Goal: Transaction & Acquisition: Purchase product/service

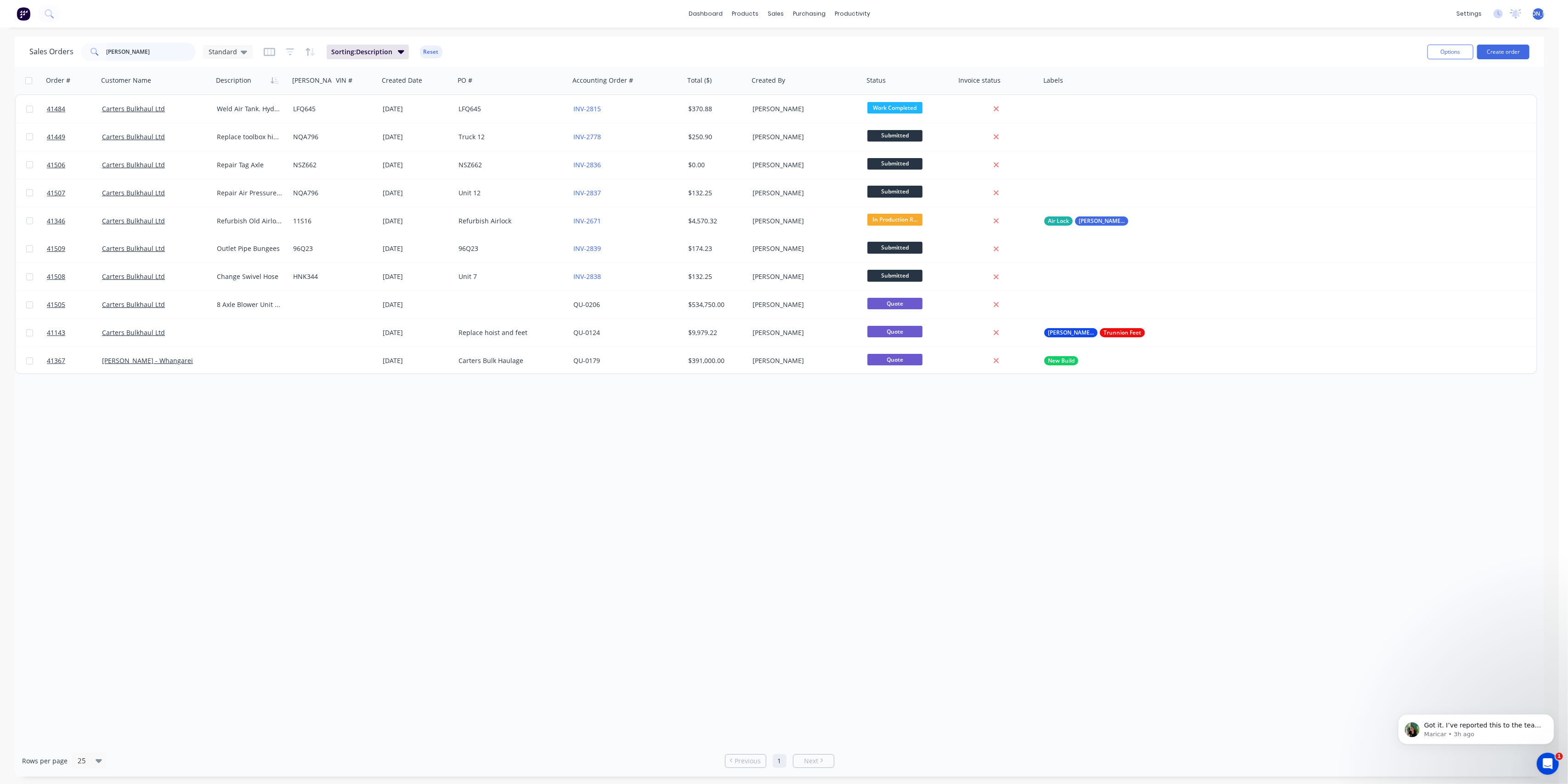
drag, startPoint x: 40, startPoint y: 45, endPoint x: 23, endPoint y: 42, distance: 17.3
click at [24, 42] on div "Sales Orders [PERSON_NAME] Standard Sorting: Description Reset Options Create o…" at bounding box center [779, 52] width 1530 height 30
type input "[PERSON_NAME]"
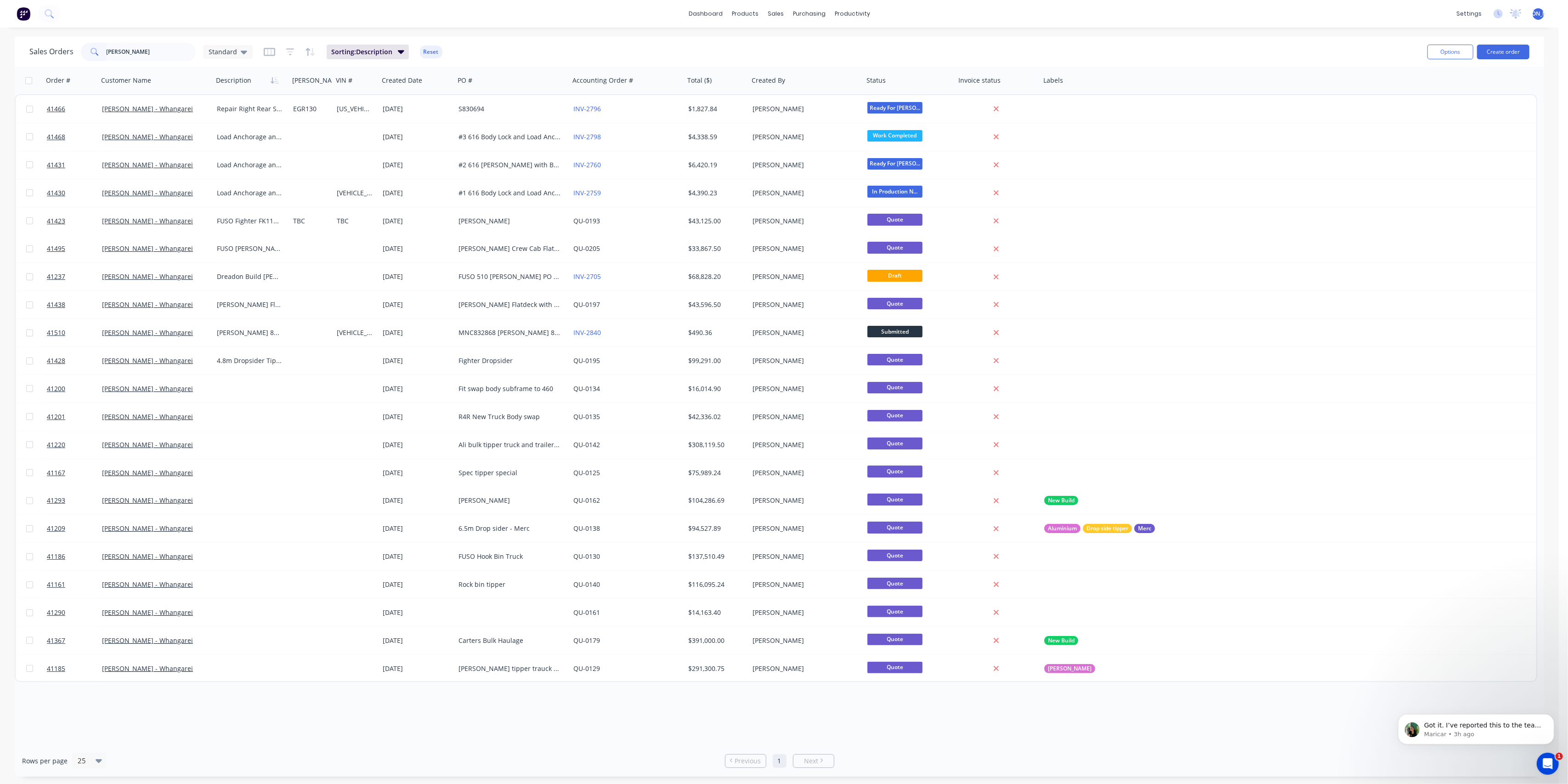
click at [1514, 59] on div "Options Create order" at bounding box center [1477, 52] width 106 height 23
click at [1514, 53] on button "Create order" at bounding box center [1504, 52] width 52 height 15
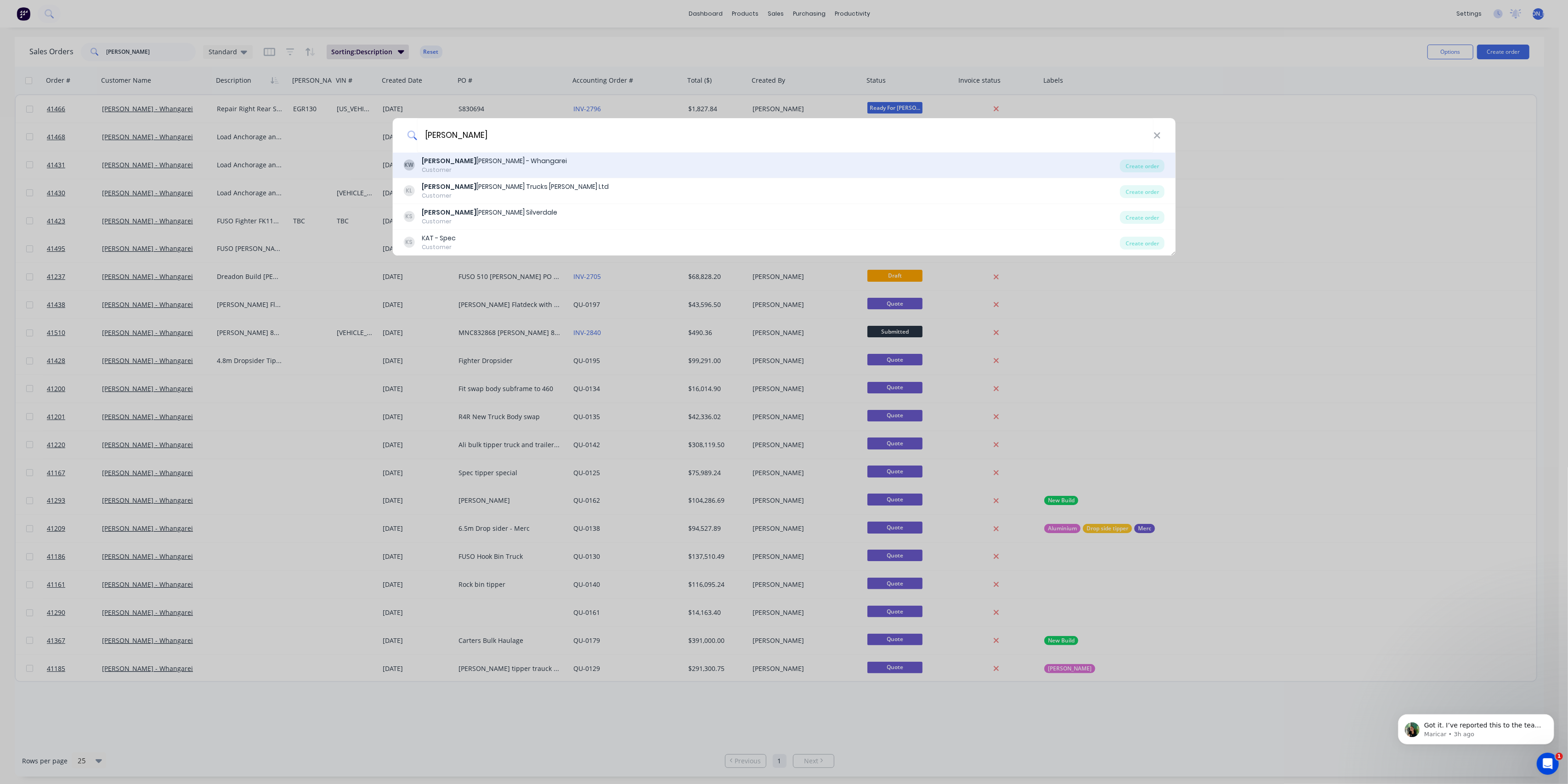
type input "[PERSON_NAME]"
click at [464, 166] on div "Customer" at bounding box center [494, 170] width 145 height 8
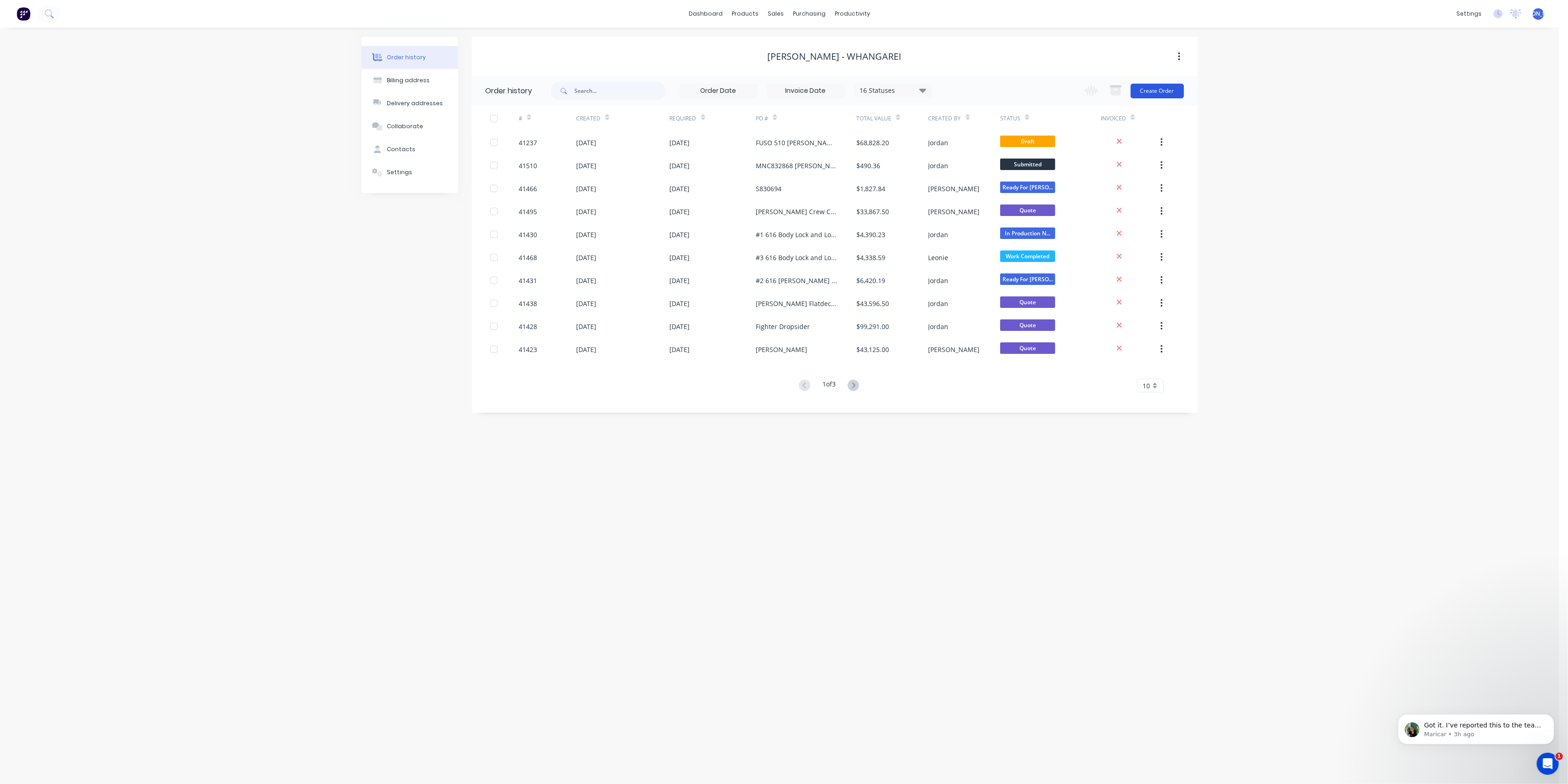
click at [1174, 94] on button "Create Order" at bounding box center [1157, 90] width 53 height 15
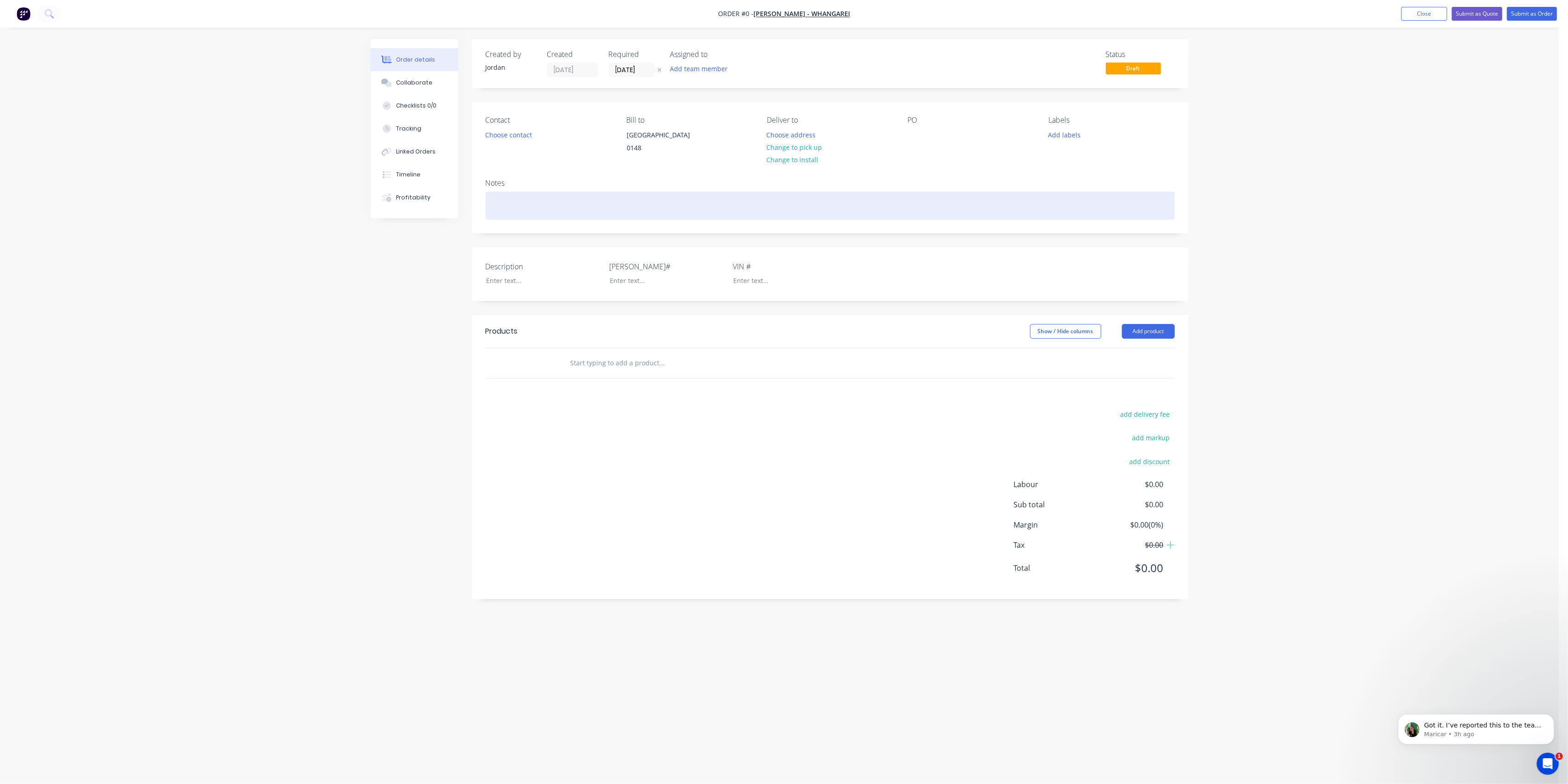
click at [506, 219] on div at bounding box center [830, 206] width 689 height 28
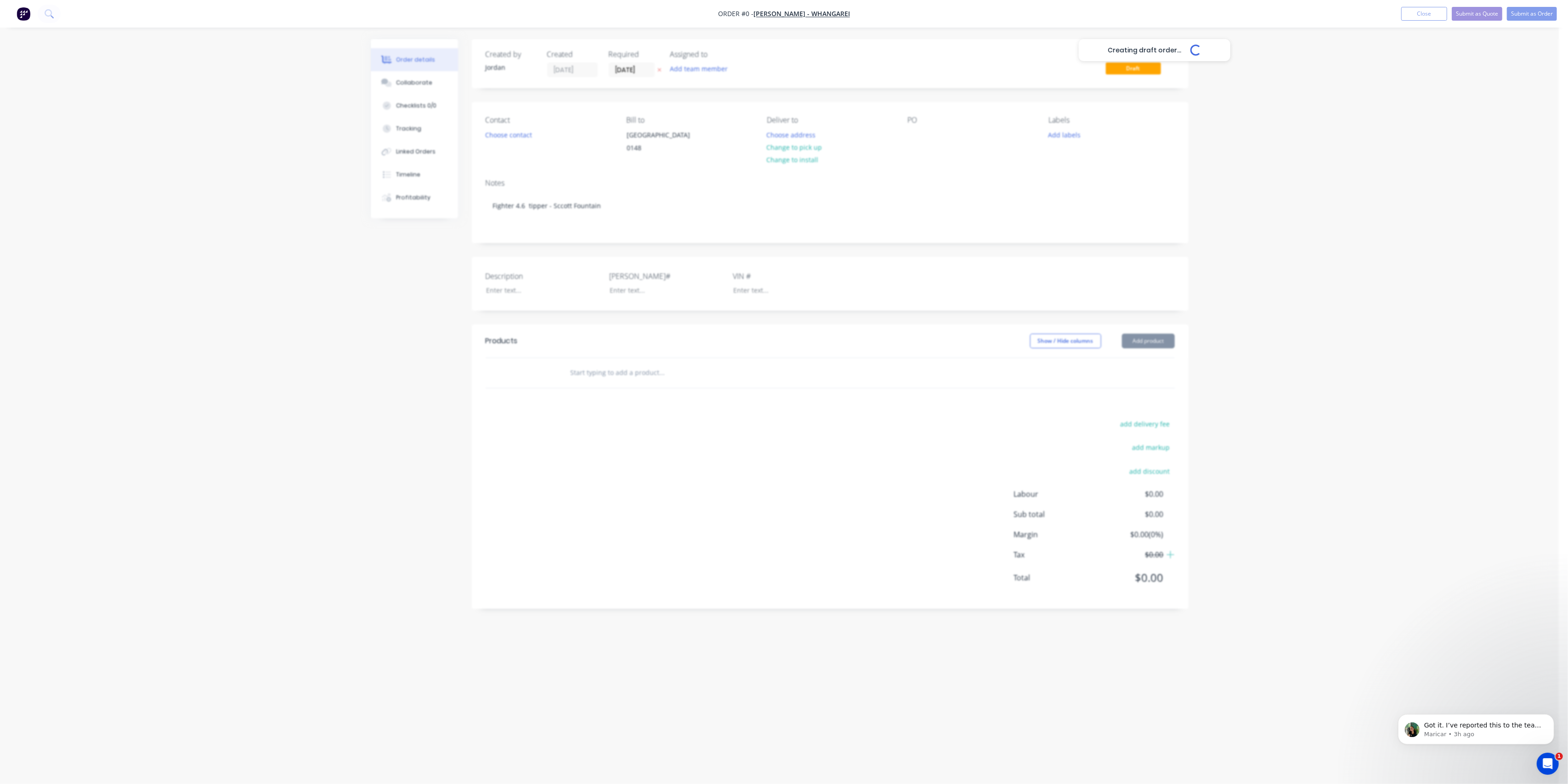
drag, startPoint x: 596, startPoint y: 382, endPoint x: 636, endPoint y: 375, distance: 40.6
click at [598, 382] on div "Creating draft order... Loading... Order details Collaborate Checklists 0/0 Tra…" at bounding box center [779, 374] width 836 height 671
type input "4.6m Tipper"
click at [646, 417] on button "Add 4.6m Tipper to order" at bounding box center [712, 408] width 276 height 30
click at [741, 358] on header "Products Show / Hide columns Add product" at bounding box center [830, 341] width 717 height 33
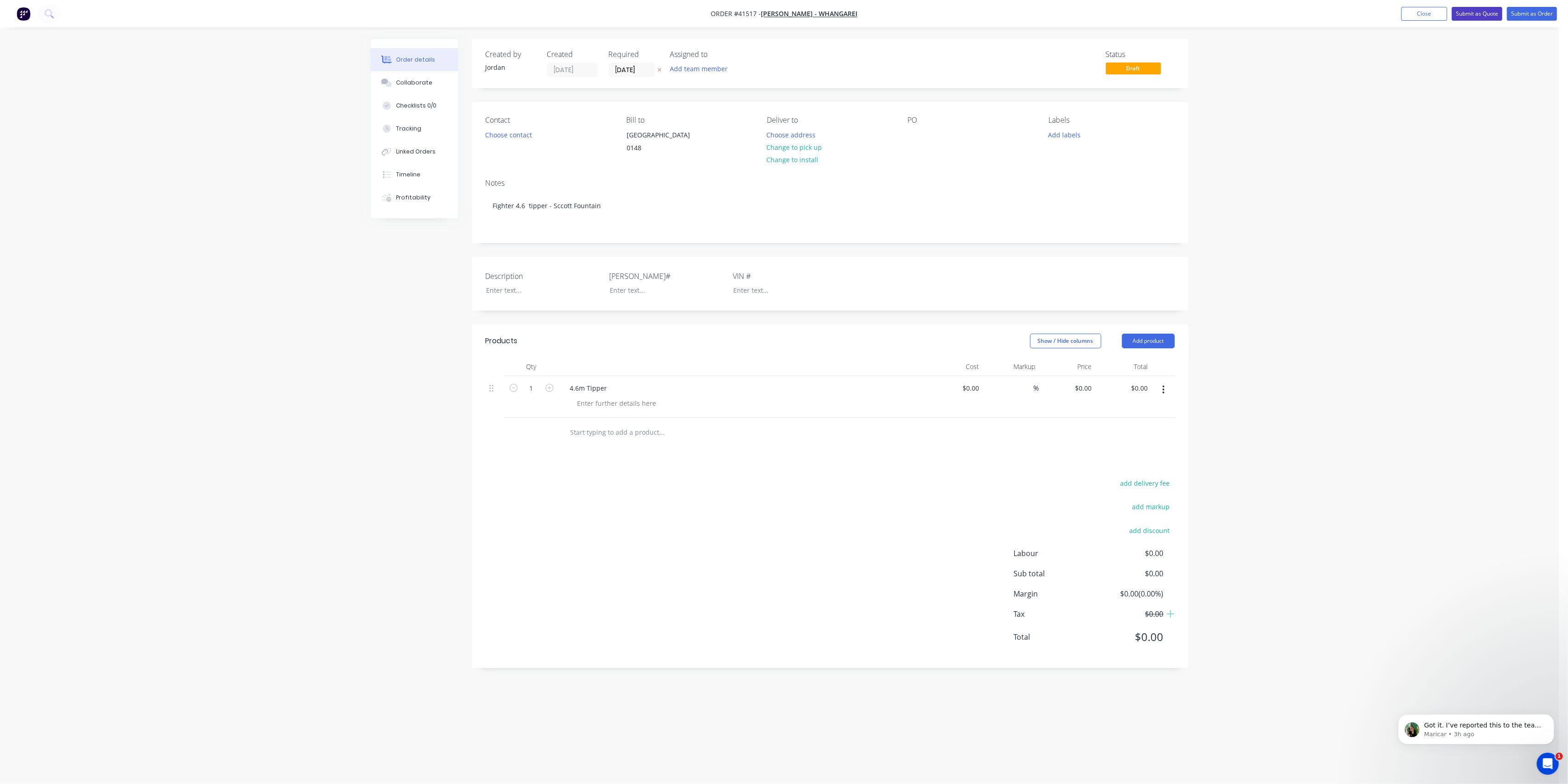
click at [1481, 15] on button "Submit as Quote" at bounding box center [1478, 14] width 51 height 14
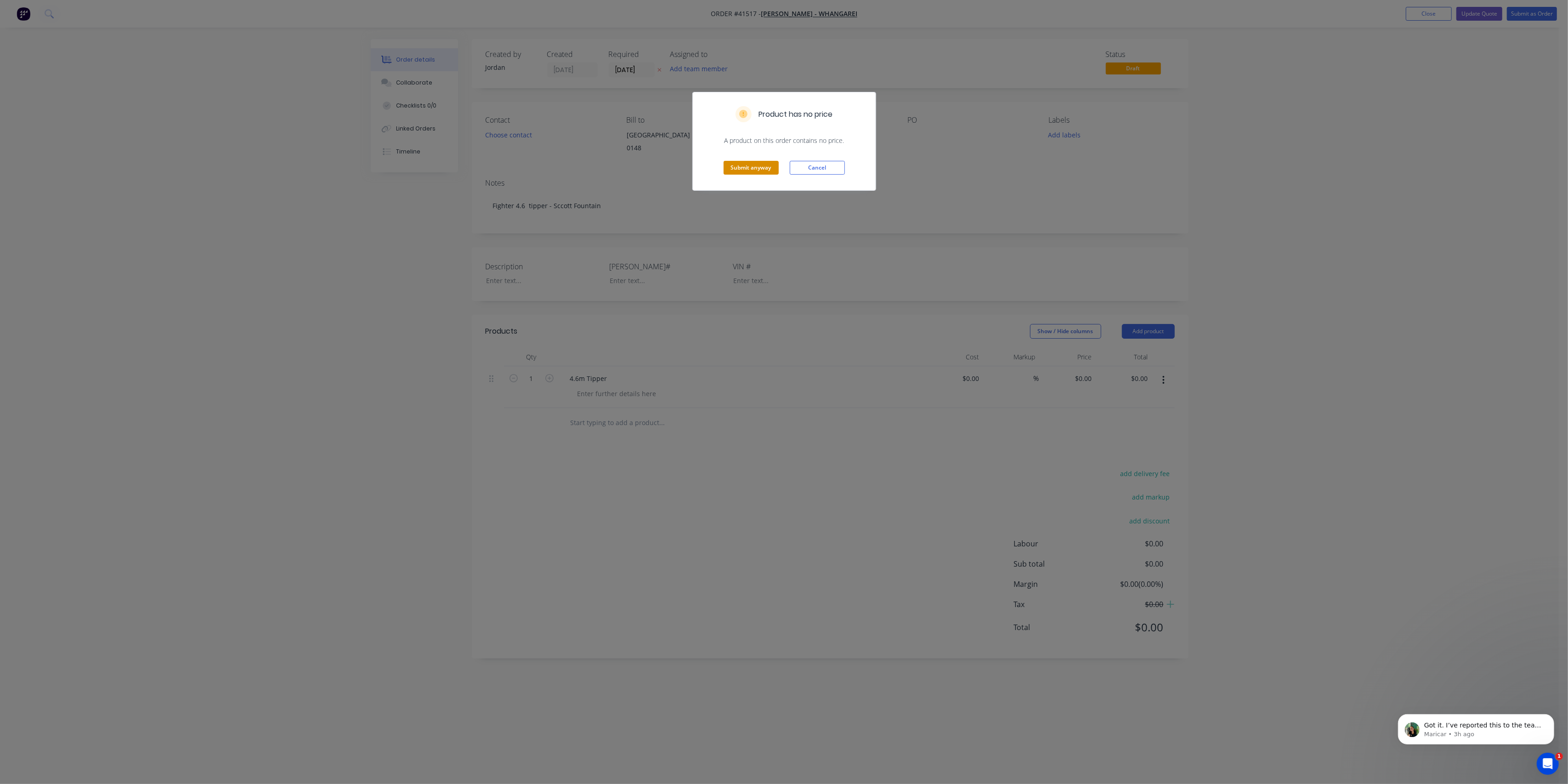
click at [743, 168] on button "Submit anyway" at bounding box center [751, 168] width 55 height 14
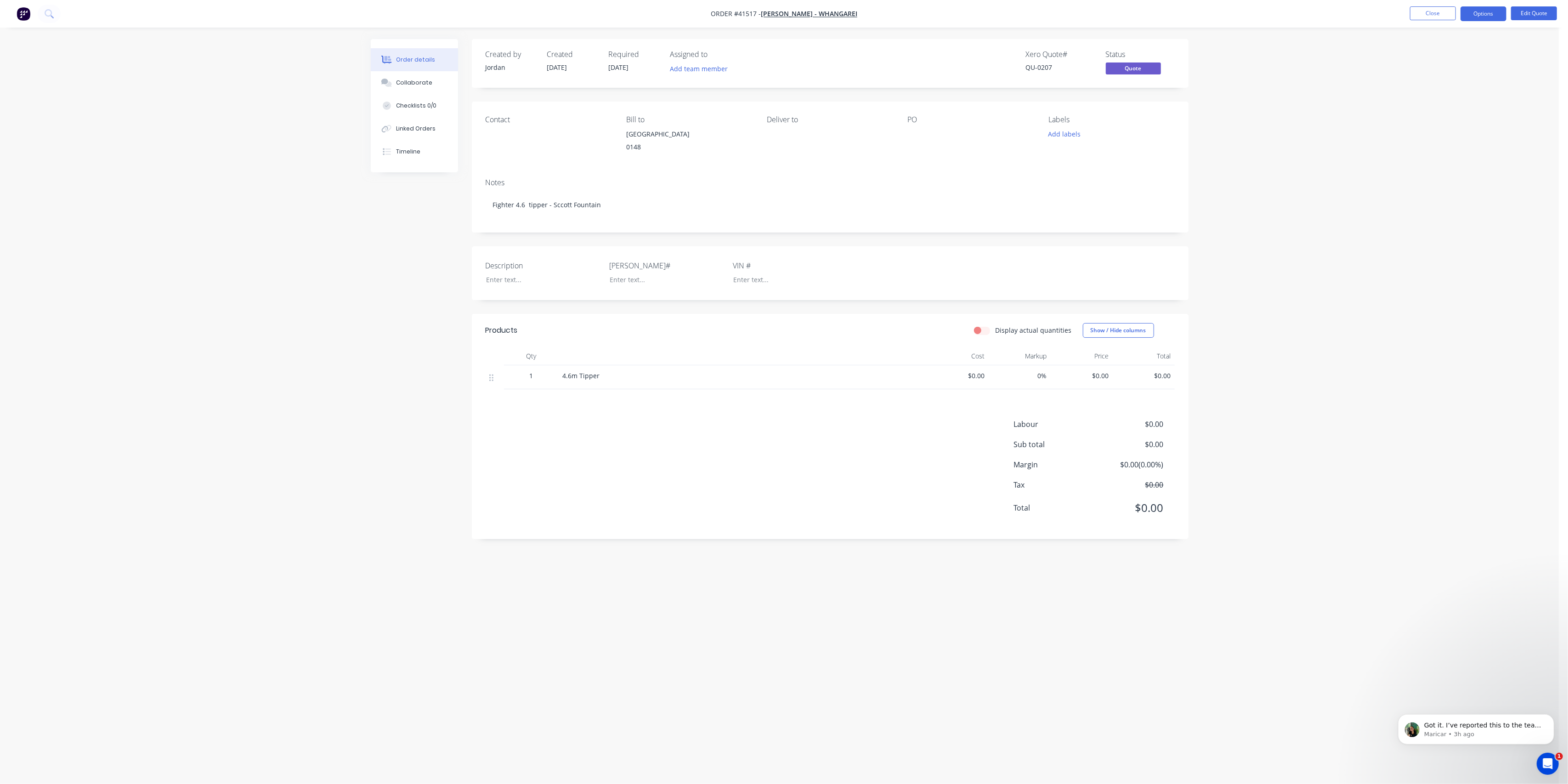
click at [915, 164] on div "Contact Bill to [GEOGRAPHIC_DATA] 0148 Deliver to PO Labels Add labels" at bounding box center [830, 136] width 717 height 69
click at [1554, 758] on div "Open Intercom Messenger" at bounding box center [1546, 762] width 30 height 30
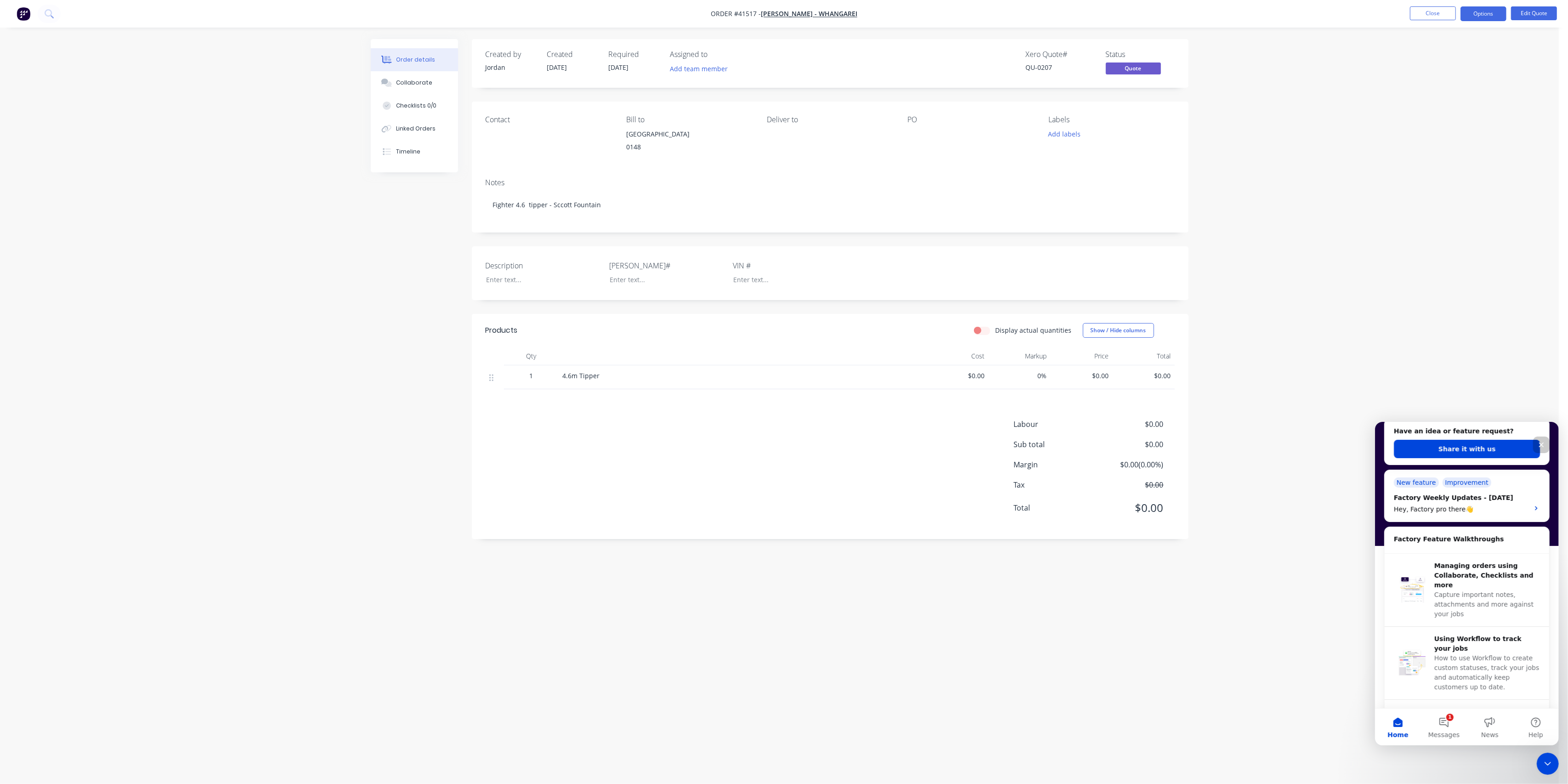
scroll to position [102, 0]
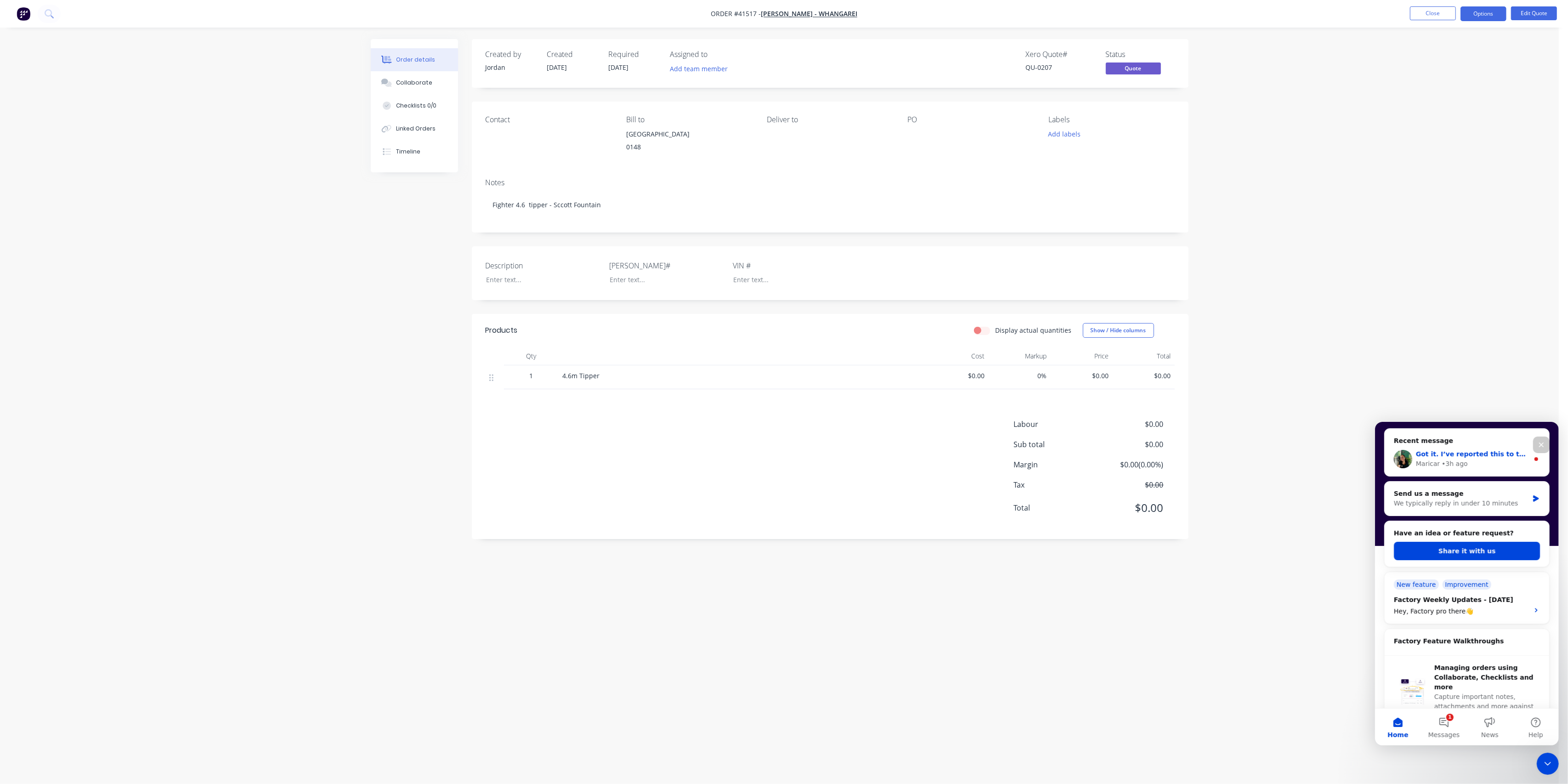
click at [1483, 457] on span "Got it. I’ve reported this to the team and will get back to you as soon as we h…" at bounding box center [1584, 454] width 336 height 7
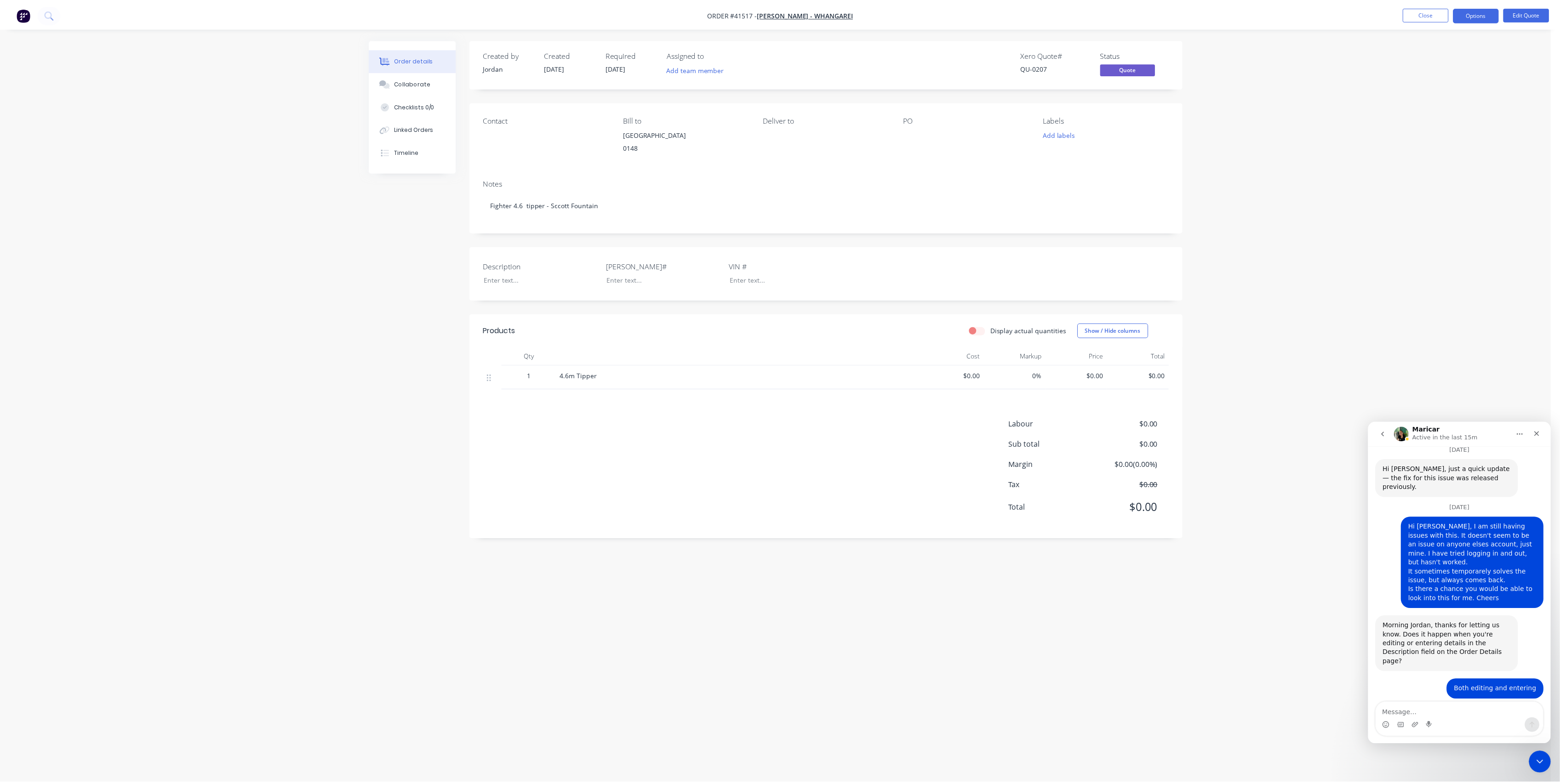
scroll to position [492, 0]
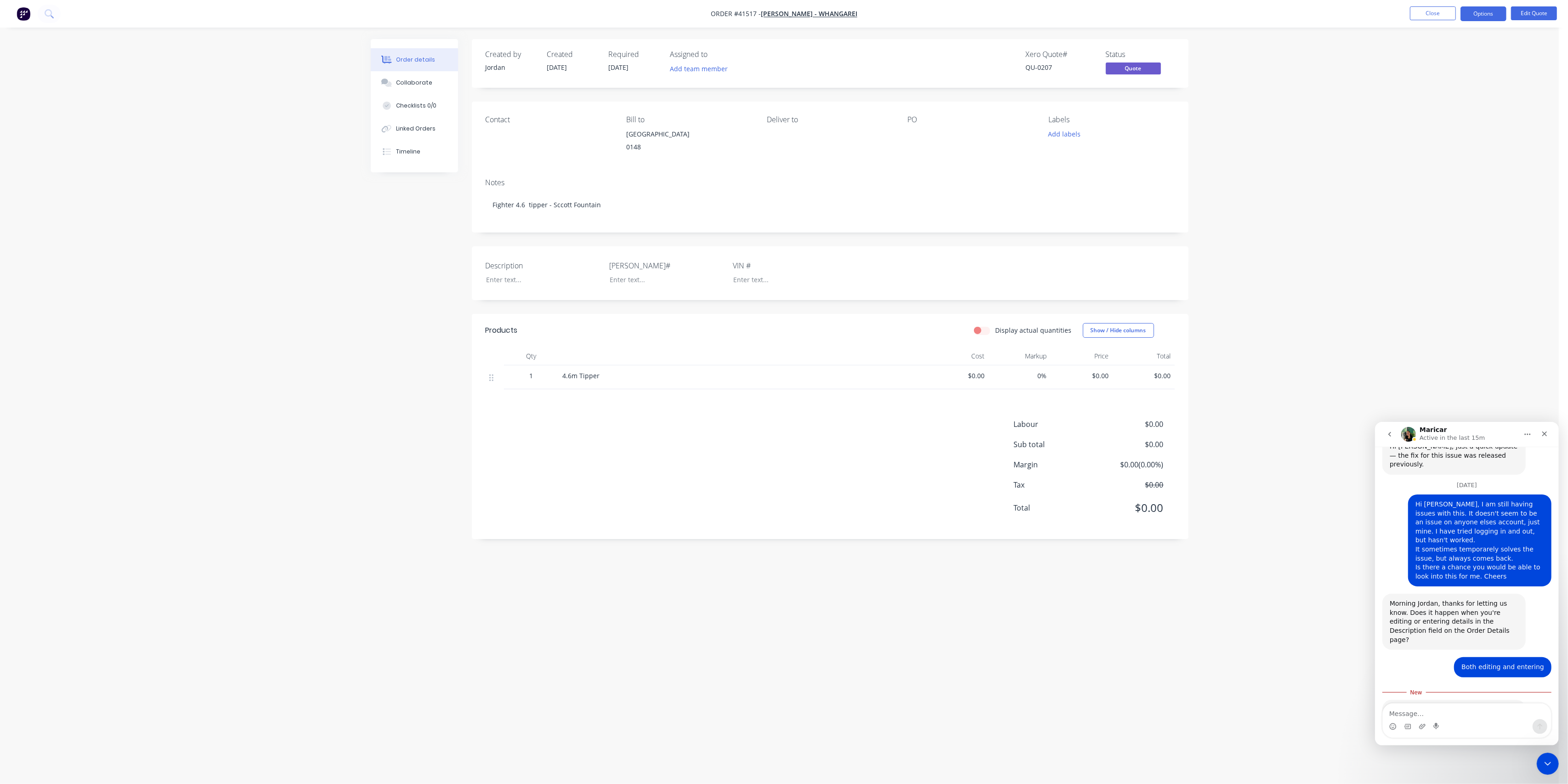
drag, startPoint x: 771, startPoint y: 470, endPoint x: 721, endPoint y: 354, distance: 126.3
click at [771, 469] on div "Labour $0.00 Sub total $0.00 Margin $0.00 ( 0.00 %) Tax $0.00 Total $0.00" at bounding box center [830, 472] width 689 height 107
click at [1430, 15] on button "Close" at bounding box center [1433, 13] width 46 height 14
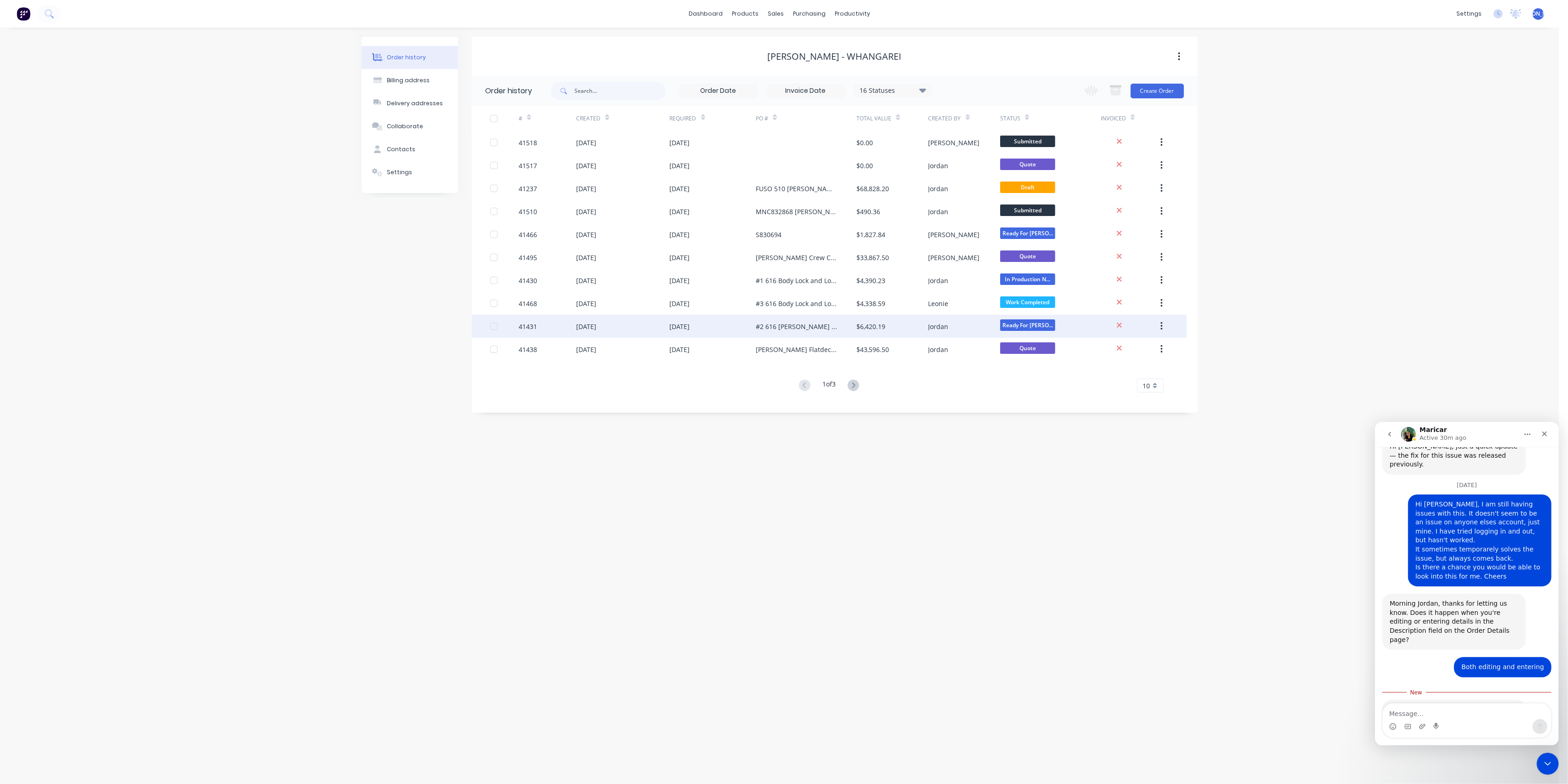
click at [674, 322] on div "[DATE]" at bounding box center [680, 327] width 20 height 10
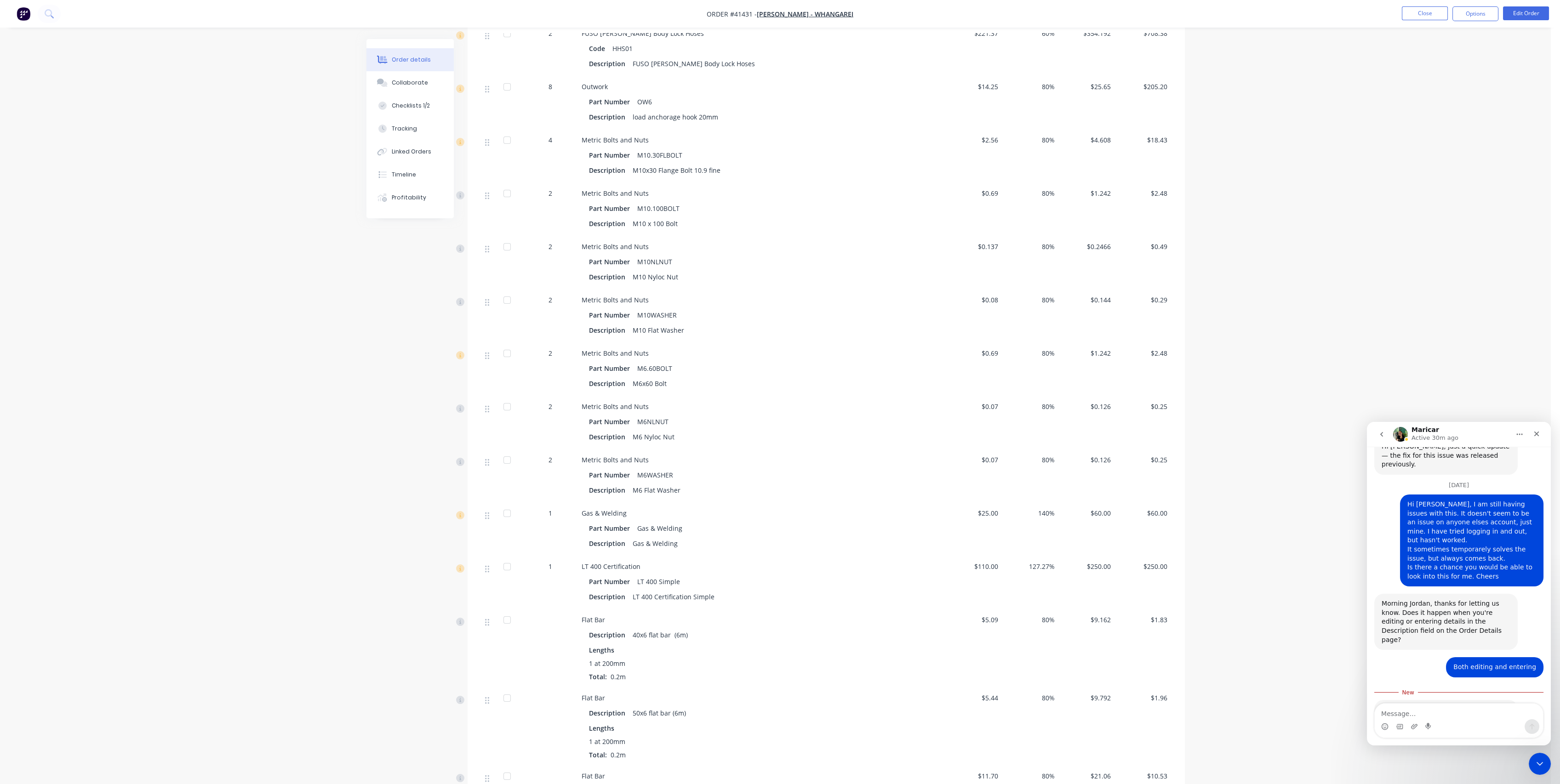
scroll to position [408, 0]
click at [1288, 368] on div "Order details Collaborate Checklists 1/2 Tracking Linked Orders Timeline Profit…" at bounding box center [775, 604] width 1551 height 2023
click at [407, 172] on div "Timeline" at bounding box center [404, 175] width 24 height 8
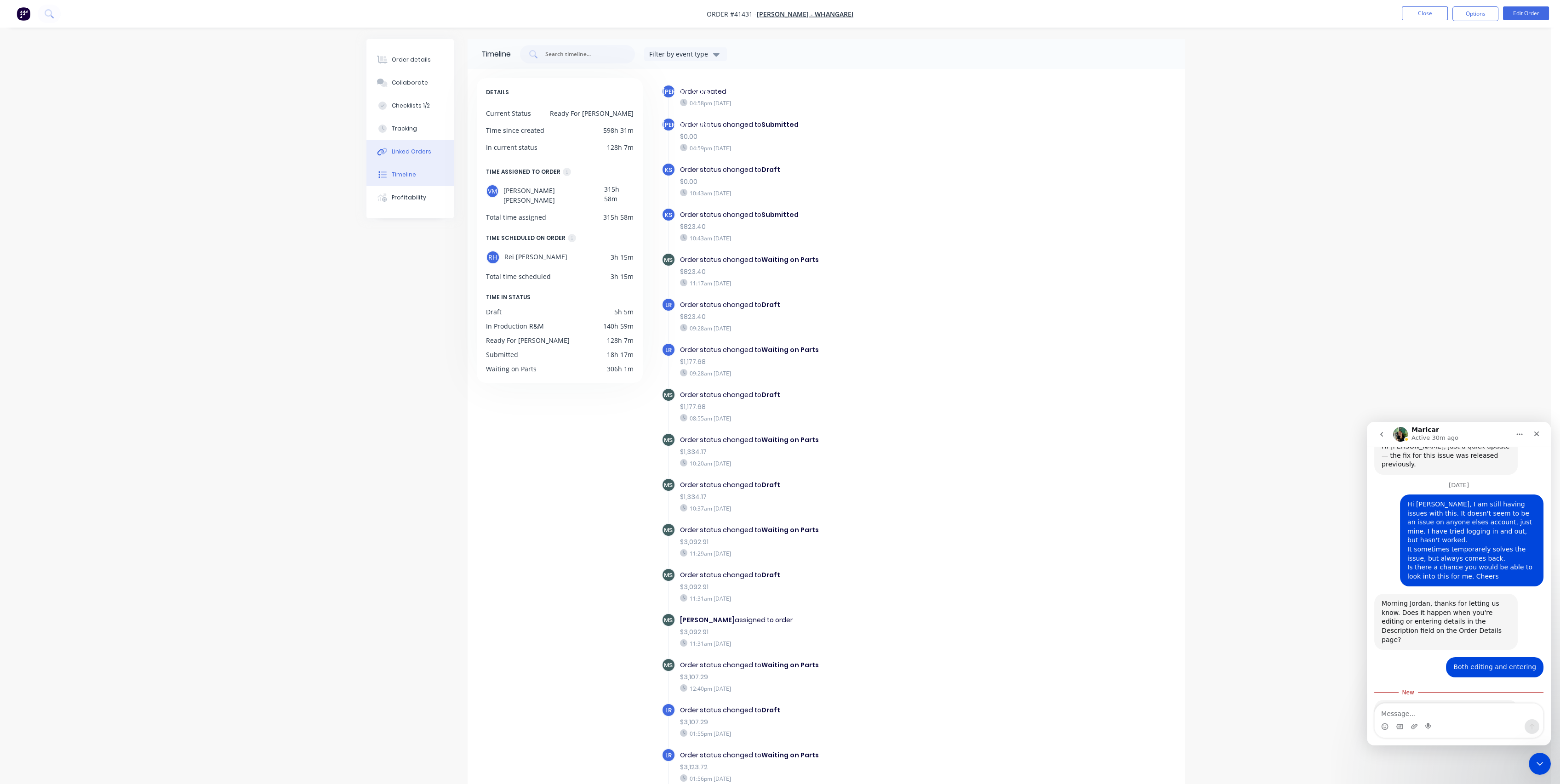
click at [408, 150] on div "Linked Orders" at bounding box center [412, 152] width 40 height 8
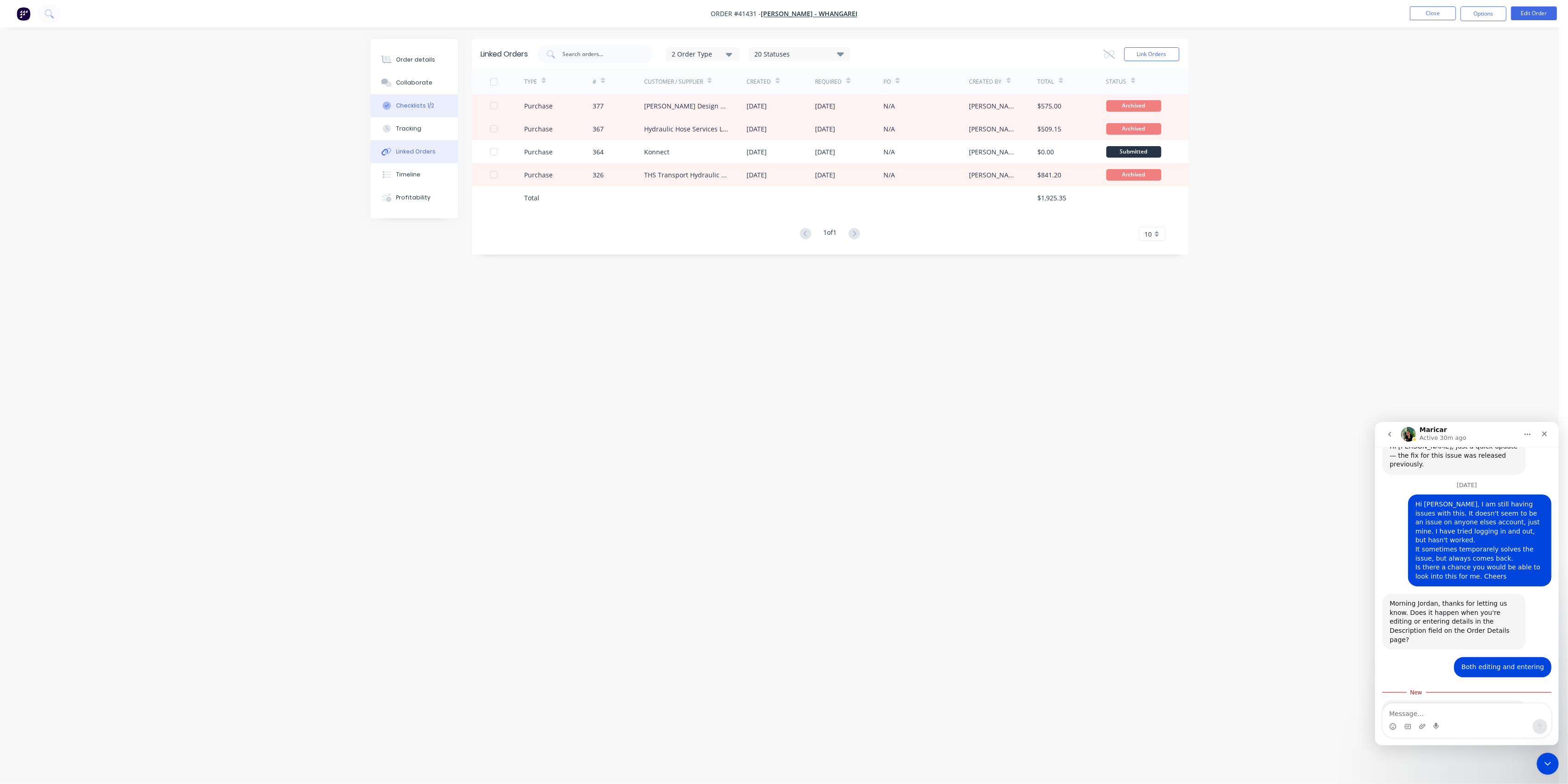
click at [424, 107] on div "Checklists 1/2" at bounding box center [415, 106] width 38 height 8
type textarea "x"
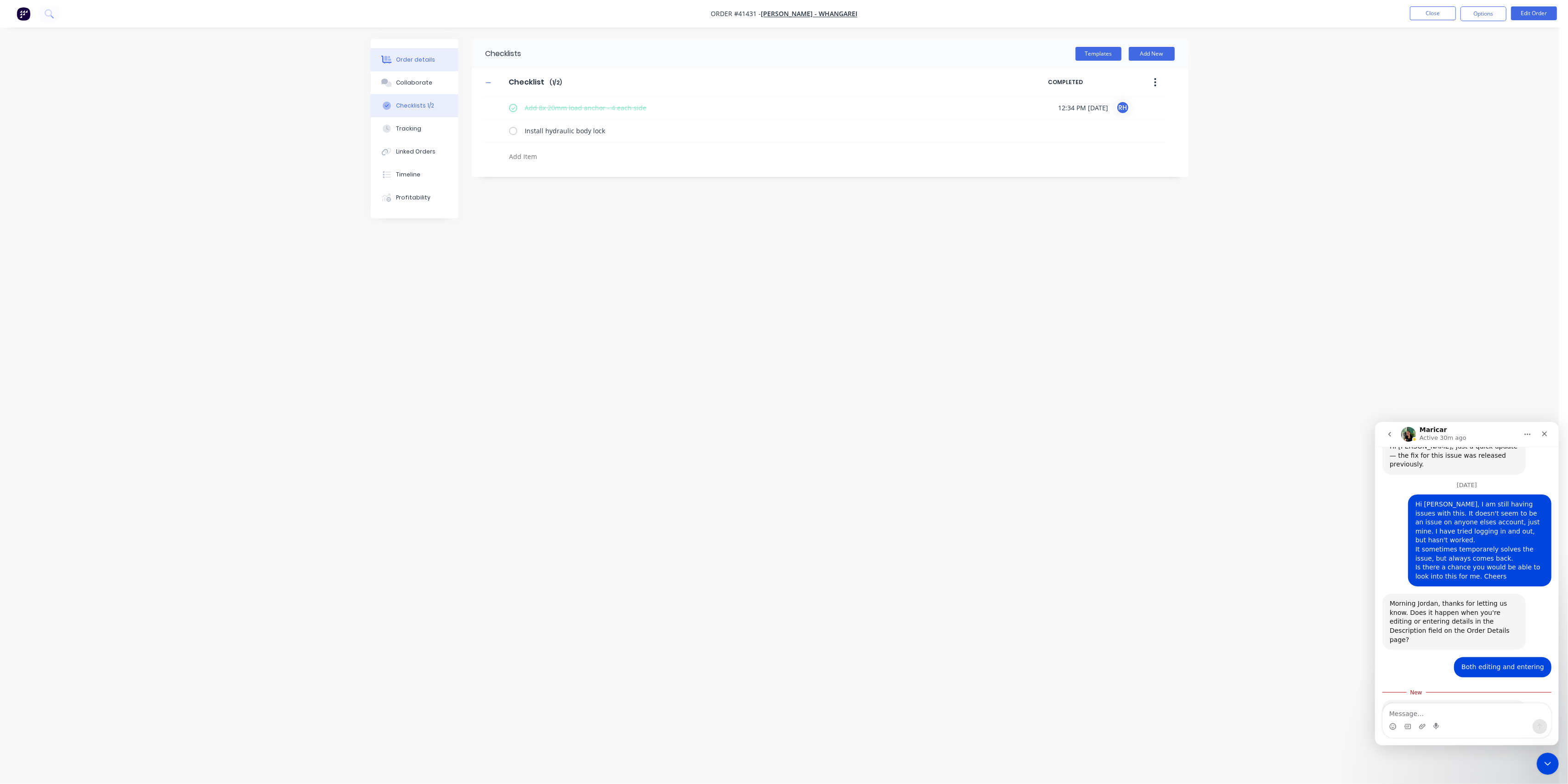
click at [424, 61] on div "Order details" at bounding box center [415, 60] width 39 height 8
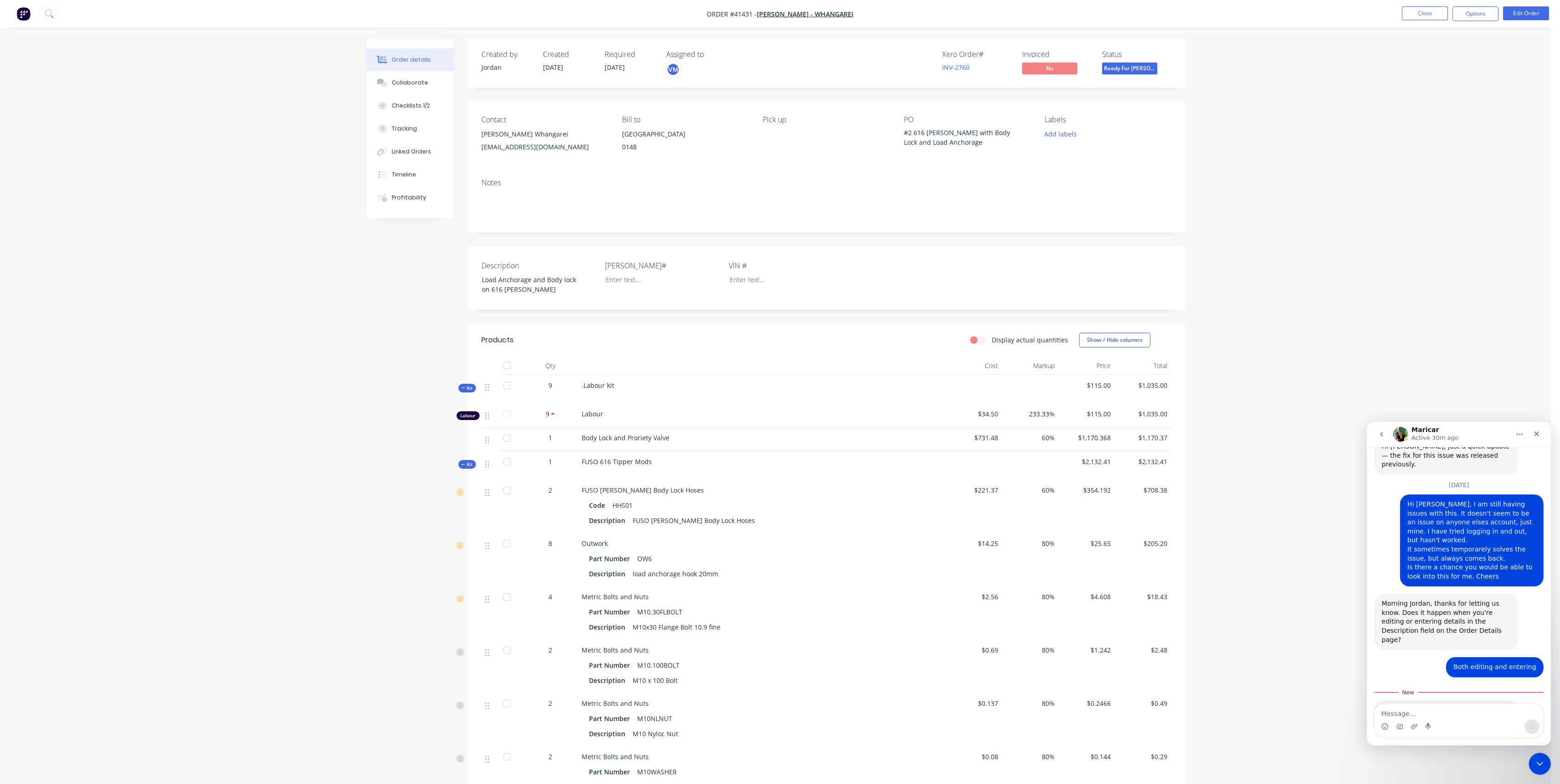
click at [465, 389] on span "Kit" at bounding box center [467, 388] width 12 height 7
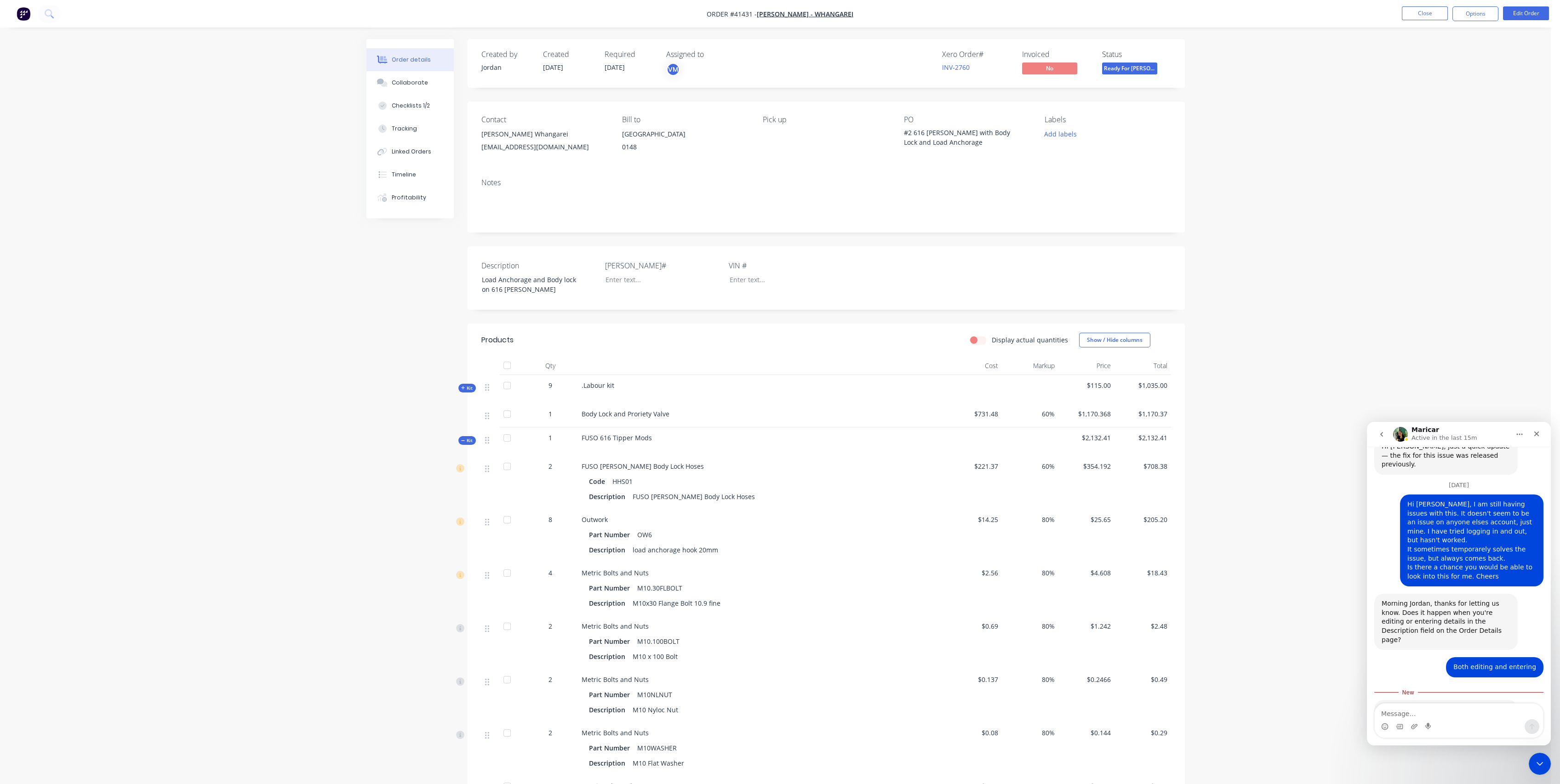
drag, startPoint x: 247, startPoint y: 219, endPoint x: 357, endPoint y: 170, distance: 120.4
click at [1427, 10] on button "Close" at bounding box center [1425, 13] width 46 height 14
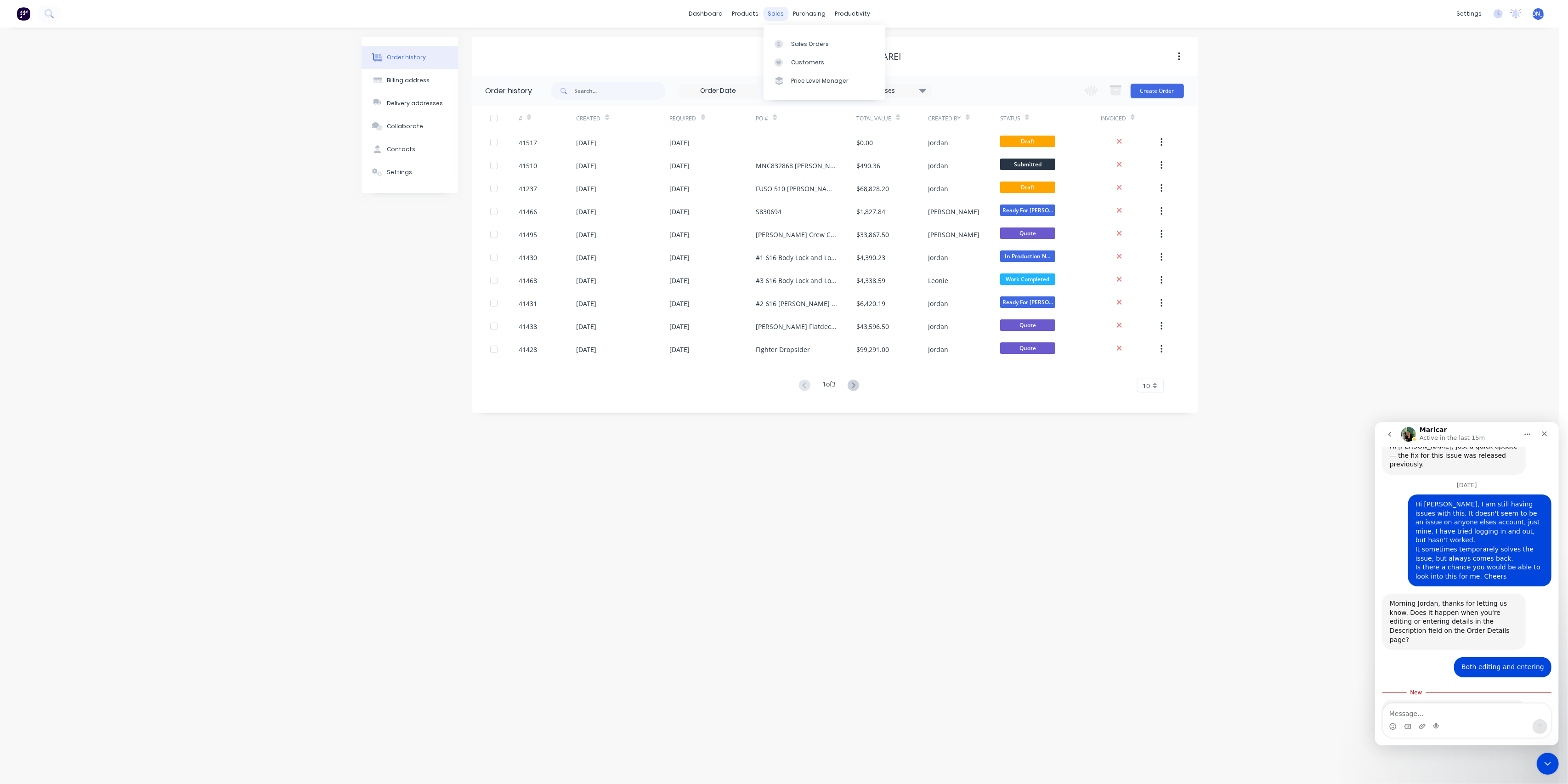
click at [779, 10] on div "sales" at bounding box center [776, 14] width 25 height 14
click at [802, 45] on div "Sales Orders" at bounding box center [810, 45] width 37 height 8
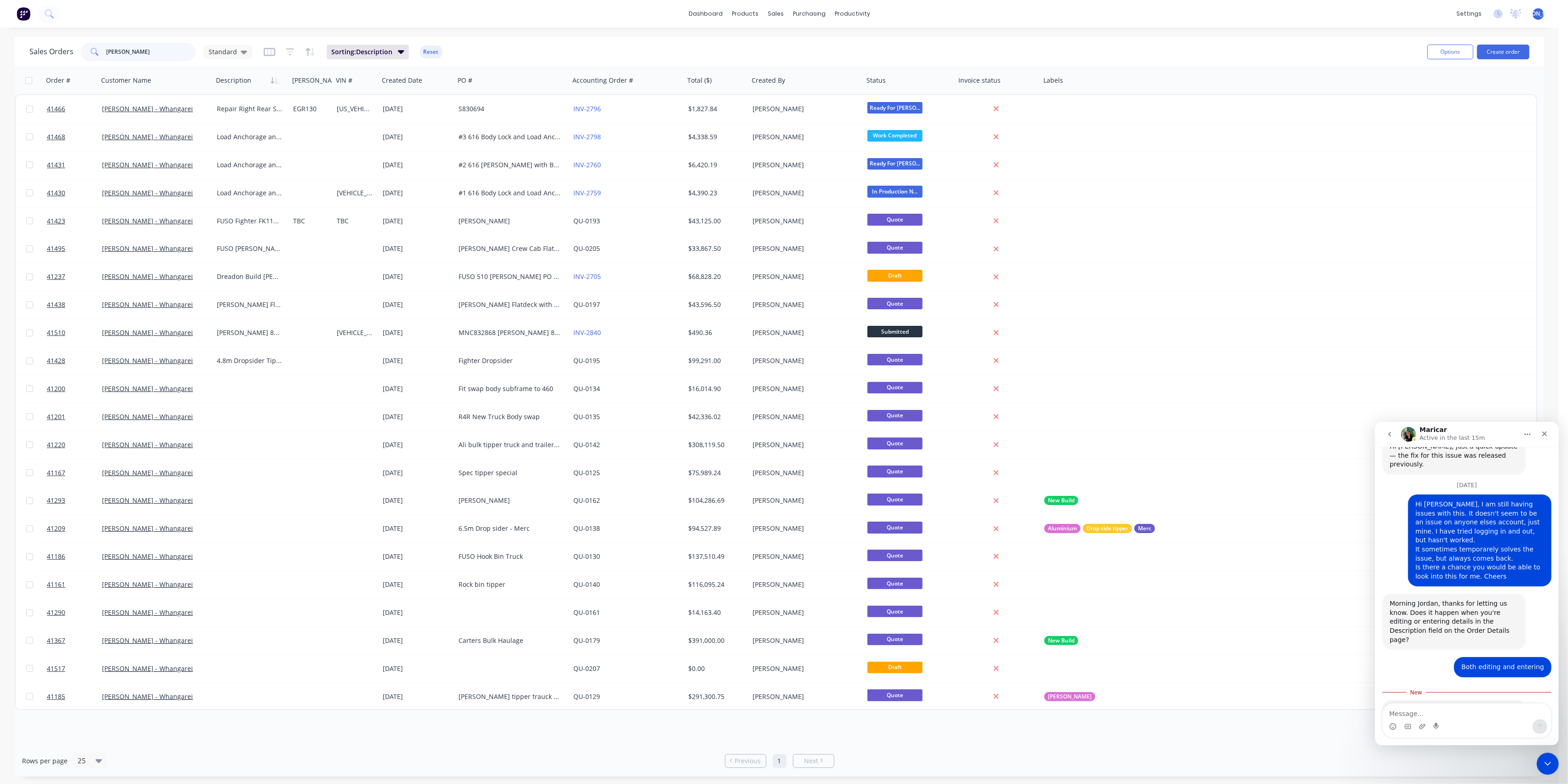
click at [175, 49] on input "[PERSON_NAME]" at bounding box center [151, 52] width 90 height 18
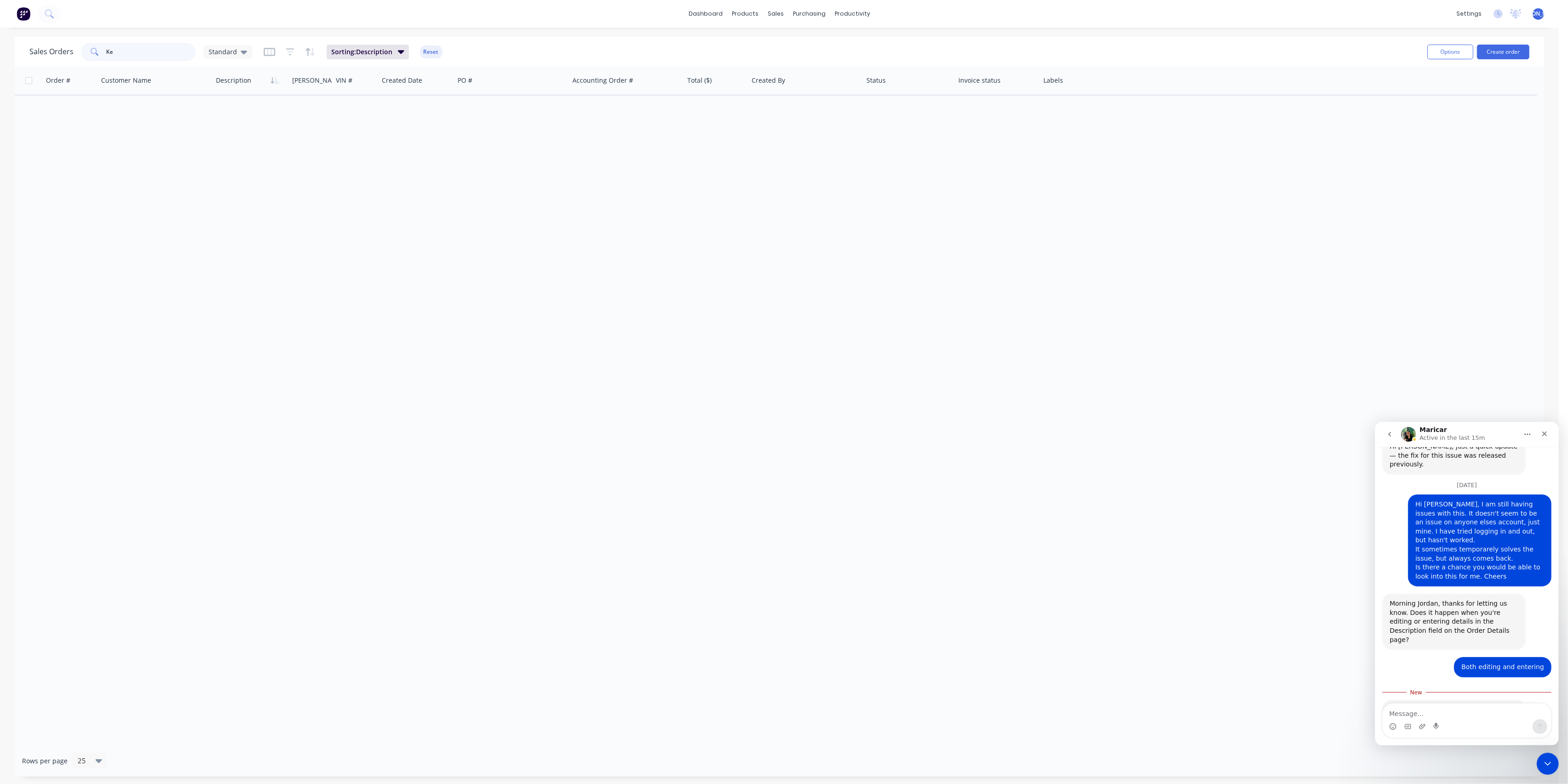
type input "K"
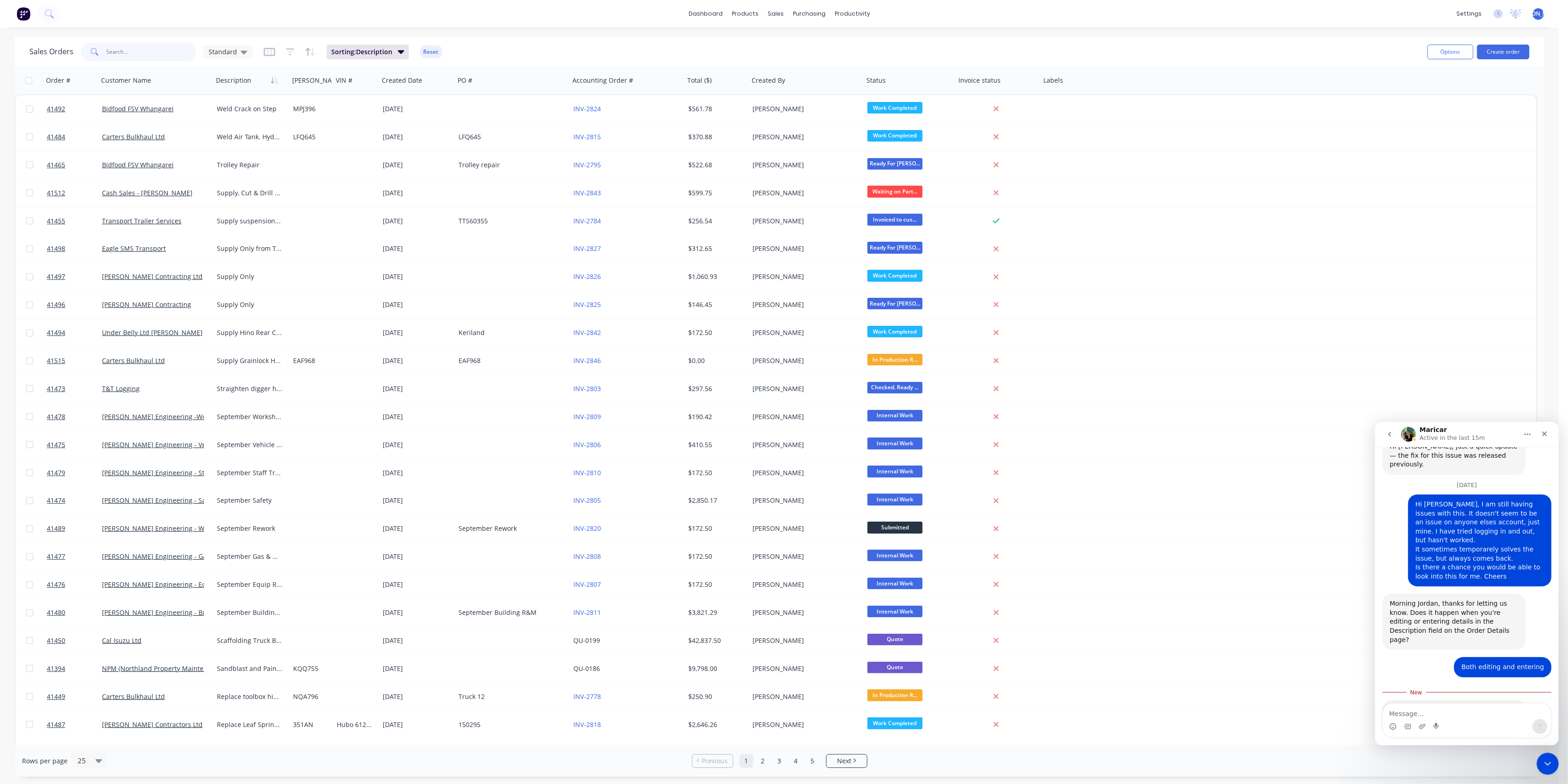
click at [149, 53] on input "text" at bounding box center [151, 52] width 90 height 18
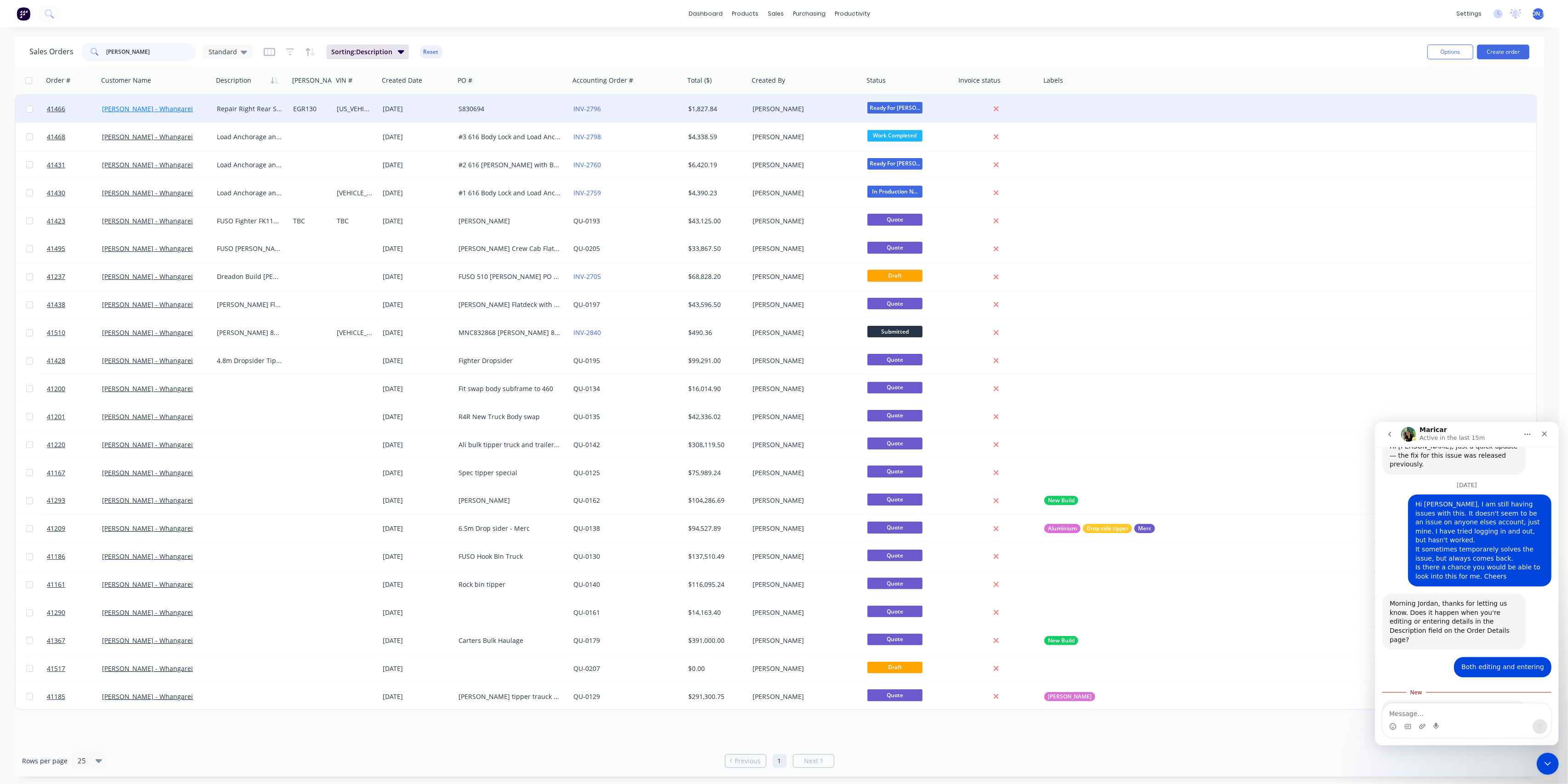
type input "[PERSON_NAME]"
click at [109, 110] on link "[PERSON_NAME] - Whangarei" at bounding box center [147, 109] width 91 height 8
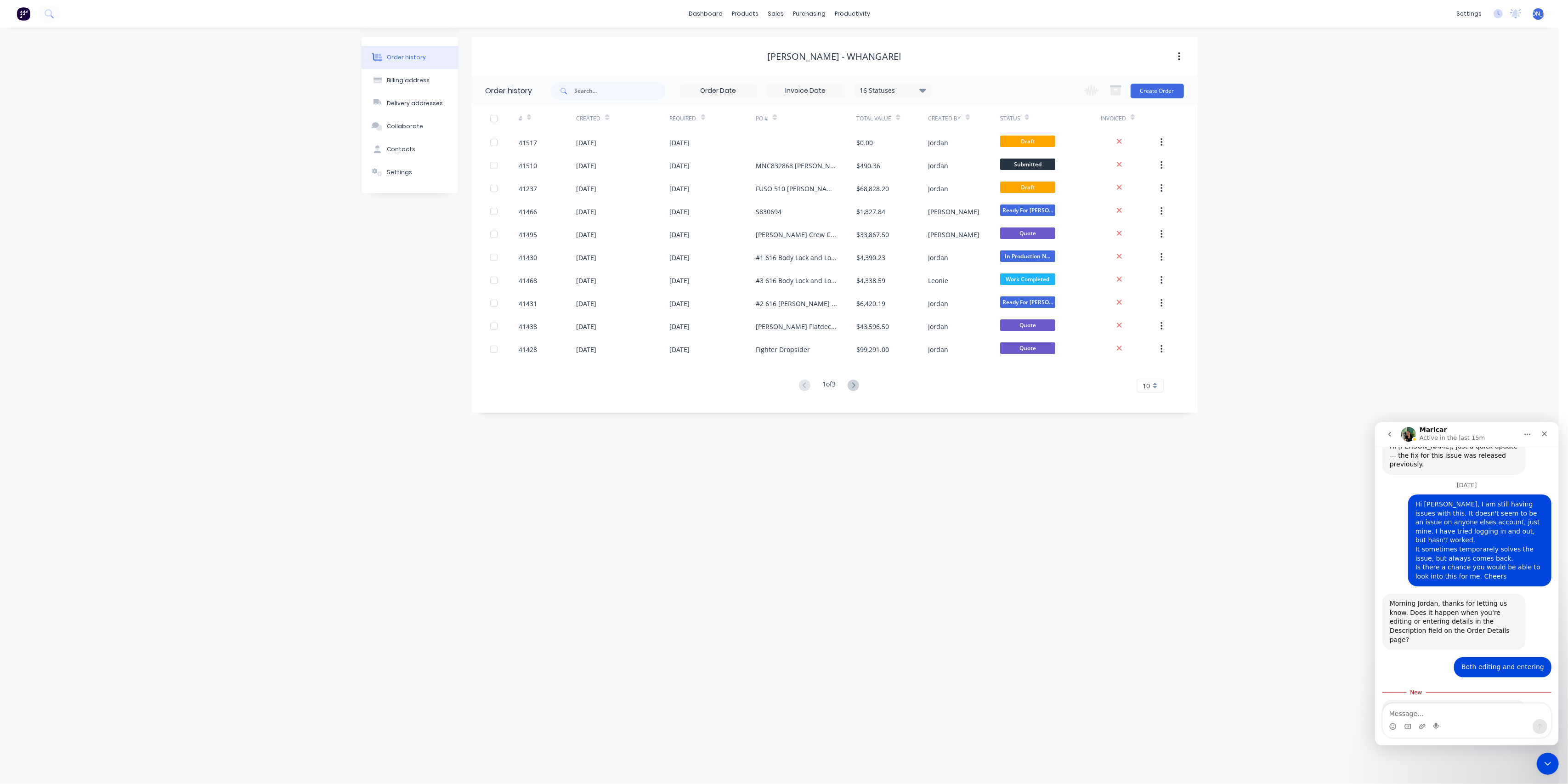
click at [689, 119] on div "Required" at bounding box center [683, 119] width 27 height 8
click at [606, 124] on div "Created" at bounding box center [592, 118] width 33 height 16
click at [599, 119] on div "Created" at bounding box center [588, 119] width 24 height 8
click at [717, 185] on div "[DATE]" at bounding box center [713, 188] width 86 height 23
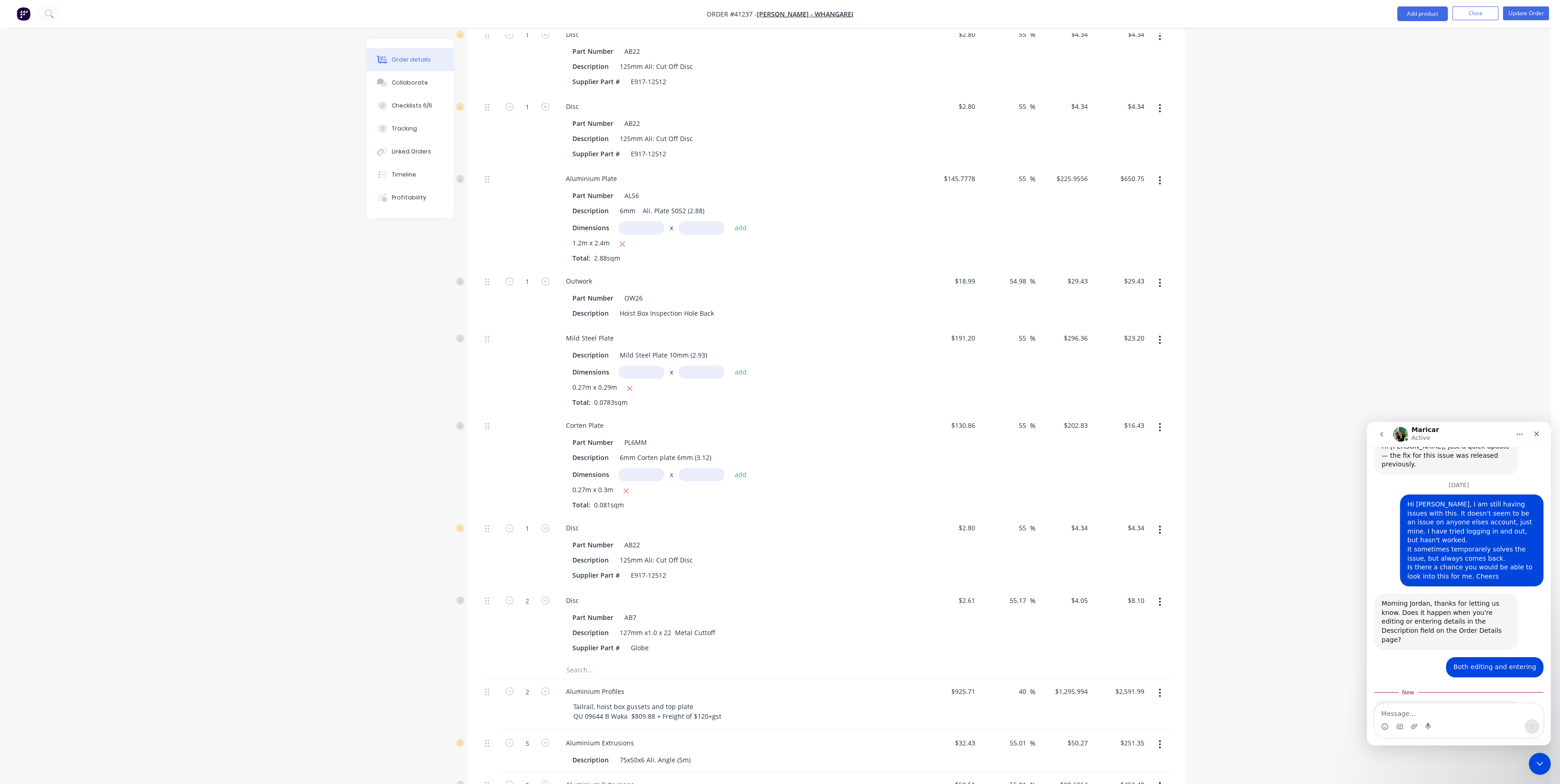
scroll to position [6927, 0]
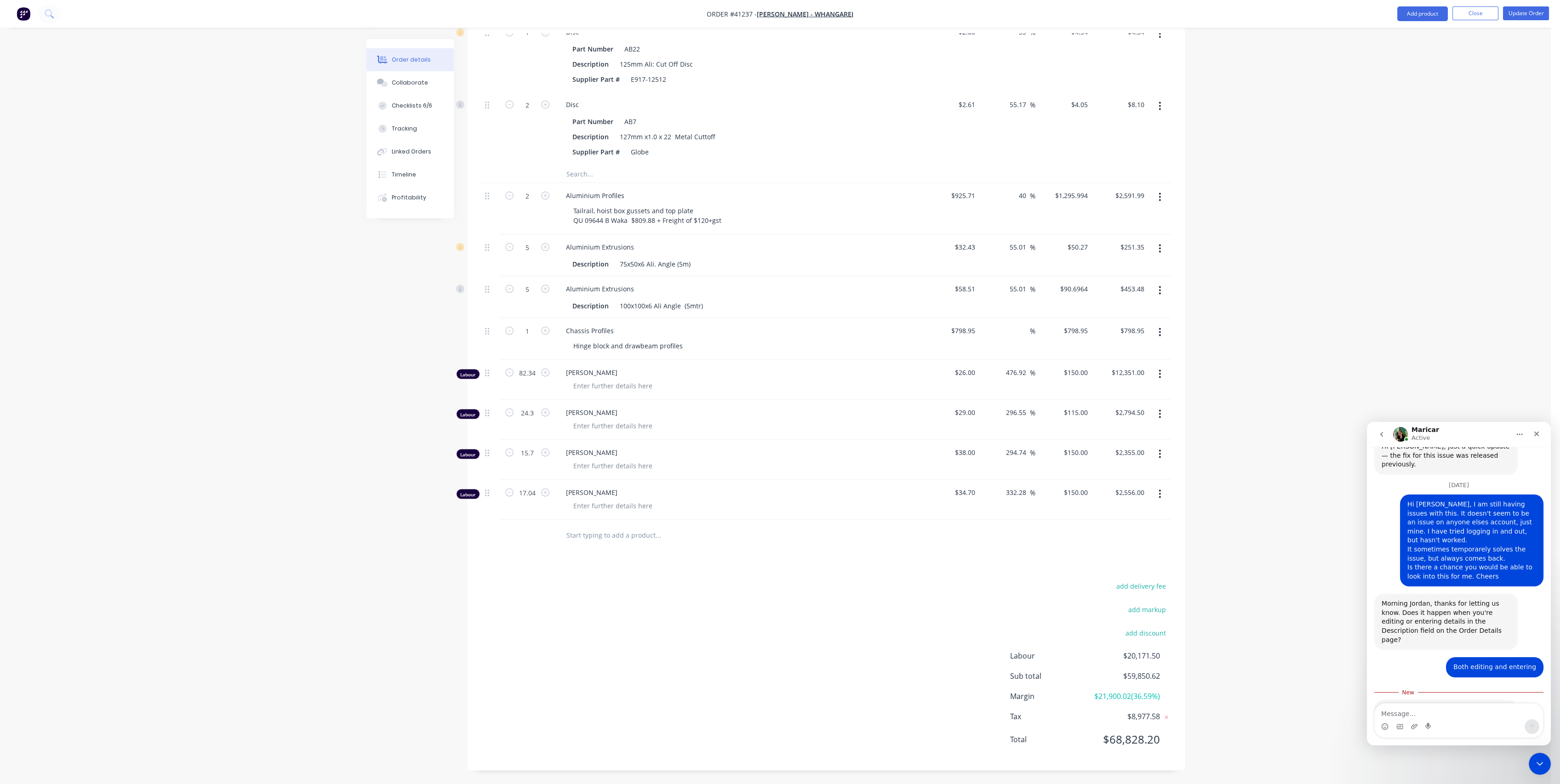
click at [615, 525] on input "text" at bounding box center [658, 534] width 184 height 18
click at [610, 525] on input "Profile Chassis and grainlock parts" at bounding box center [658, 534] width 184 height 18
type input "Profile Chassis brackets and grainlock parts"
click at [711, 558] on button "Add Profile Chassis brackets and grainlock parts to order" at bounding box center [708, 570] width 276 height 30
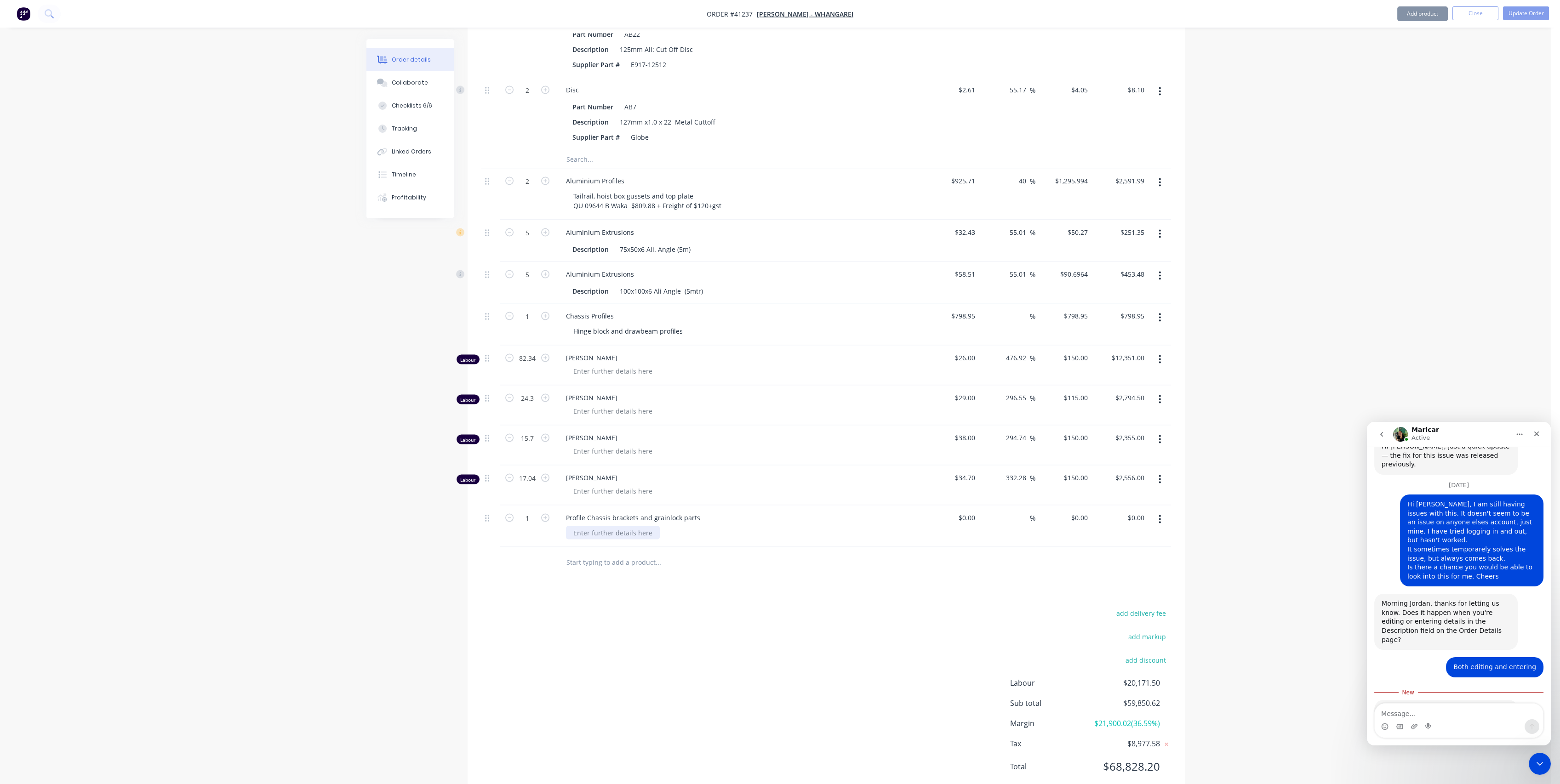
click at [629, 533] on div at bounding box center [612, 532] width 94 height 13
click at [600, 536] on div at bounding box center [612, 532] width 94 height 13
click at [809, 538] on div "Oil Tank Toolbox cab control automatic grainlock components" at bounding box center [742, 547] width 353 height 42
click at [1521, 11] on button "Update Order" at bounding box center [1526, 13] width 46 height 14
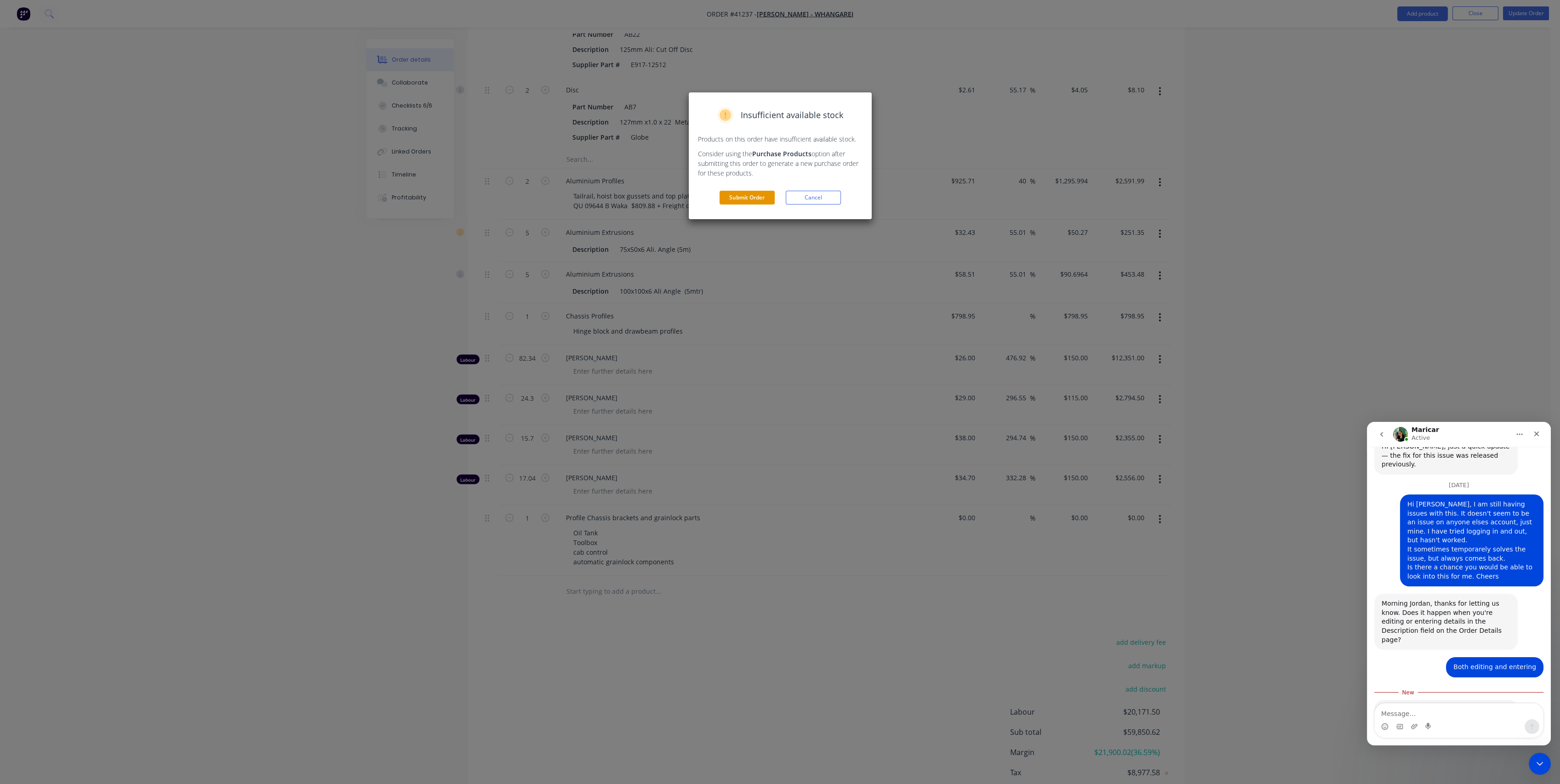
click at [739, 197] on button "Submit Order" at bounding box center [747, 198] width 55 height 14
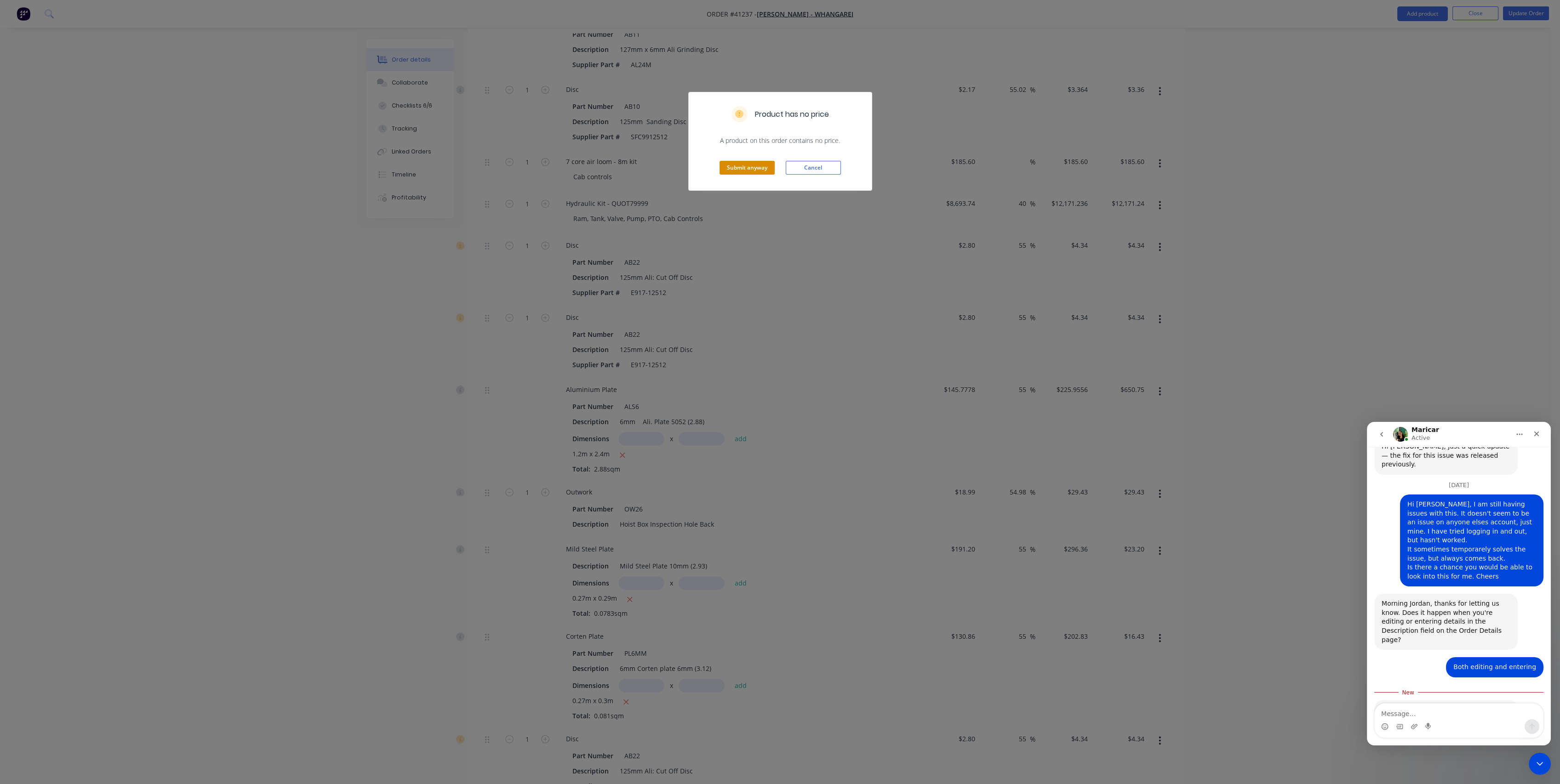
click at [759, 163] on button "Submit anyway" at bounding box center [747, 168] width 55 height 14
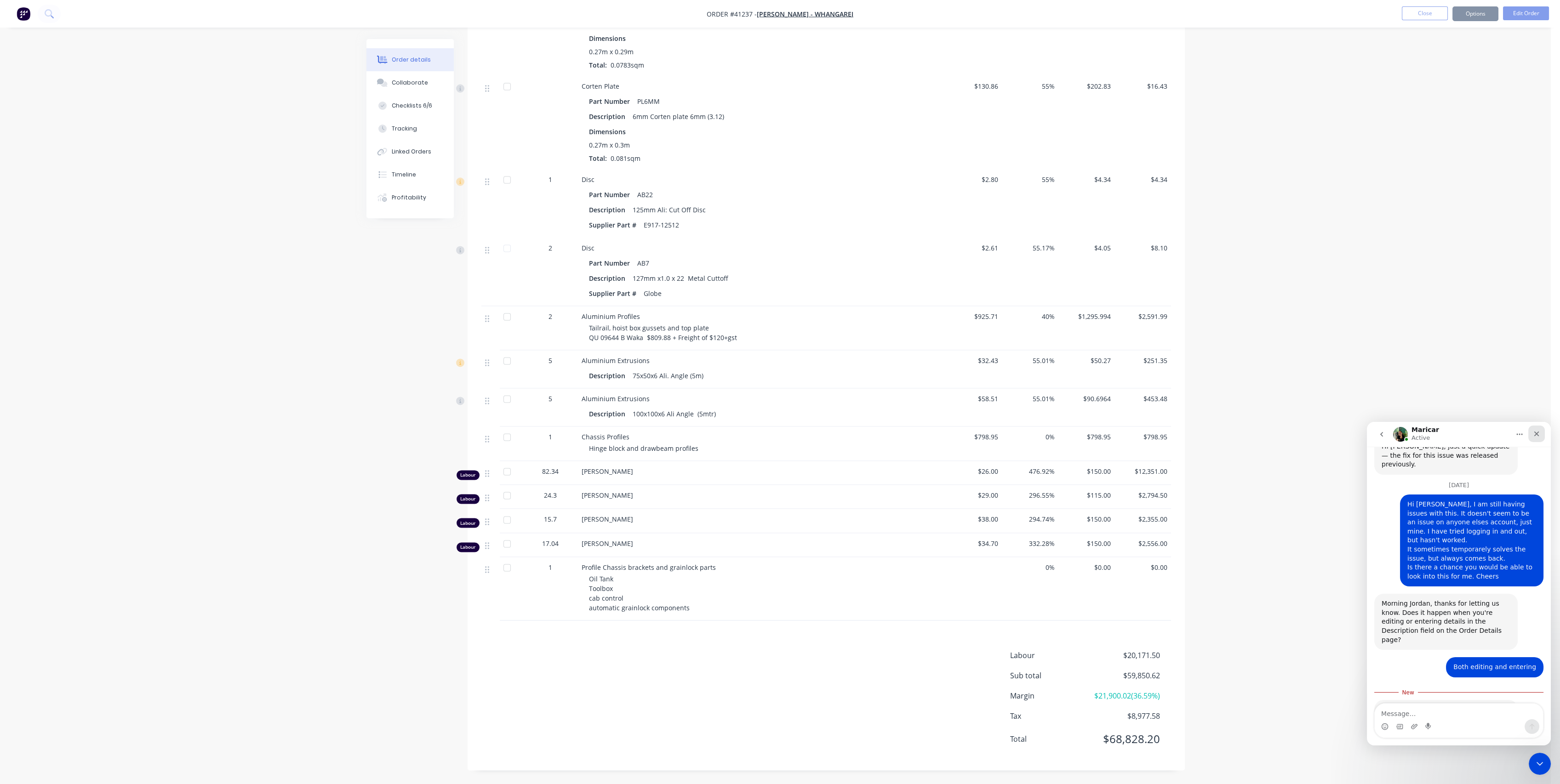
click at [1538, 434] on icon "Close" at bounding box center [1537, 434] width 7 height 7
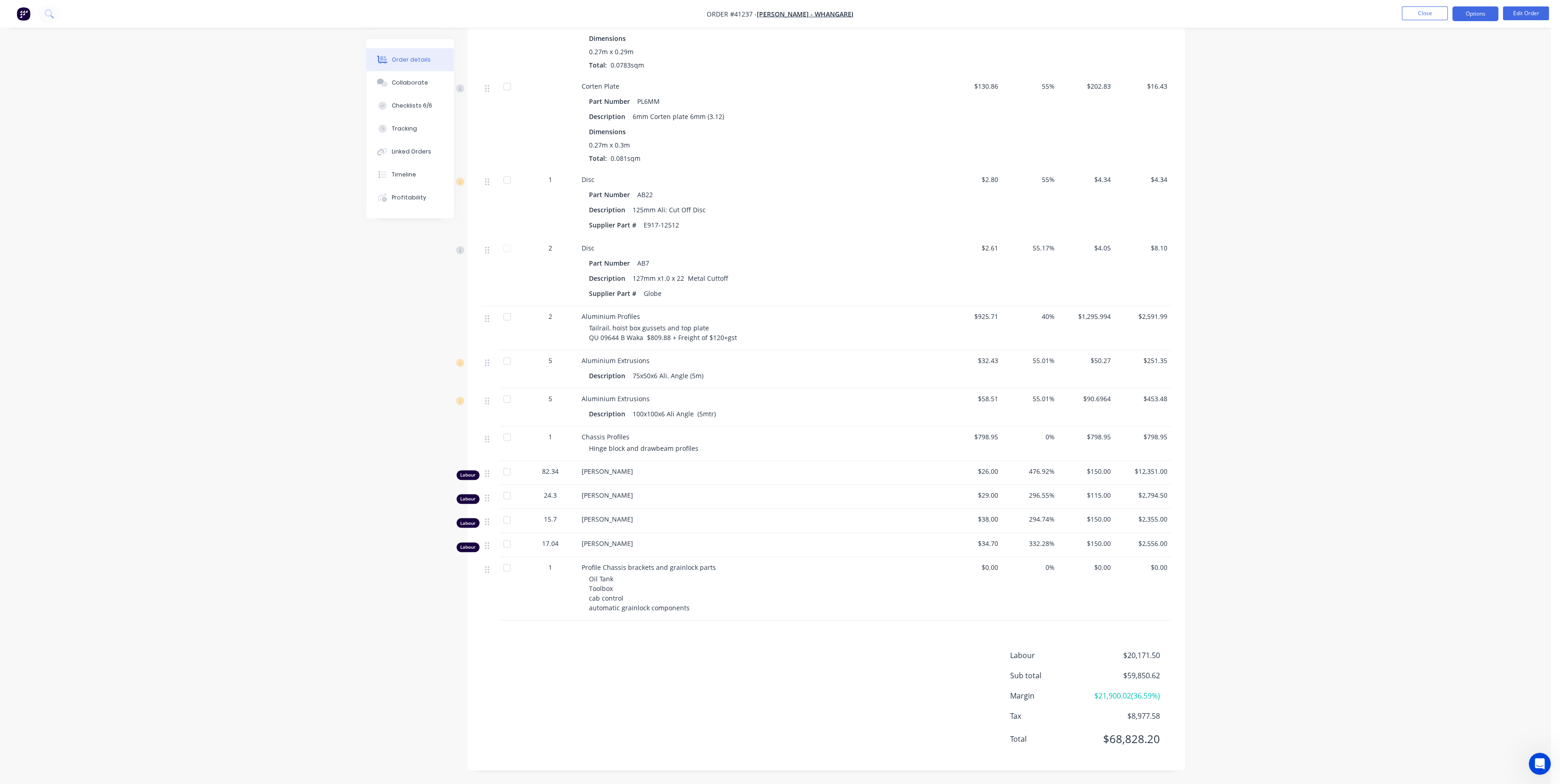
click at [1462, 19] on button "Options" at bounding box center [1475, 13] width 46 height 15
click at [1453, 169] on div "Purchase Products" at bounding box center [1448, 166] width 85 height 13
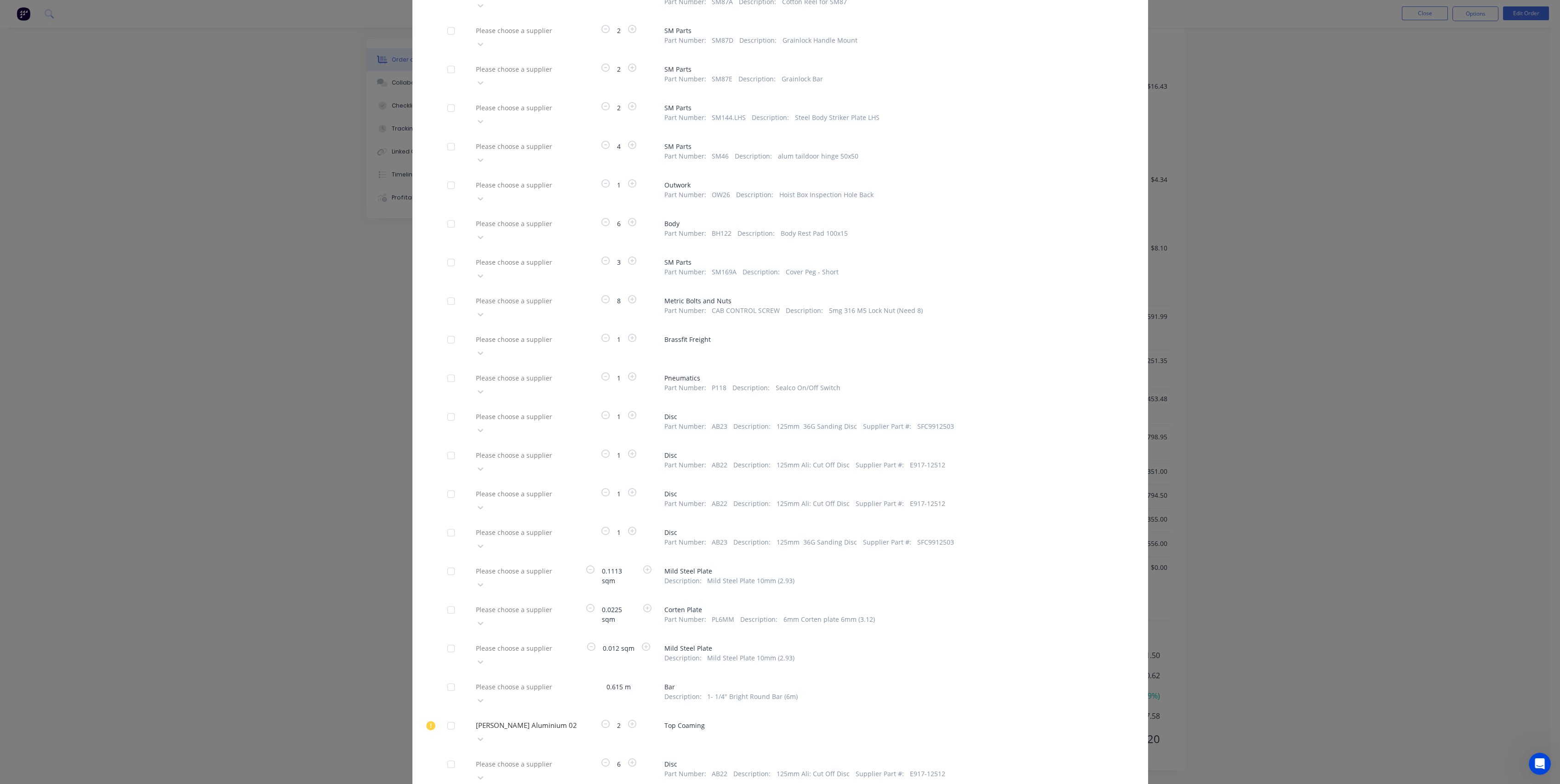
scroll to position [2838, 0]
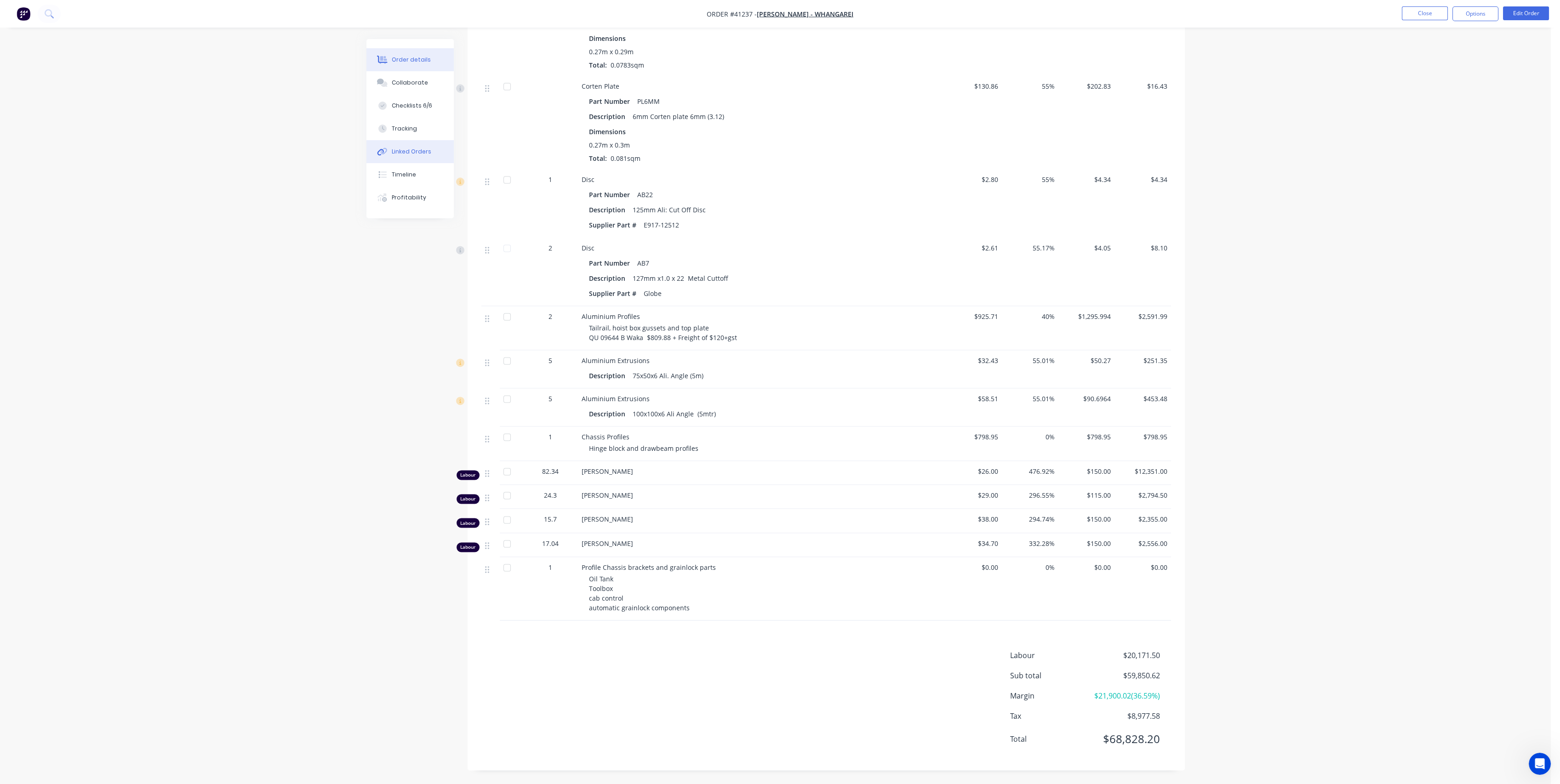
click at [417, 150] on div "Linked Orders" at bounding box center [412, 152] width 40 height 8
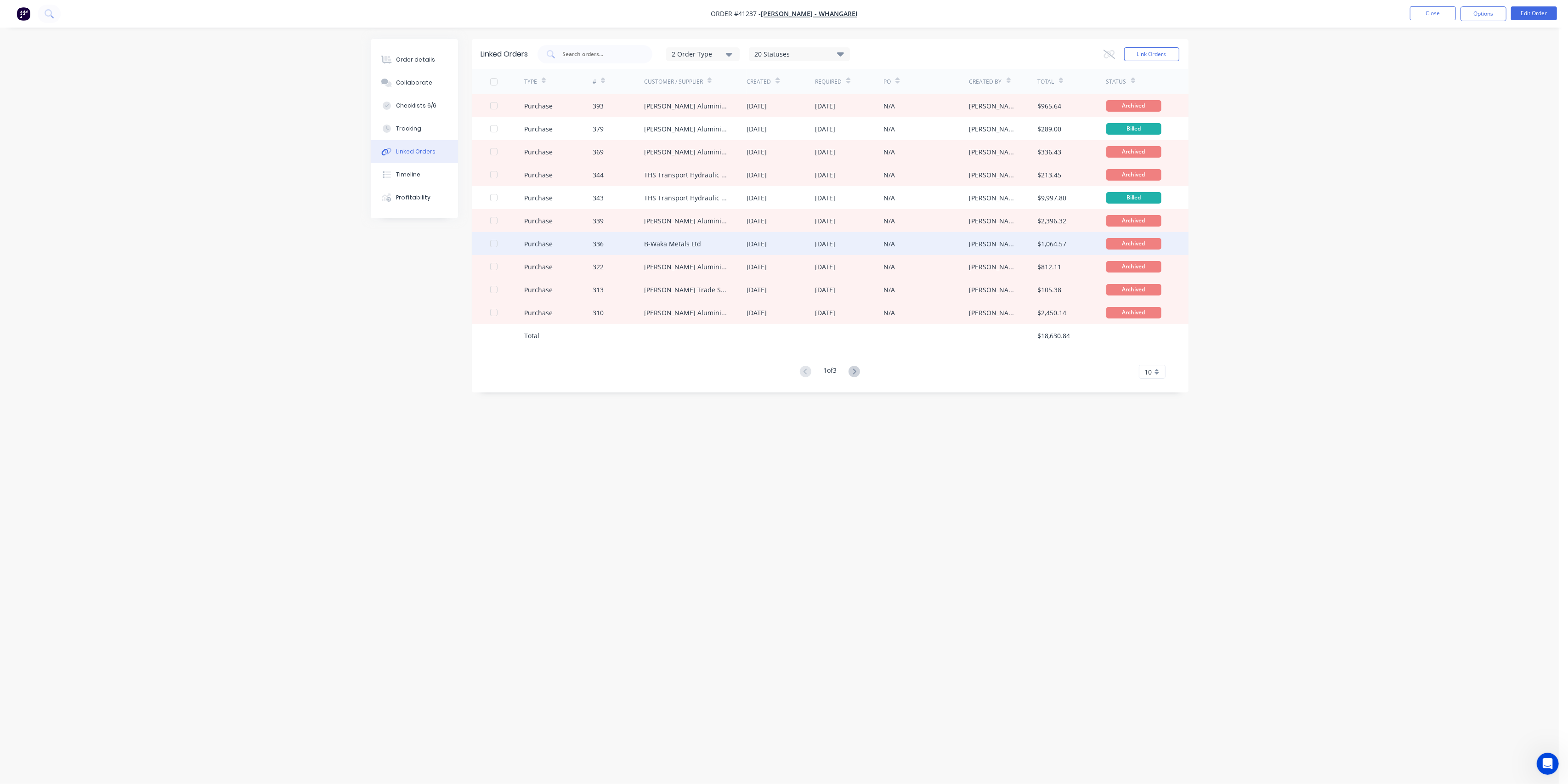
click at [626, 245] on div "336" at bounding box center [618, 243] width 52 height 23
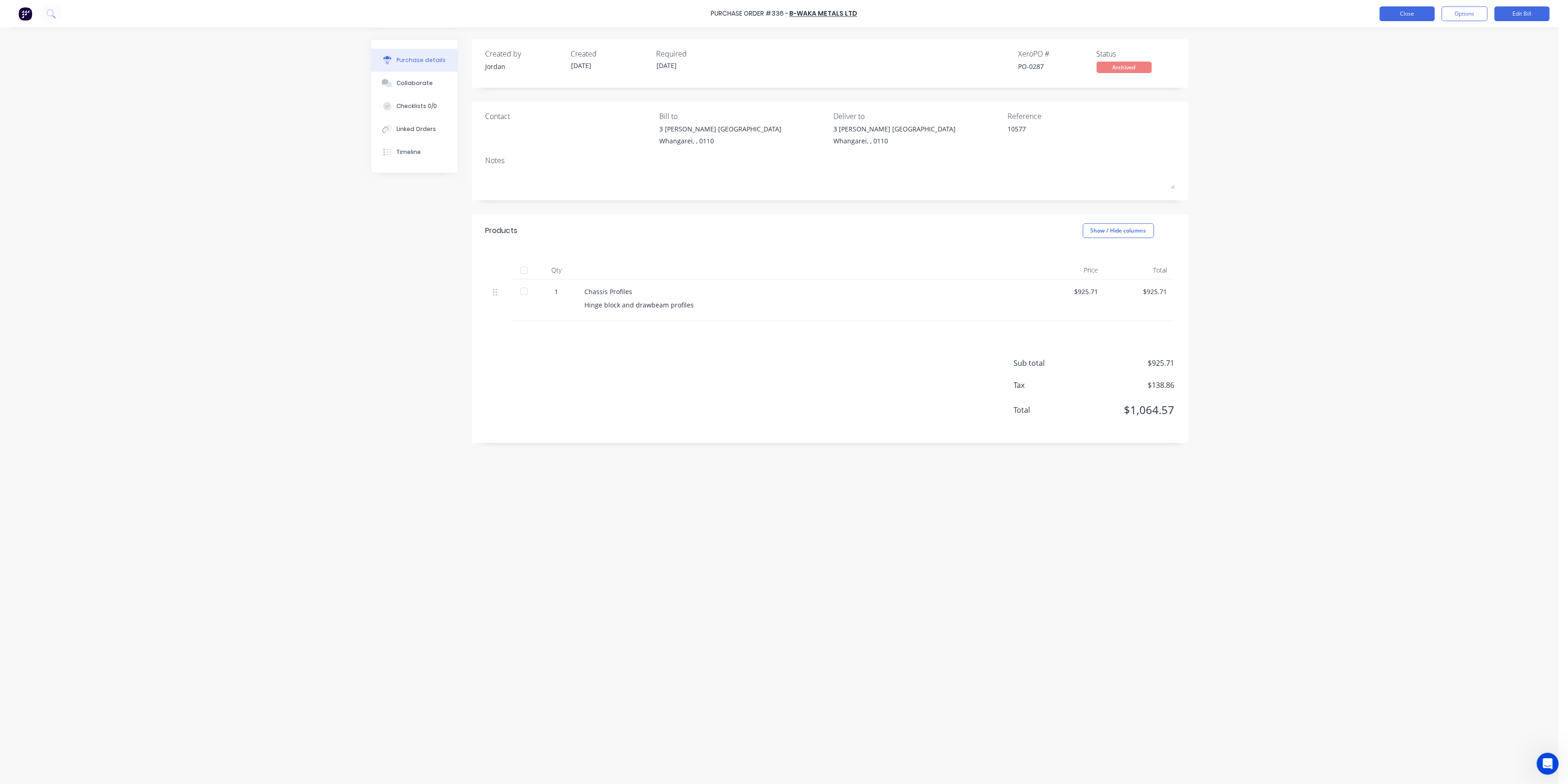
click at [1408, 11] on button "Close" at bounding box center [1408, 13] width 55 height 15
type textarea "x"
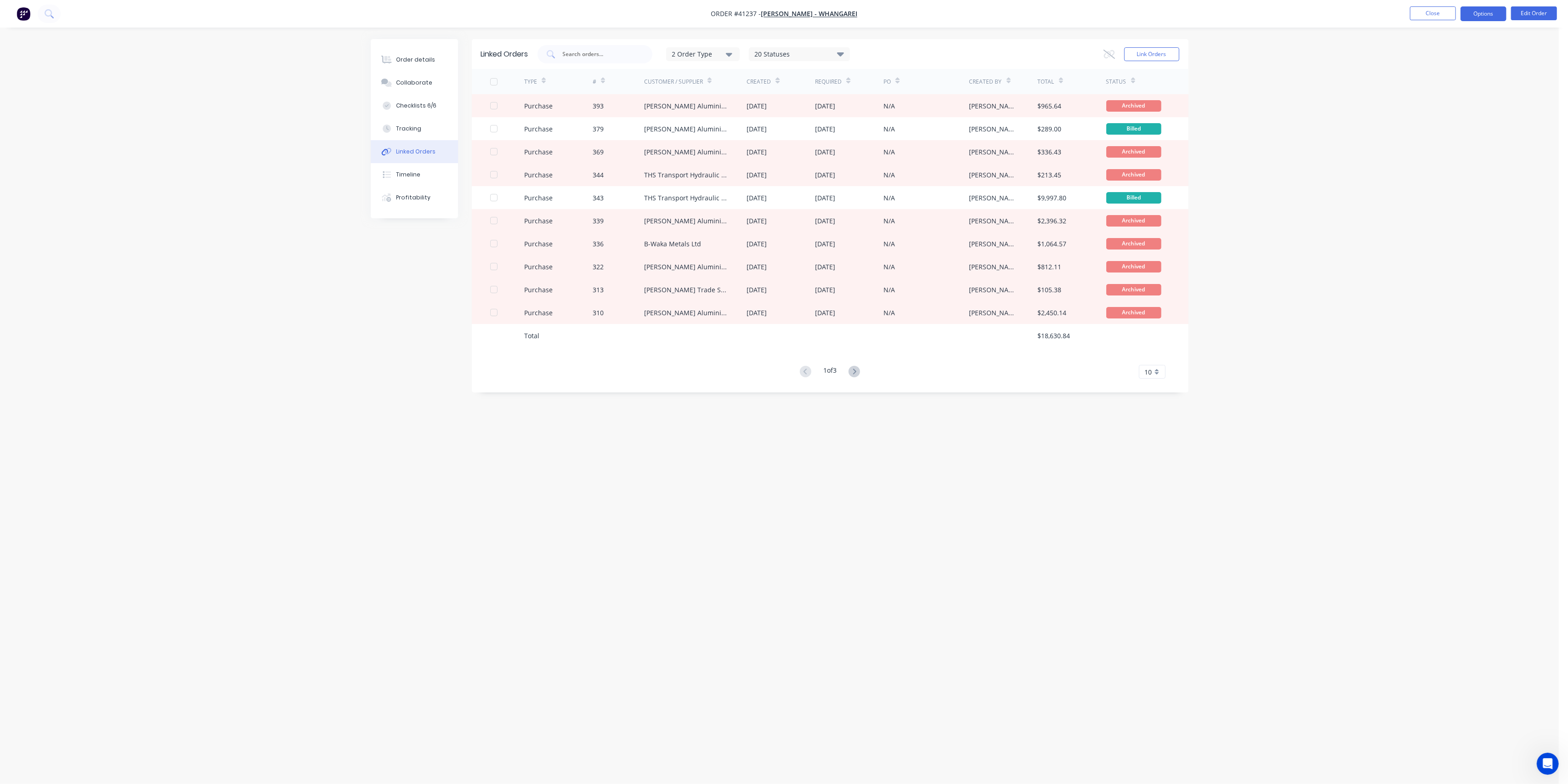
click at [1495, 10] on button "Options" at bounding box center [1483, 13] width 46 height 15
click at [1451, 168] on div "Purchase Products" at bounding box center [1456, 166] width 85 height 13
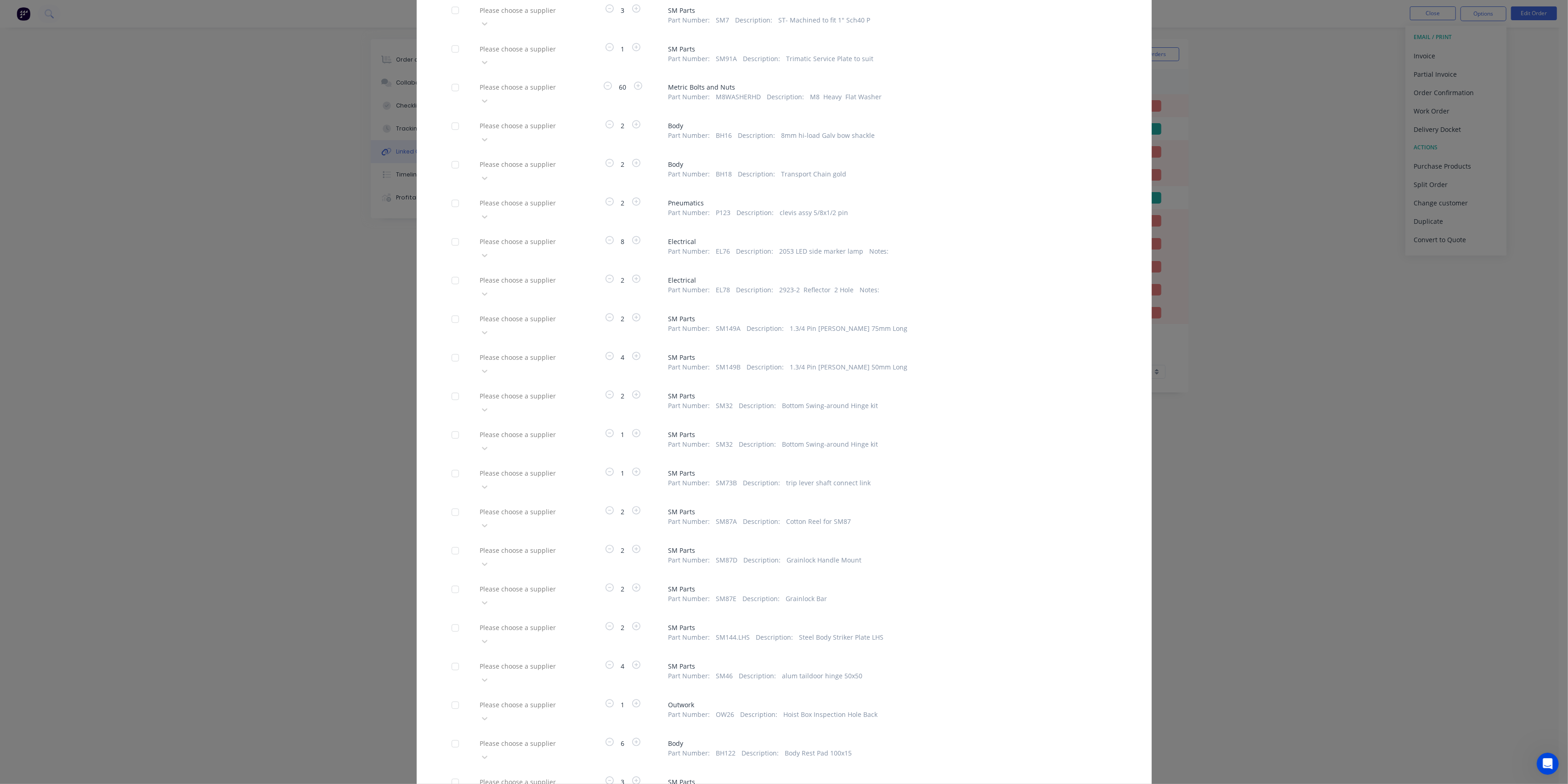
scroll to position [2794, 0]
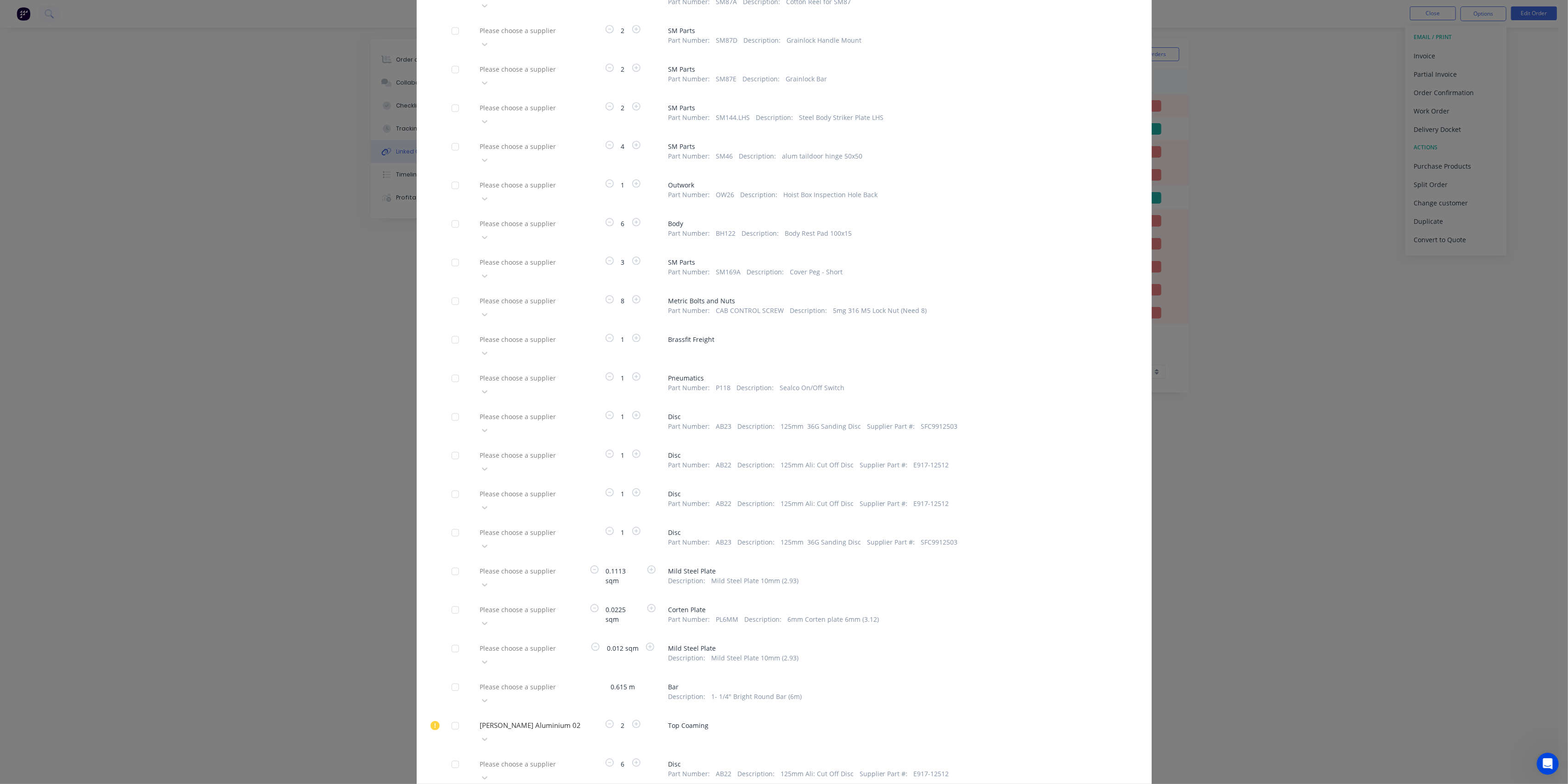
type input "b-"
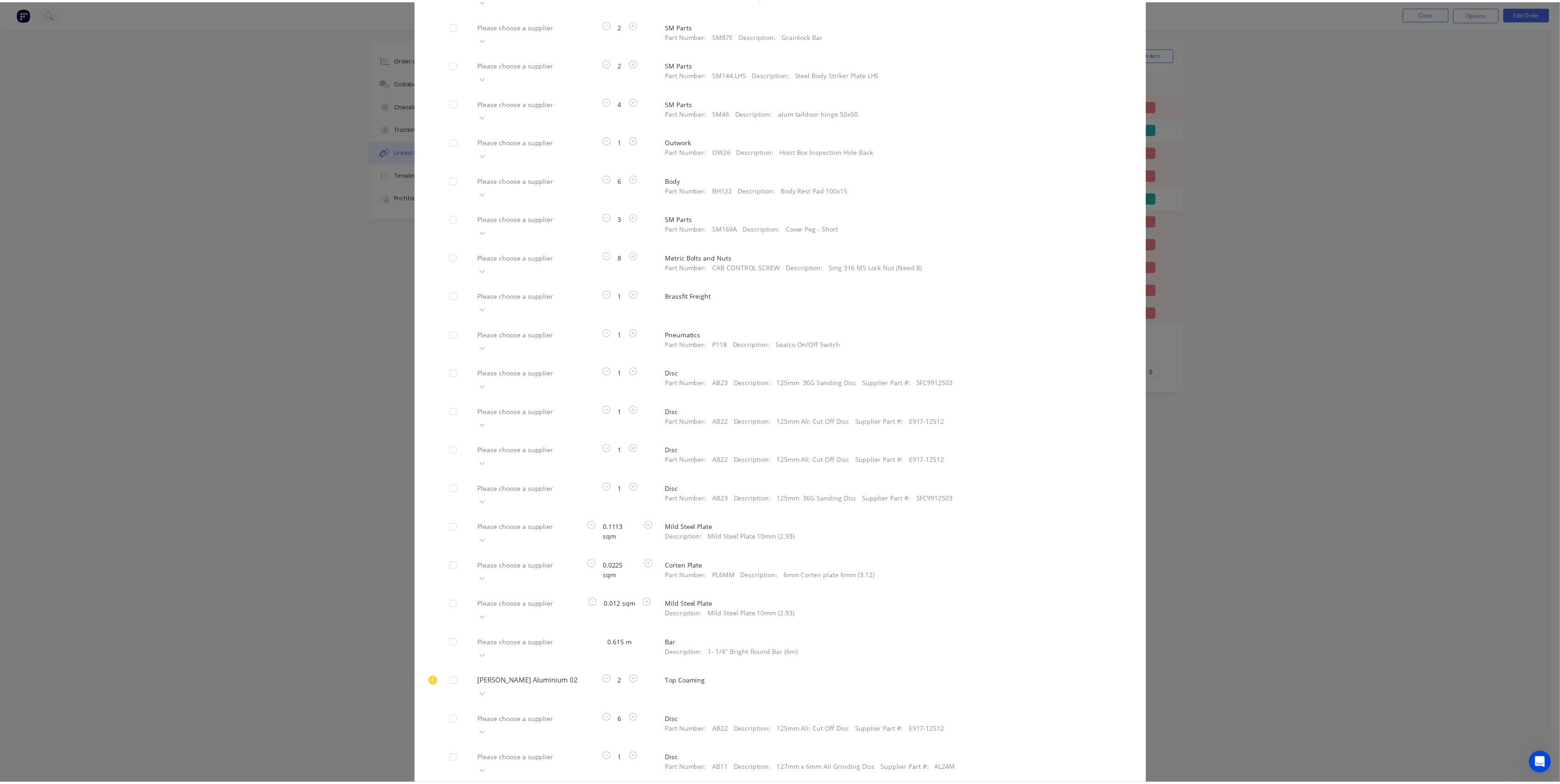
scroll to position [2794, 0]
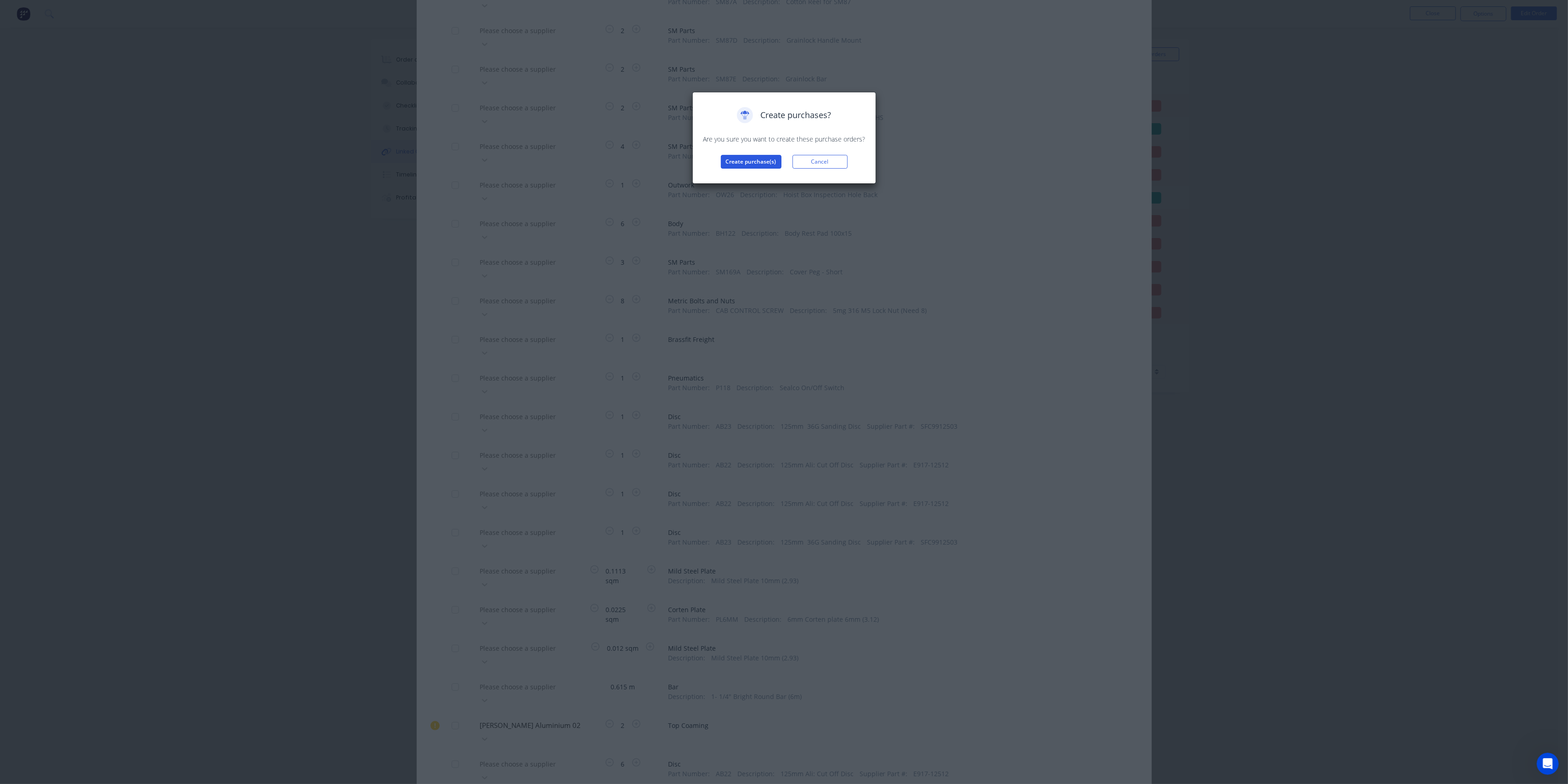
click at [755, 166] on button "Create purchase(s)" at bounding box center [751, 162] width 61 height 14
click at [741, 173] on button "View purchase(s)" at bounding box center [751, 177] width 55 height 14
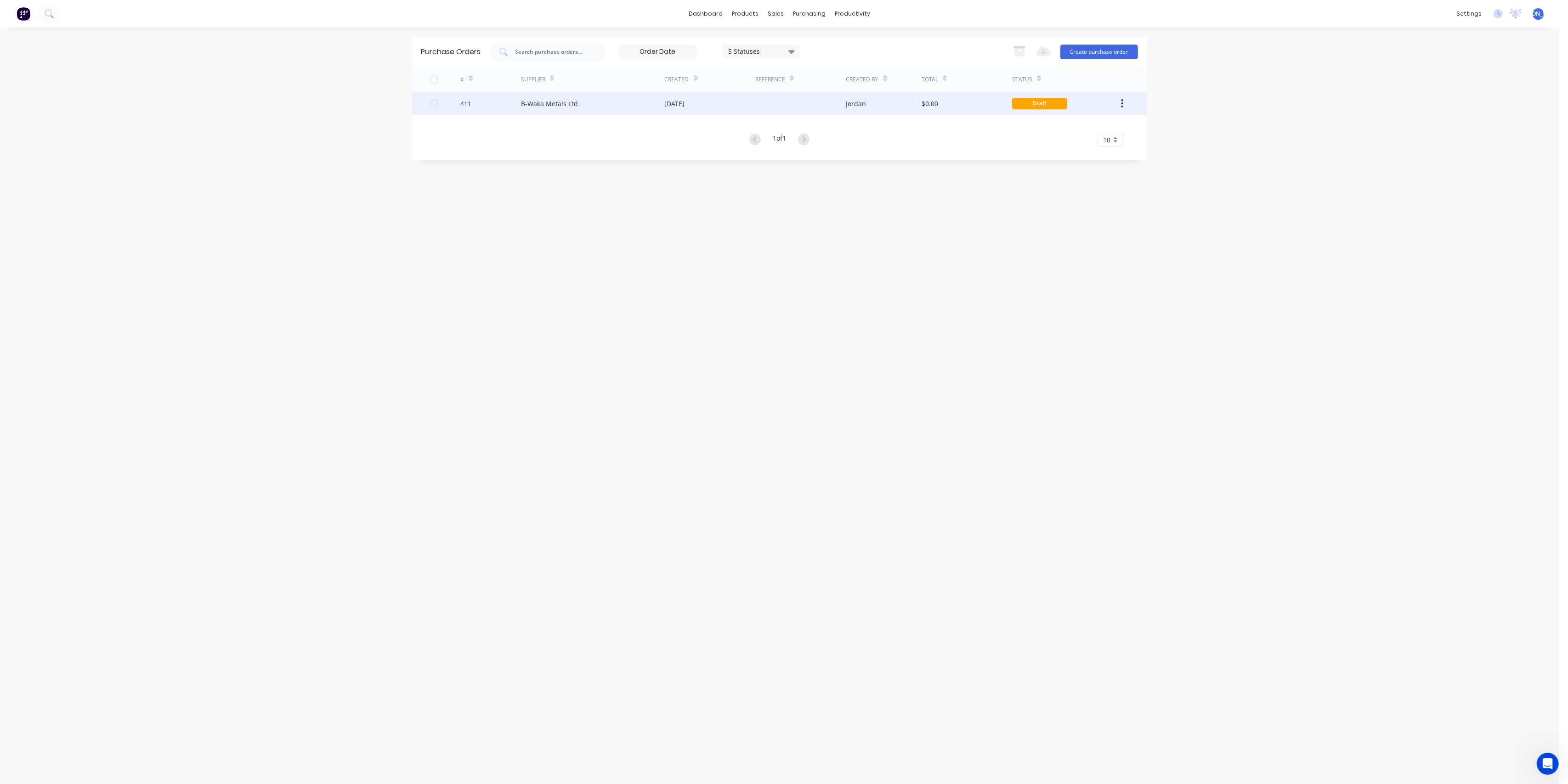
click at [928, 103] on div "$0.00" at bounding box center [929, 104] width 16 height 10
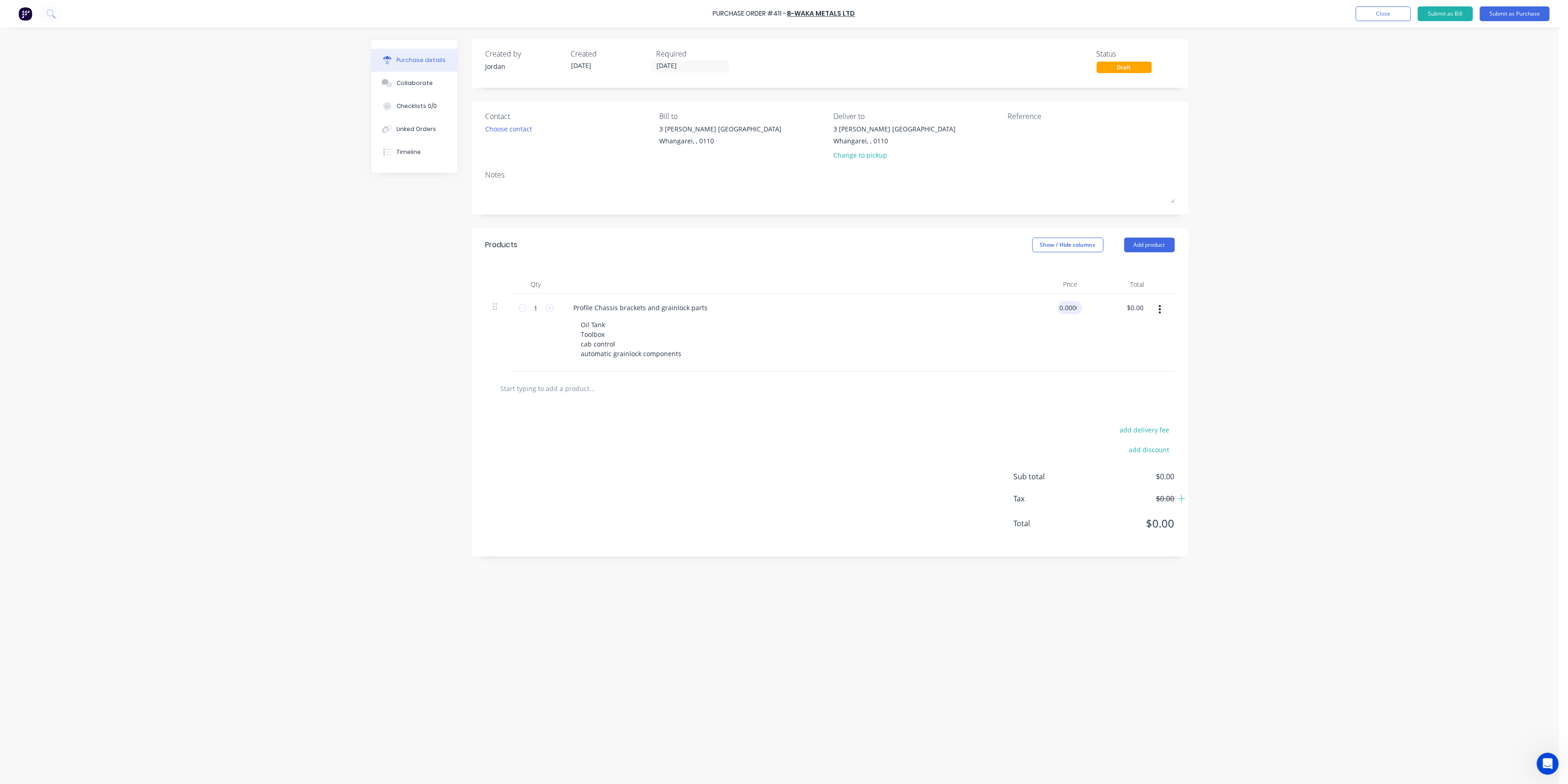
drag, startPoint x: 1070, startPoint y: 310, endPoint x: 1181, endPoint y: 269, distance: 118.3
click at [1070, 308] on input "0.0000" at bounding box center [1068, 308] width 21 height 13
type input "0"
type input "$546.24"
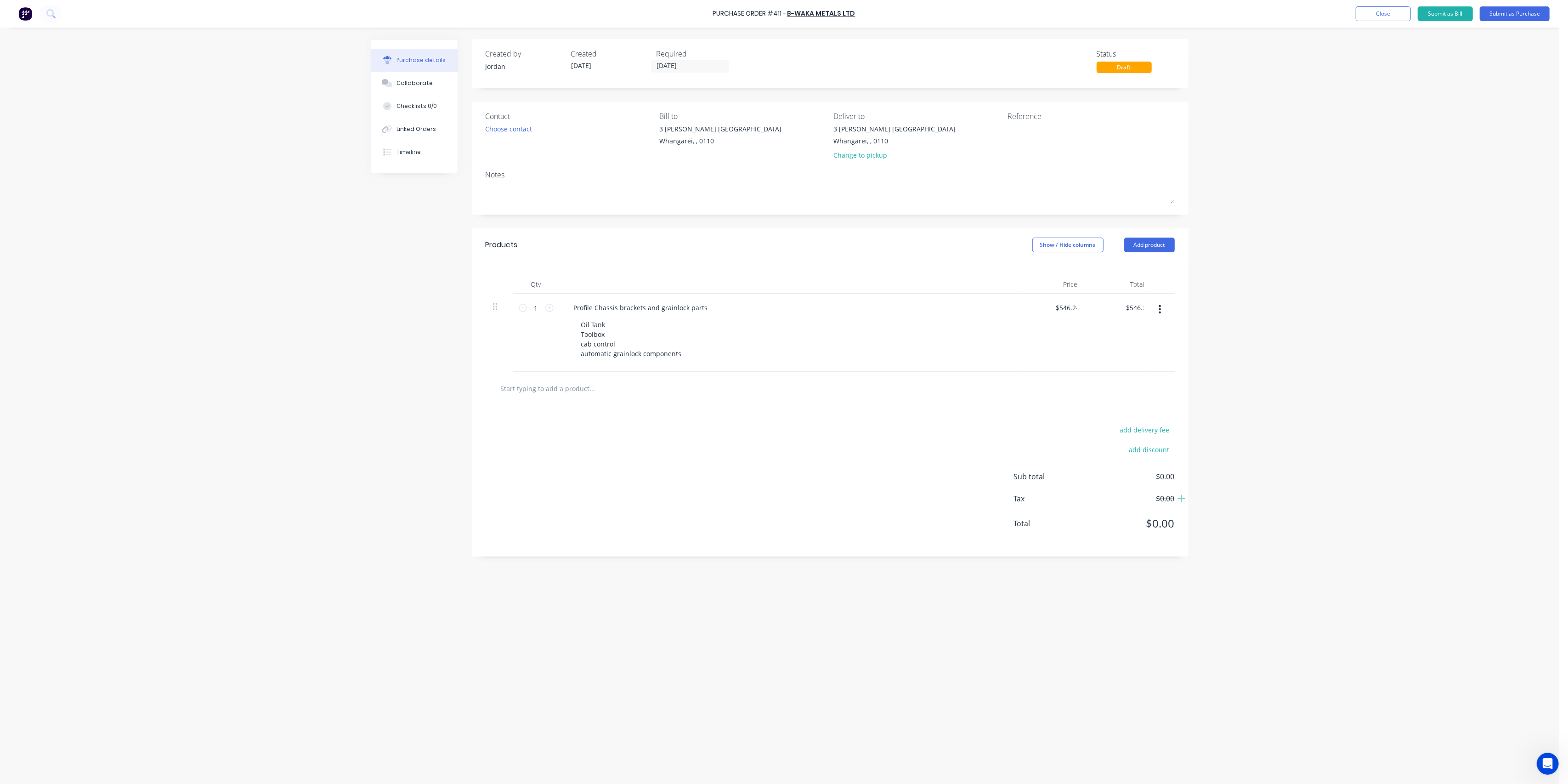
click at [803, 318] on div "Oil Tank Toolbox cab control automatic grainlock components" at bounding box center [792, 339] width 437 height 42
click at [680, 352] on div "Oil Tank Toolbox cab control automatic grainlock components" at bounding box center [631, 339] width 115 height 42
click at [786, 426] on div "add delivery fee add discount Sub total $546.24 Tax $81.94 Total $628.18" at bounding box center [830, 491] width 717 height 151
click at [1498, 15] on button "Submit as Purchase" at bounding box center [1514, 13] width 70 height 15
click at [1454, 19] on button "Options" at bounding box center [1464, 13] width 46 height 15
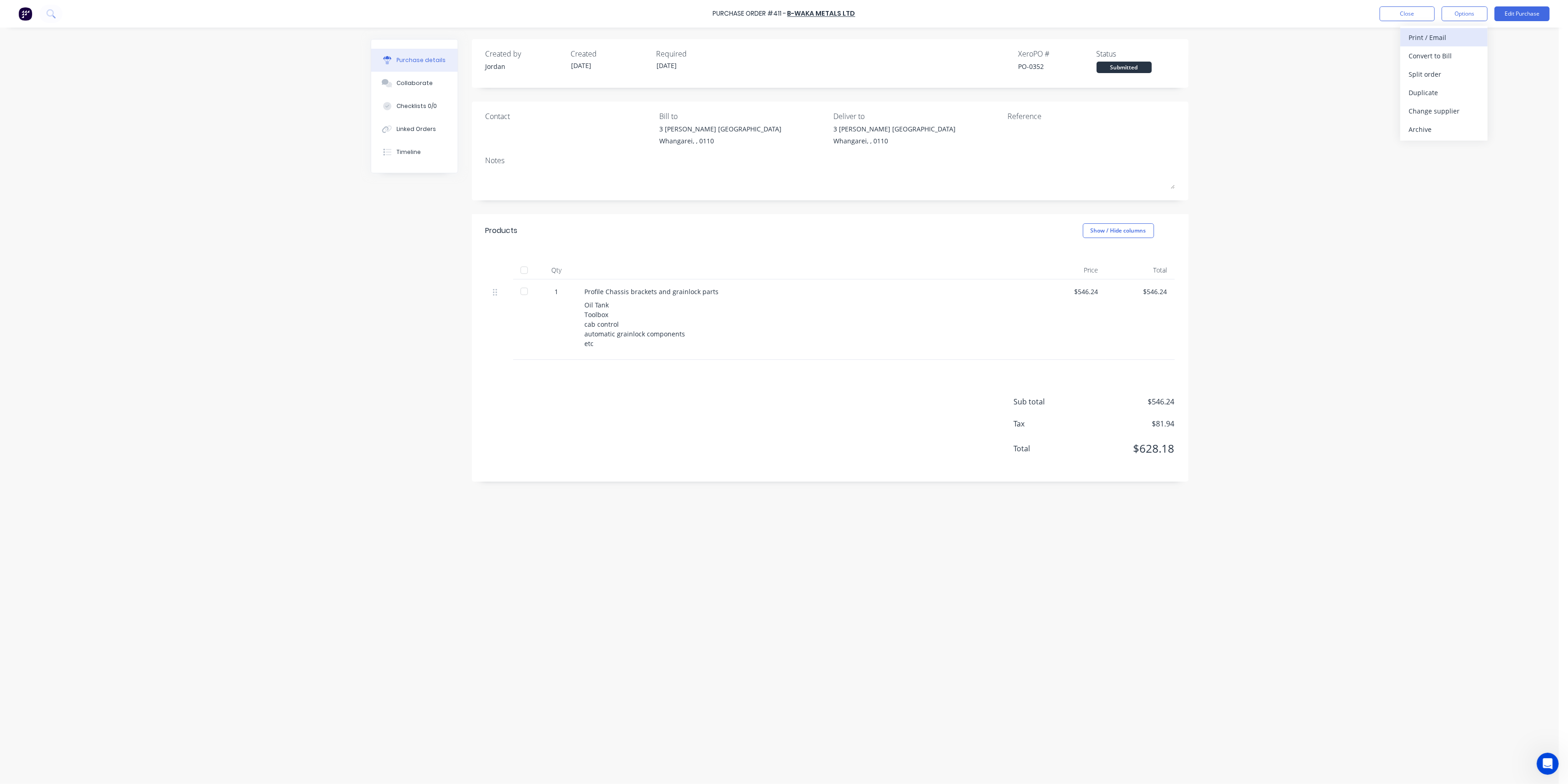
click at [1454, 40] on div "Print / Email" at bounding box center [1444, 37] width 71 height 13
click at [1446, 57] on div "With pricing" at bounding box center [1444, 56] width 71 height 13
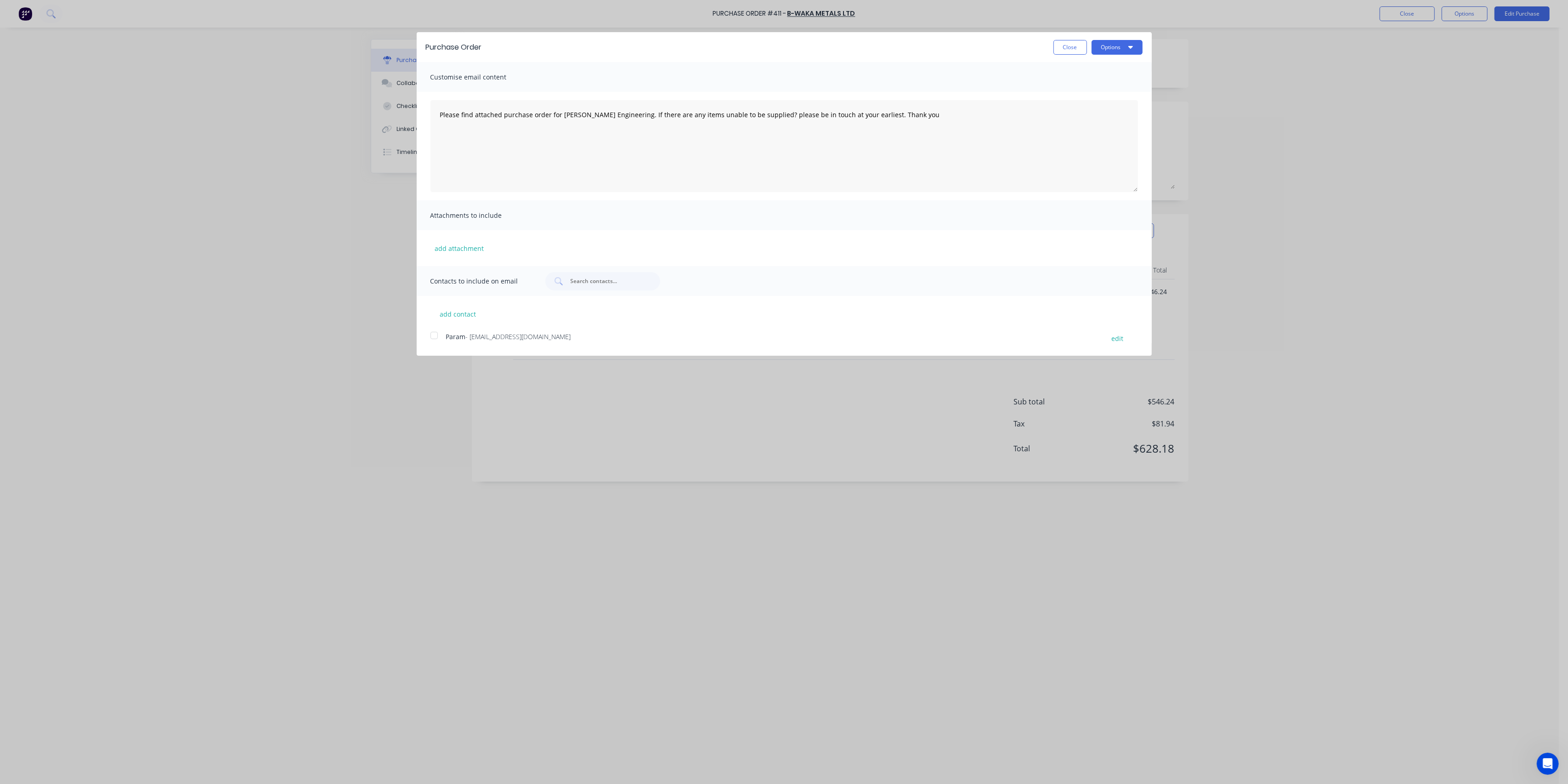
click at [437, 337] on div at bounding box center [434, 336] width 18 height 18
click at [1133, 49] on button "Options" at bounding box center [1117, 47] width 51 height 15
click at [1079, 88] on div "Email" at bounding box center [1099, 88] width 71 height 13
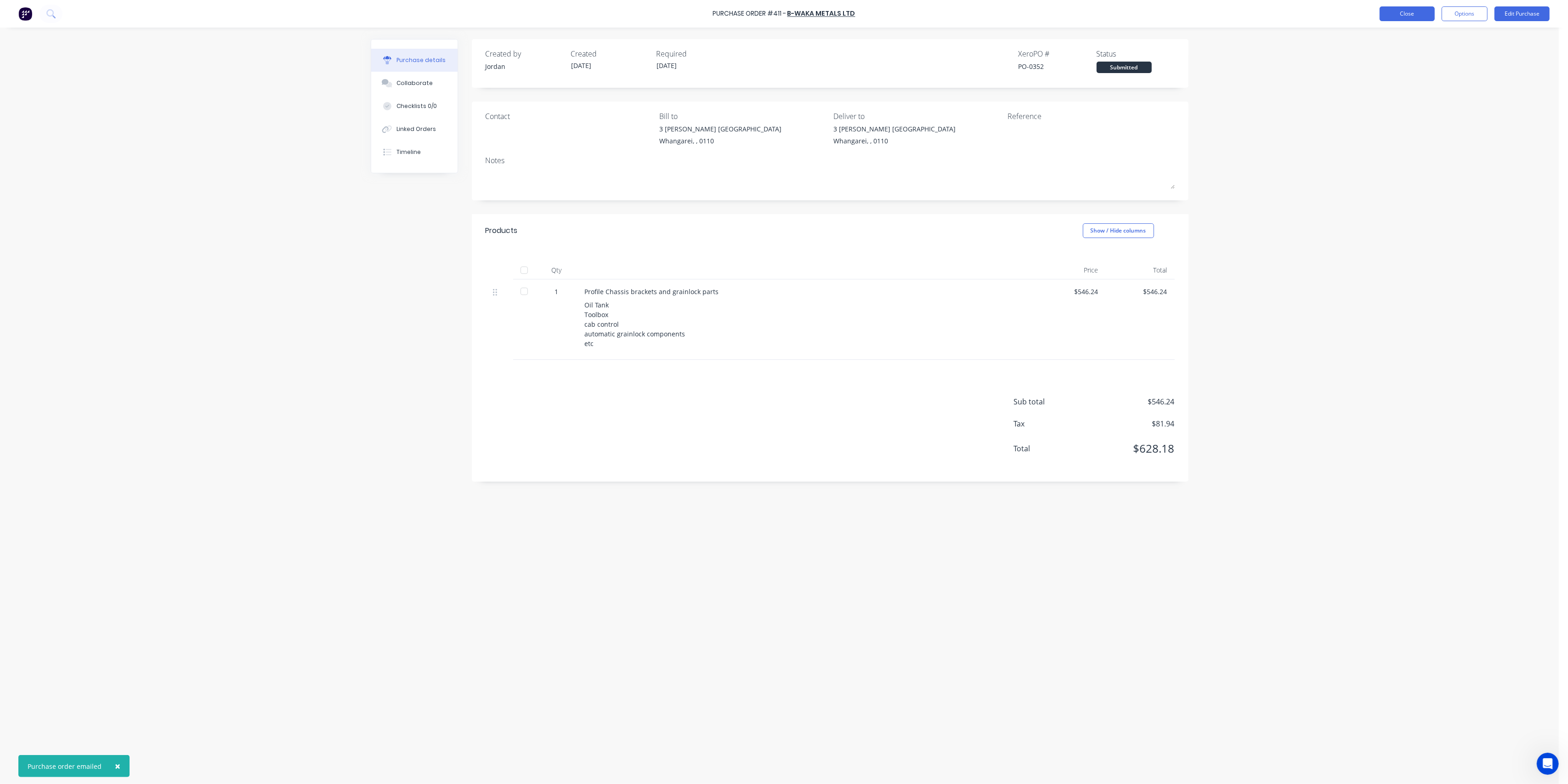
click at [1401, 9] on button "Close" at bounding box center [1408, 13] width 55 height 15
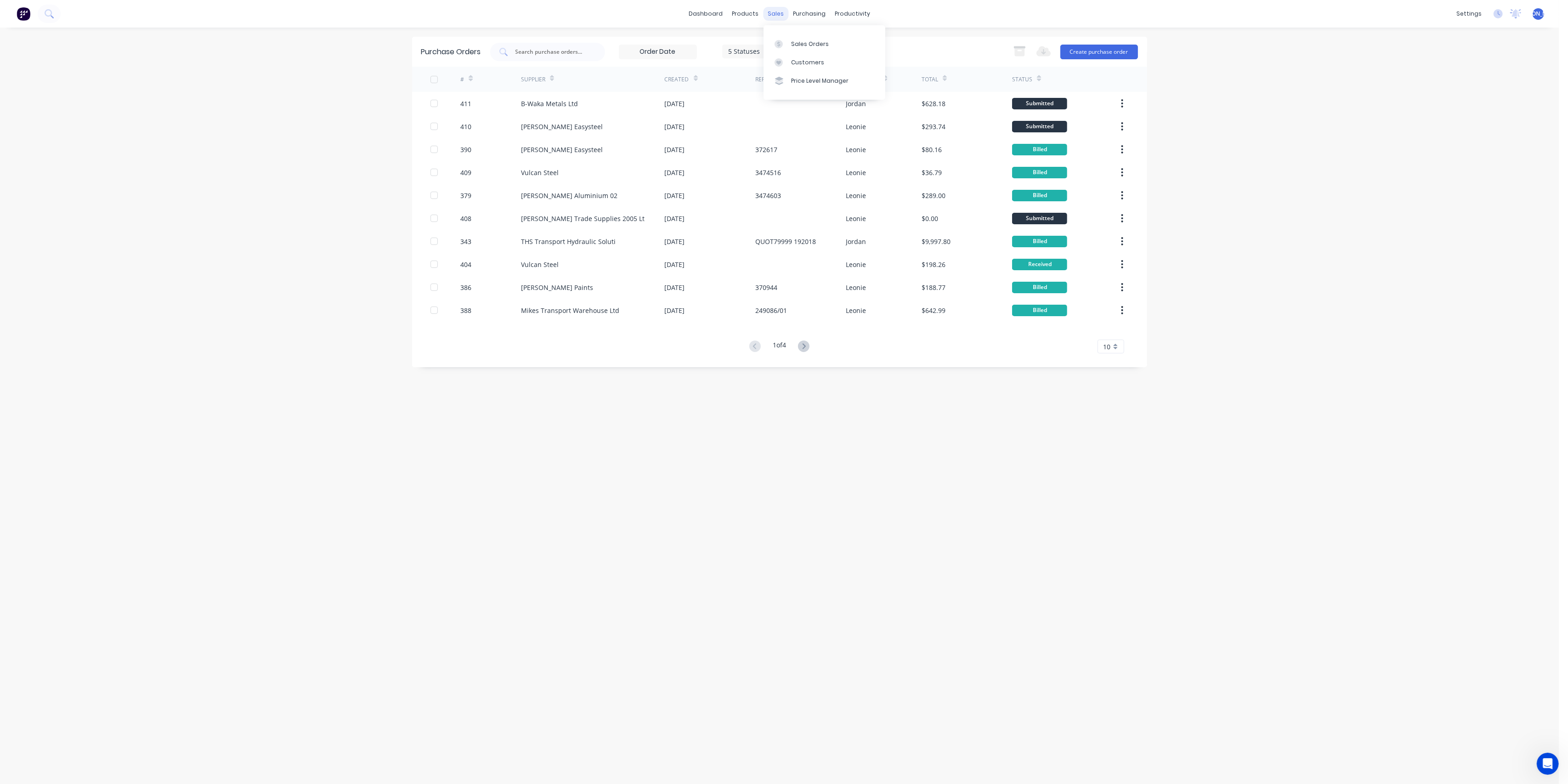
click at [782, 10] on div "sales" at bounding box center [776, 14] width 25 height 14
click at [791, 42] on div "Sales Orders" at bounding box center [810, 45] width 37 height 8
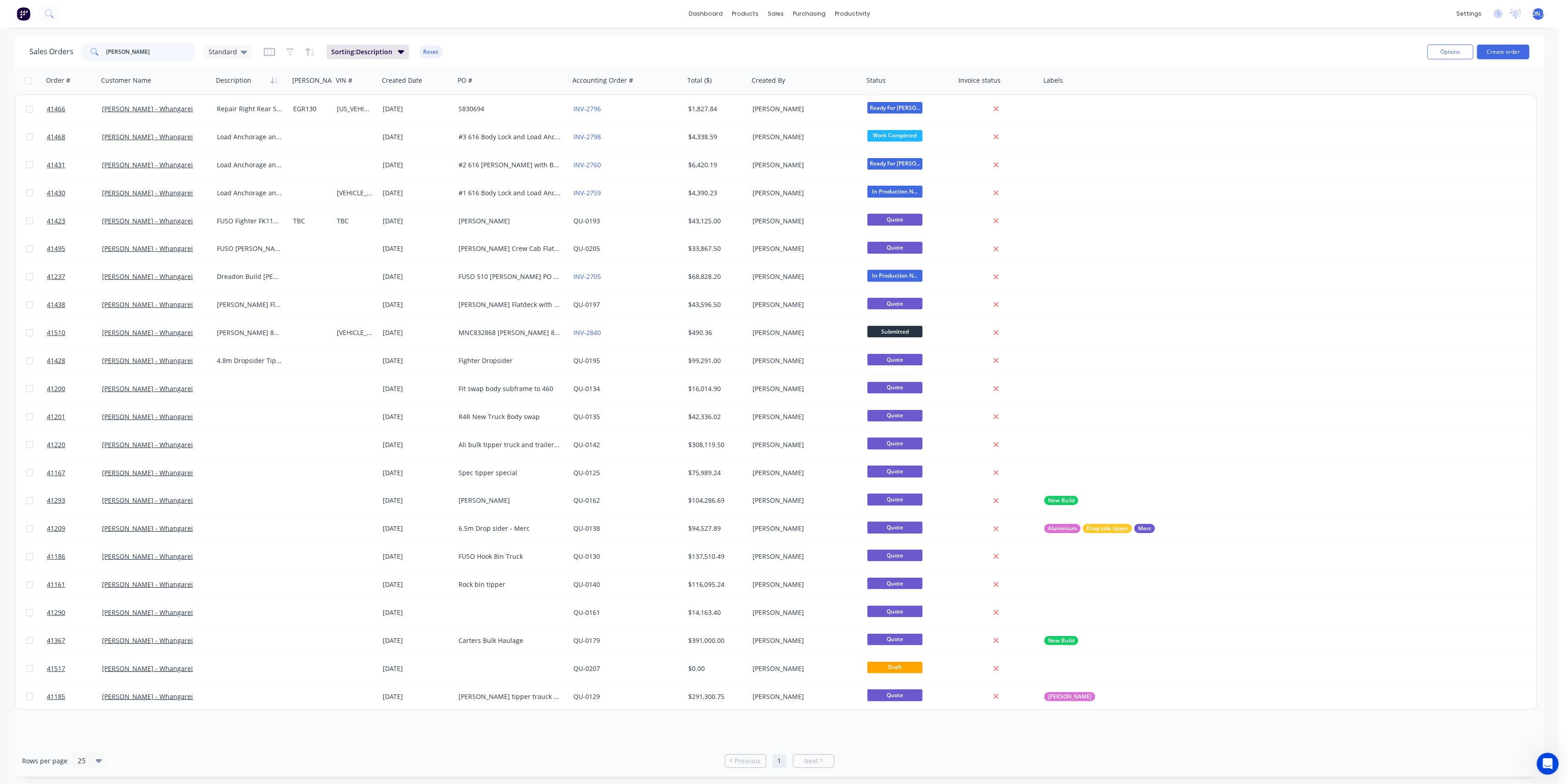
drag, startPoint x: 122, startPoint y: 52, endPoint x: 73, endPoint y: 44, distance: 49.6
click at [74, 45] on div "Sales Orders [PERSON_NAME] Standard" at bounding box center [141, 52] width 223 height 18
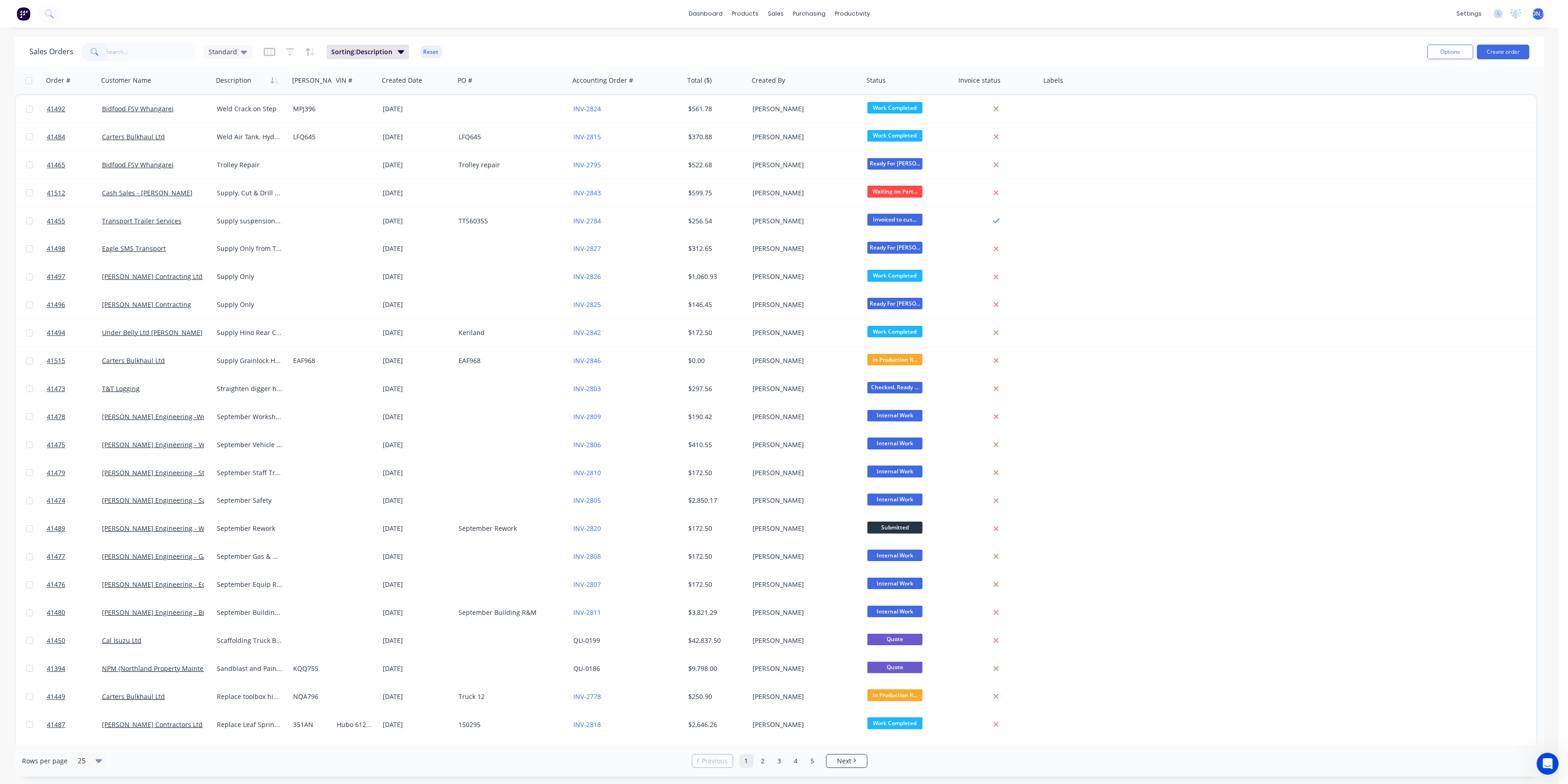
click at [311, 15] on div "dashboard products sales purchasing productivity dashboard products Product Cat…" at bounding box center [779, 13] width 1559 height 28
click at [745, 16] on div "products" at bounding box center [745, 14] width 36 height 14
click at [709, 11] on link "dashboard" at bounding box center [705, 14] width 43 height 14
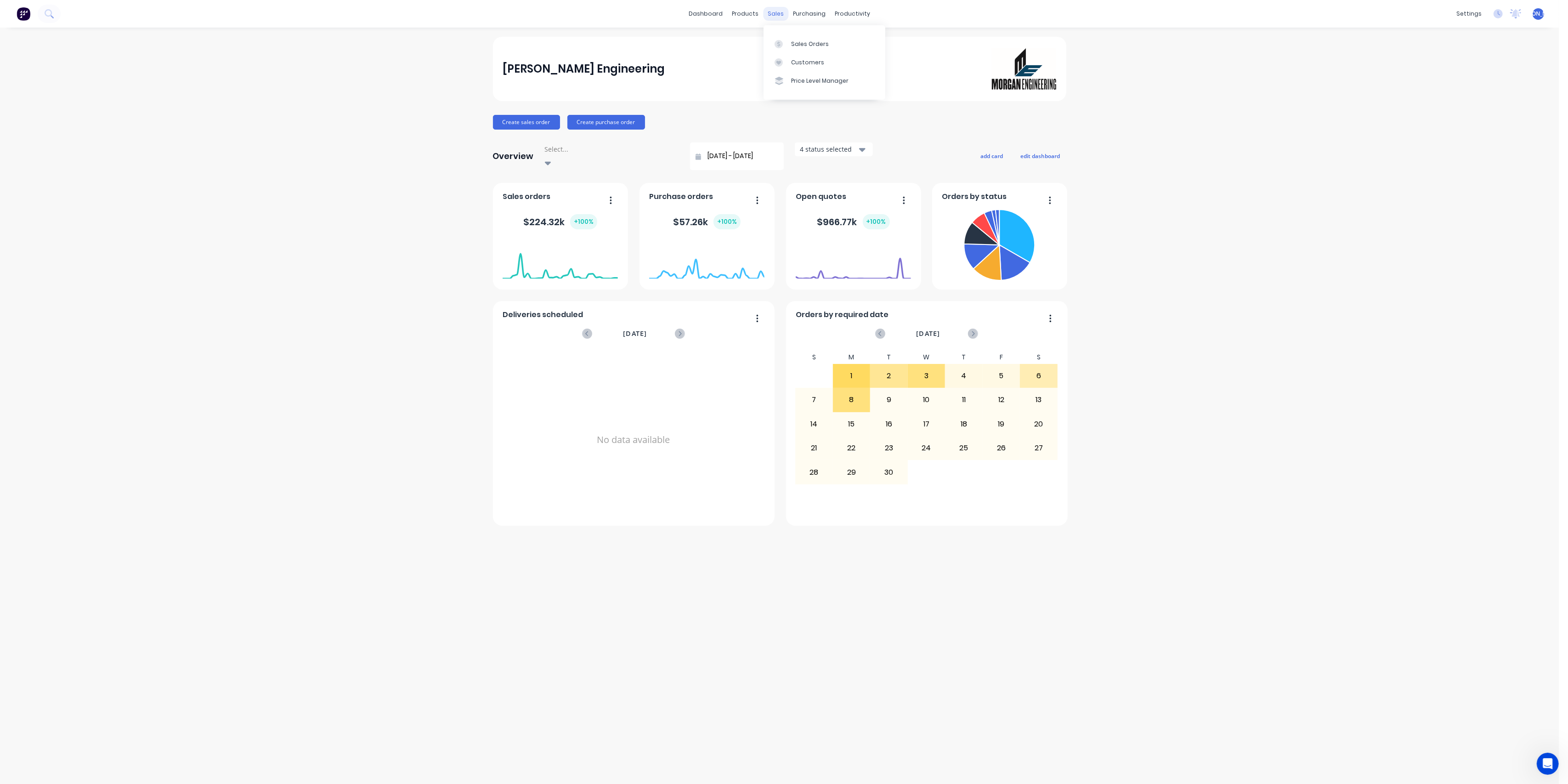
click at [765, 11] on div "sales" at bounding box center [776, 14] width 25 height 14
click at [801, 47] on div "Sales Orders" at bounding box center [810, 45] width 37 height 8
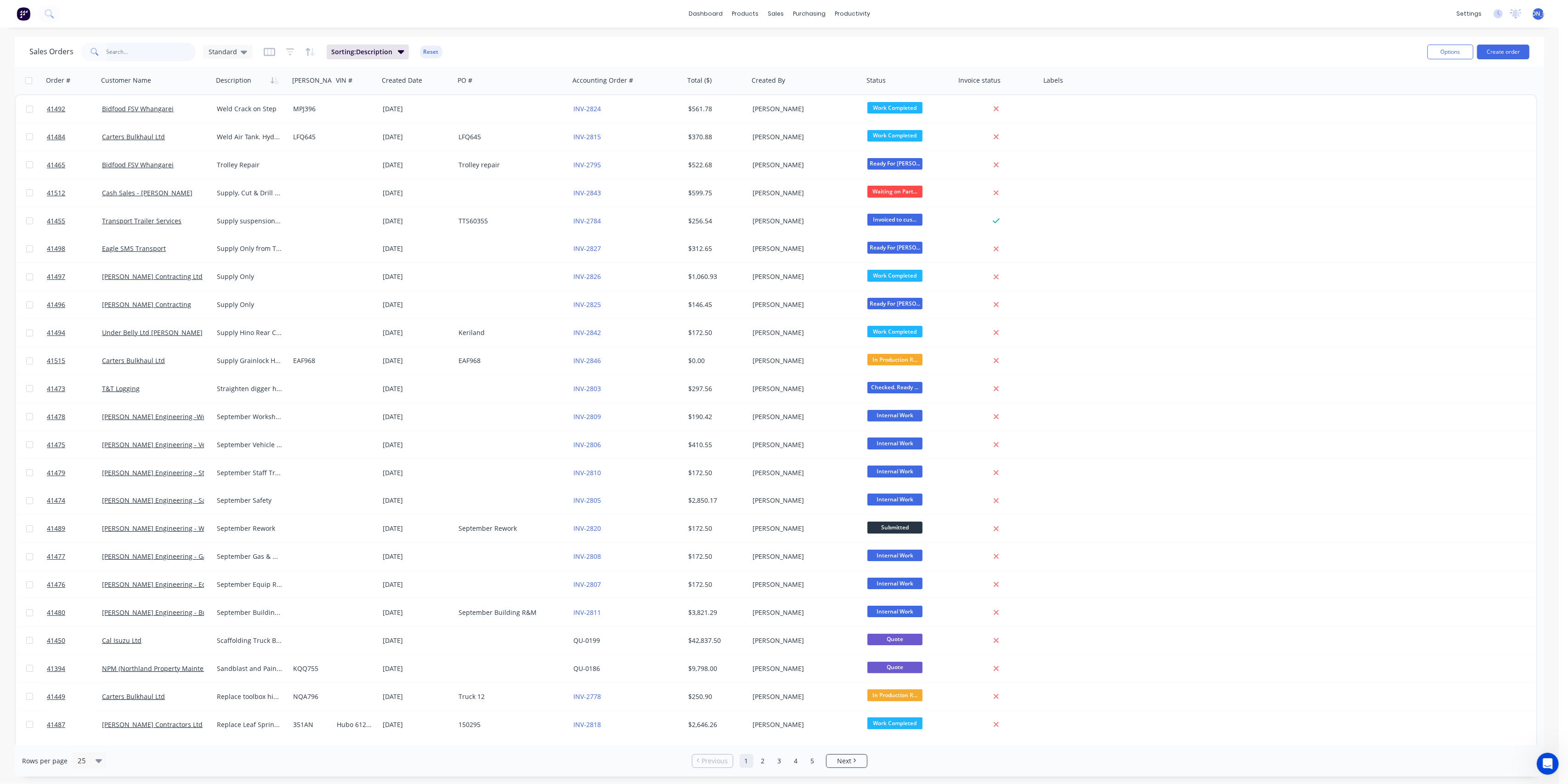
click at [153, 48] on input "text" at bounding box center [151, 52] width 90 height 18
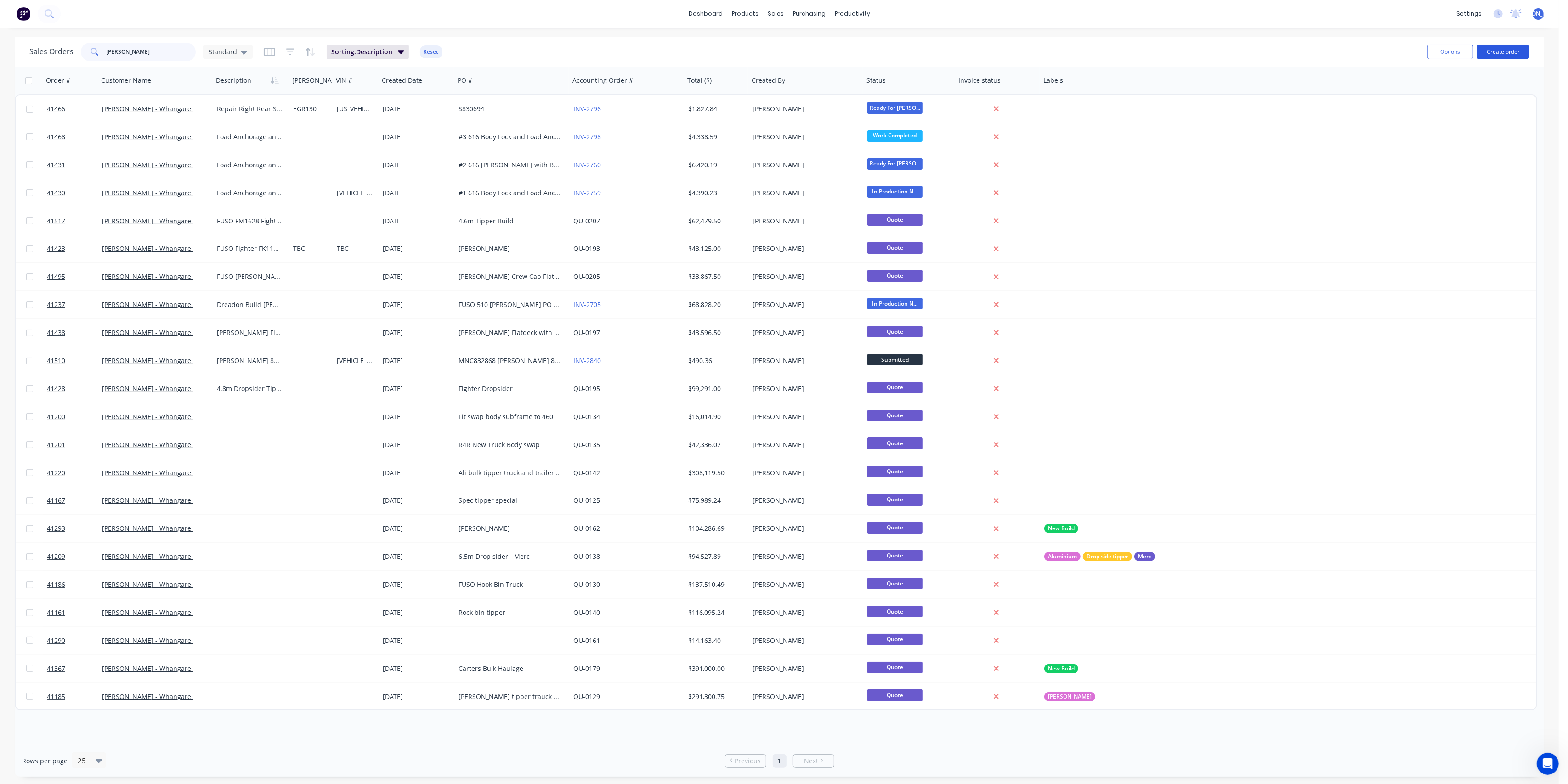
type input "[PERSON_NAME]"
click at [1508, 53] on button "Create order" at bounding box center [1504, 52] width 52 height 15
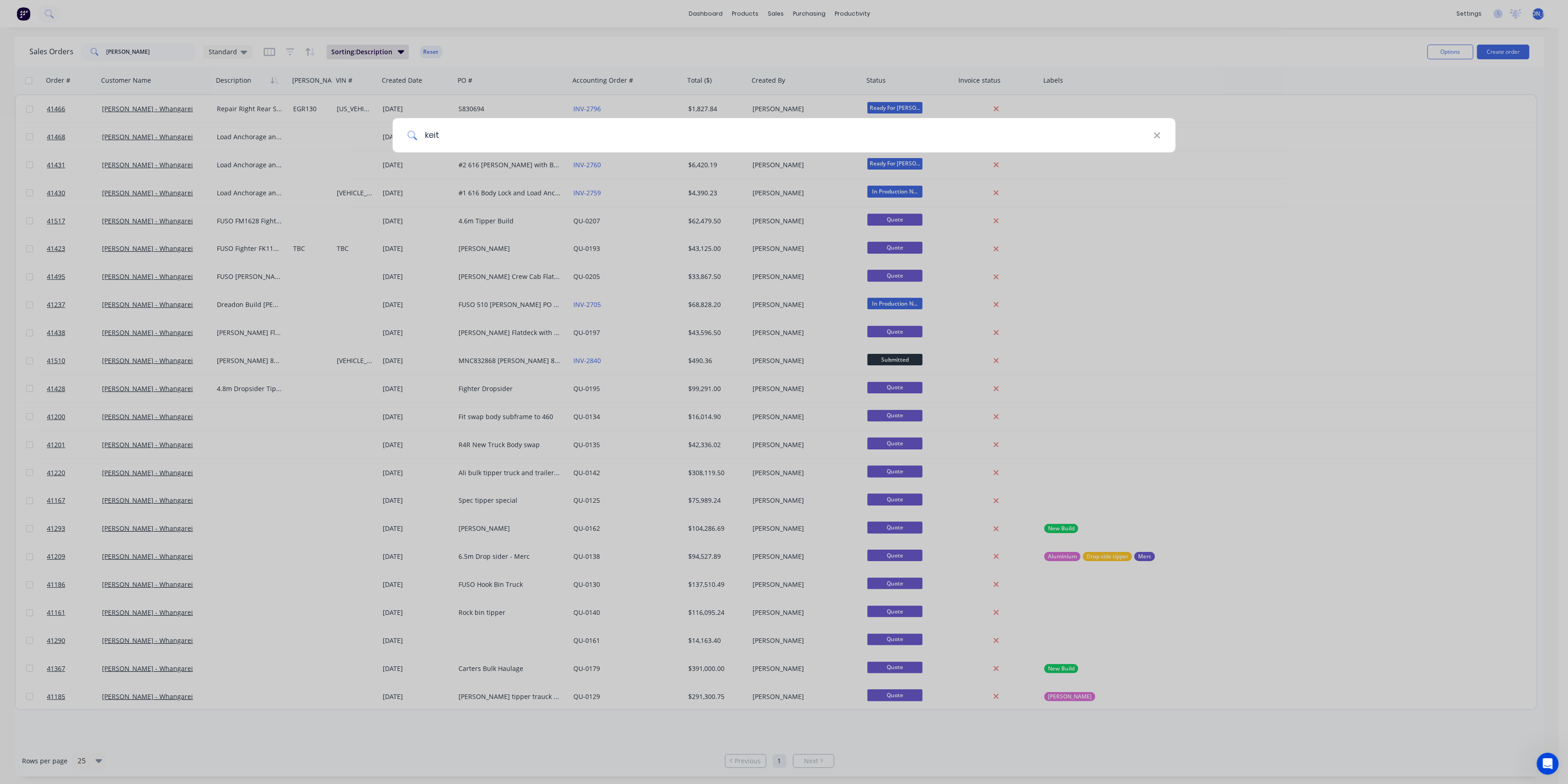
type input "[PERSON_NAME]"
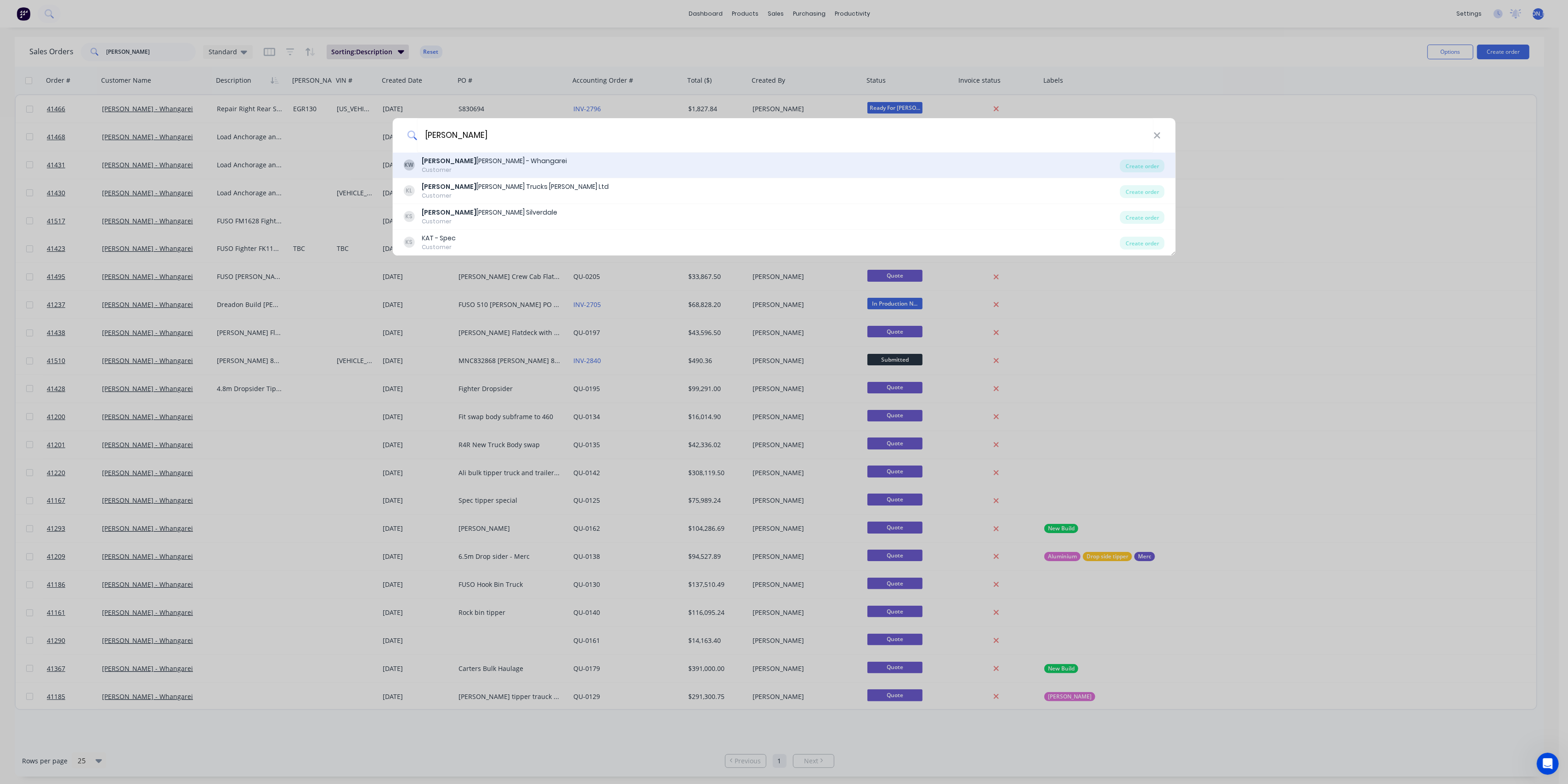
click at [484, 160] on div "[PERSON_NAME] - Whangarei" at bounding box center [494, 161] width 145 height 10
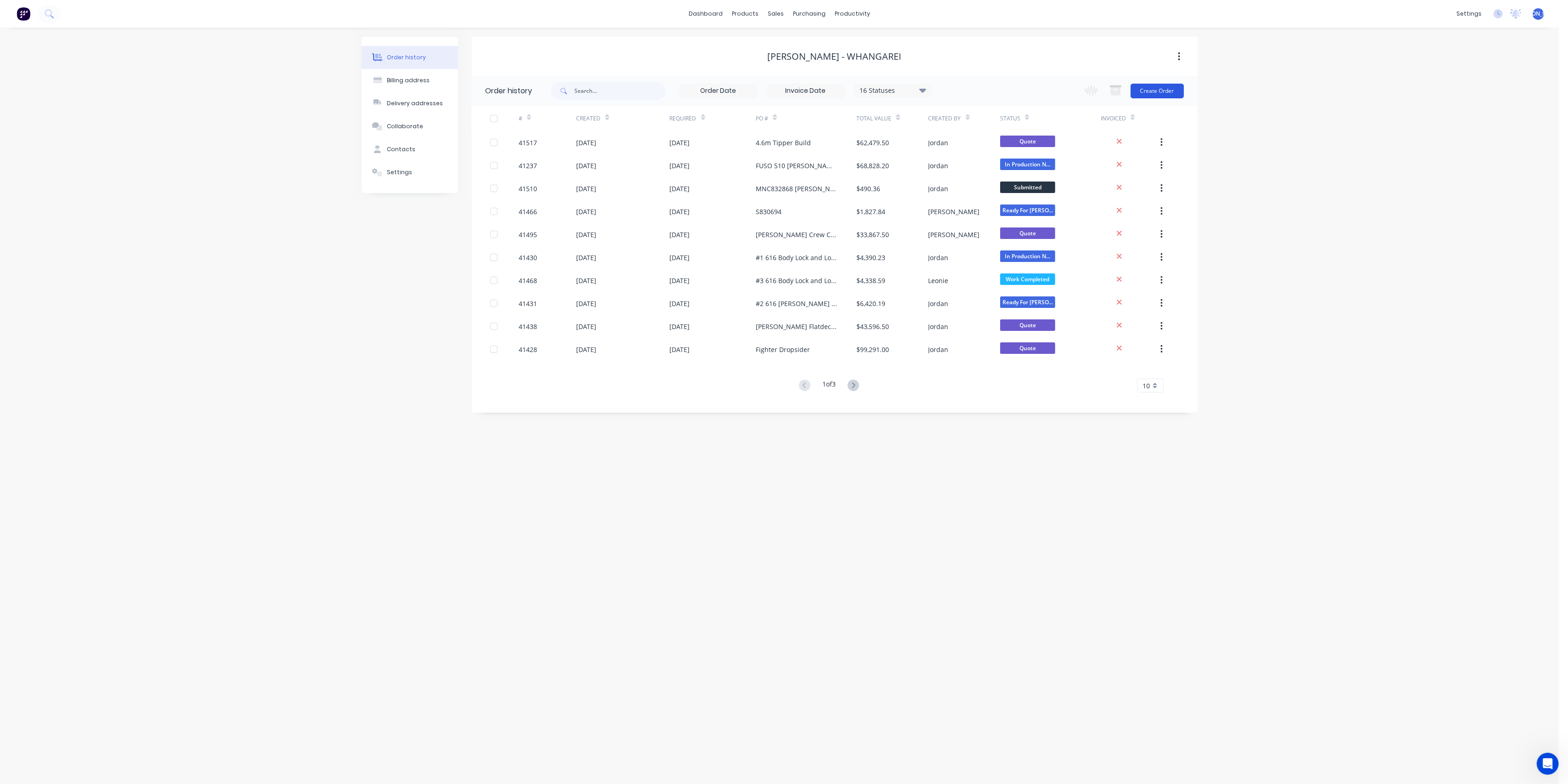
click at [1159, 88] on button "Create Order" at bounding box center [1157, 90] width 53 height 15
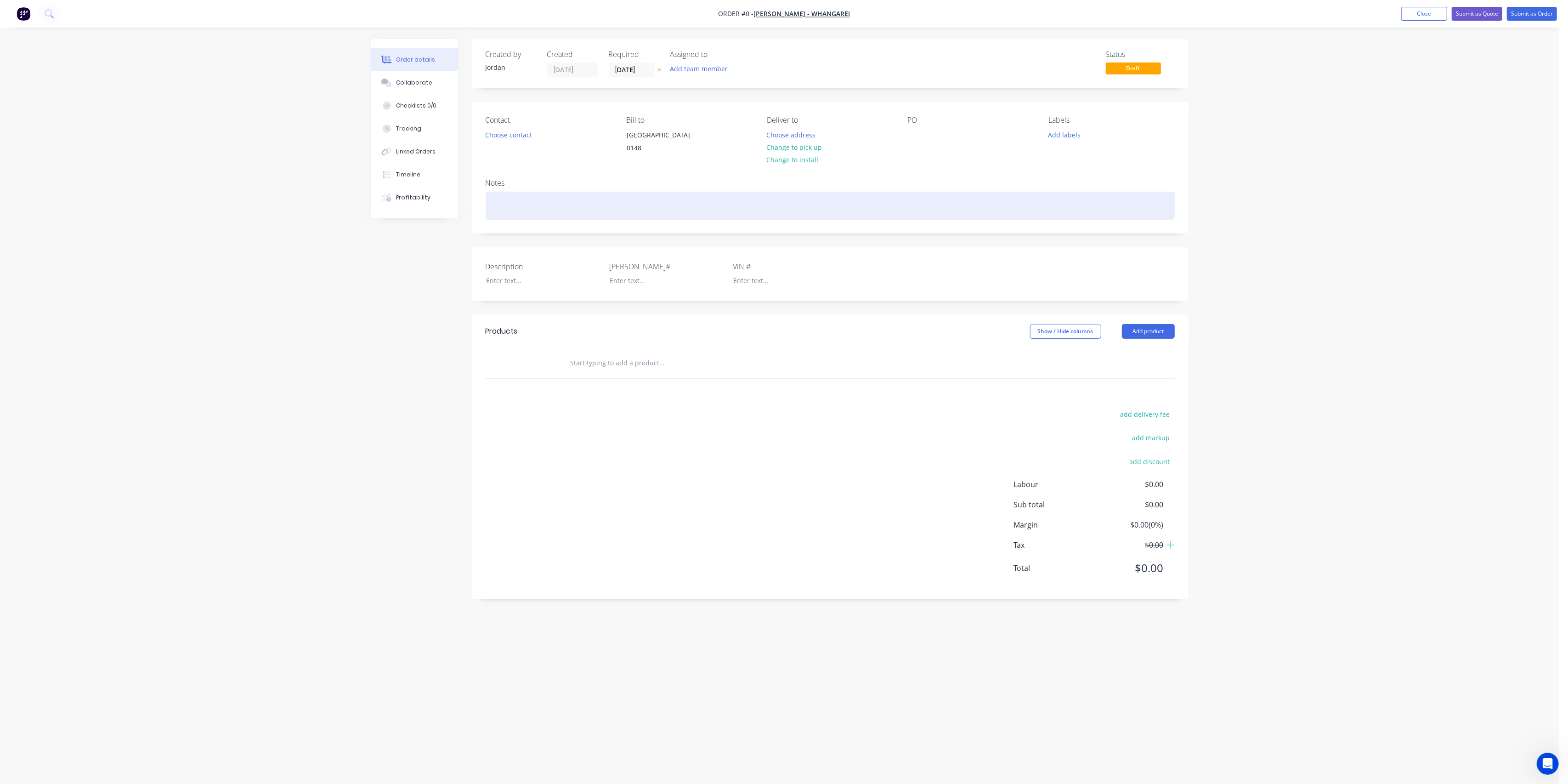
click at [514, 215] on div at bounding box center [830, 206] width 689 height 28
click at [639, 217] on div "Extras to Job # 41237 - Dreadon Build" at bounding box center [830, 206] width 689 height 28
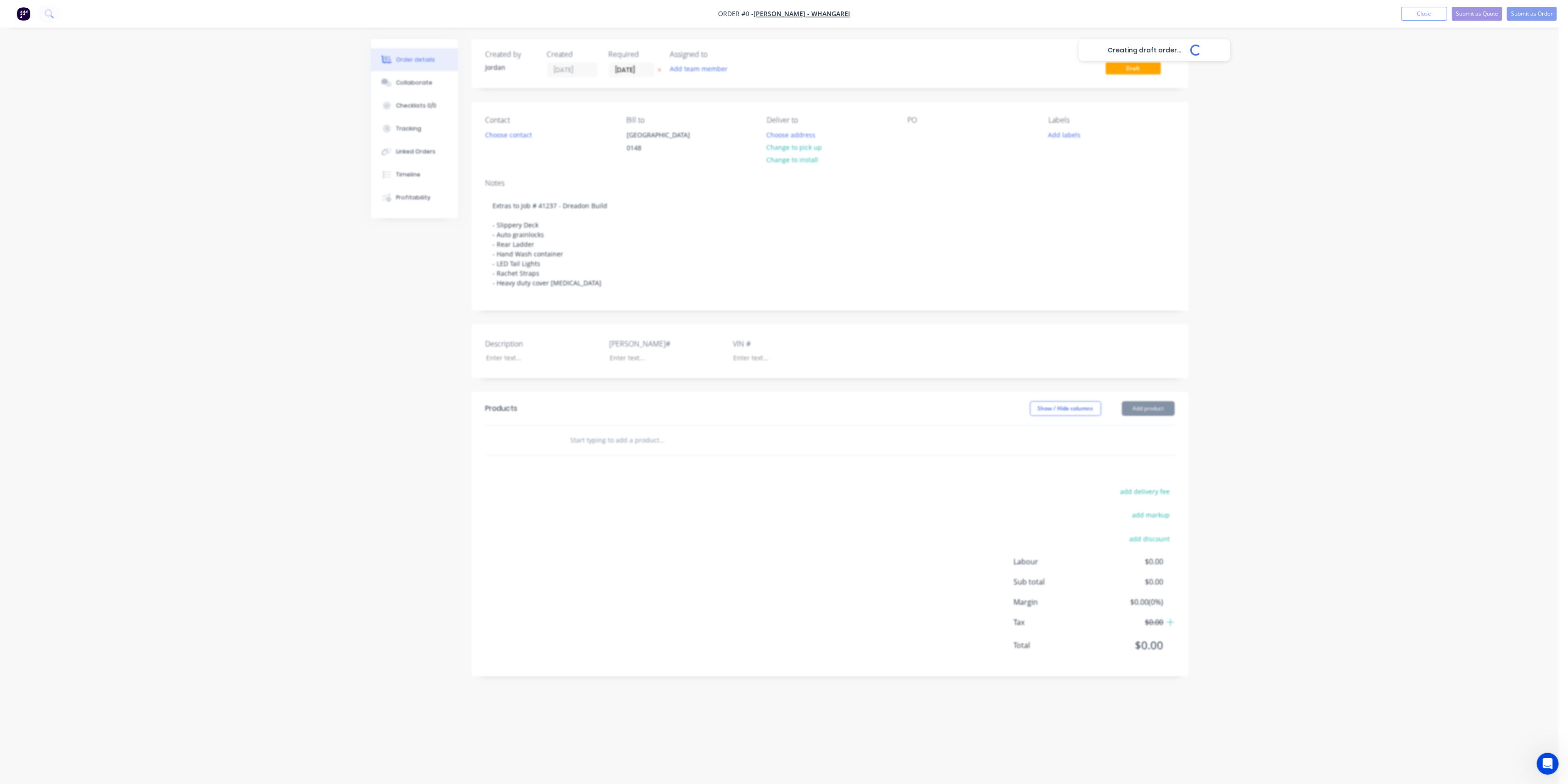
click at [360, 310] on div "Creating draft order... Loading... Order details Collaborate Checklists 0/0 Tra…" at bounding box center [779, 392] width 1559 height 784
click at [642, 450] on input "text" at bounding box center [662, 440] width 184 height 18
type input "Slippery Deck"
click at [676, 490] on button "Add Slippery Deck to order" at bounding box center [712, 476] width 276 height 30
click at [615, 478] on div at bounding box center [617, 471] width 94 height 13
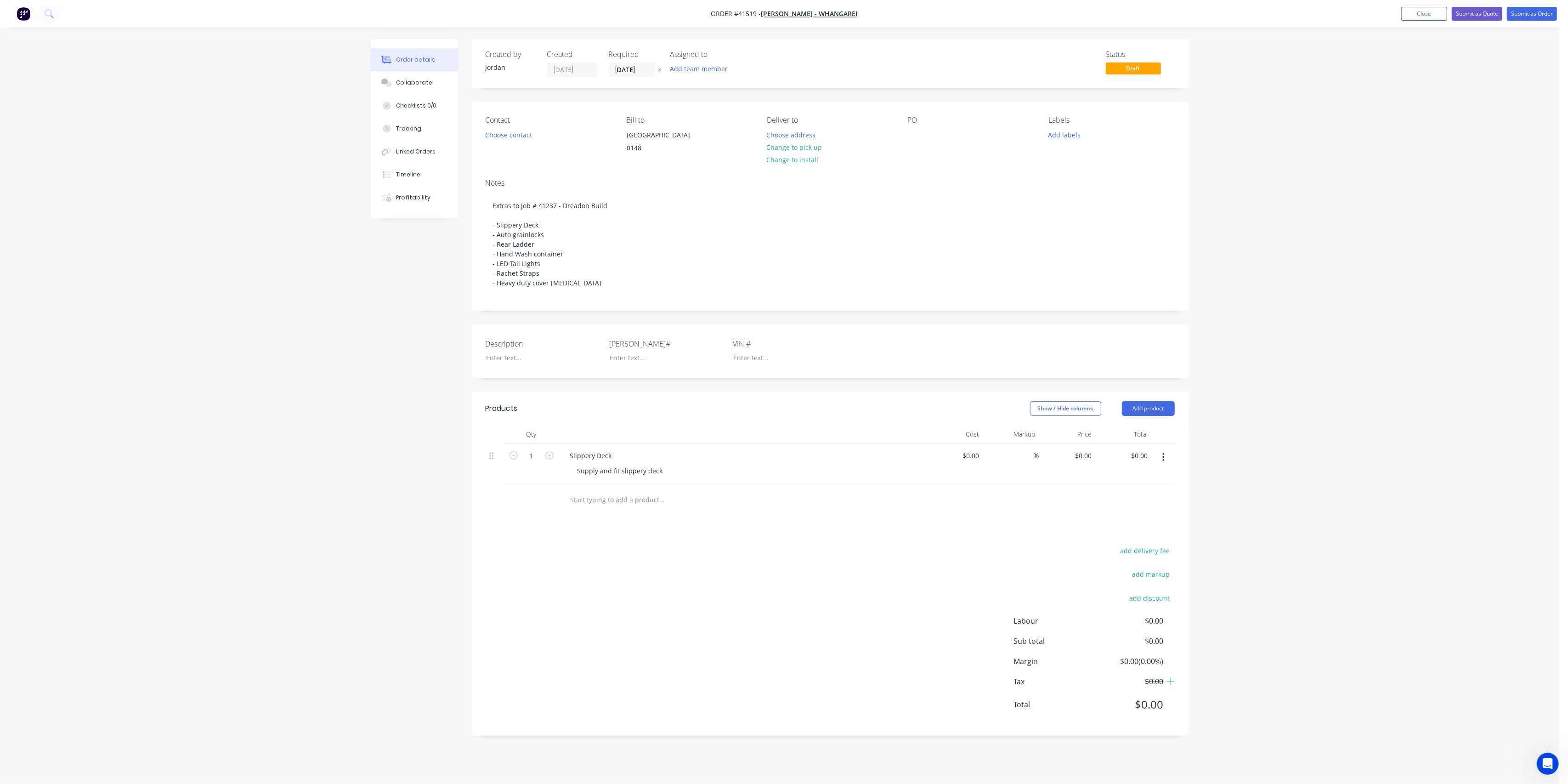
click at [692, 527] on div "Products Show / Hide columns Add product Qty Cost Markup Price Total 1 Slippery…" at bounding box center [830, 564] width 717 height 344
click at [1165, 462] on icon "button" at bounding box center [1163, 457] width 2 height 10
click at [1121, 544] on div "Delete" at bounding box center [1131, 537] width 71 height 13
click at [1152, 416] on button "Add product" at bounding box center [1148, 409] width 53 height 15
click at [1146, 475] on div "Product Kit" at bounding box center [1131, 468] width 71 height 13
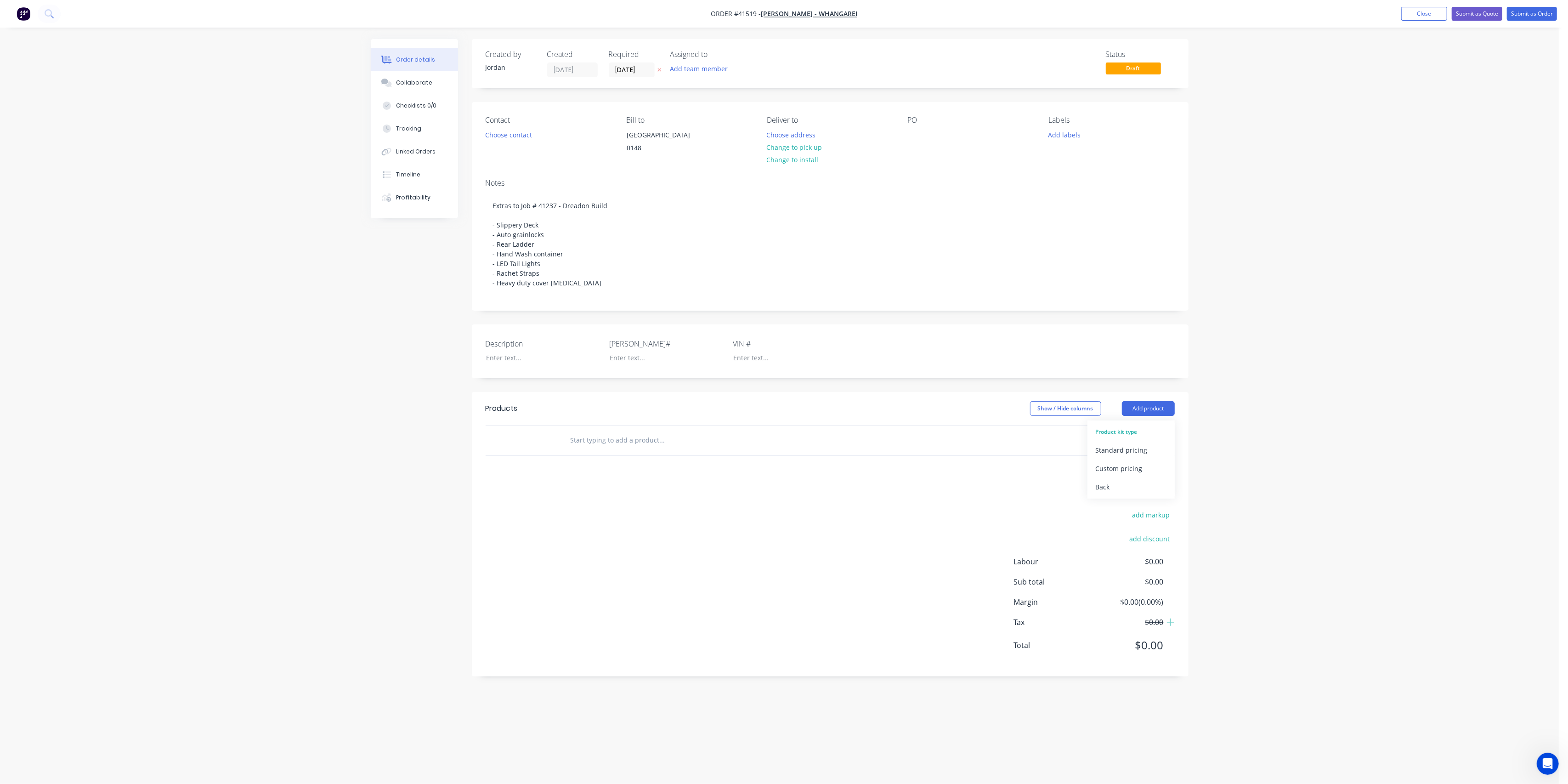
click at [1138, 378] on div "Description [PERSON_NAME]# VIN #" at bounding box center [830, 351] width 717 height 54
click at [1147, 414] on button "Add product" at bounding box center [1148, 409] width 53 height 15
click at [1109, 493] on div "Back" at bounding box center [1131, 487] width 71 height 13
click at [1119, 438] on div "Product catalogue" at bounding box center [1131, 431] width 71 height 13
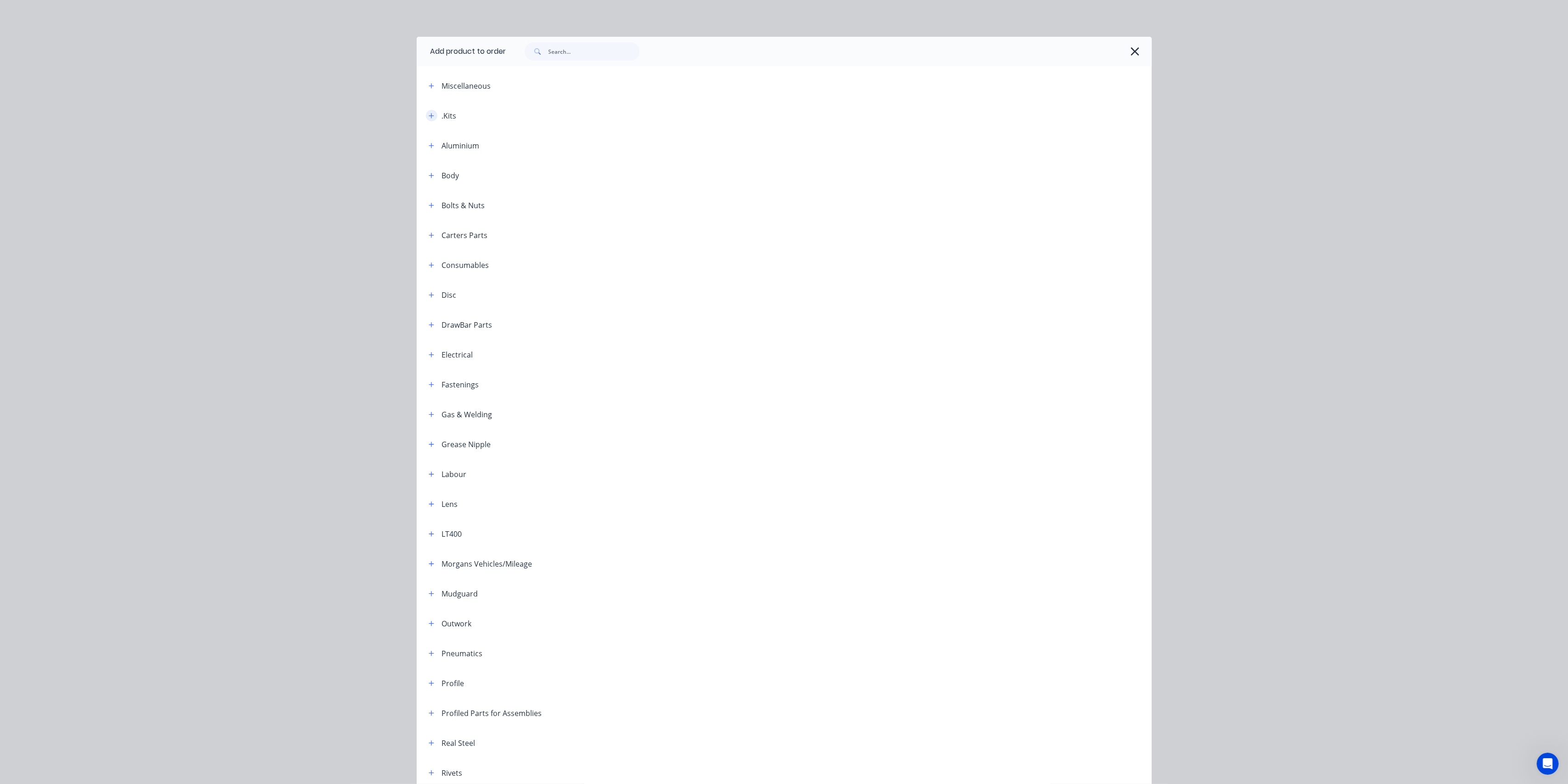
click at [429, 112] on icon "button" at bounding box center [432, 115] width 6 height 6
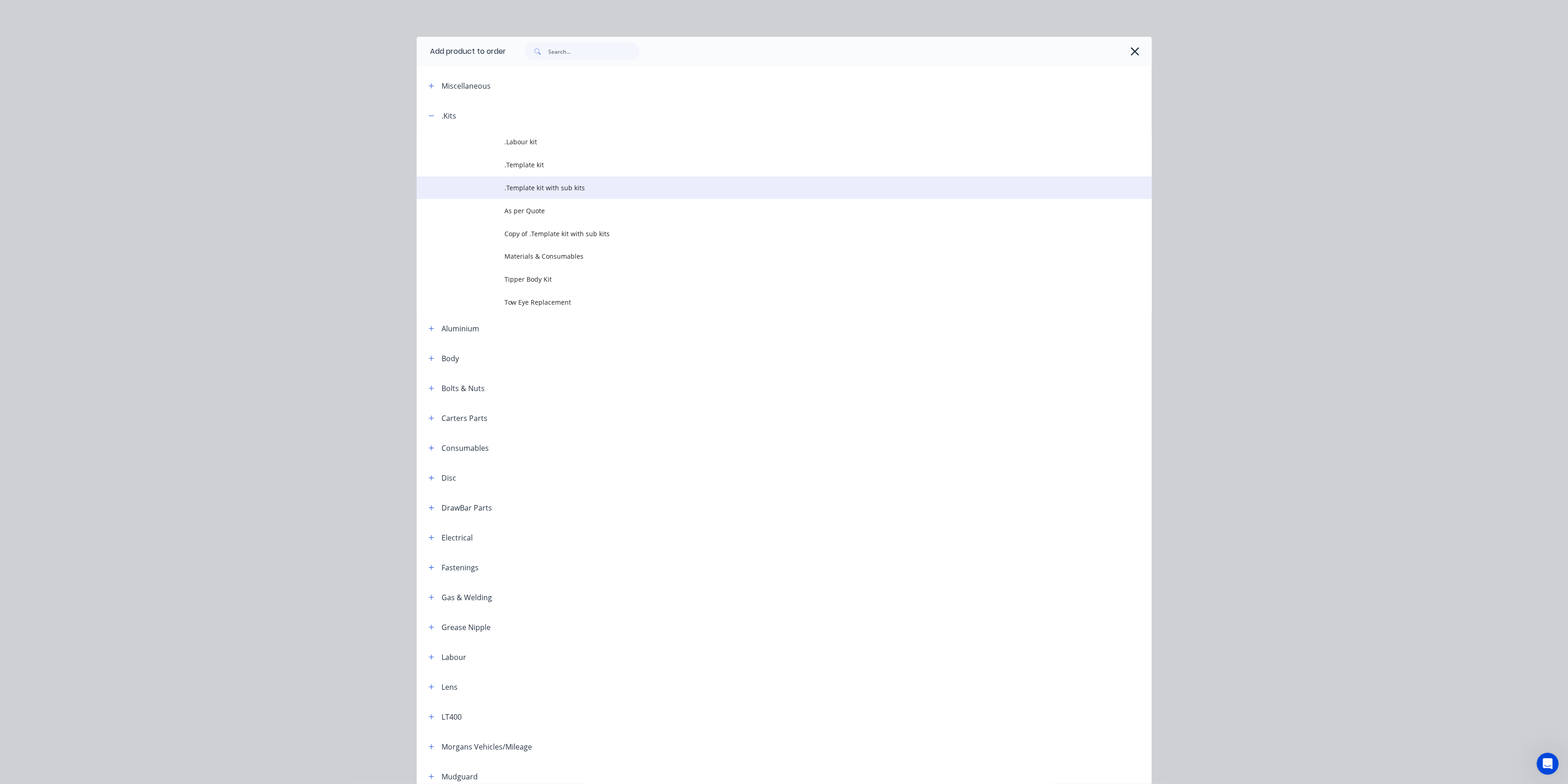
click at [574, 185] on span ".Template kit with sub kits" at bounding box center [764, 188] width 517 height 10
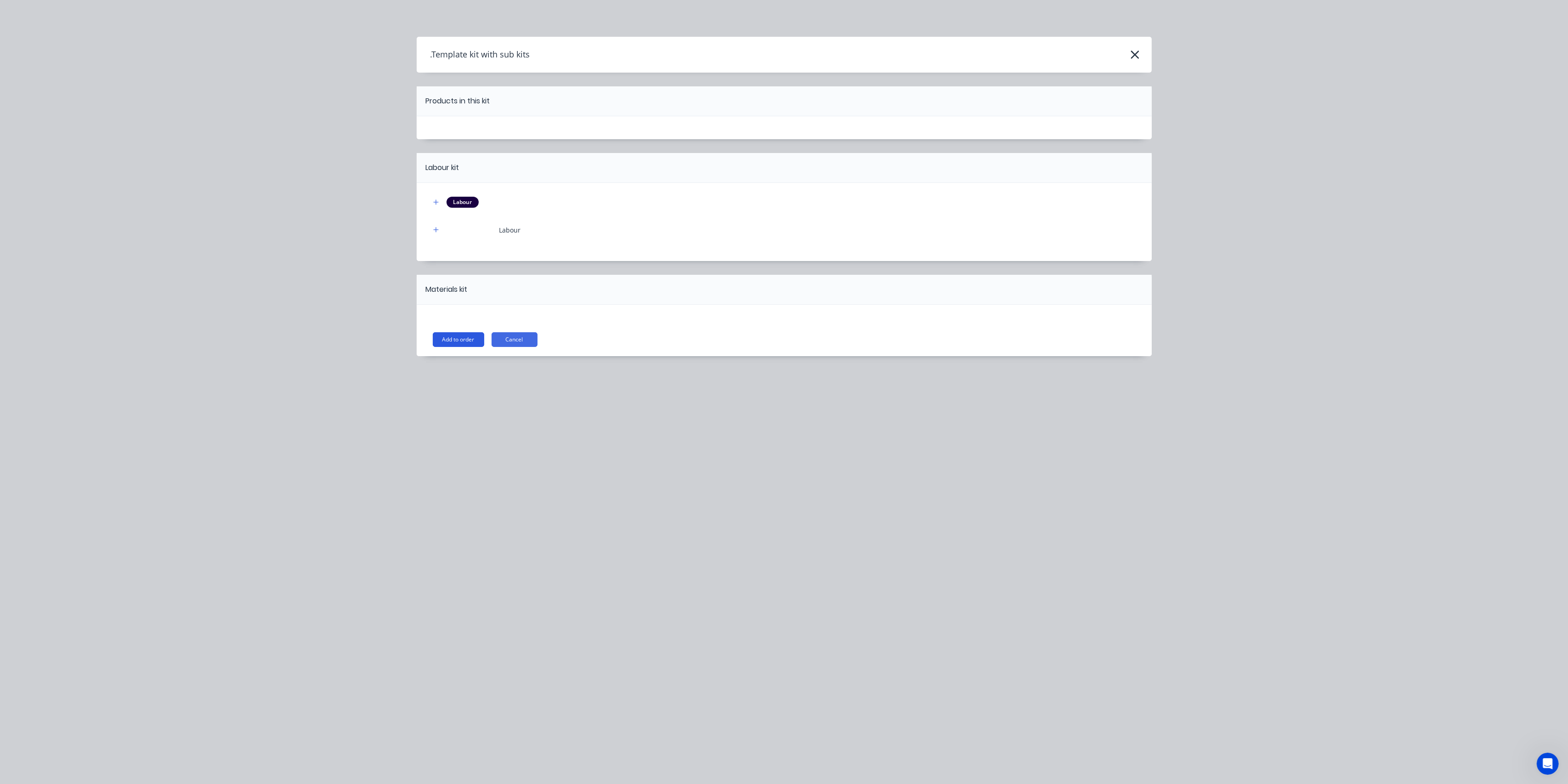
click at [463, 339] on button "Add to order" at bounding box center [459, 339] width 52 height 15
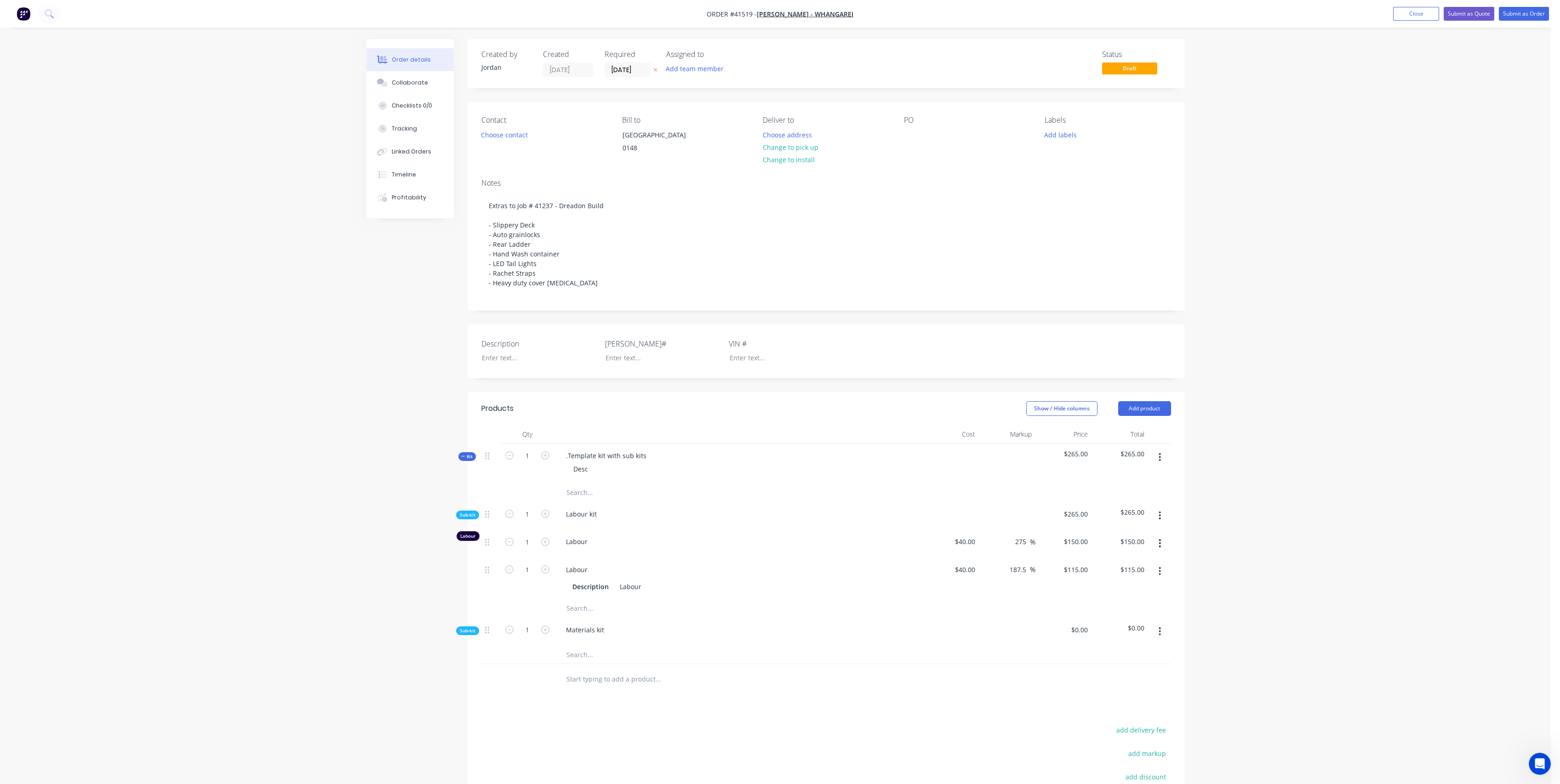
click at [470, 460] on span "Kit" at bounding box center [467, 457] width 12 height 7
click at [1168, 466] on button "button" at bounding box center [1164, 457] width 22 height 16
click at [1123, 525] on div "Duplicate" at bounding box center [1132, 518] width 71 height 13
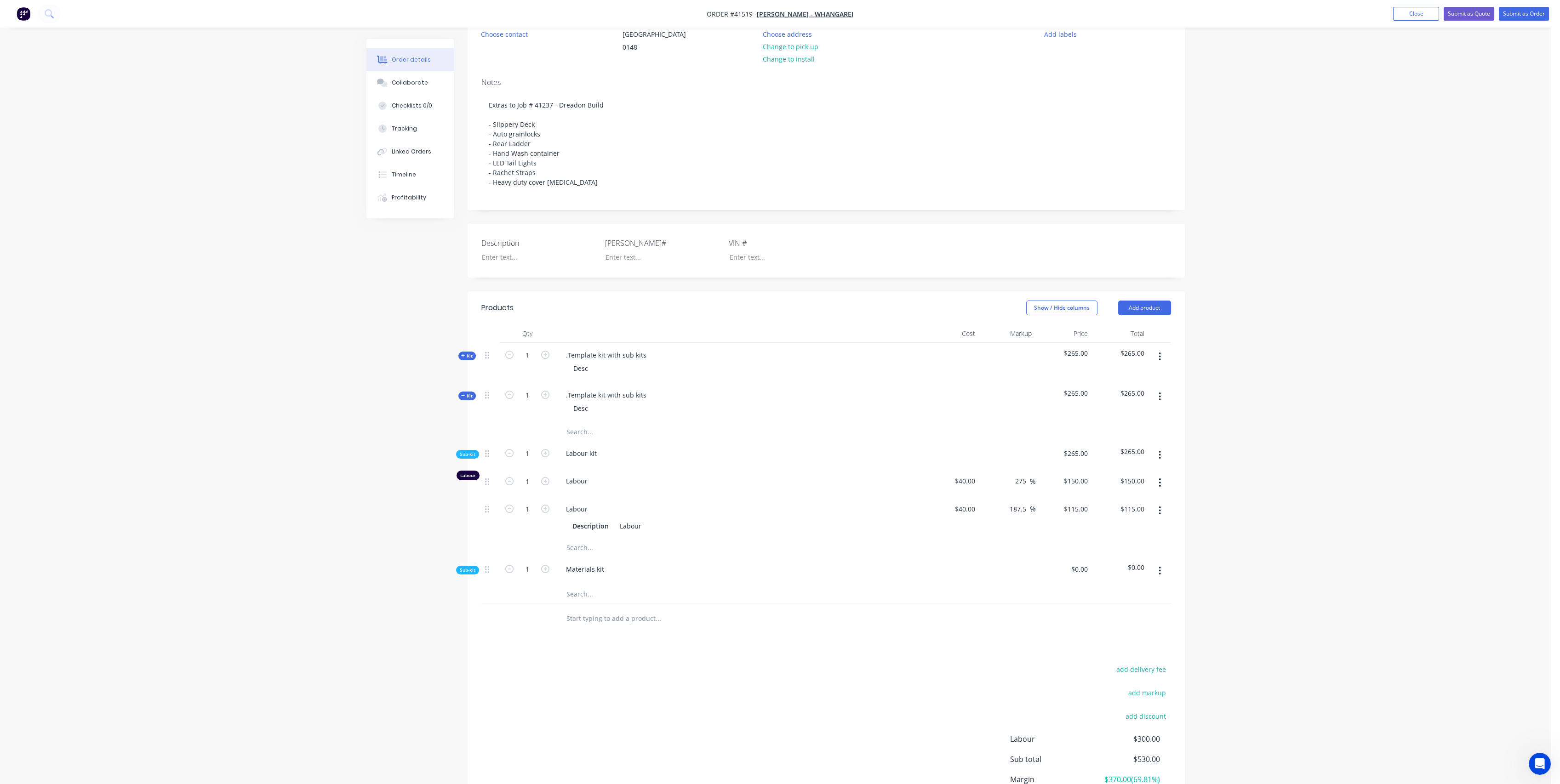
scroll to position [102, 0]
click at [1160, 361] on icon "button" at bounding box center [1160, 355] width 2 height 10
click at [1146, 419] on button "Duplicate" at bounding box center [1128, 416] width 88 height 18
click at [1163, 363] on button "button" at bounding box center [1160, 355] width 22 height 16
click at [1148, 423] on div "Duplicate" at bounding box center [1127, 416] width 71 height 13
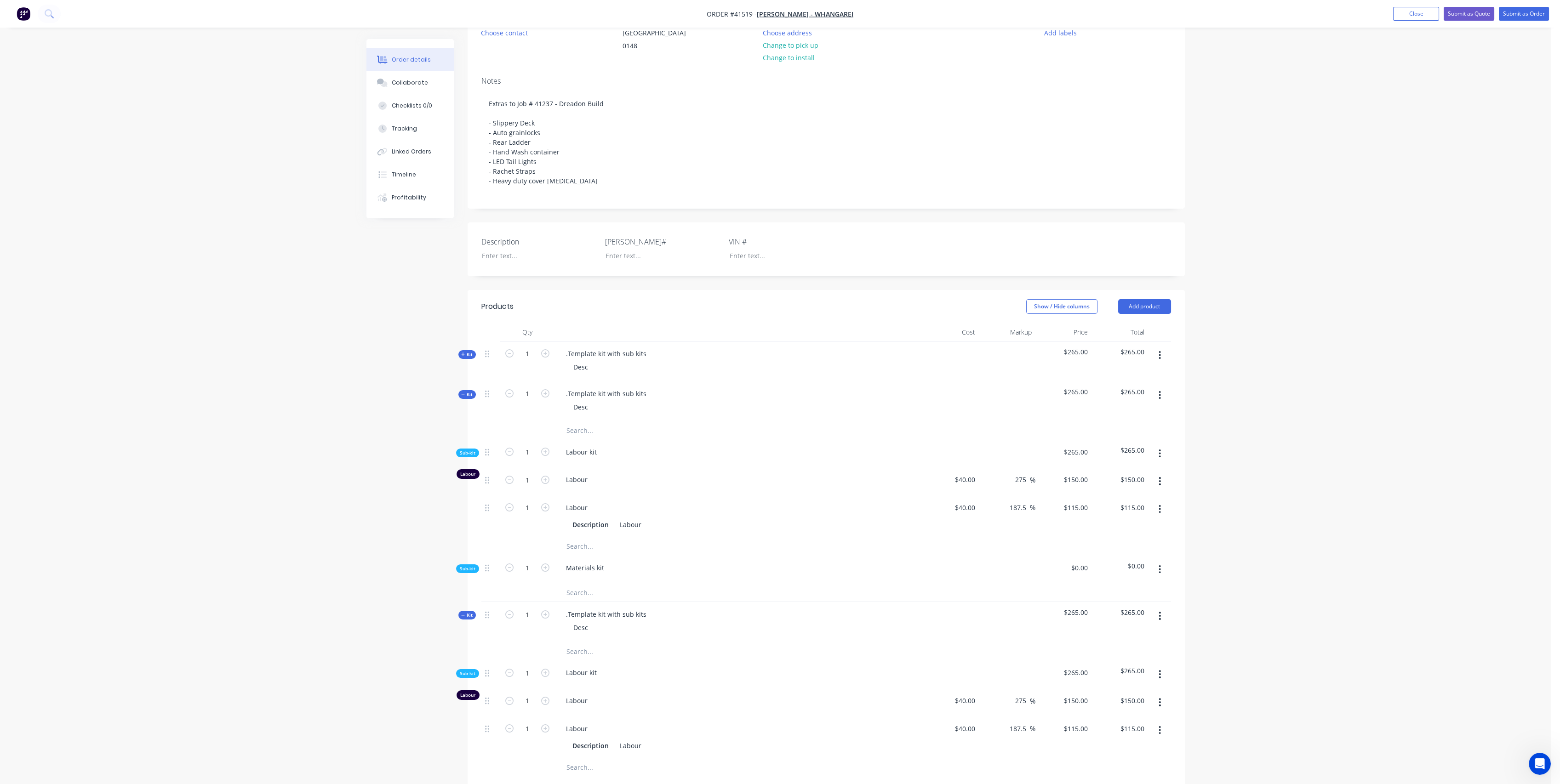
click at [1161, 361] on icon "button" at bounding box center [1160, 355] width 2 height 10
click at [1141, 423] on div "Duplicate" at bounding box center [1127, 416] width 71 height 13
click at [1160, 359] on icon "button" at bounding box center [1160, 356] width 2 height 8
click at [1134, 423] on div "Duplicate" at bounding box center [1127, 416] width 71 height 13
type input "$40.00"
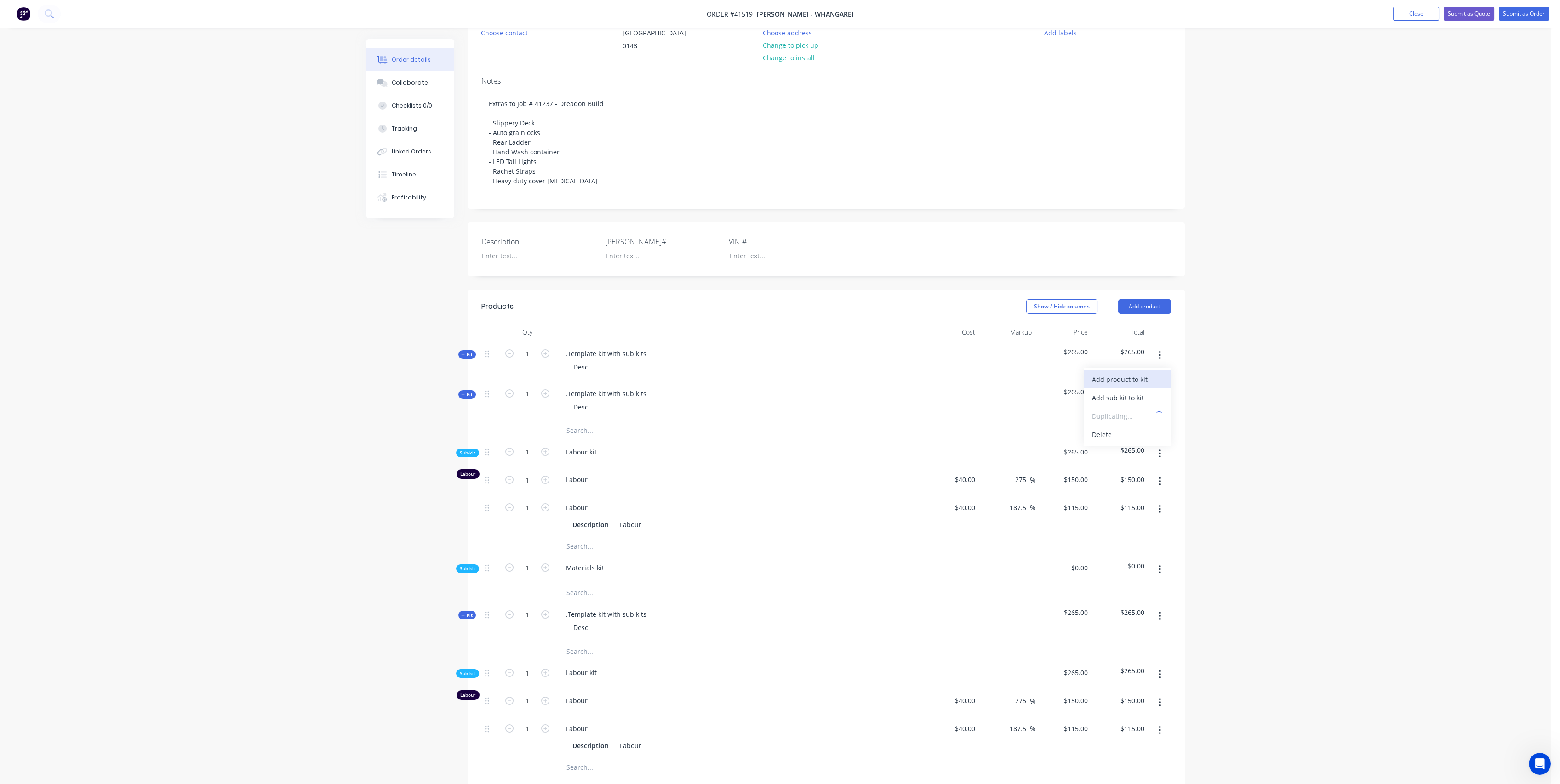
type input "275"
type input "$150.00"
type input "$40.00"
type input "187.5"
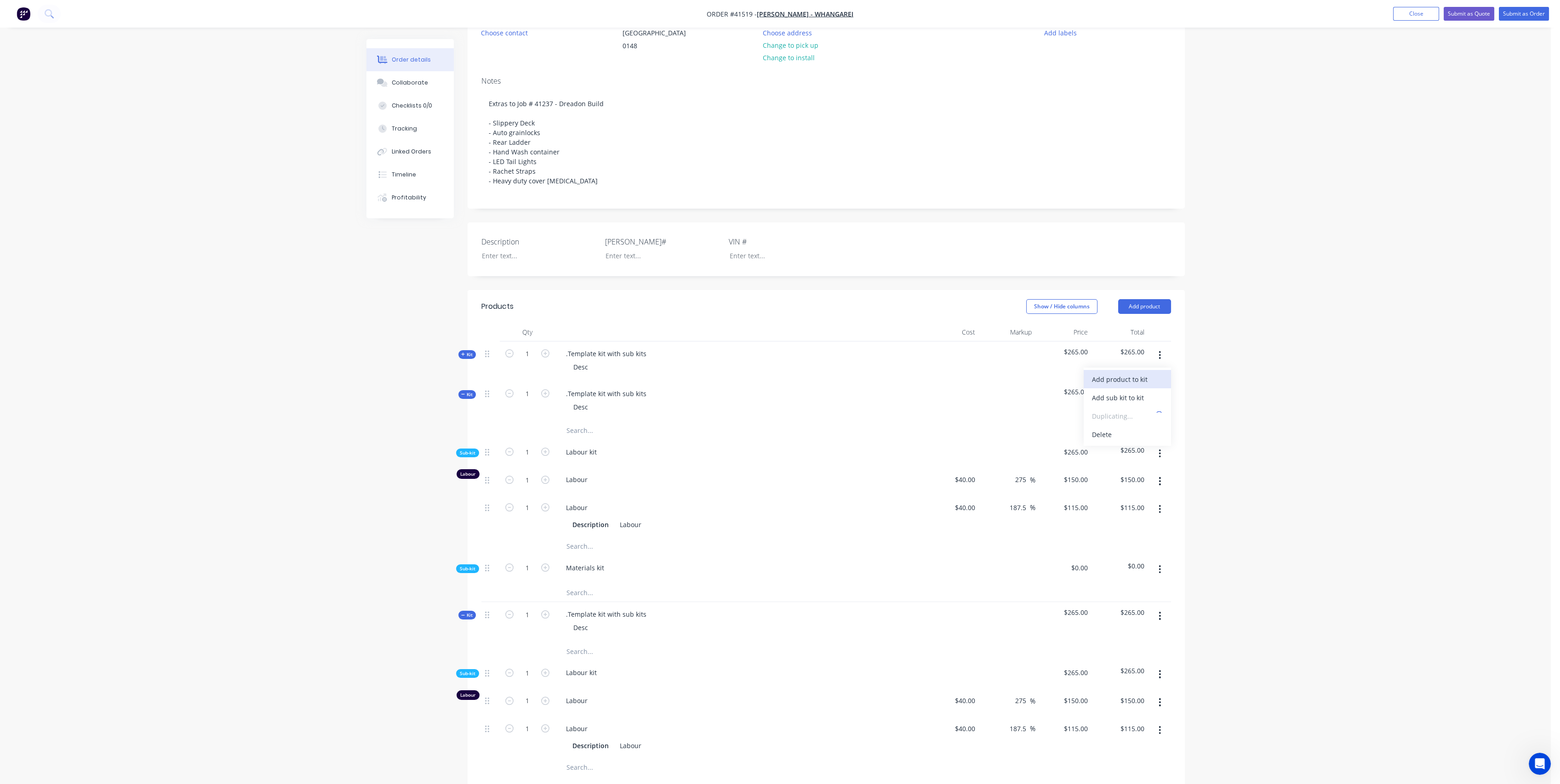
type input "$115.00"
click at [1159, 361] on icon "button" at bounding box center [1160, 355] width 2 height 10
click at [1129, 421] on div "Duplicate" at bounding box center [1127, 416] width 71 height 13
click at [470, 398] on span "Kit" at bounding box center [467, 394] width 12 height 7
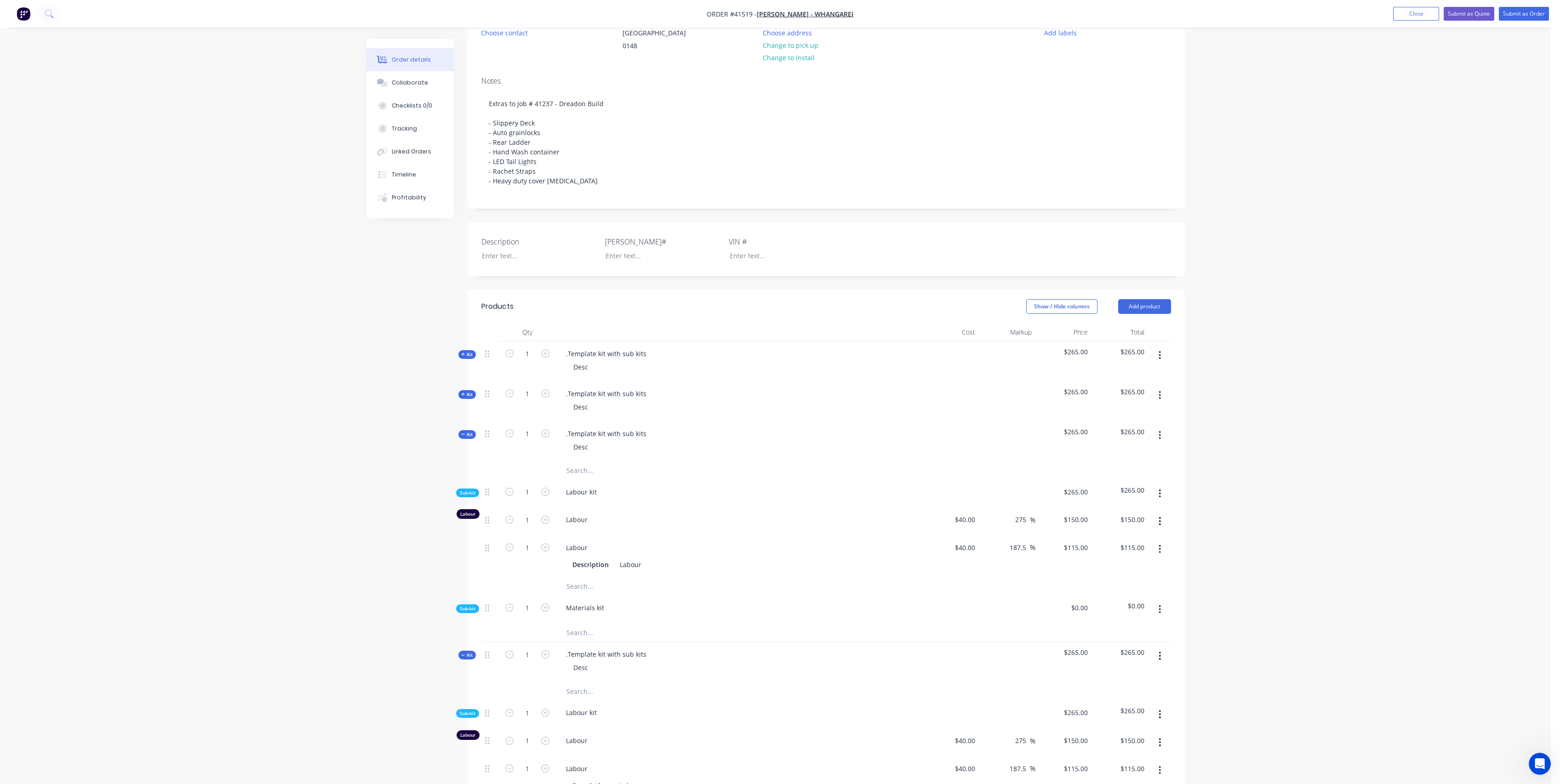
click at [461, 437] on icon at bounding box center [463, 434] width 4 height 5
click at [465, 478] on span "Kit" at bounding box center [467, 475] width 12 height 7
click at [469, 518] on span "Kit" at bounding box center [467, 515] width 12 height 7
drag, startPoint x: 469, startPoint y: 562, endPoint x: 470, endPoint y: 542, distance: 20.0
click at [469, 558] on span "Kit" at bounding box center [467, 555] width 12 height 7
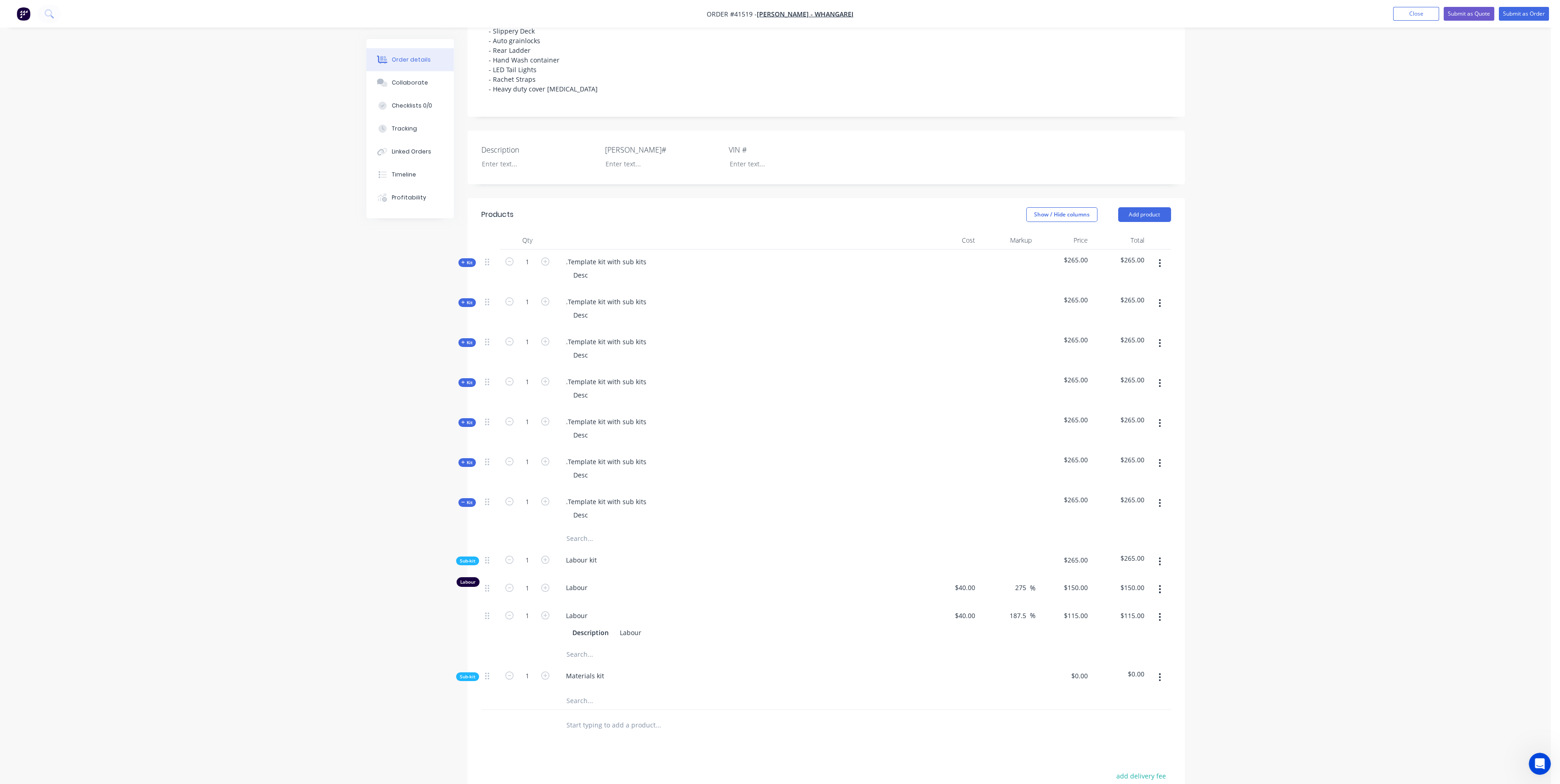
scroll to position [394, 0]
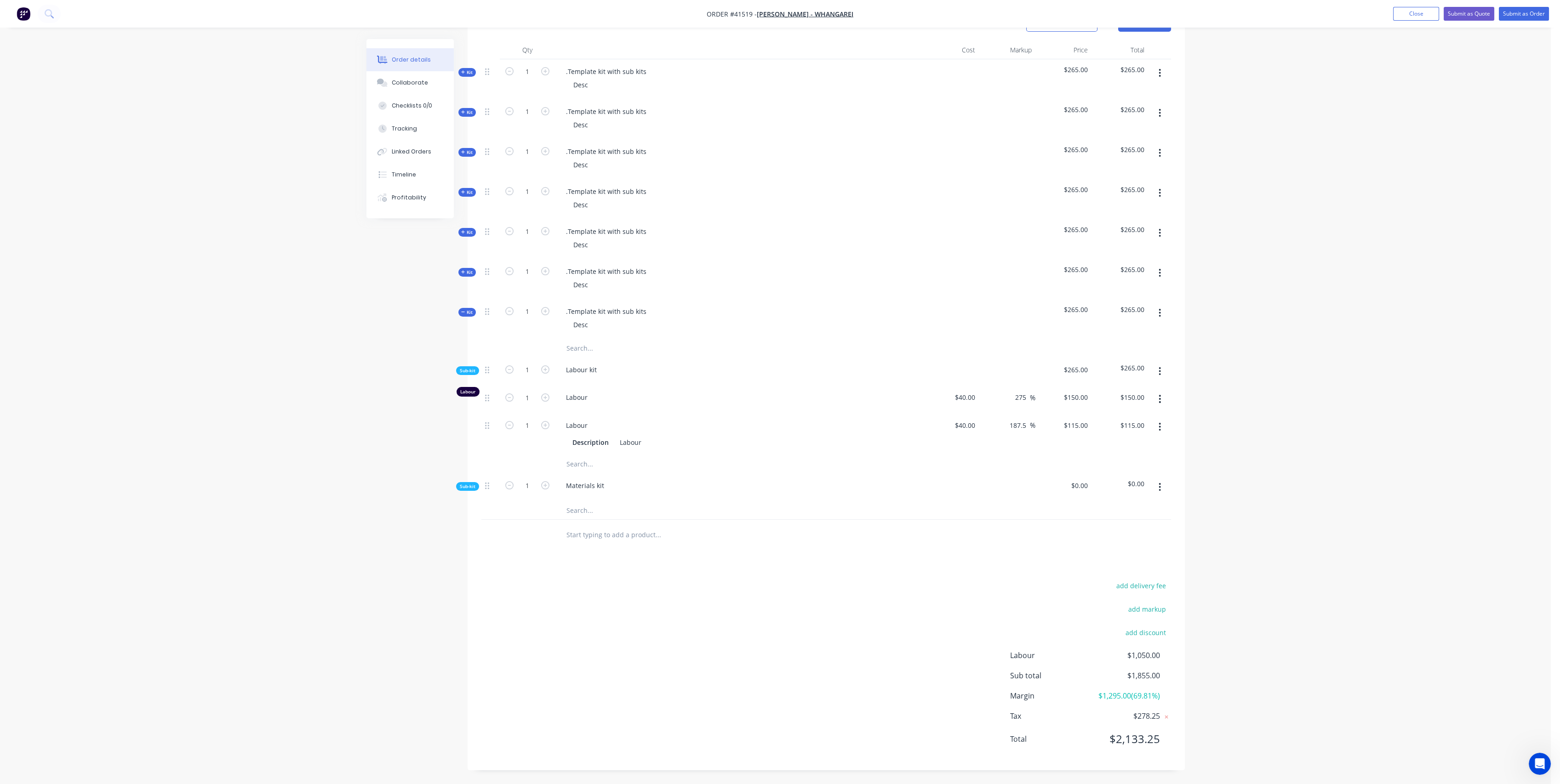
click at [470, 311] on span "Kit" at bounding box center [467, 312] width 12 height 7
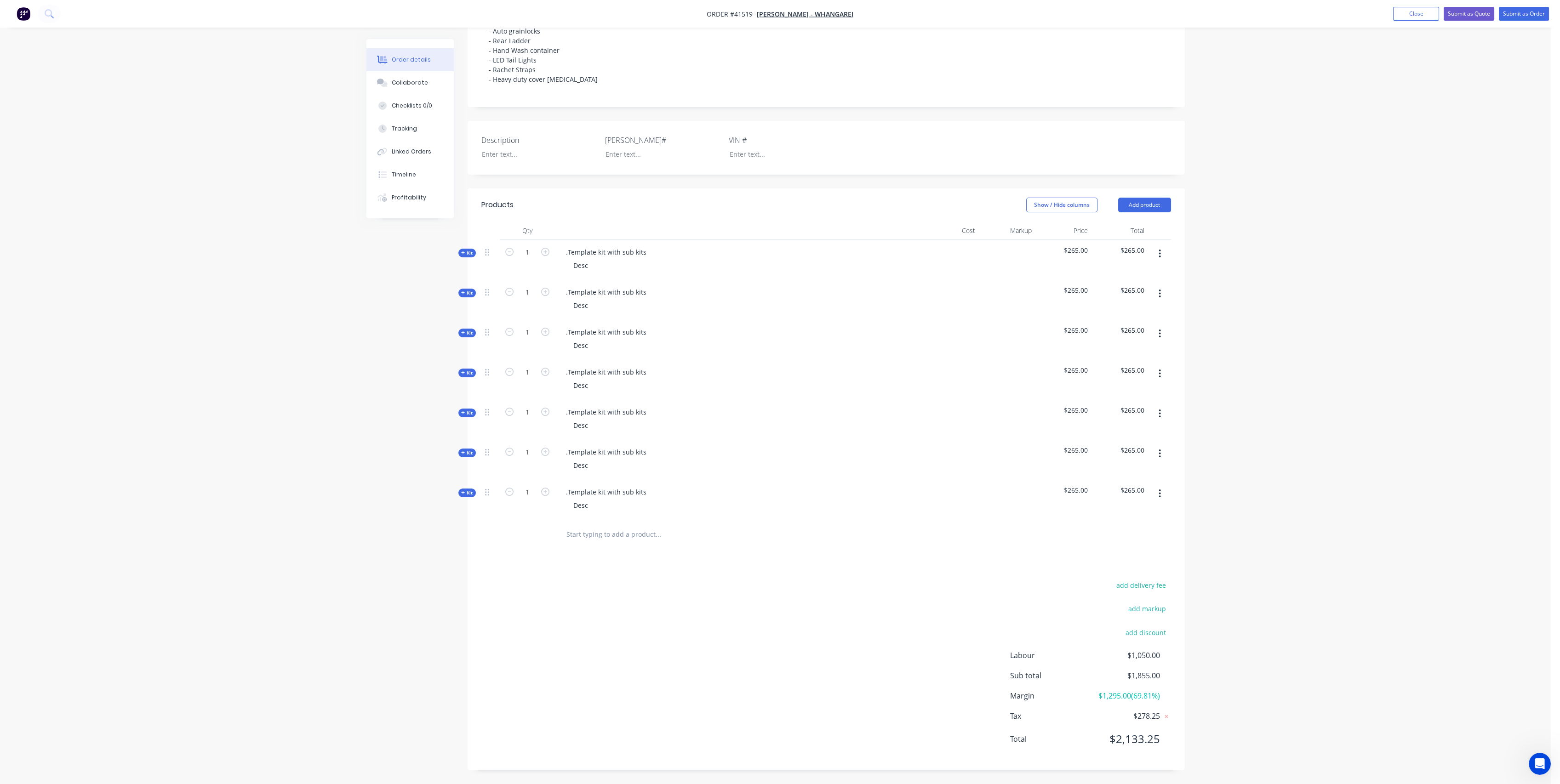
scroll to position [213, 0]
click at [603, 252] on div ".Template kit with sub kits" at bounding box center [606, 252] width 95 height 13
drag, startPoint x: 646, startPoint y: 249, endPoint x: 546, endPoint y: 250, distance: 100.0
click at [546, 250] on div "Kit 1 .Template kit with sub kits Desc $265.00 $265.00" at bounding box center [826, 259] width 689 height 40
click at [615, 295] on div ".Template kit with sub kits" at bounding box center [606, 292] width 95 height 13
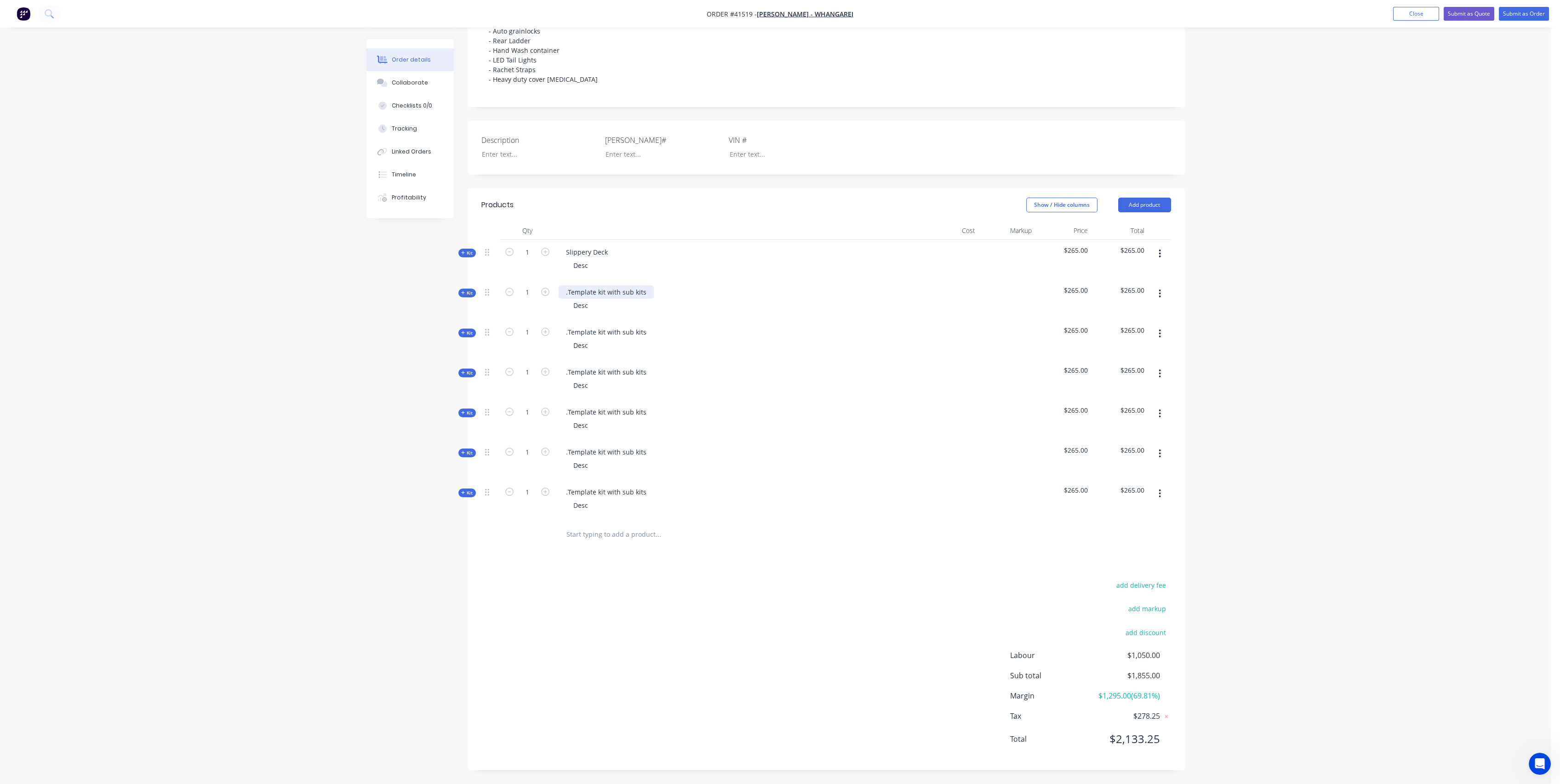
click at [645, 290] on div ".Template kit with sub kits" at bounding box center [606, 292] width 95 height 13
click at [595, 334] on div ".Template kit with sub kits" at bounding box center [606, 332] width 95 height 13
click at [622, 333] on div ".Template kit with sub kits" at bounding box center [606, 332] width 95 height 13
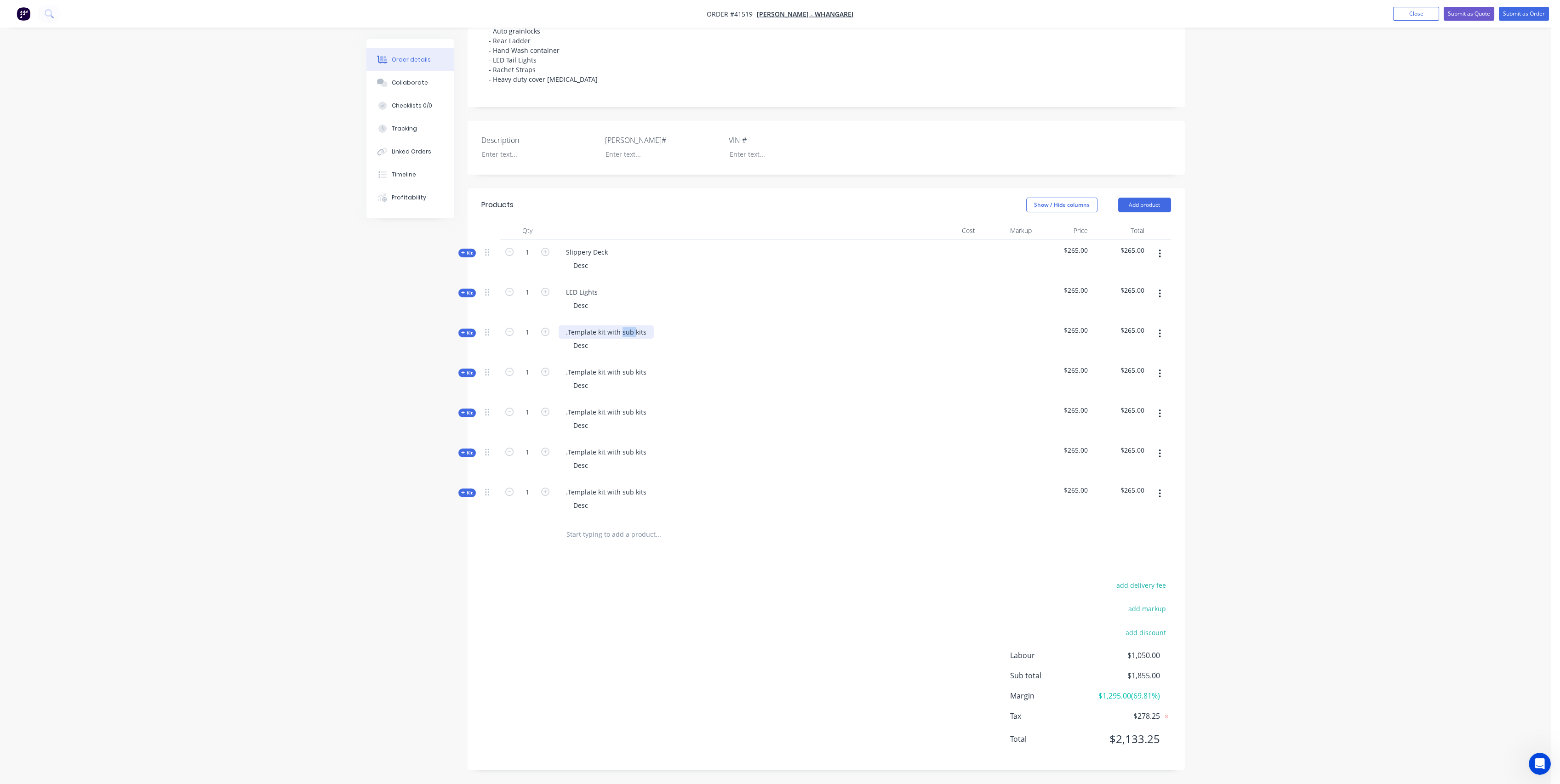
click at [622, 333] on div ".Template kit with sub kits" at bounding box center [606, 332] width 95 height 13
click at [596, 370] on div ".Template kit with sub kits" at bounding box center [606, 372] width 95 height 13
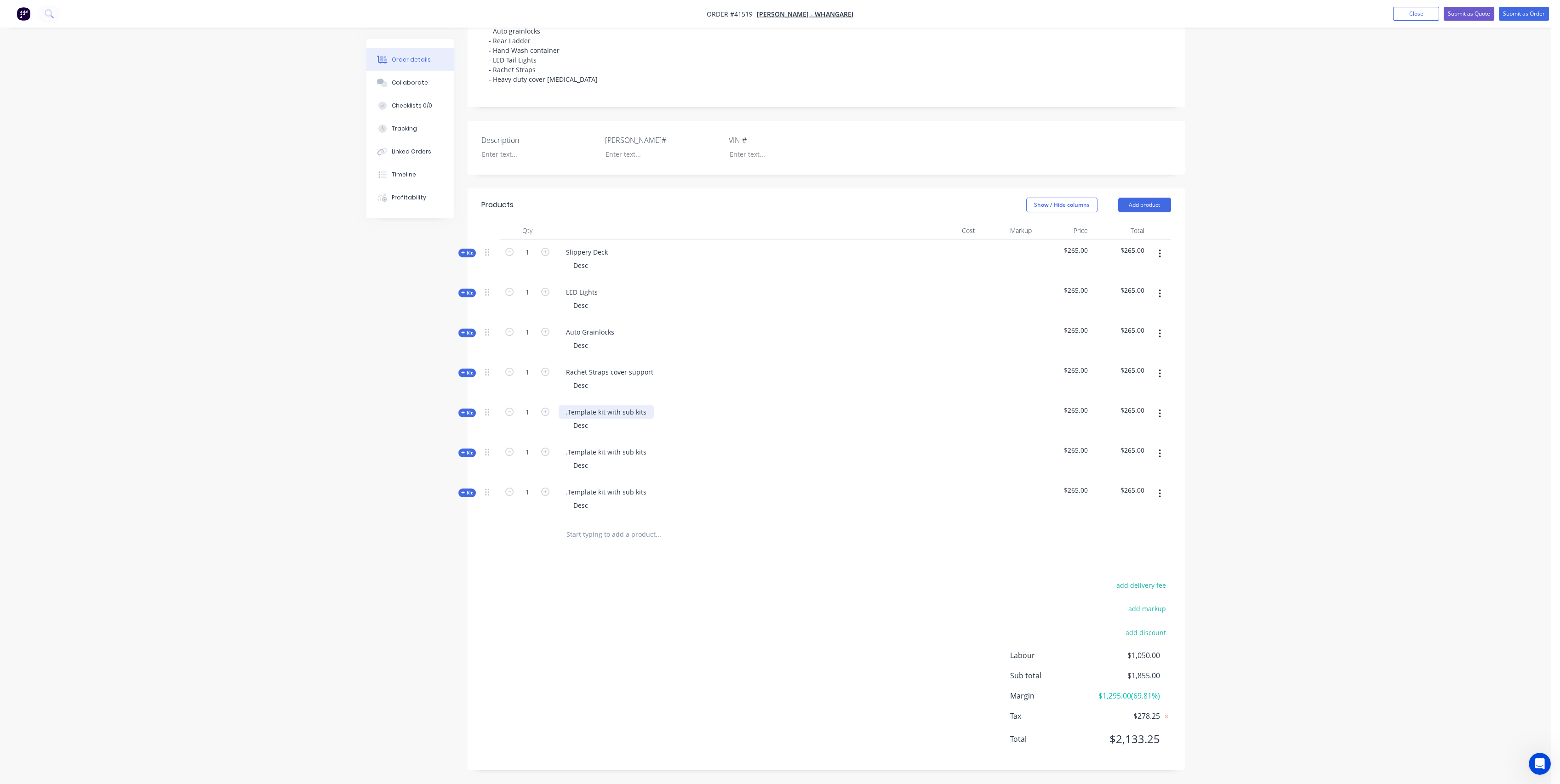
click at [613, 410] on div ".Template kit with sub kits" at bounding box center [606, 412] width 95 height 13
drag, startPoint x: 645, startPoint y: 411, endPoint x: 547, endPoint y: 406, distance: 98.1
click at [547, 406] on div "Kit 1 .Template kit with sub kits Desc $265.00 $265.00" at bounding box center [826, 420] width 689 height 40
click at [605, 373] on div "Rachet Straps cover support" at bounding box center [610, 372] width 102 height 13
drag, startPoint x: 590, startPoint y: 370, endPoint x: 641, endPoint y: 348, distance: 55.5
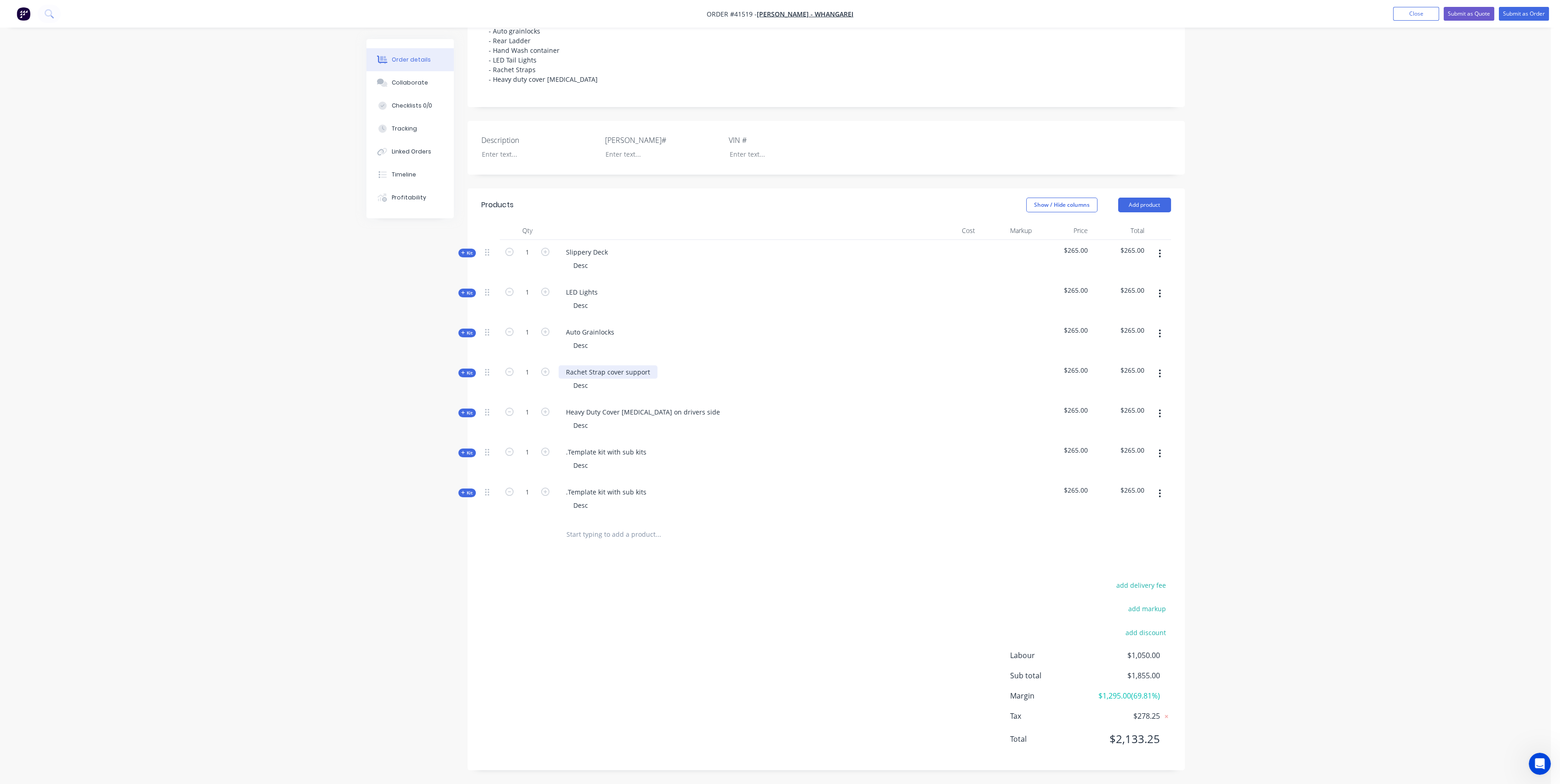
click at [590, 370] on div "Rachet Strap cover support" at bounding box center [608, 372] width 99 height 13
click at [586, 450] on div ".Template kit with sub kits" at bounding box center [606, 452] width 95 height 13
click at [587, 449] on div ".Template kit with sub kits" at bounding box center [606, 452] width 95 height 13
click at [588, 449] on div ".Template kit with sub kits" at bounding box center [606, 452] width 95 height 13
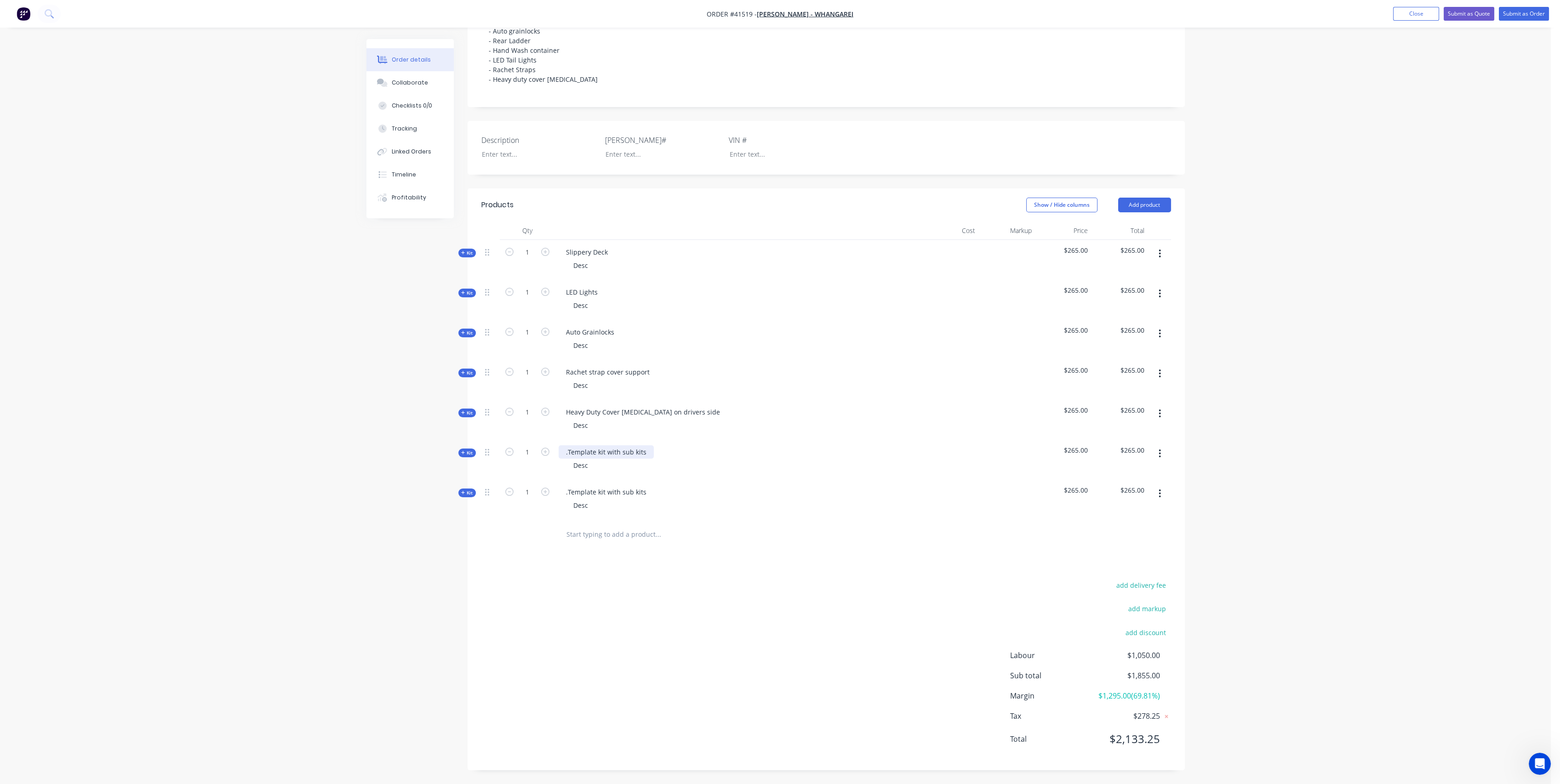
click at [603, 452] on div ".Template kit with sub kits" at bounding box center [606, 452] width 95 height 13
drag, startPoint x: 639, startPoint y: 452, endPoint x: 532, endPoint y: 442, distance: 107.5
click at [518, 450] on div "Kit 1 .Template kit with sub kits Desc $265.00 $265.00" at bounding box center [826, 460] width 689 height 40
drag, startPoint x: 639, startPoint y: 493, endPoint x: 528, endPoint y: 481, distance: 111.6
click at [528, 481] on div "Kit 1 .Template kit with sub kits Desc $265.00 $265.00" at bounding box center [826, 500] width 689 height 40
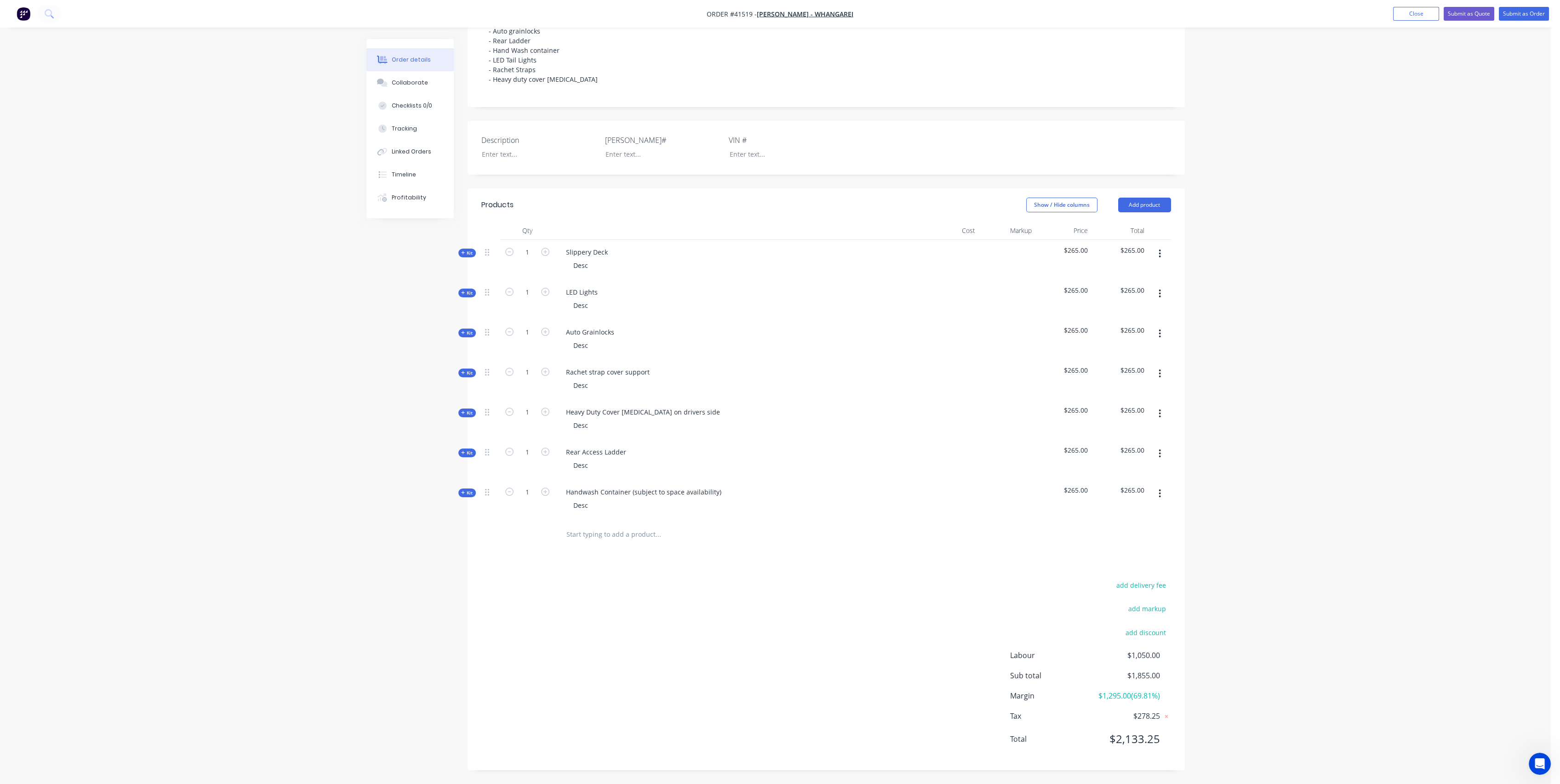
click at [815, 495] on div "Handwash Container (subject to space availability) Desc" at bounding box center [739, 500] width 368 height 40
click at [469, 252] on span "Kit" at bounding box center [467, 253] width 12 height 7
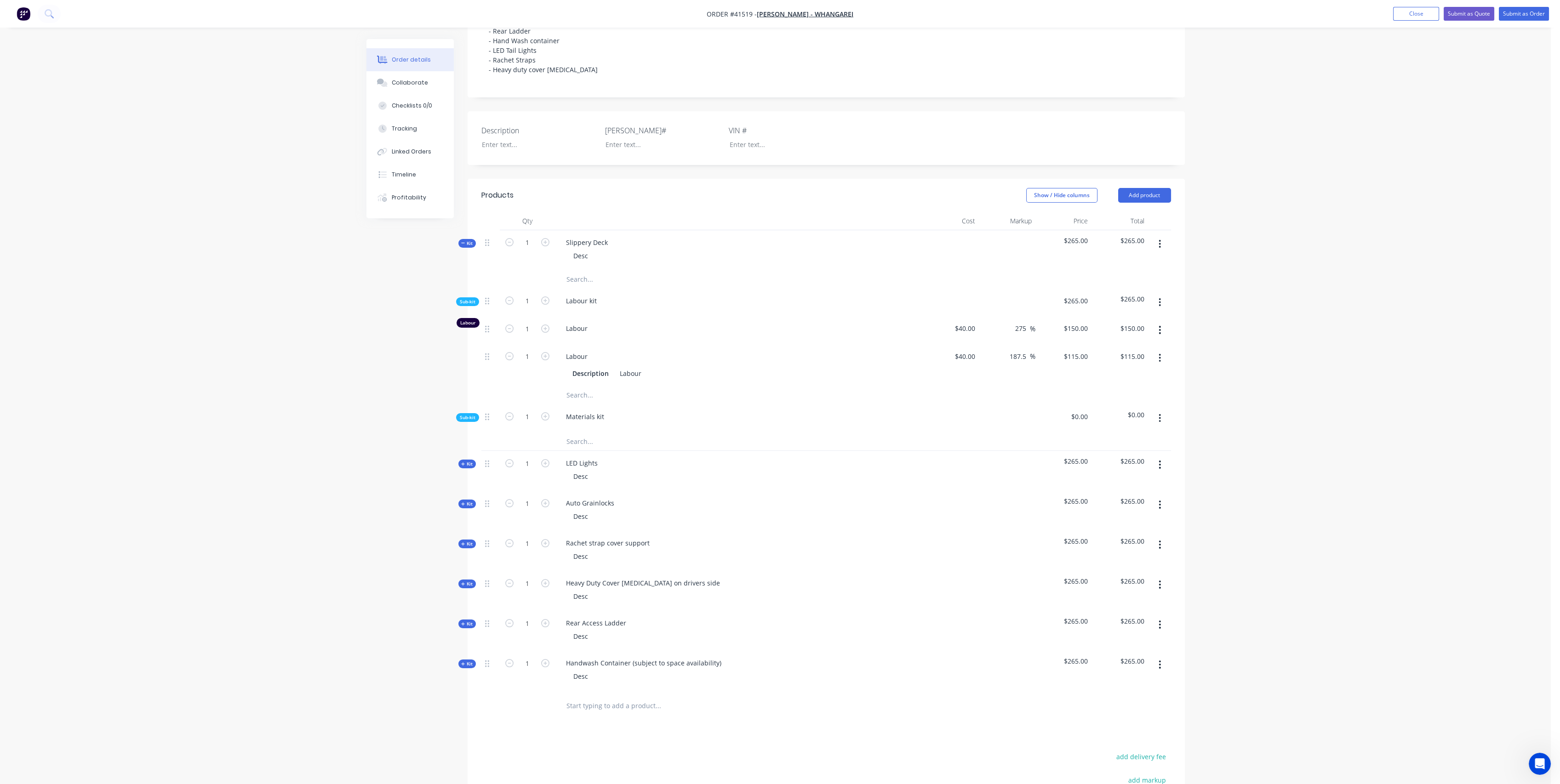
click at [469, 247] on span "Kit" at bounding box center [467, 243] width 12 height 7
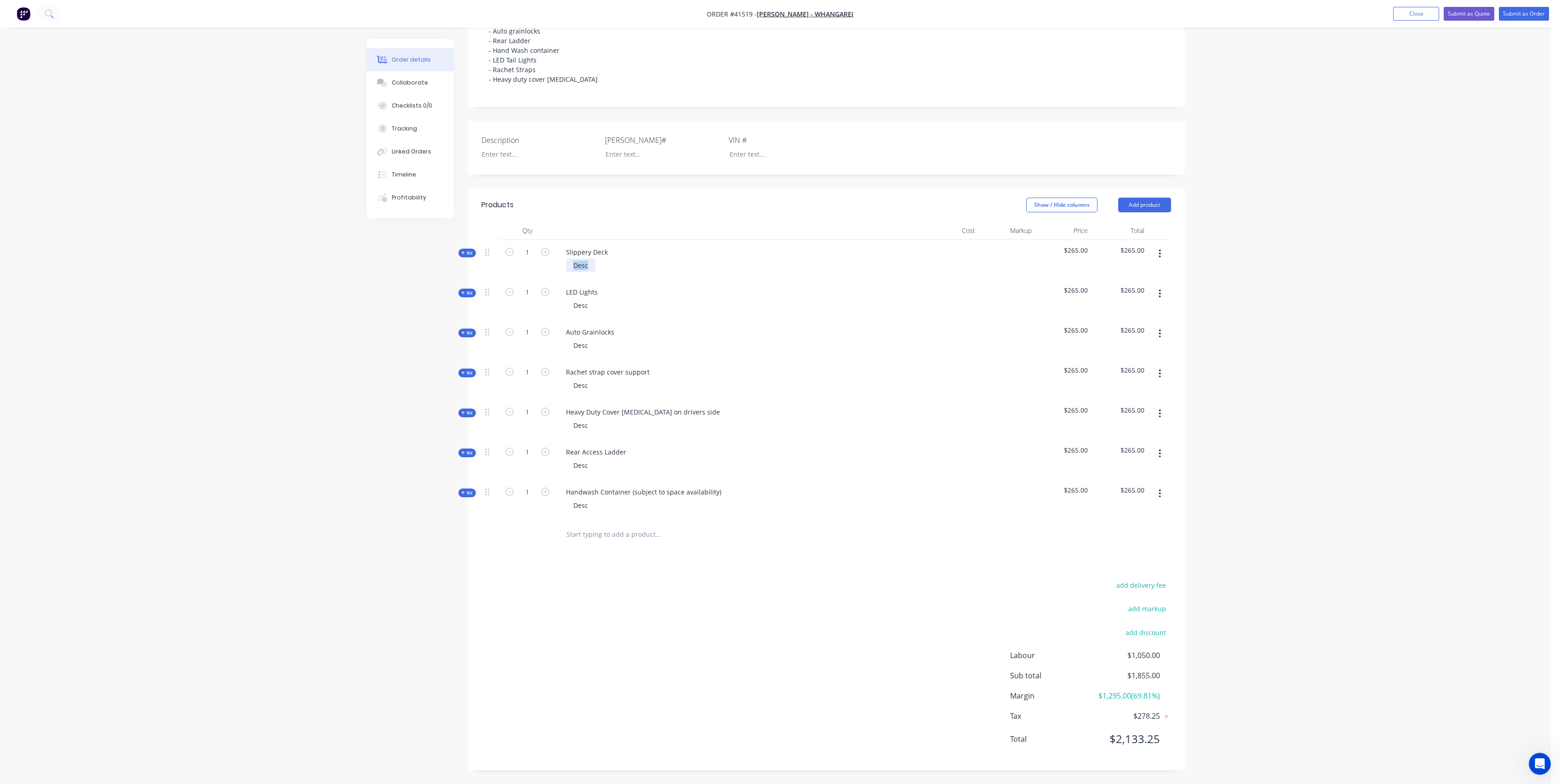
drag, startPoint x: 590, startPoint y: 265, endPoint x: 561, endPoint y: 260, distance: 29.4
click at [561, 260] on div "Desc" at bounding box center [739, 265] width 361 height 13
drag, startPoint x: 589, startPoint y: 313, endPoint x: 566, endPoint y: 315, distance: 23.1
click at [566, 312] on div "Desc" at bounding box center [581, 305] width 30 height 13
drag, startPoint x: 590, startPoint y: 352, endPoint x: 557, endPoint y: 354, distance: 33.1
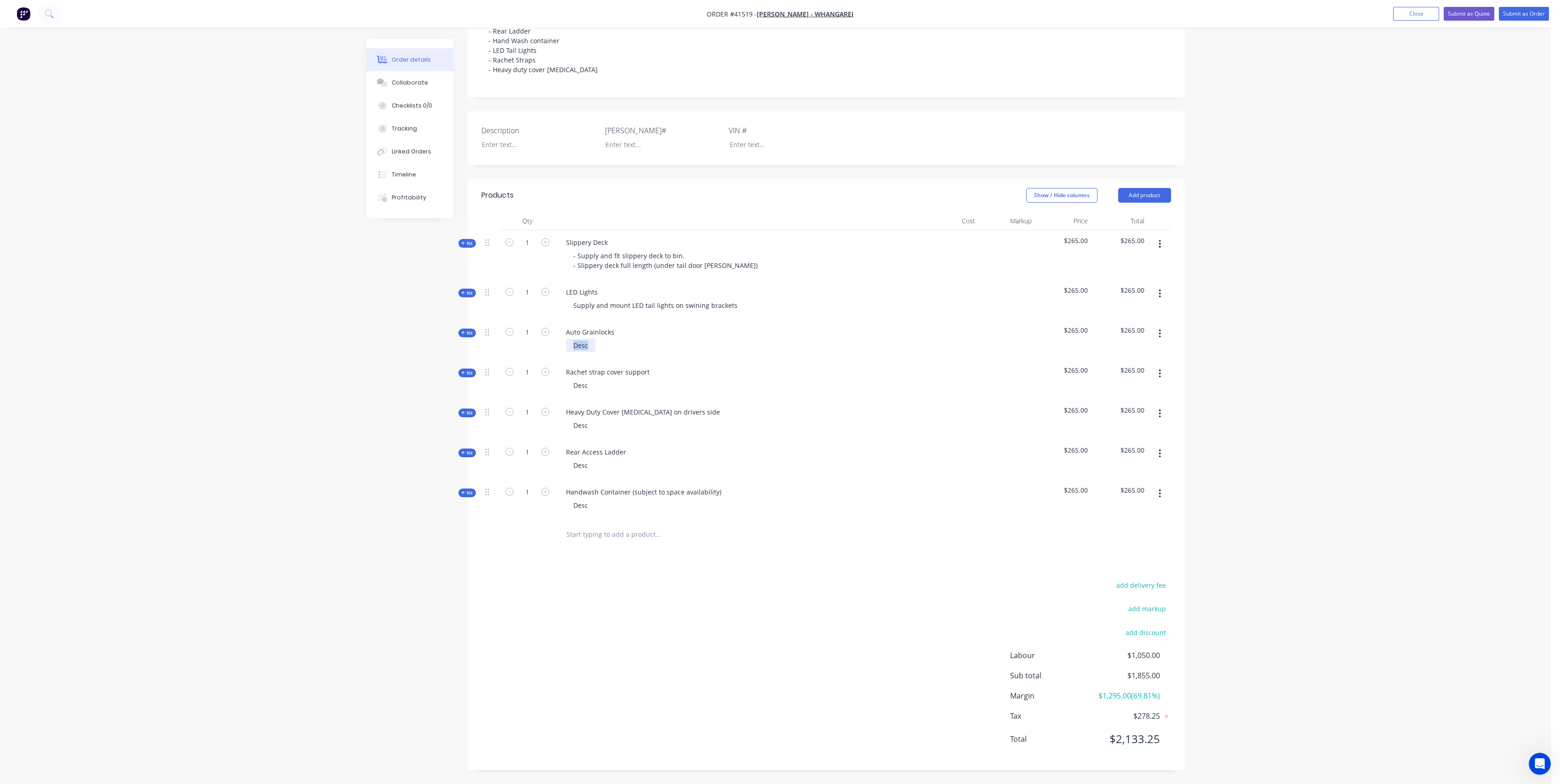
click at [557, 354] on div "Auto Grainlocks Desc" at bounding box center [739, 340] width 368 height 40
click at [633, 362] on div "Supply and fit automatic grainlocks to tailrail Pneumatically controlled" at bounding box center [642, 350] width 153 height 23
click at [591, 402] on div "Desc" at bounding box center [581, 394] width 30 height 13
click at [574, 402] on div "2x Rachet straps running length of bin to support cover" at bounding box center [658, 394] width 186 height 13
click at [629, 402] on div "Supply and fit 2x Rachet straps running length of bin to support cover" at bounding box center [681, 394] width 231 height 13
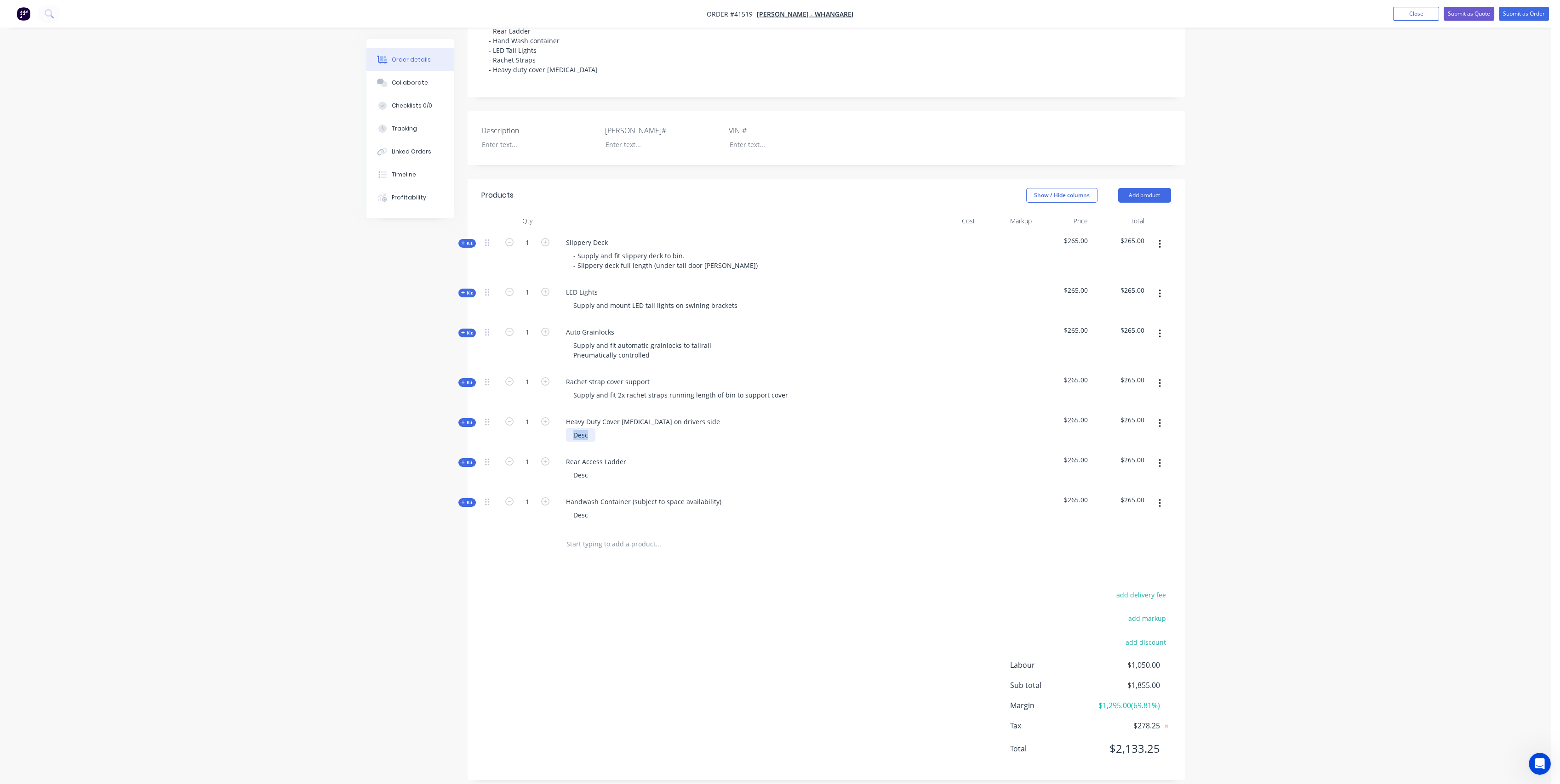
drag, startPoint x: 590, startPoint y: 443, endPoint x: 557, endPoint y: 443, distance: 33.0
click at [557, 443] on div "Heavy Duty Cover [MEDICAL_DATA] on drivers side Desc" at bounding box center [739, 429] width 368 height 40
drag, startPoint x: 590, startPoint y: 484, endPoint x: 560, endPoint y: 480, distance: 30.3
click at [560, 480] on div "Desc" at bounding box center [739, 475] width 361 height 13
click at [580, 481] on div "FAbricate and fit rear access ladder to allow use when tipped up to 30 degrees" at bounding box center [694, 475] width 257 height 13
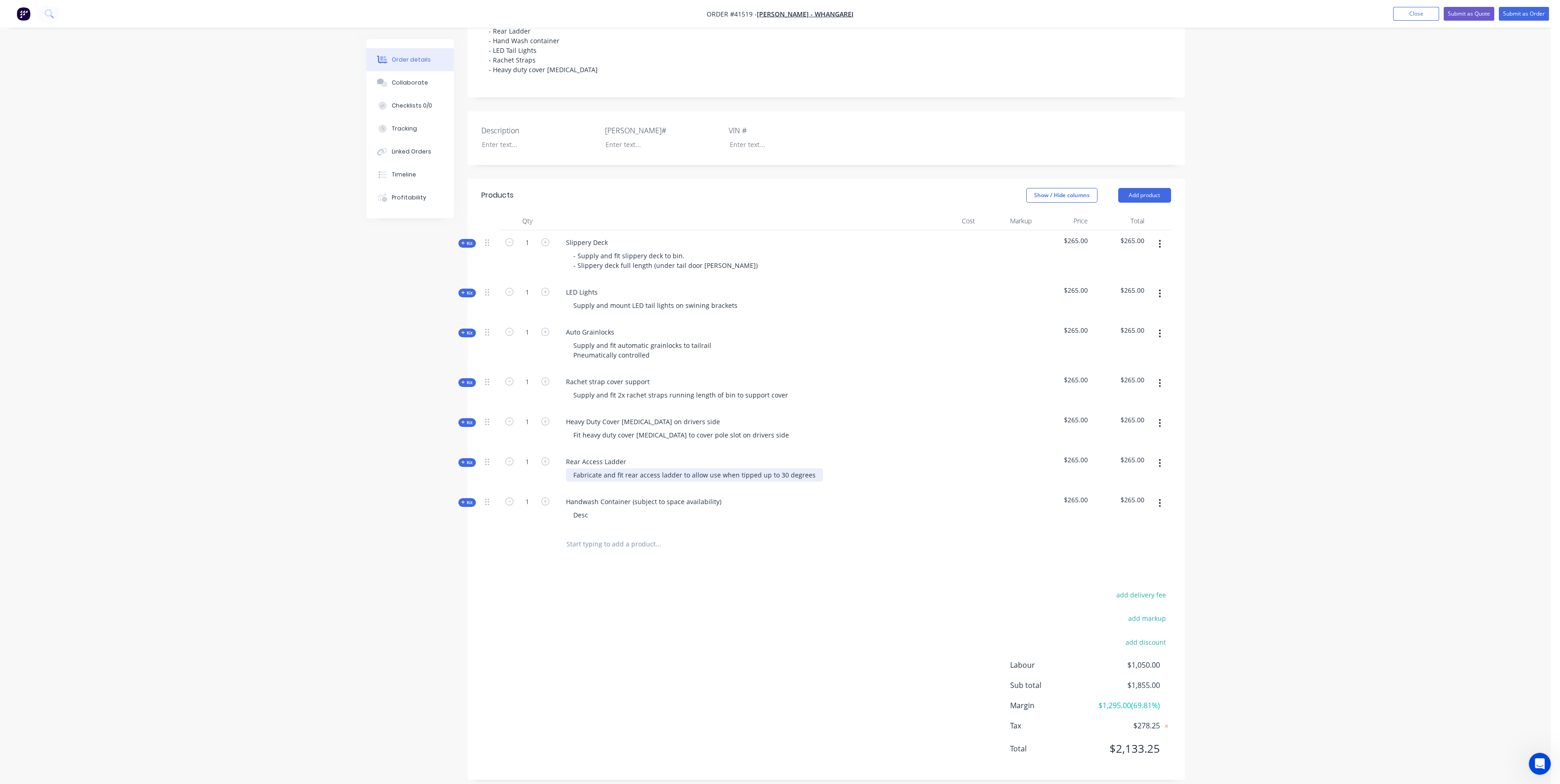
drag, startPoint x: 806, startPoint y: 480, endPoint x: 827, endPoint y: 469, distance: 23.7
click at [808, 478] on div "Fabricate and fit rear access ladder to allow use when tipped up to 30 degrees" at bounding box center [694, 475] width 257 height 13
drag, startPoint x: 582, startPoint y: 522, endPoint x: 557, endPoint y: 524, distance: 25.1
click at [560, 522] on div "Desc" at bounding box center [739, 515] width 361 height 13
click at [598, 522] on div "Fit 20l Water container with tap for h" at bounding box center [629, 515] width 128 height 13
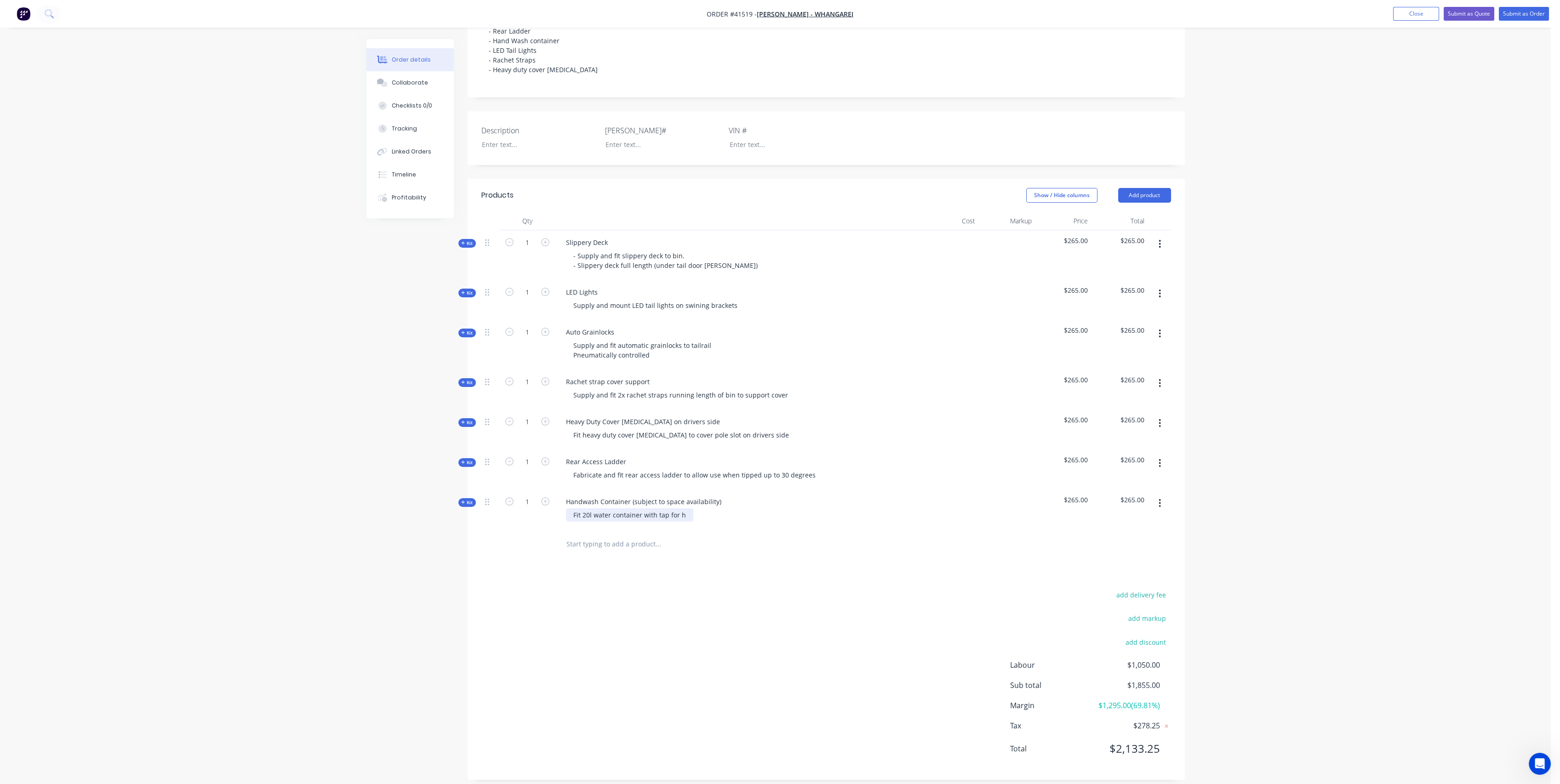
click at [683, 522] on div "Fit 20l water container with tap for h" at bounding box center [629, 515] width 127 height 13
click at [866, 664] on div "add delivery fee add markup add discount Labour $1,050.00 Sub total $1,855.00 M…" at bounding box center [826, 677] width 689 height 177
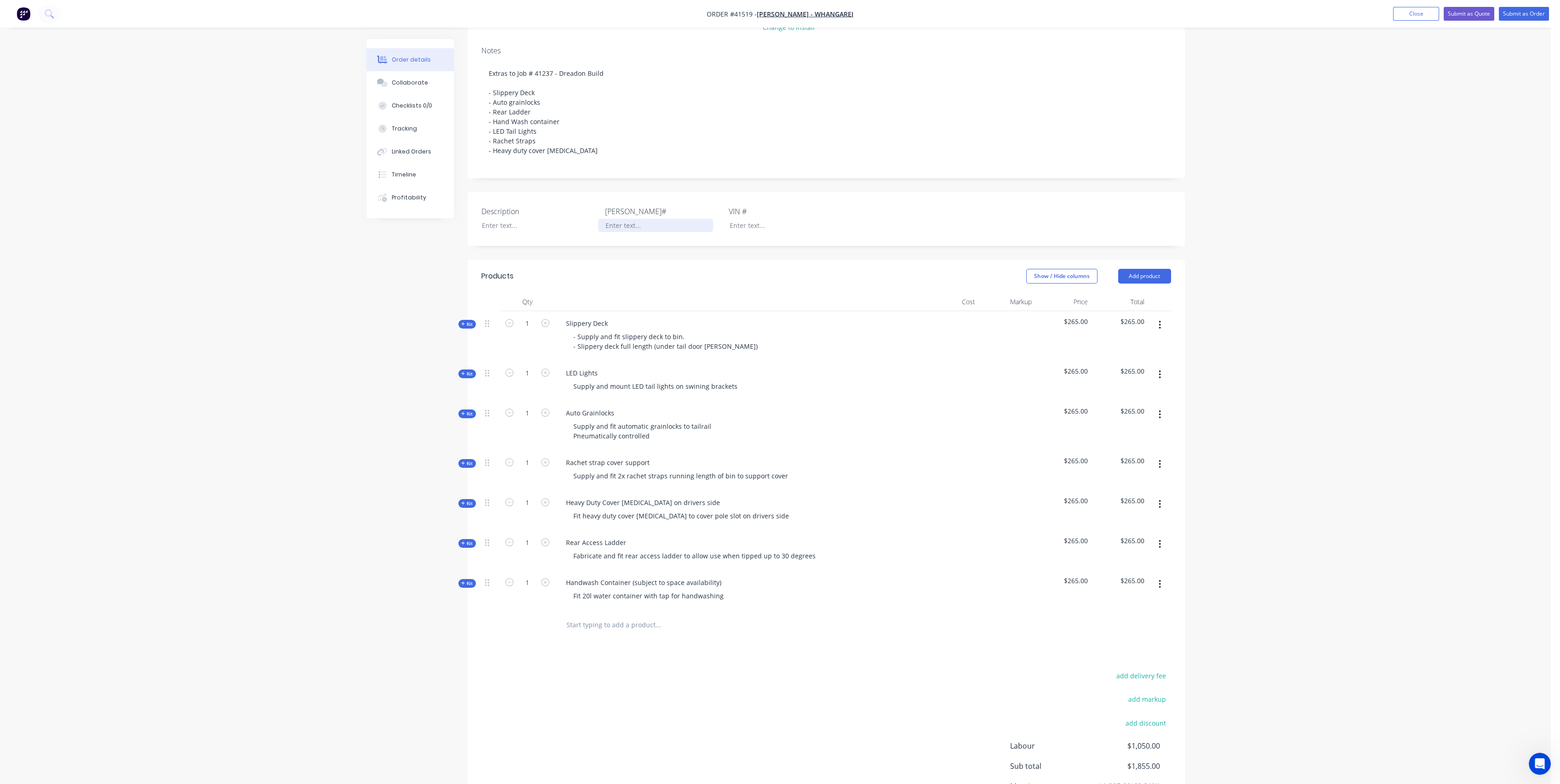
scroll to position [111, 0]
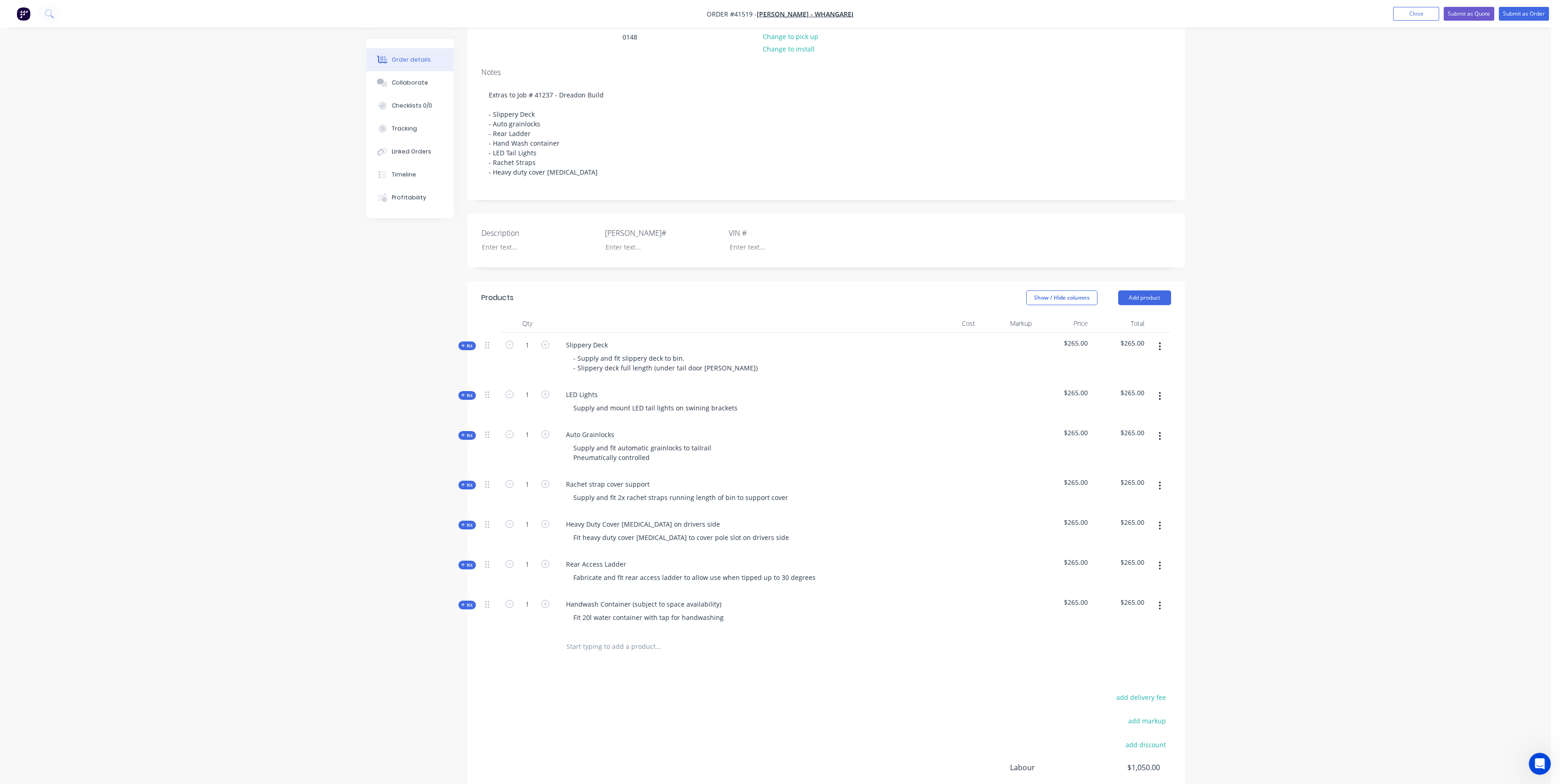
click at [467, 349] on span "Kit" at bounding box center [467, 346] width 12 height 7
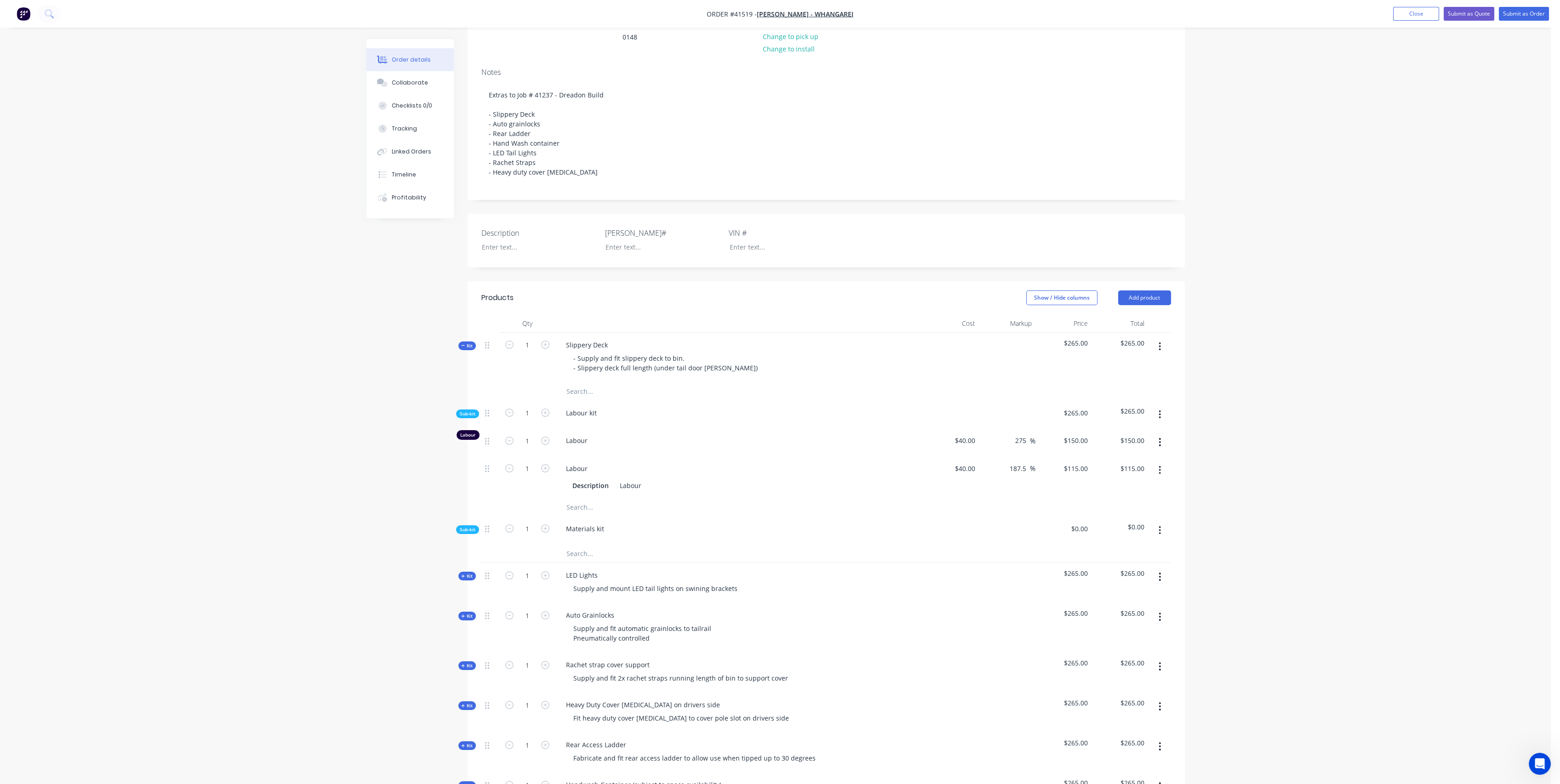
click at [463, 348] on icon at bounding box center [463, 346] width 4 height 5
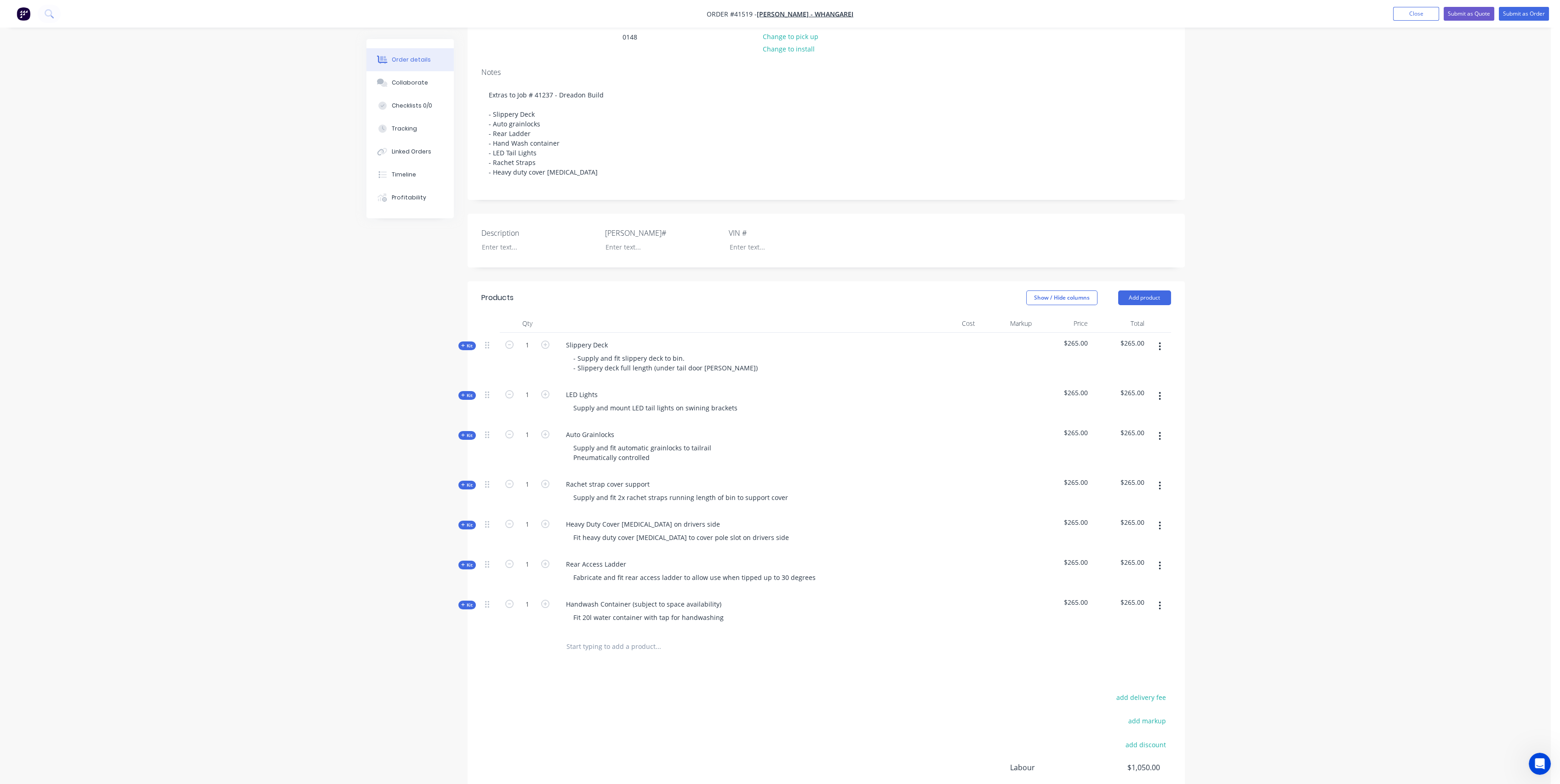
click at [1083, 348] on span "$265.00" at bounding box center [1064, 344] width 50 height 10
click at [466, 349] on span "Kit" at bounding box center [467, 346] width 12 height 7
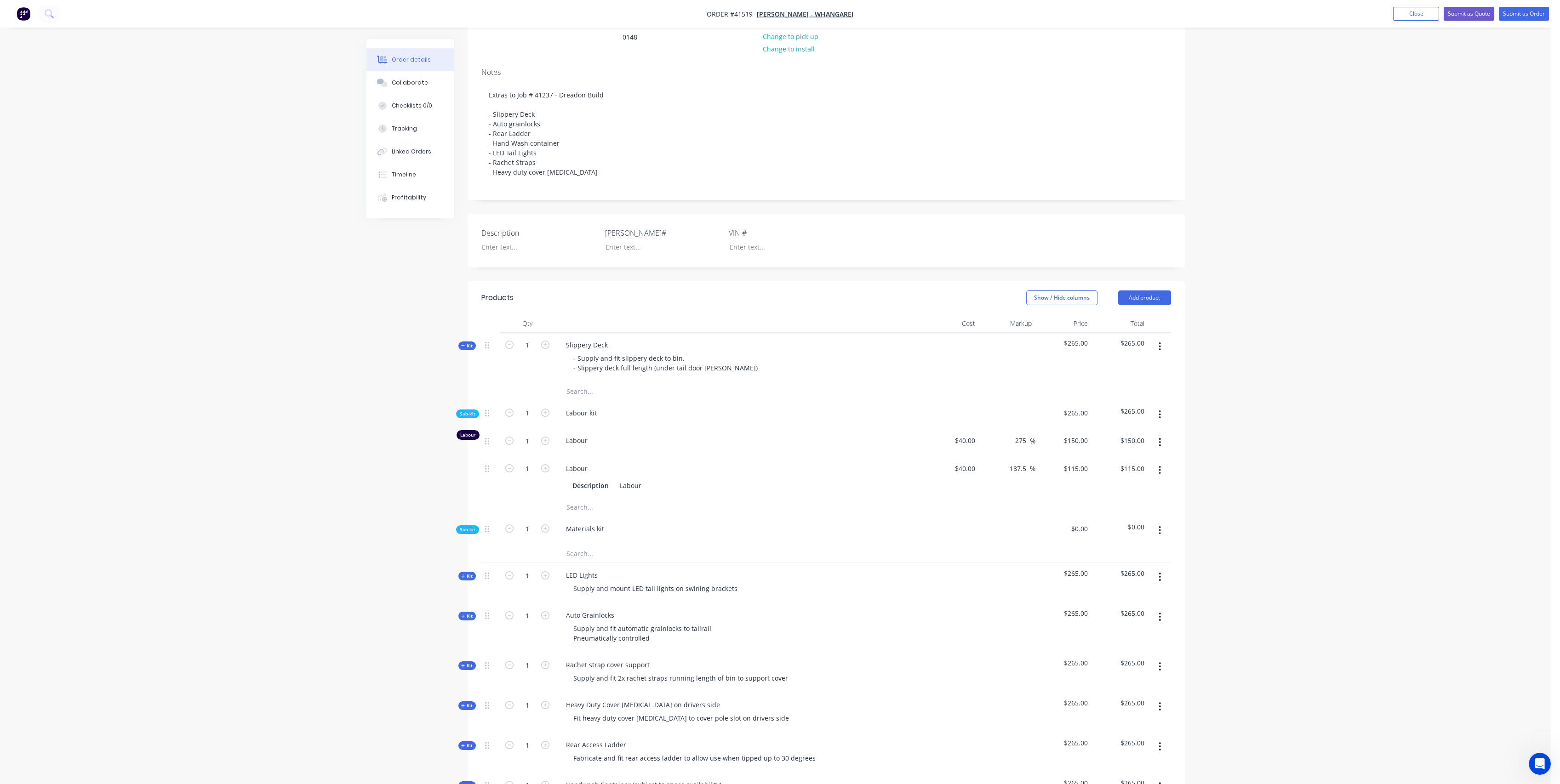
click at [1162, 479] on button "button" at bounding box center [1160, 469] width 22 height 16
click at [1117, 535] on div "Delete" at bounding box center [1127, 531] width 71 height 13
drag, startPoint x: 574, startPoint y: 518, endPoint x: 592, endPoint y: 509, distance: 20.1
click at [574, 518] on input "text" at bounding box center [658, 512] width 184 height 18
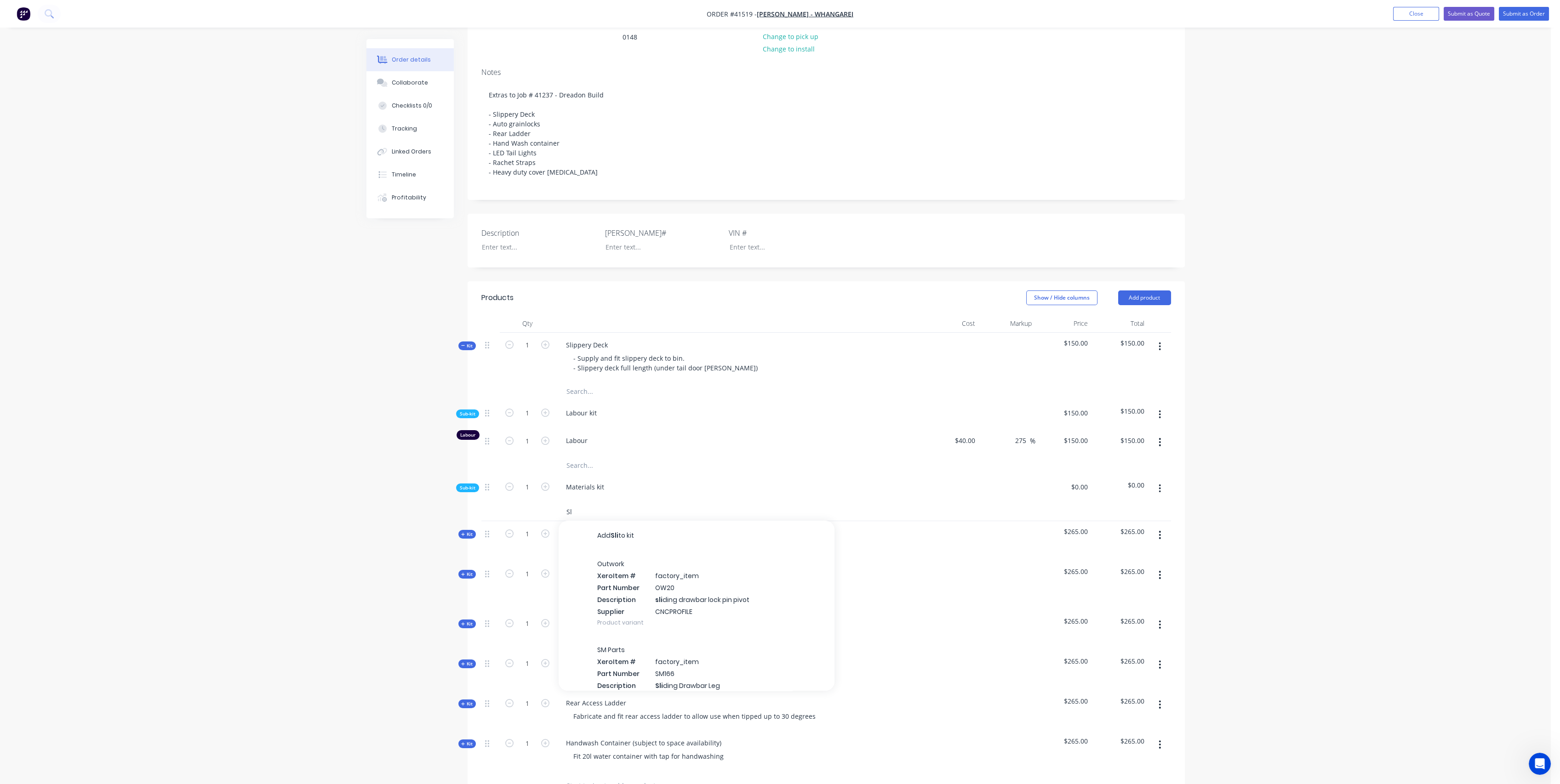
type input "S"
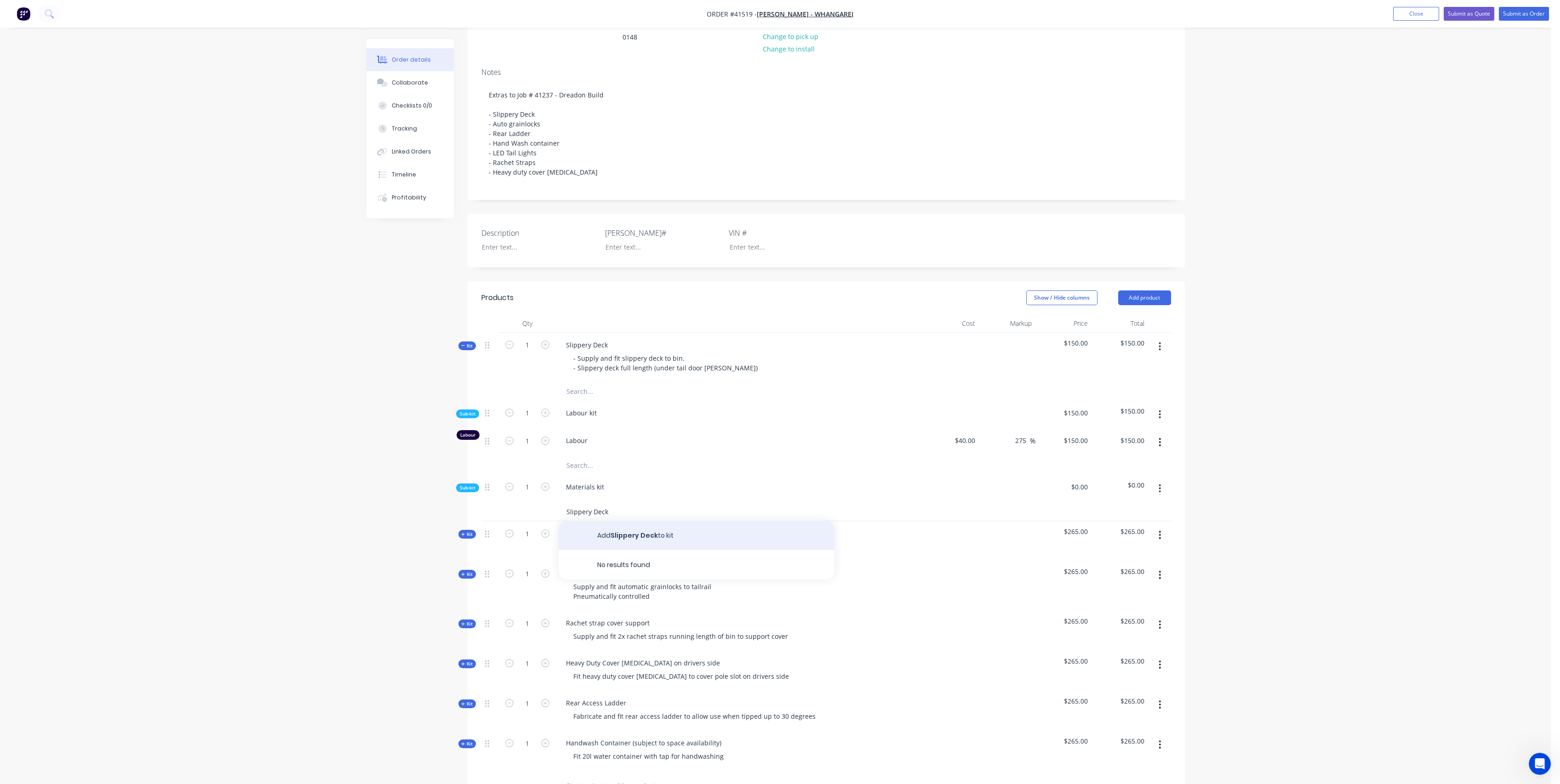
type input "Slippery Deck"
click at [641, 543] on button "Add Slippery Deck to kit" at bounding box center [697, 536] width 276 height 30
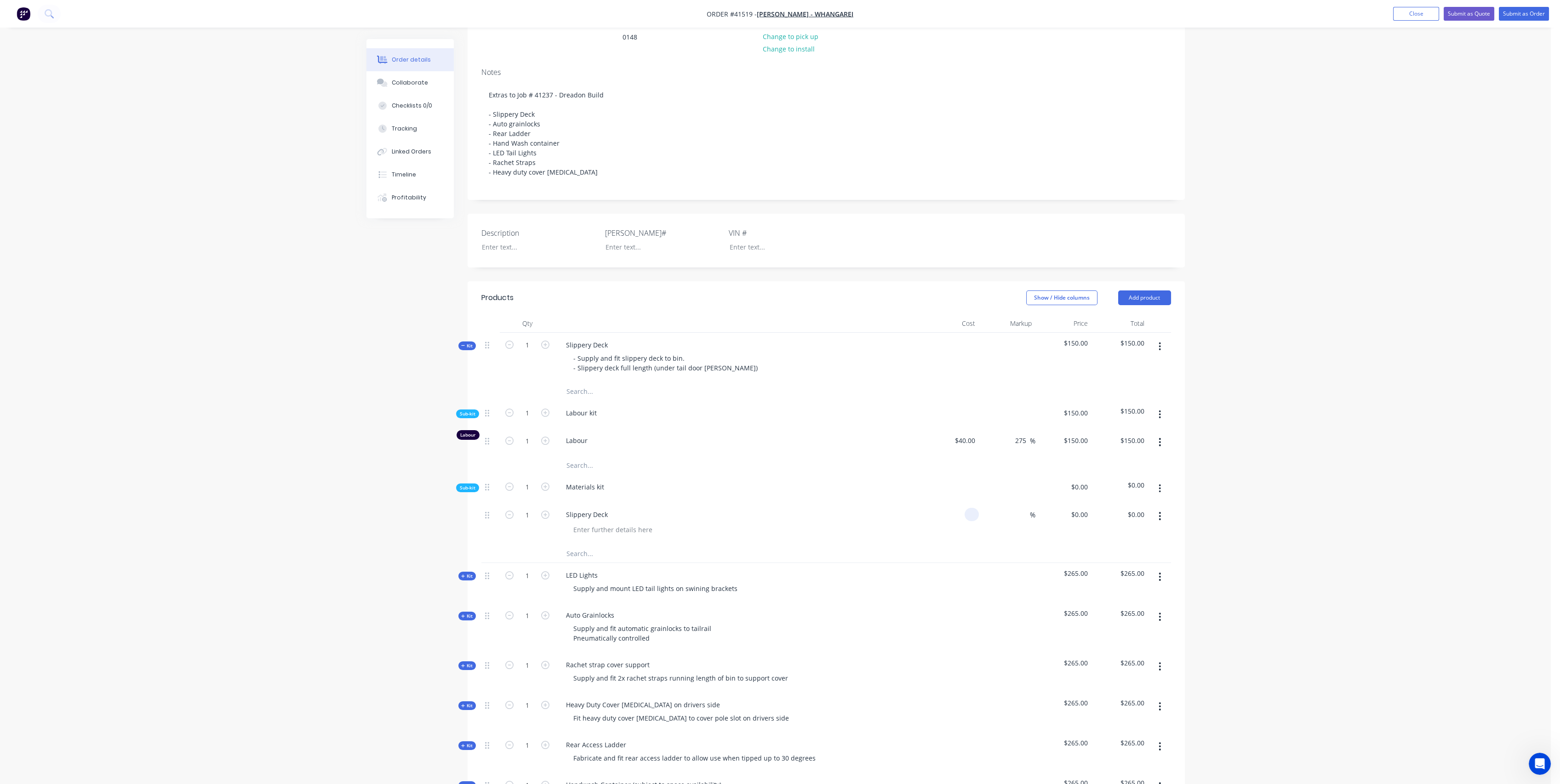
drag, startPoint x: 970, startPoint y: 525, endPoint x: 1029, endPoint y: 515, distance: 59.8
click at [972, 521] on input at bounding box center [973, 515] width 11 height 13
type input "$850.00"
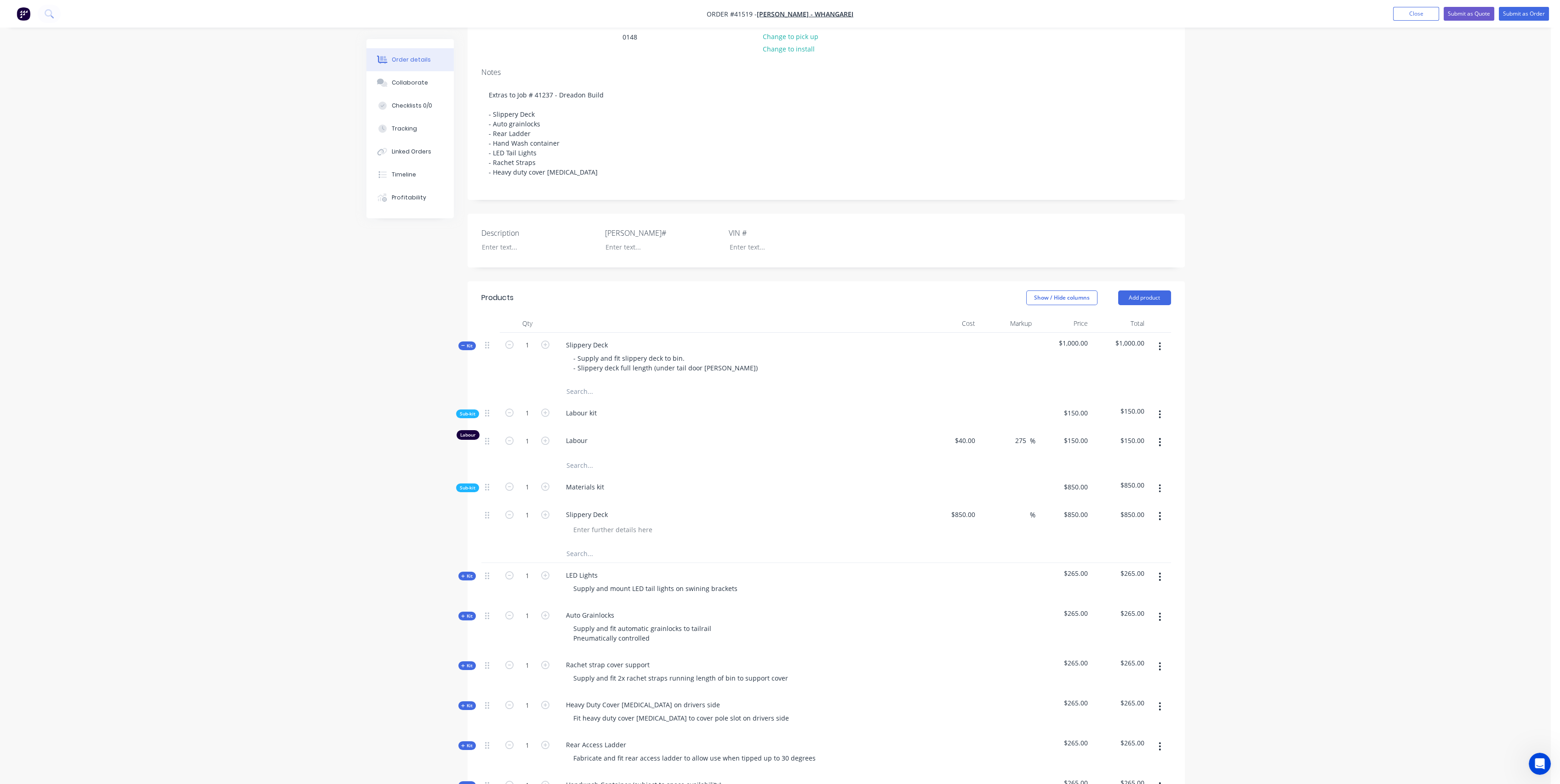
click at [772, 503] on div "Materials kit" at bounding box center [739, 489] width 368 height 28
drag, startPoint x: 530, startPoint y: 525, endPoint x: 554, endPoint y: 513, distance: 26.8
click at [530, 522] on input "1" at bounding box center [528, 515] width 24 height 14
type input "5.1"
type input "$4,335.00"
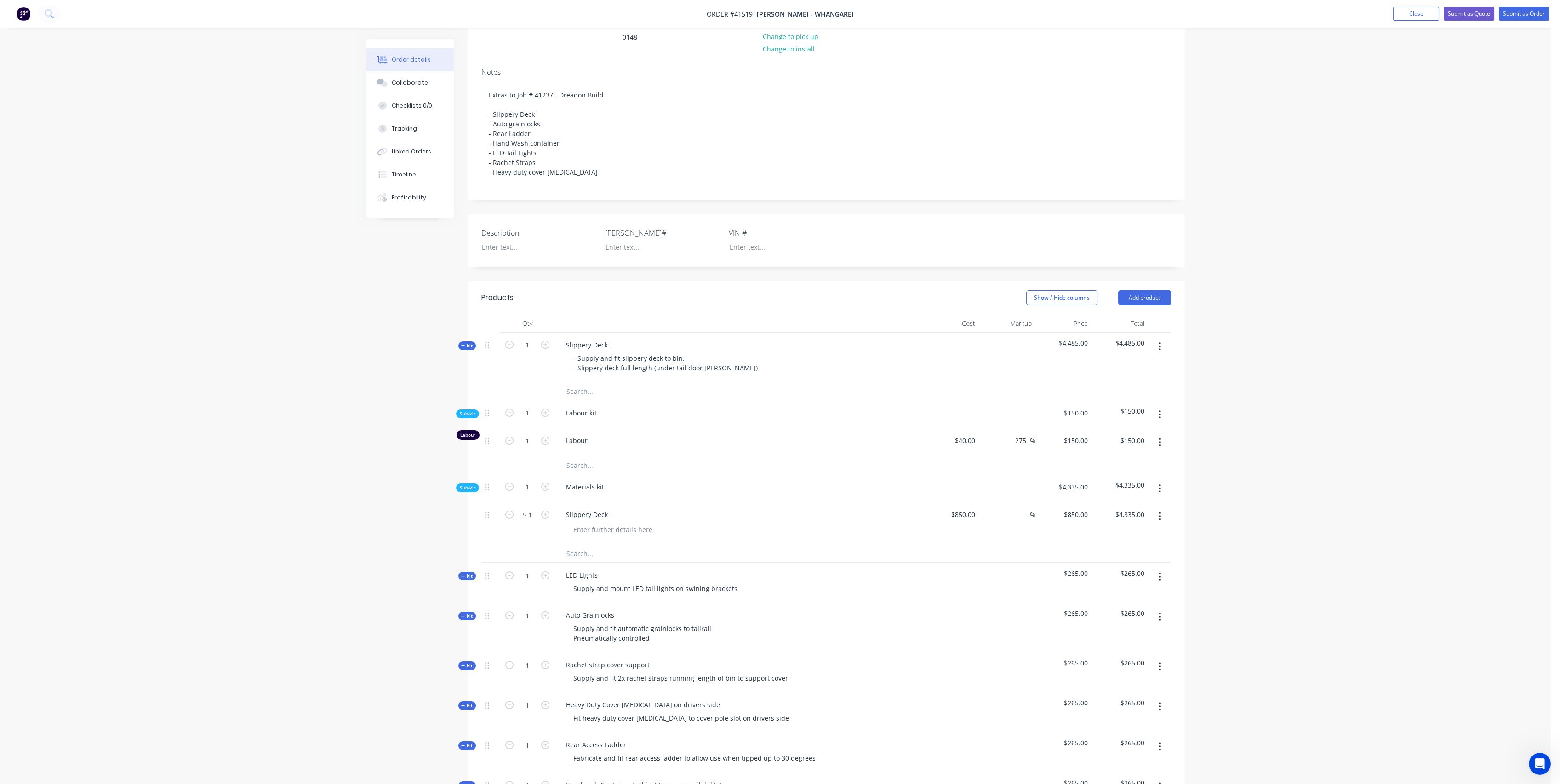
click at [813, 501] on div "Materials kit" at bounding box center [739, 489] width 368 height 28
click at [1023, 521] on input at bounding box center [1025, 515] width 11 height 13
type input "30"
type input "$1,105.00"
type input "$5,635.50"
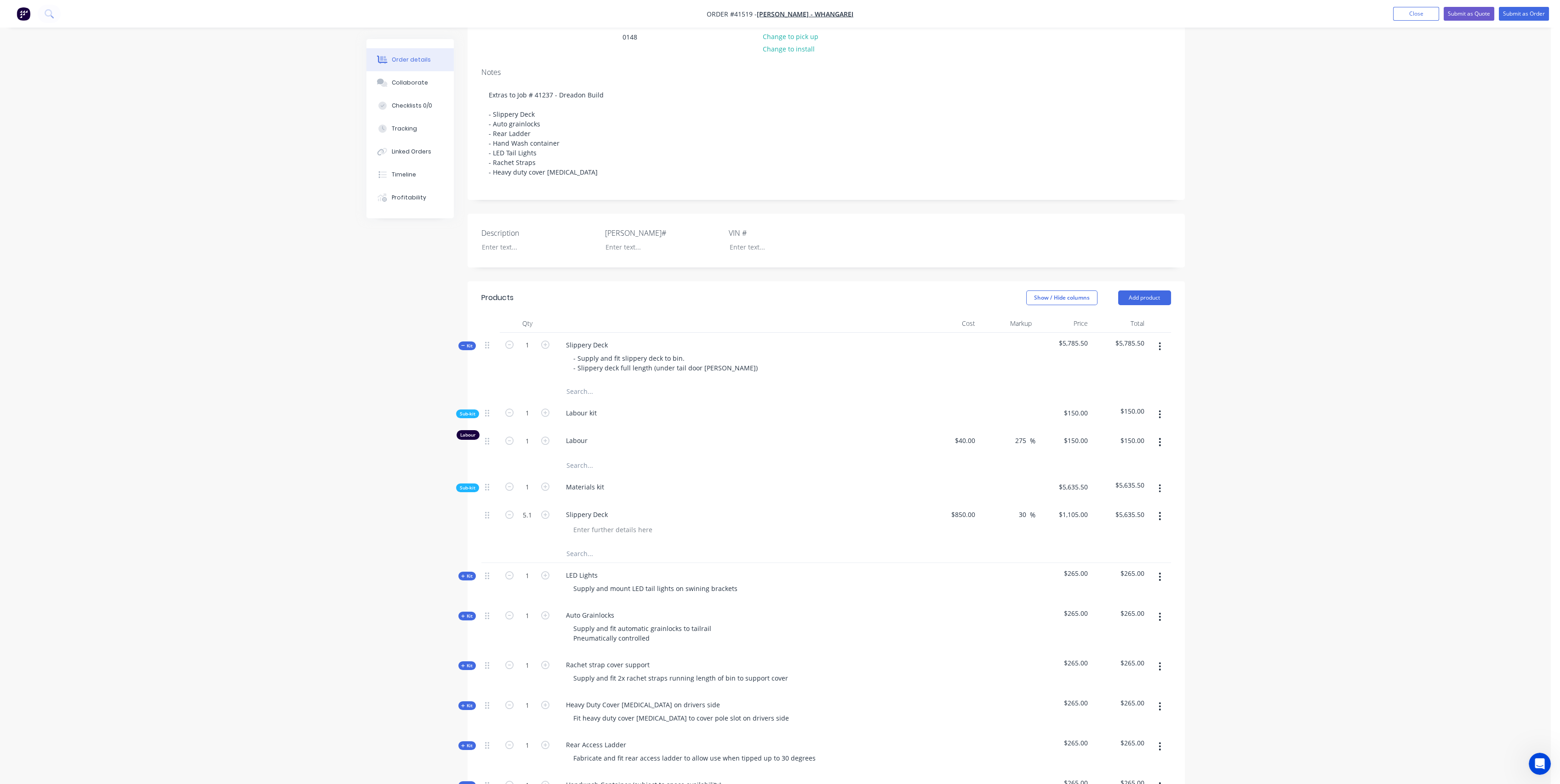
click at [843, 457] on div "Labour" at bounding box center [739, 443] width 368 height 28
click at [588, 557] on input "text" at bounding box center [658, 554] width 184 height 18
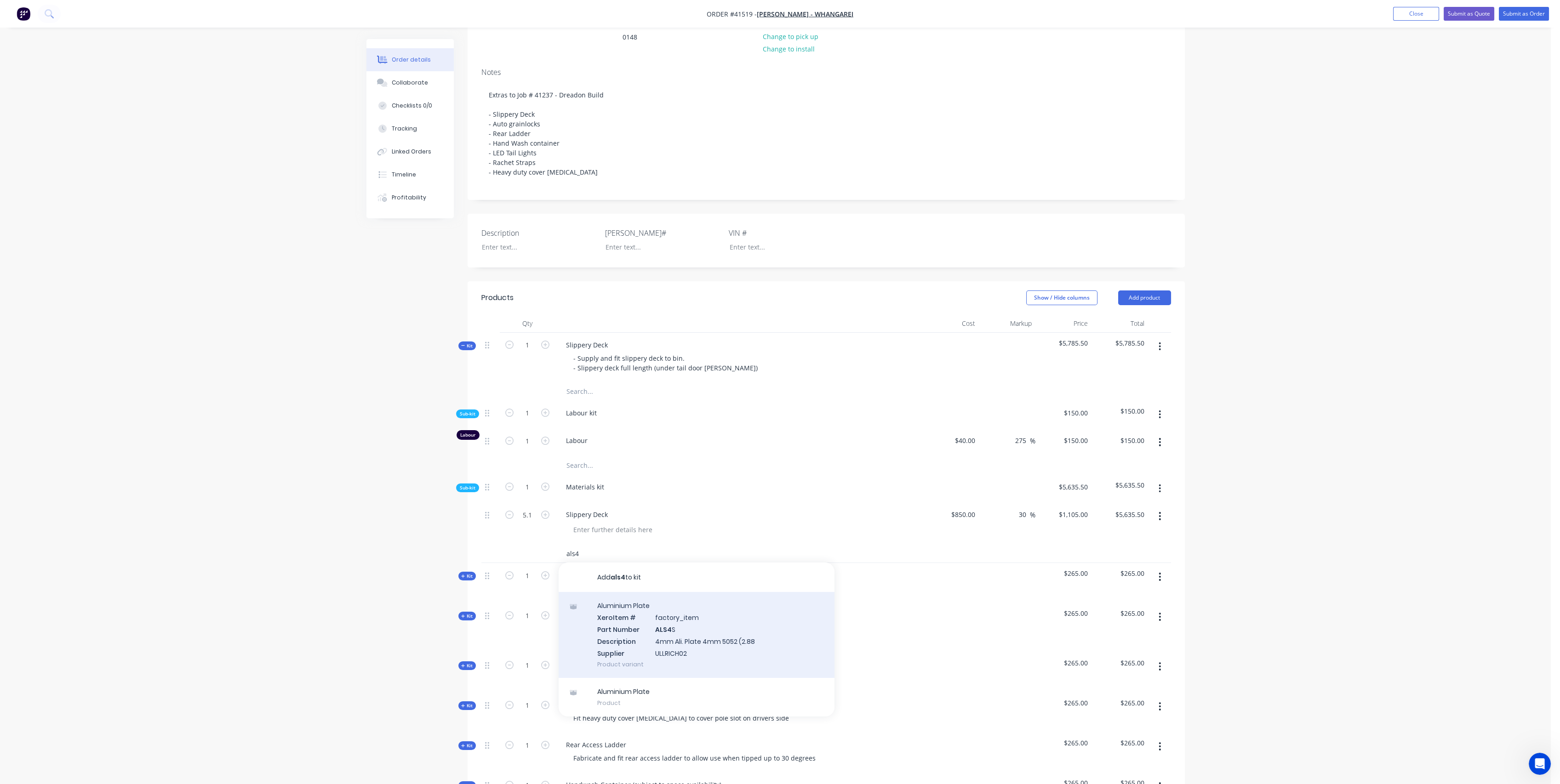
type input "als4"
drag, startPoint x: 725, startPoint y: 634, endPoint x: 635, endPoint y: 566, distance: 112.8
click at [696, 621] on div "Aluminium Plate Xero Item # factory_item Part Number ALS4 S Description 4mm Ali…" at bounding box center [697, 636] width 276 height 86
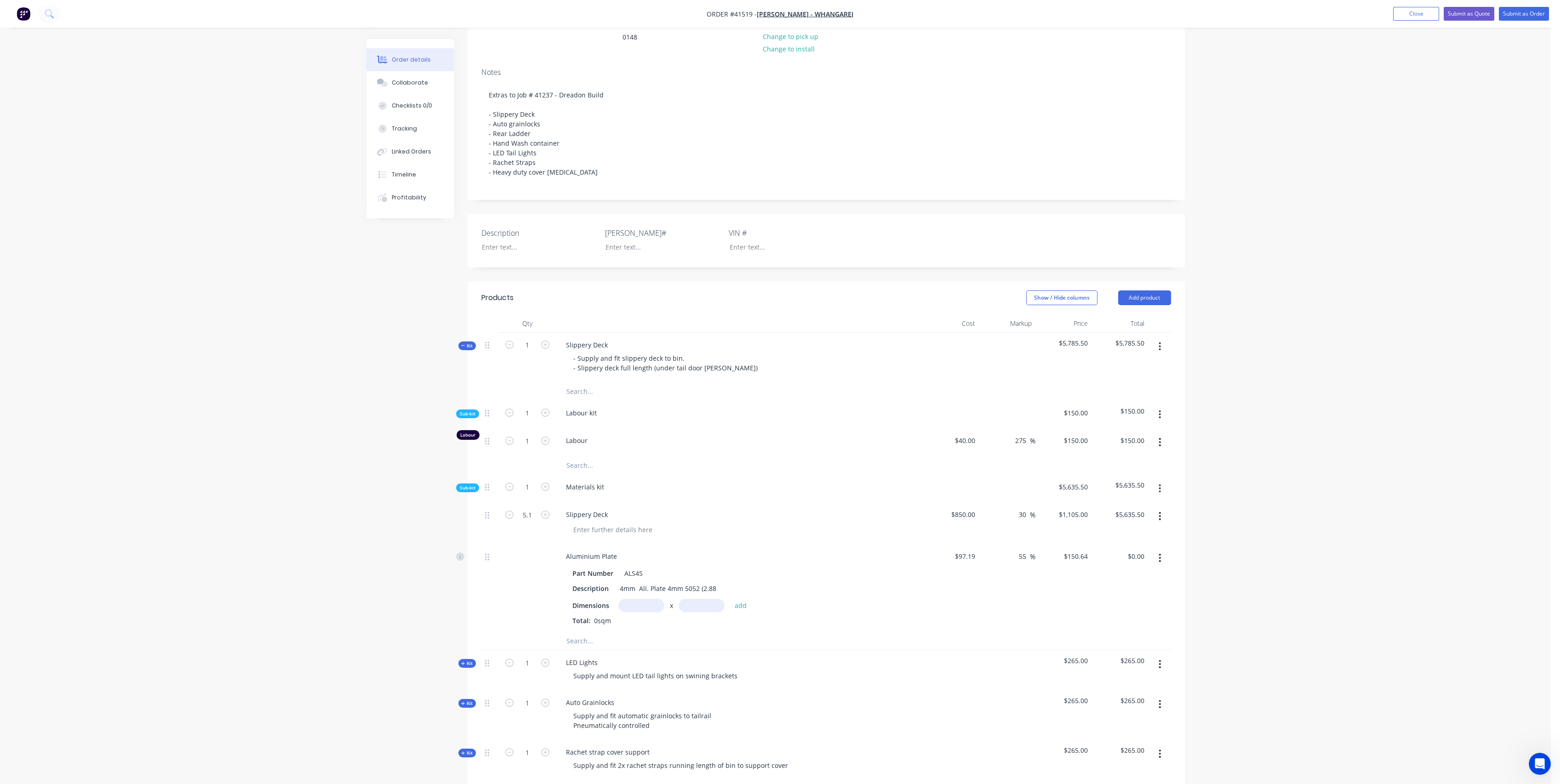
click at [575, 648] on input "text" at bounding box center [658, 640] width 184 height 18
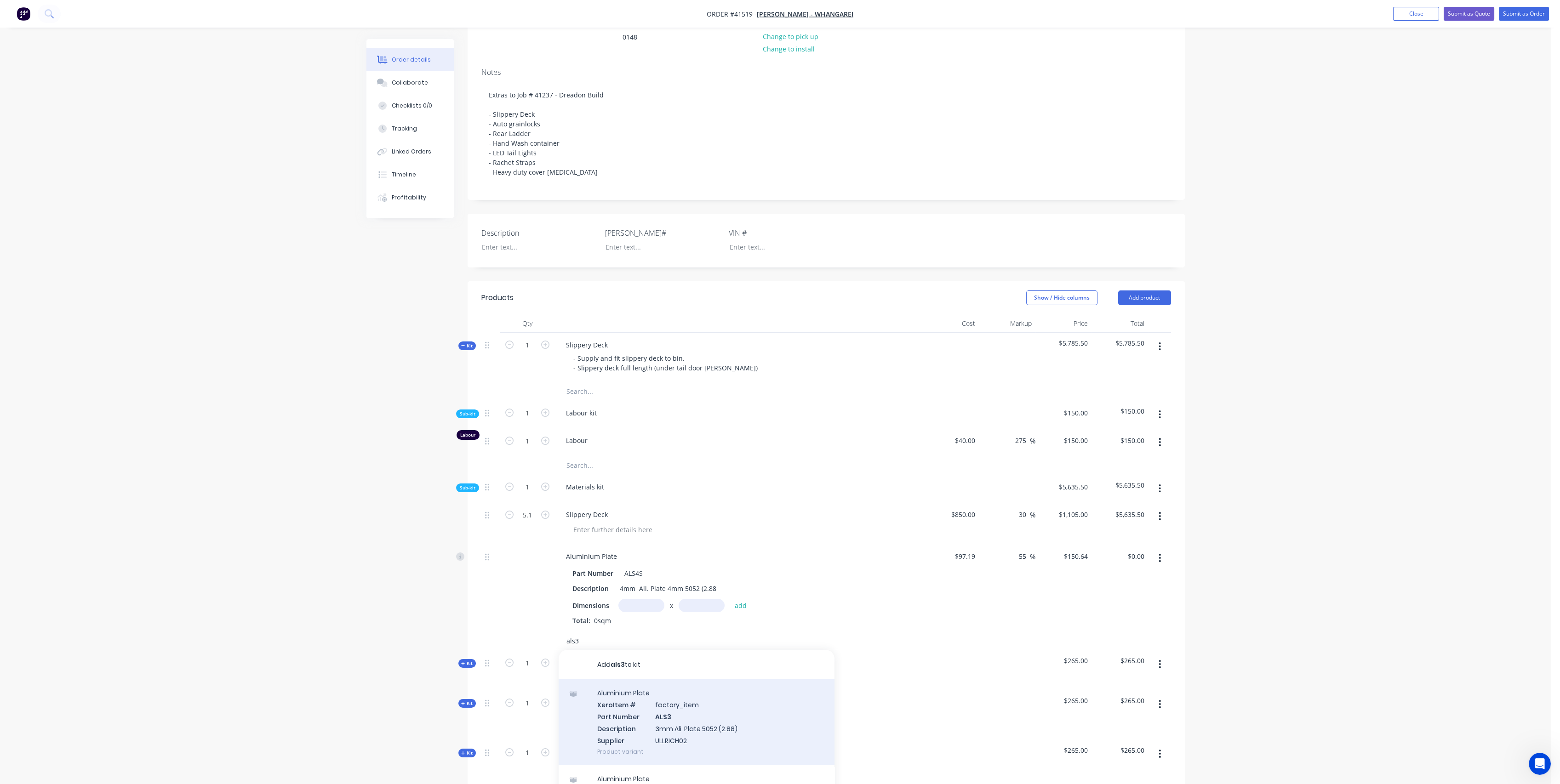
type input "als3"
click at [699, 725] on div "Aluminium Plate Xero Item # factory_item Part Number ALS3 Description 3mm Ali. …" at bounding box center [697, 722] width 276 height 86
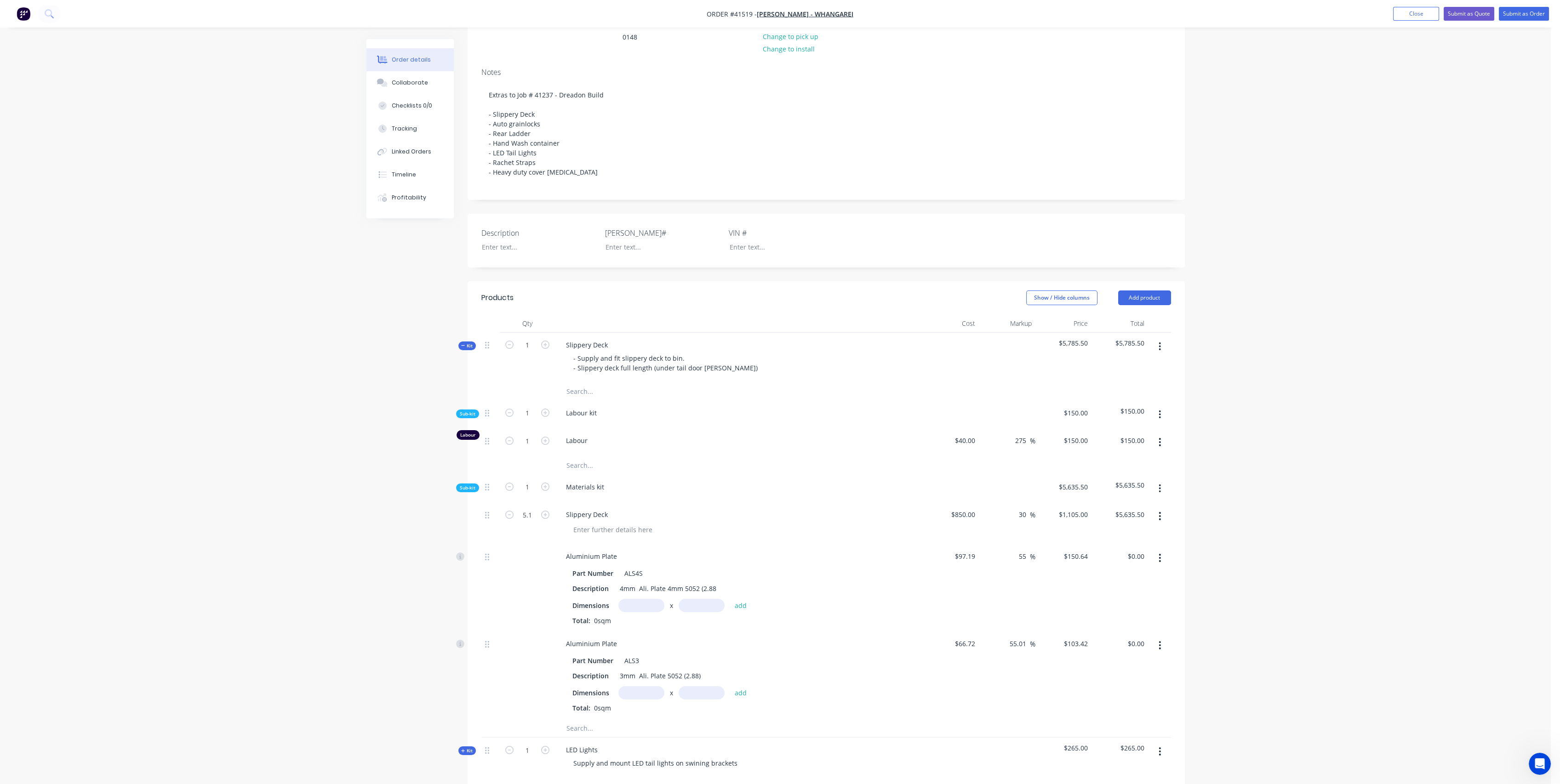
click at [1159, 563] on icon "button" at bounding box center [1160, 558] width 2 height 10
click at [1122, 624] on div "Delete" at bounding box center [1127, 619] width 71 height 13
click at [640, 612] on input "text" at bounding box center [641, 605] width 46 height 13
type input "2400m"
type input "700"
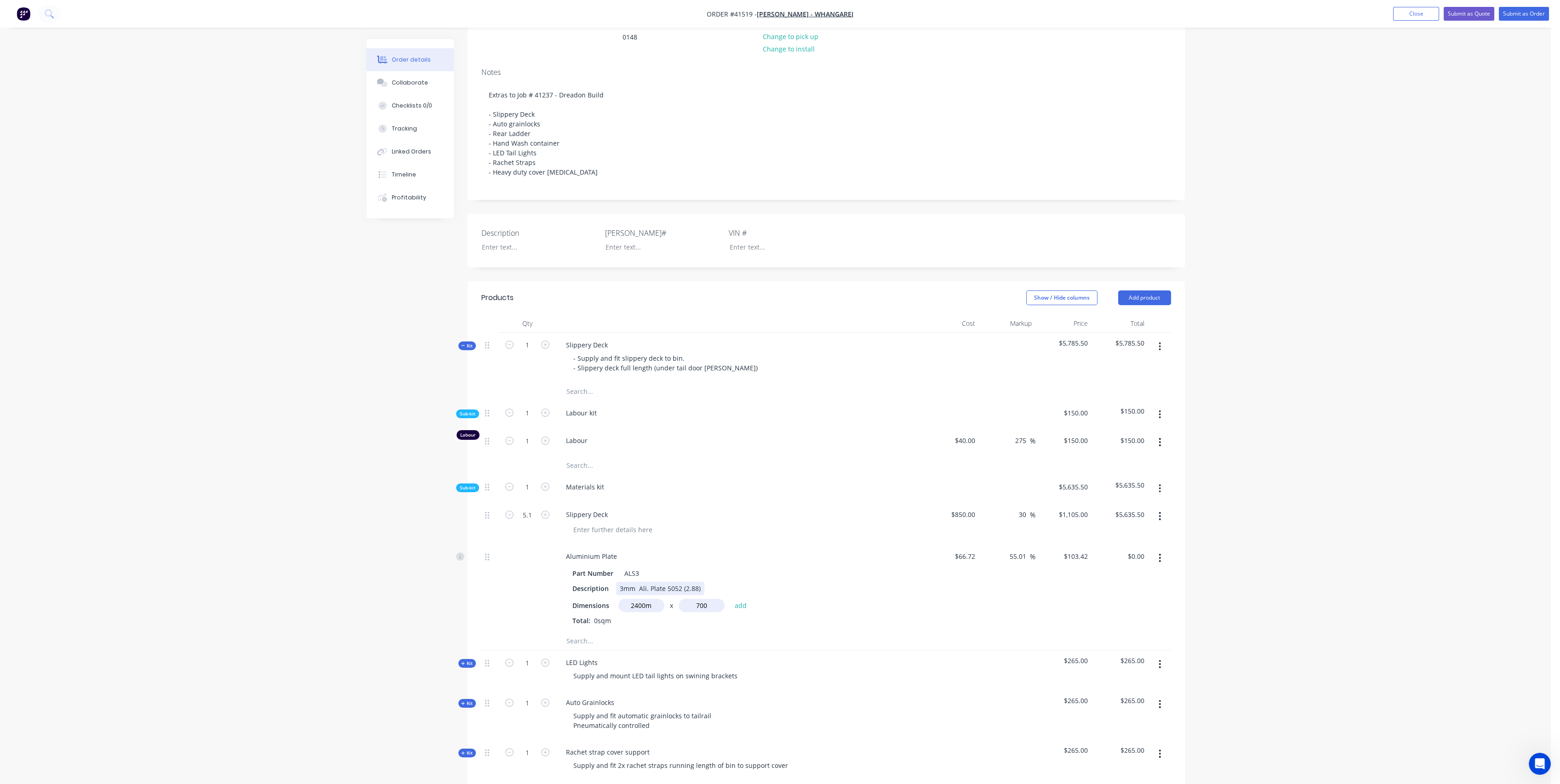
click at [730, 599] on button "add" at bounding box center [741, 606] width 22 height 13
type input "$173,745,600.00"
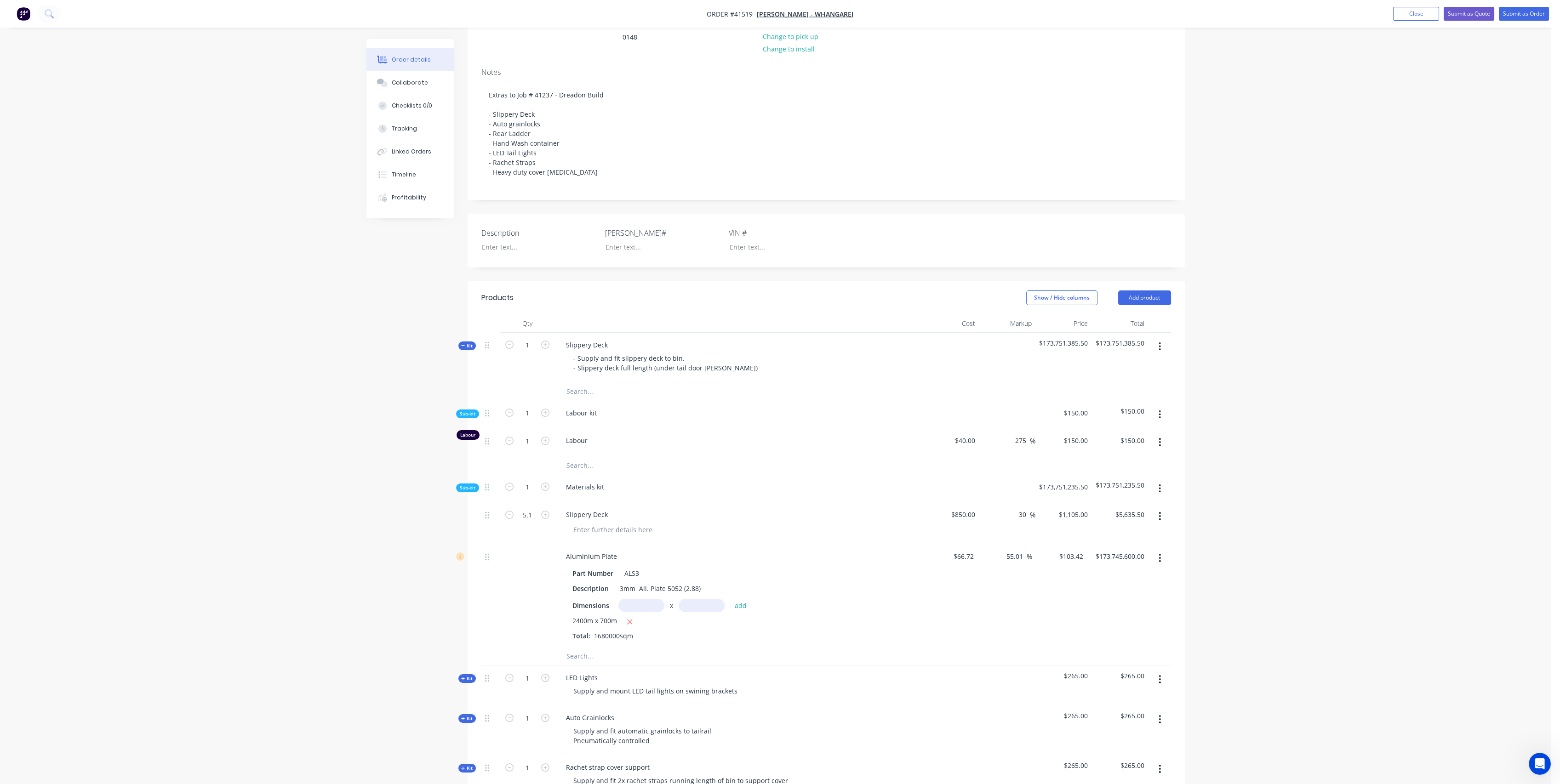
drag, startPoint x: 627, startPoint y: 616, endPoint x: 654, endPoint y: 609, distance: 27.9
click at [628, 612] on input "text" at bounding box center [641, 605] width 46 height 13
type input "2.4m"
type input "1"
type input "0.7"
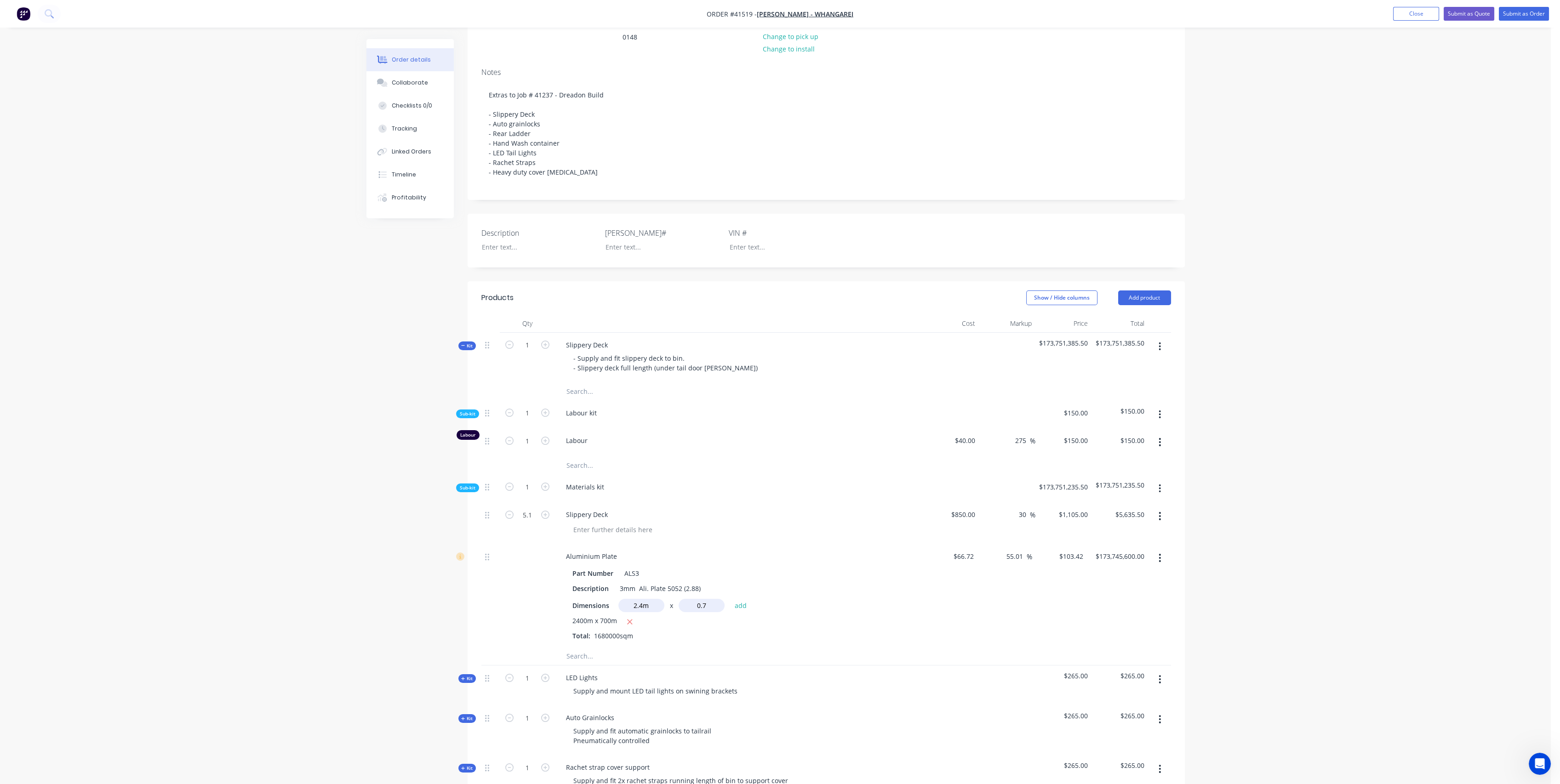
click at [730, 599] on button "add" at bounding box center [741, 606] width 22 height 13
click at [628, 626] on icon "button" at bounding box center [629, 622] width 6 height 8
type input "$173.75"
click at [885, 574] on div "Part Number ALS3 Description 3mm Ali. Plate 5052 (2.88) Dimensions x add 2.4m x…" at bounding box center [739, 602] width 361 height 76
type input "150"
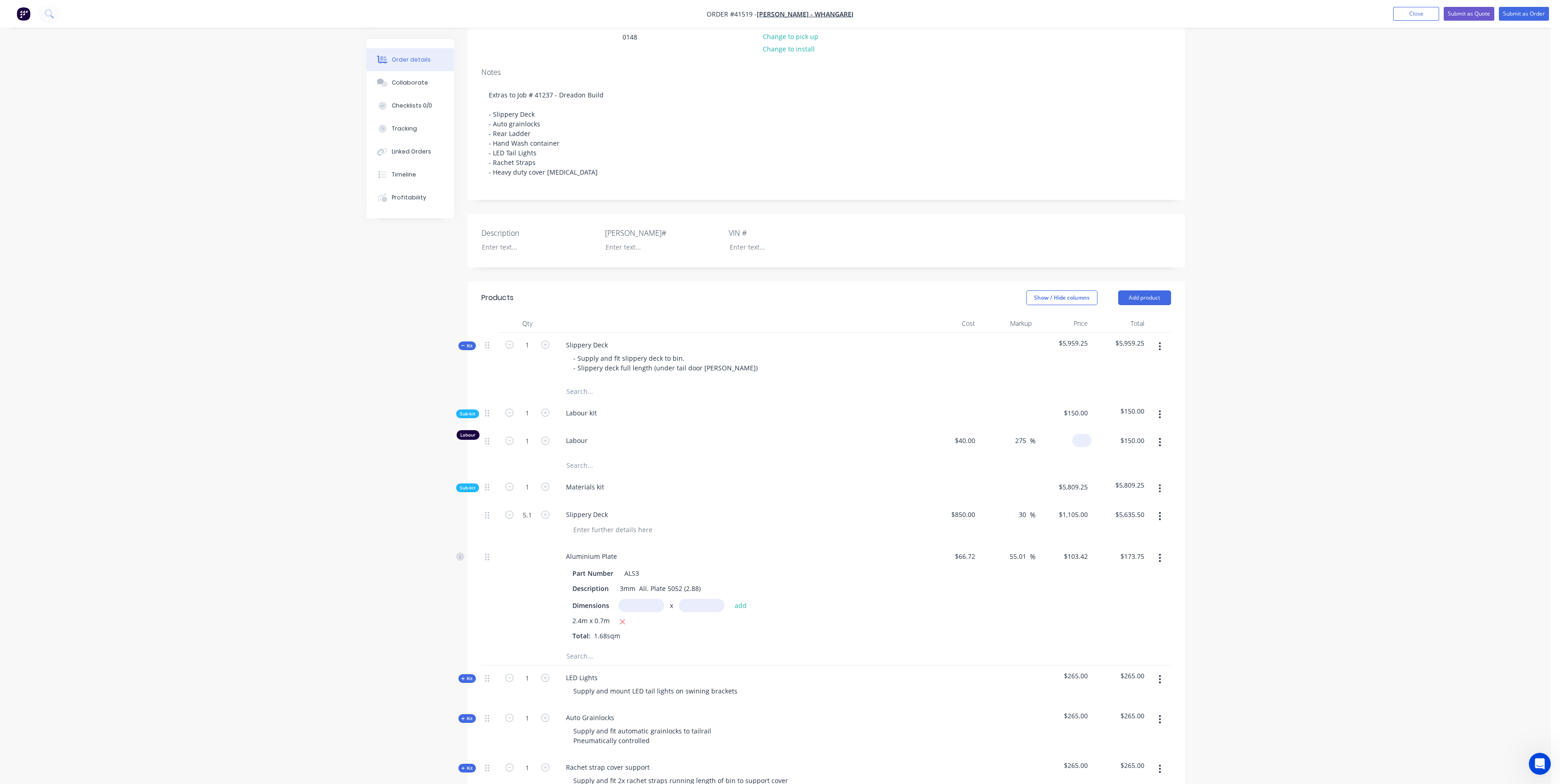
type input "271505"
type input "$0.00"
type input "271505"
type input "$108,642.00"
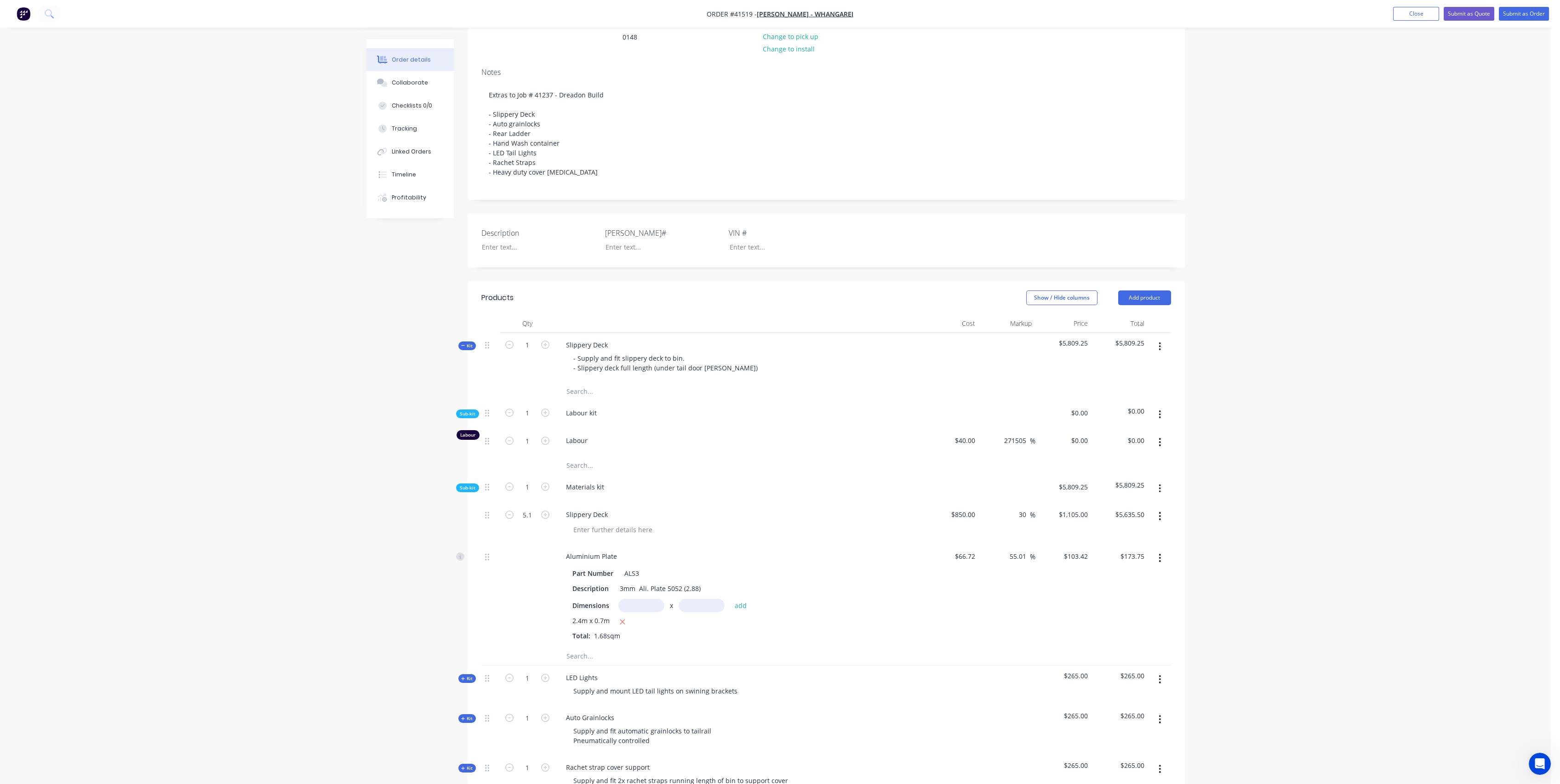
type input "$108,642.00"
click at [986, 419] on div at bounding box center [1007, 415] width 57 height 28
type input "275"
click at [1071, 447] on input "108642.0015" at bounding box center [1070, 440] width 43 height 13
type input "115"
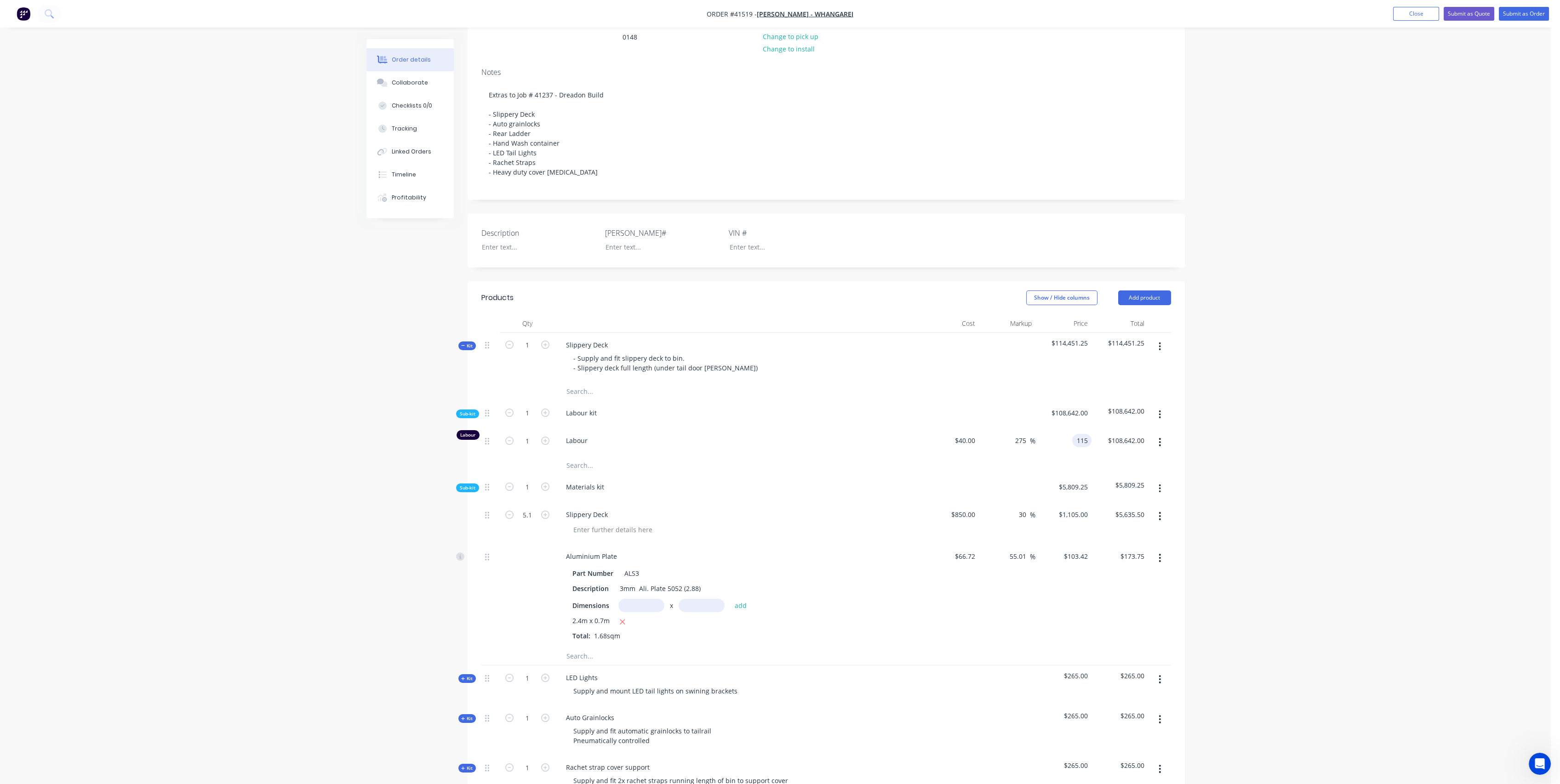
type input "187.5"
type input "$115.00"
click at [927, 426] on div at bounding box center [951, 415] width 57 height 28
click at [545, 445] on icon "button" at bounding box center [545, 441] width 8 height 8
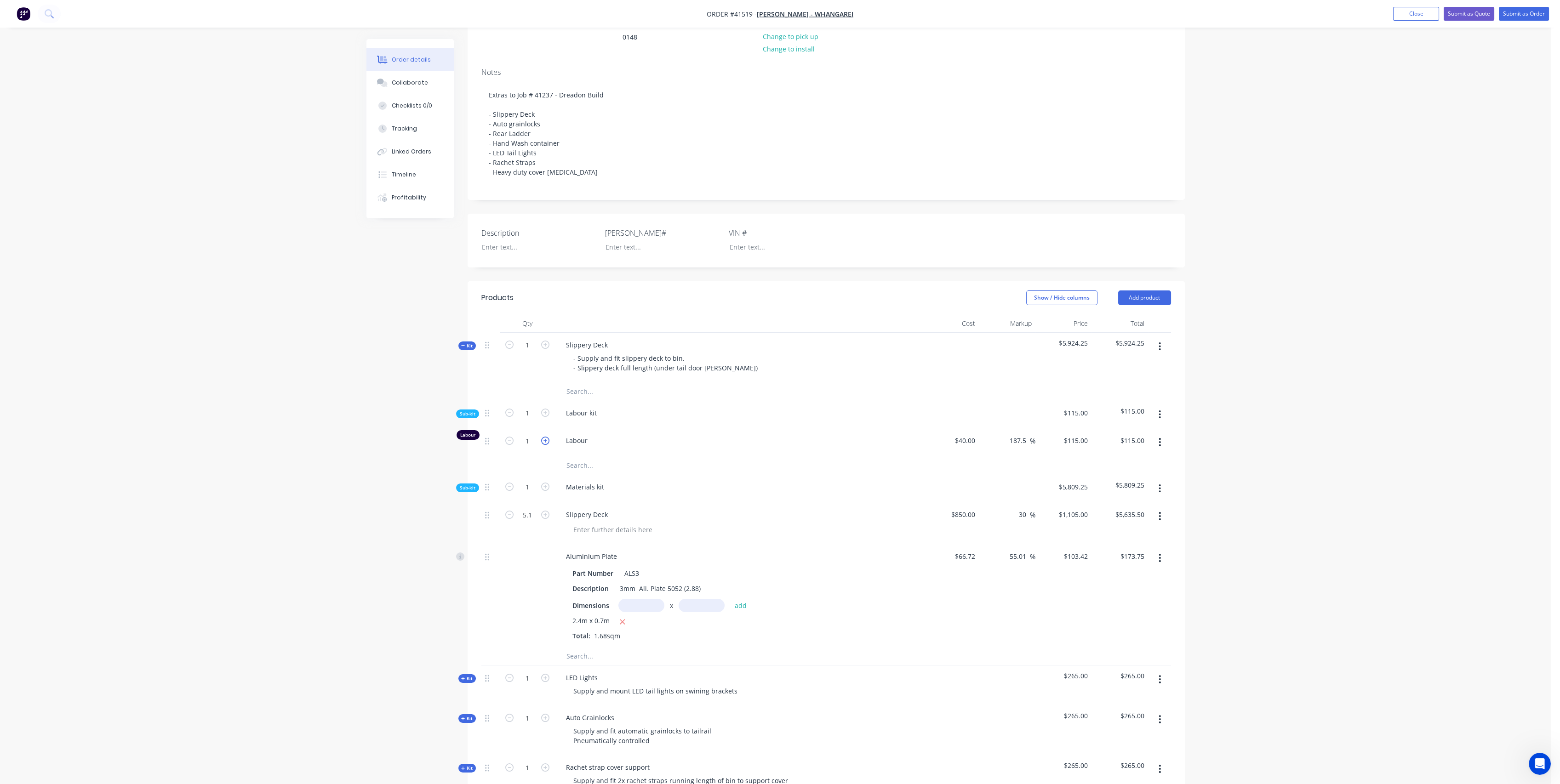
type input "2"
type input "$230.00"
click at [545, 445] on icon "button" at bounding box center [545, 441] width 8 height 8
type input "3"
type input "$345.00"
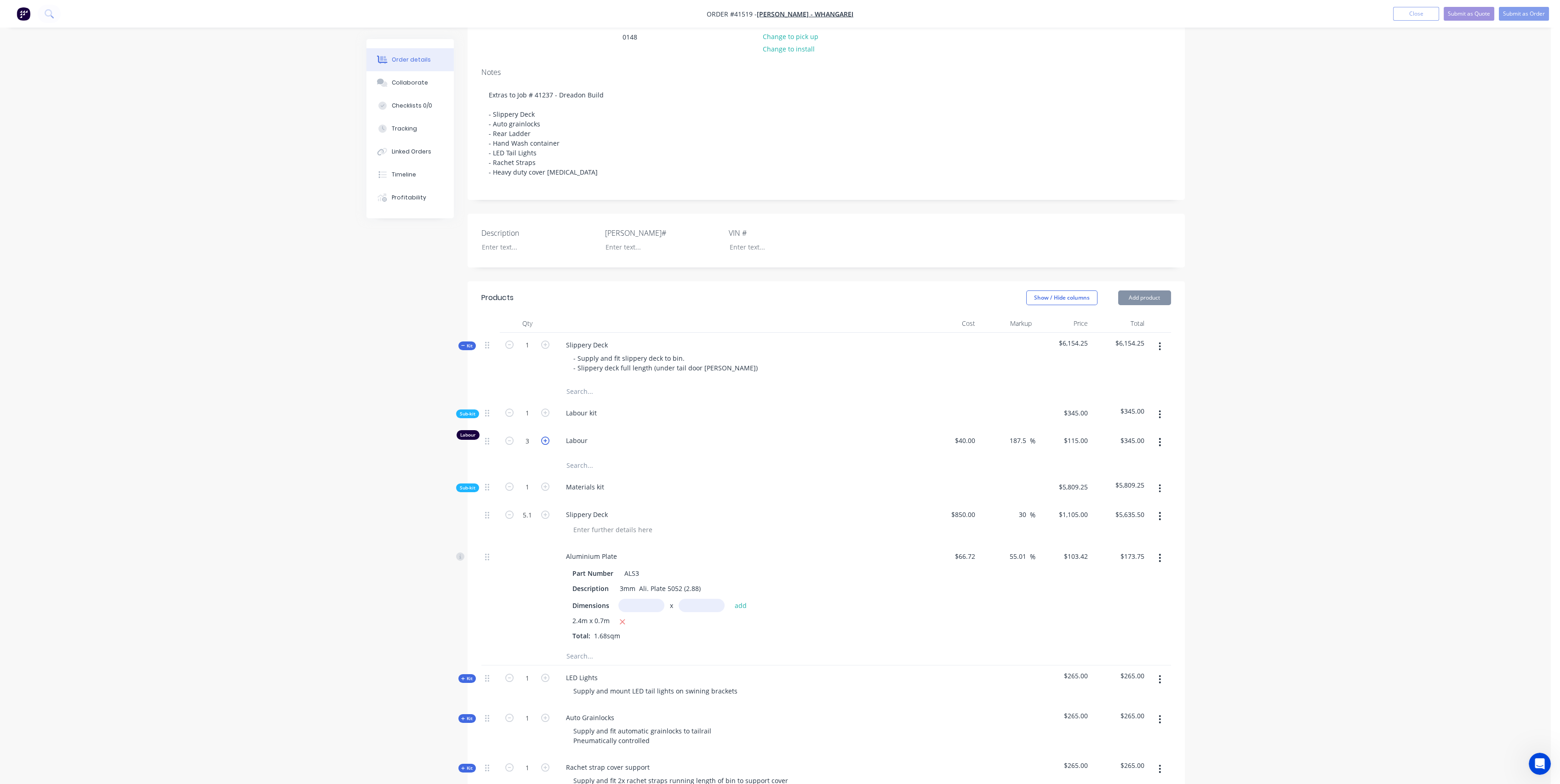
click at [545, 445] on icon "button" at bounding box center [545, 441] width 8 height 8
type input "4"
type input "$460.00"
click at [545, 445] on icon "button" at bounding box center [545, 441] width 8 height 8
type input "5"
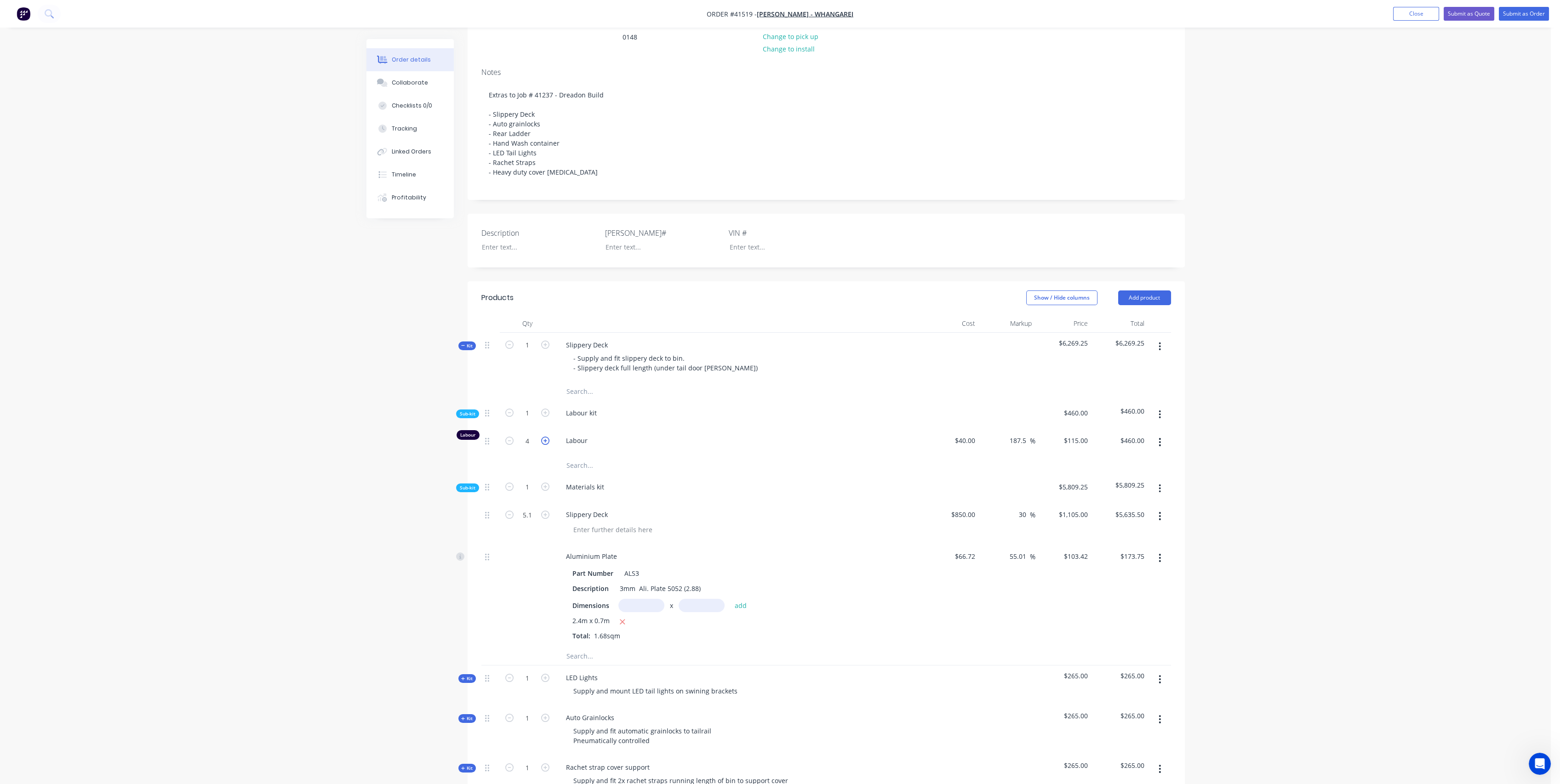
type input "$575.00"
click at [545, 445] on icon "button" at bounding box center [545, 441] width 8 height 8
type input "6"
type input "$690.00"
click at [545, 445] on icon "button" at bounding box center [545, 441] width 8 height 8
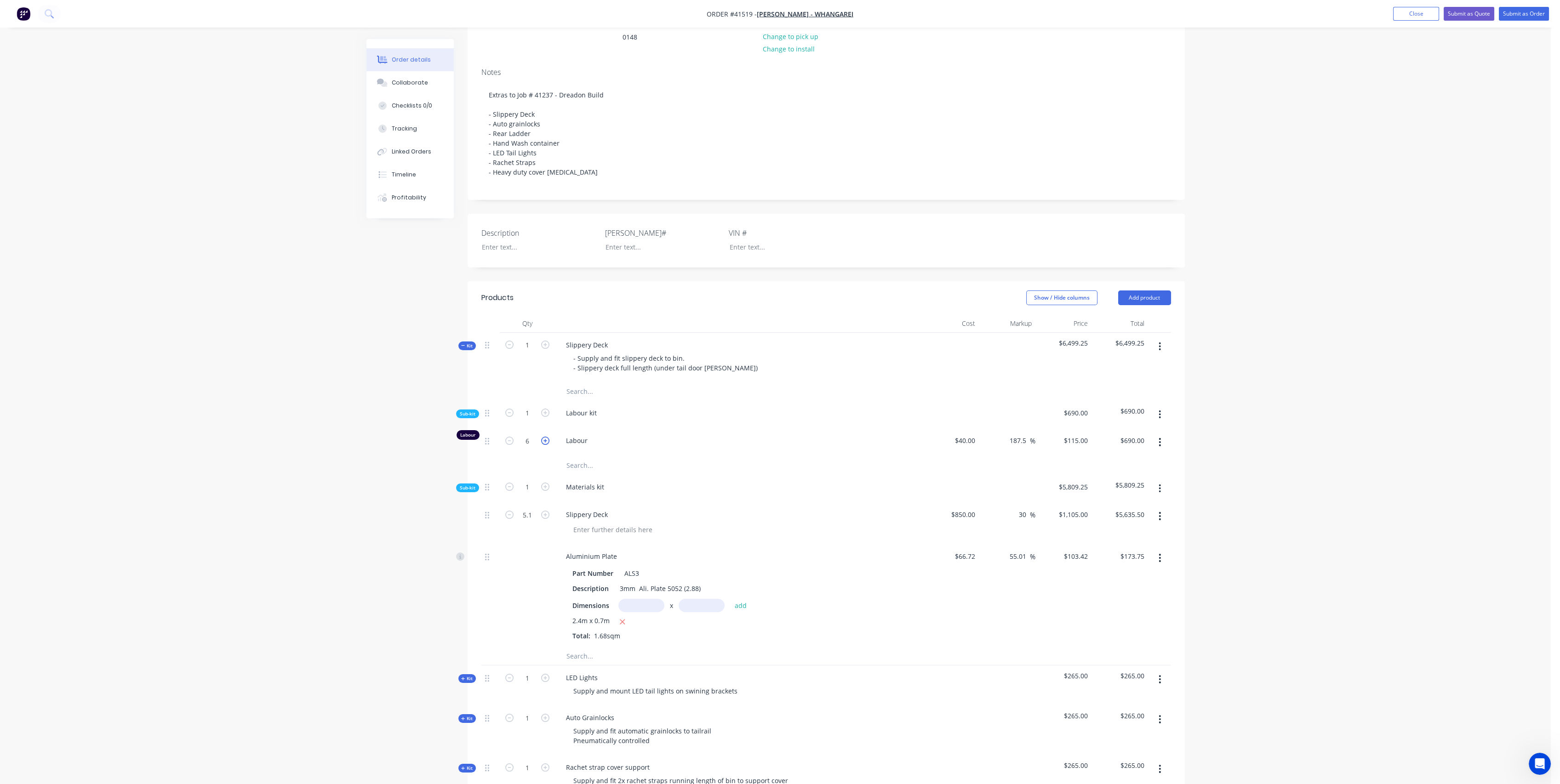
type input "7"
type input "$805.00"
click at [545, 445] on icon "button" at bounding box center [545, 441] width 8 height 8
type input "8"
type input "$920.00"
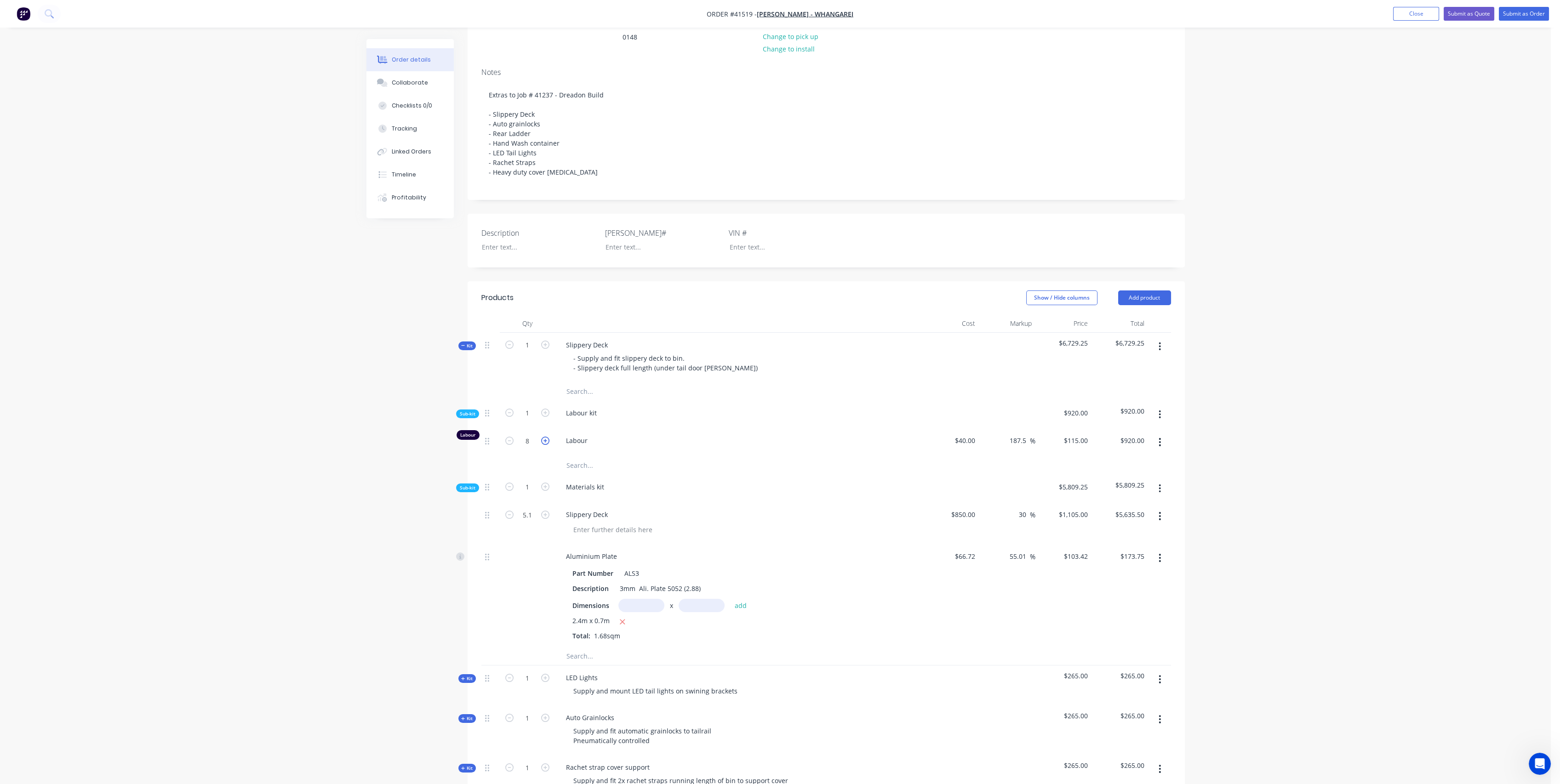
click at [545, 445] on icon "button" at bounding box center [545, 441] width 8 height 8
type input "9"
type input "$1,035.00"
click at [545, 445] on icon "button" at bounding box center [545, 441] width 8 height 8
type input "10"
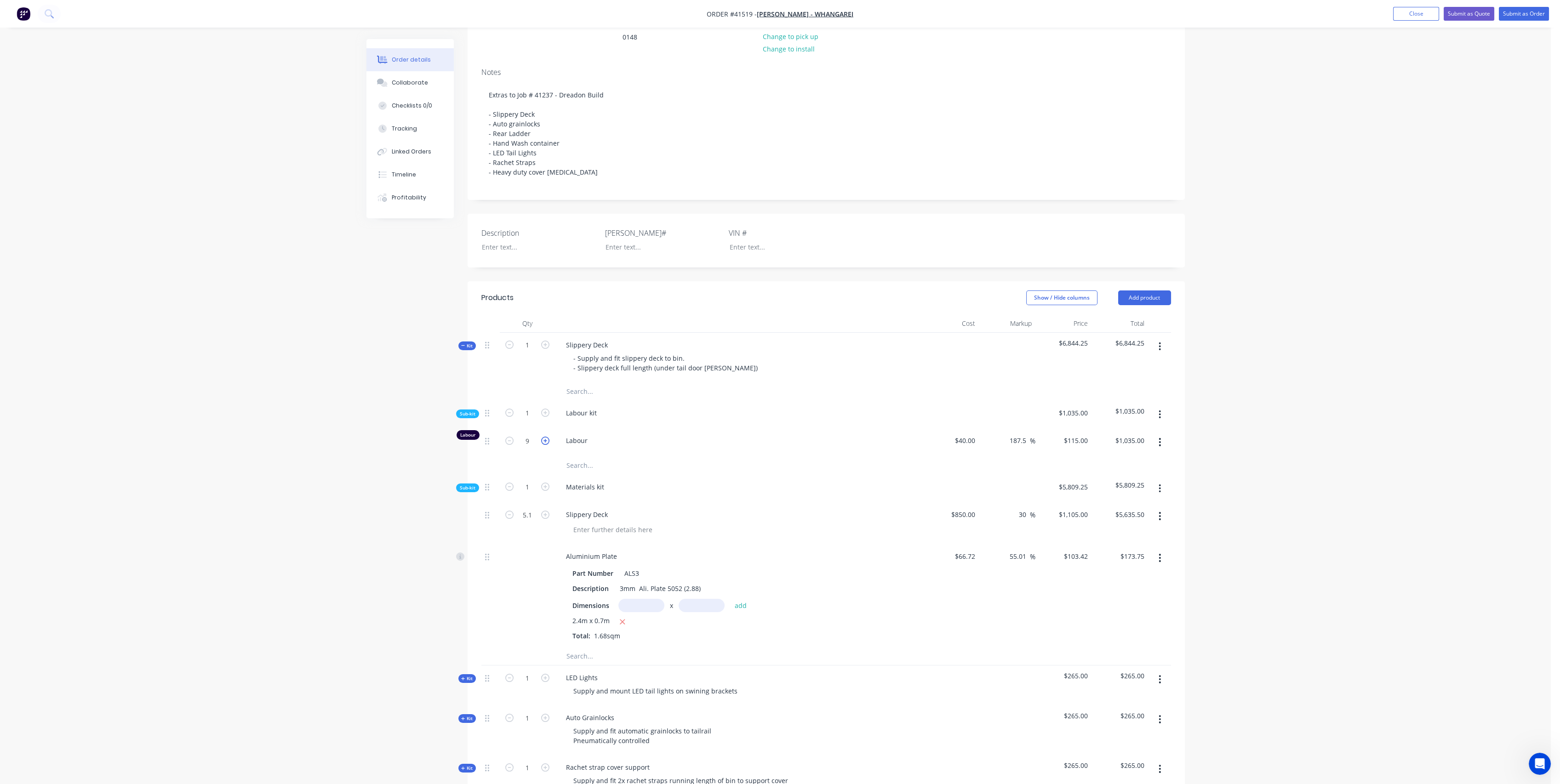
type input "$1,150.00"
click at [1137, 348] on span "$6,959.25" at bounding box center [1120, 344] width 50 height 10
click at [1064, 348] on span "$6,959.25" at bounding box center [1064, 344] width 50 height 10
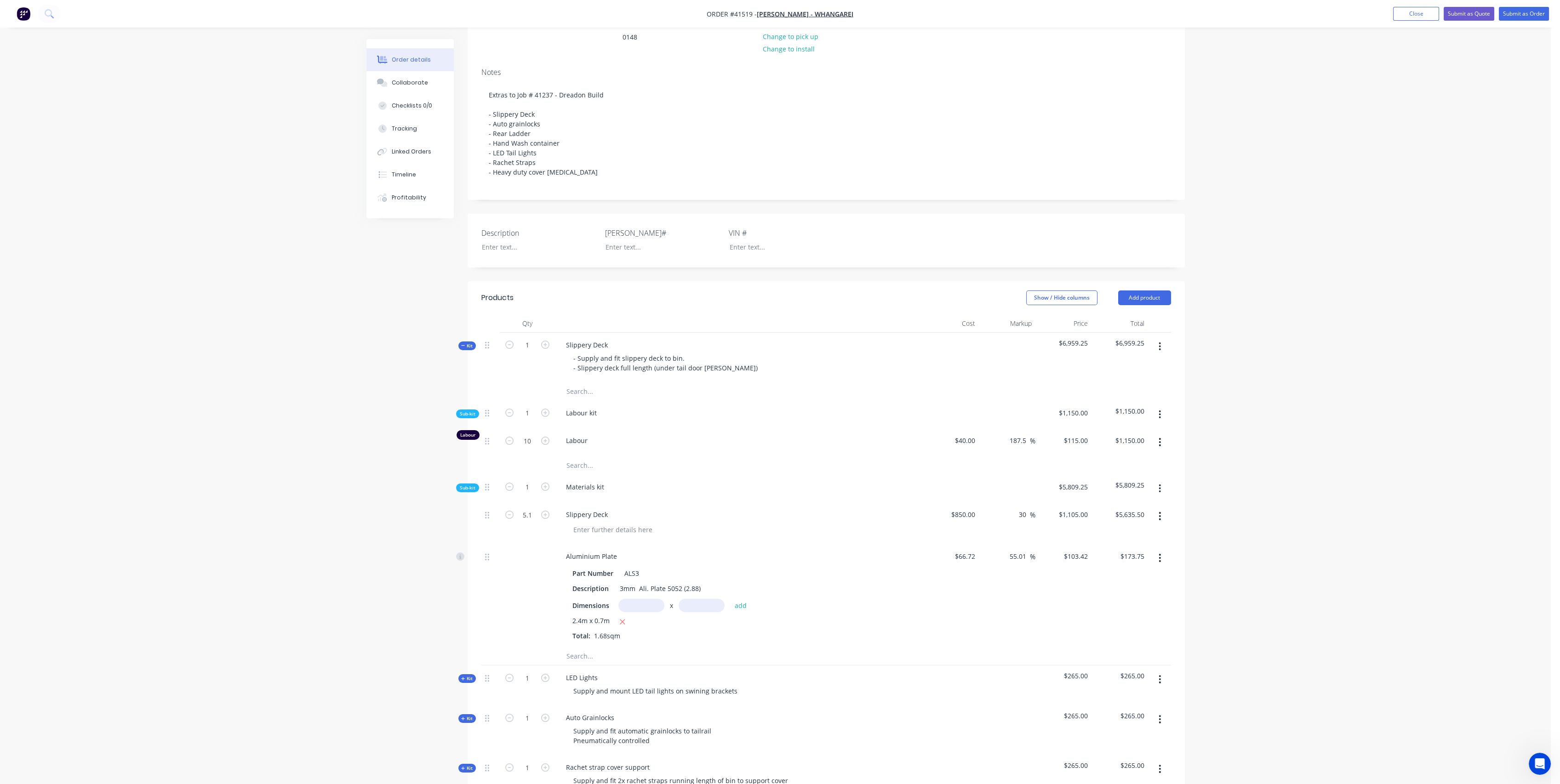
click at [939, 382] on div at bounding box center [951, 358] width 57 height 49
click at [467, 349] on span "Kit" at bounding box center [467, 346] width 12 height 7
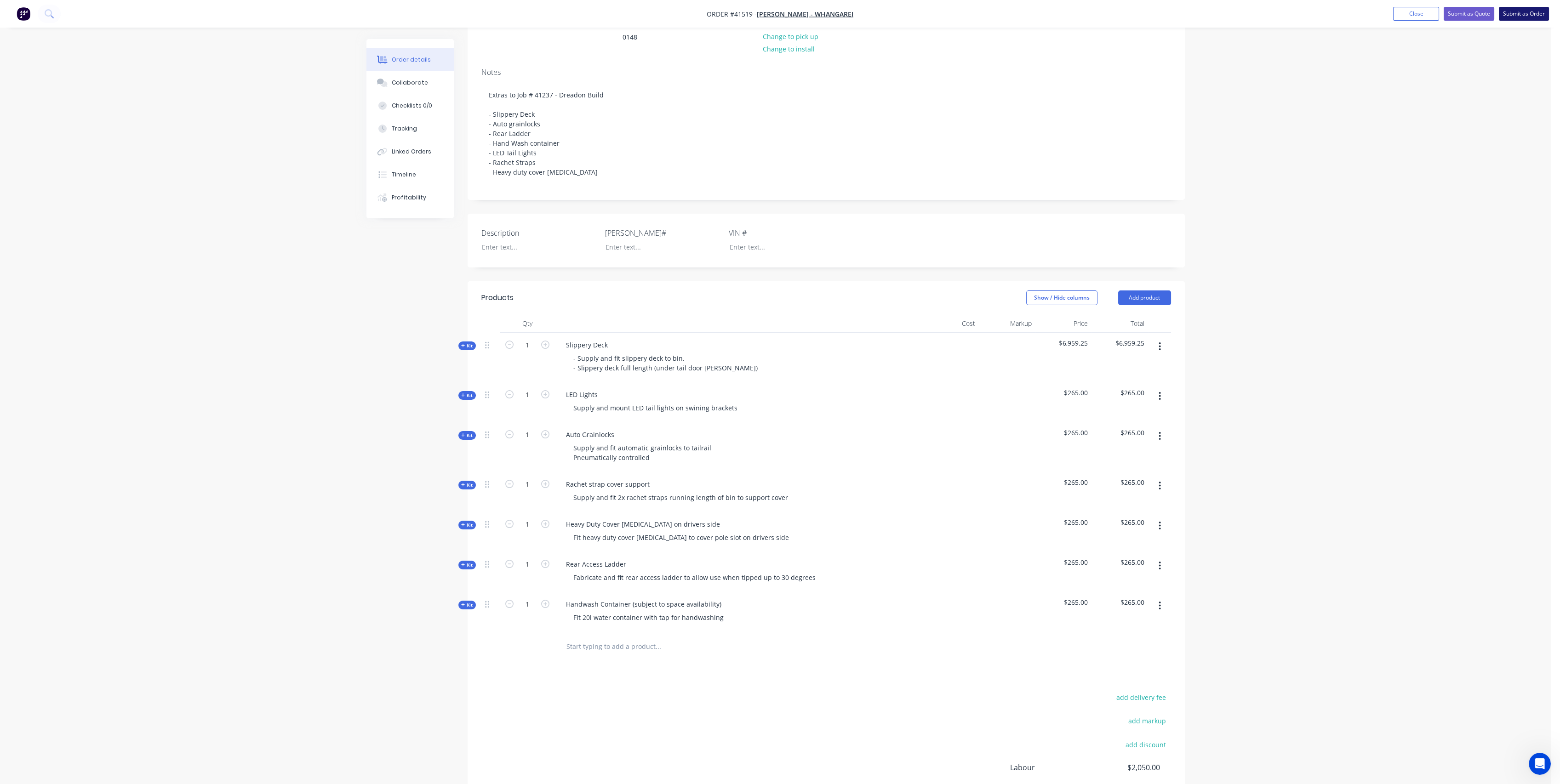
click at [1532, 13] on button "Submit as Order" at bounding box center [1524, 14] width 50 height 14
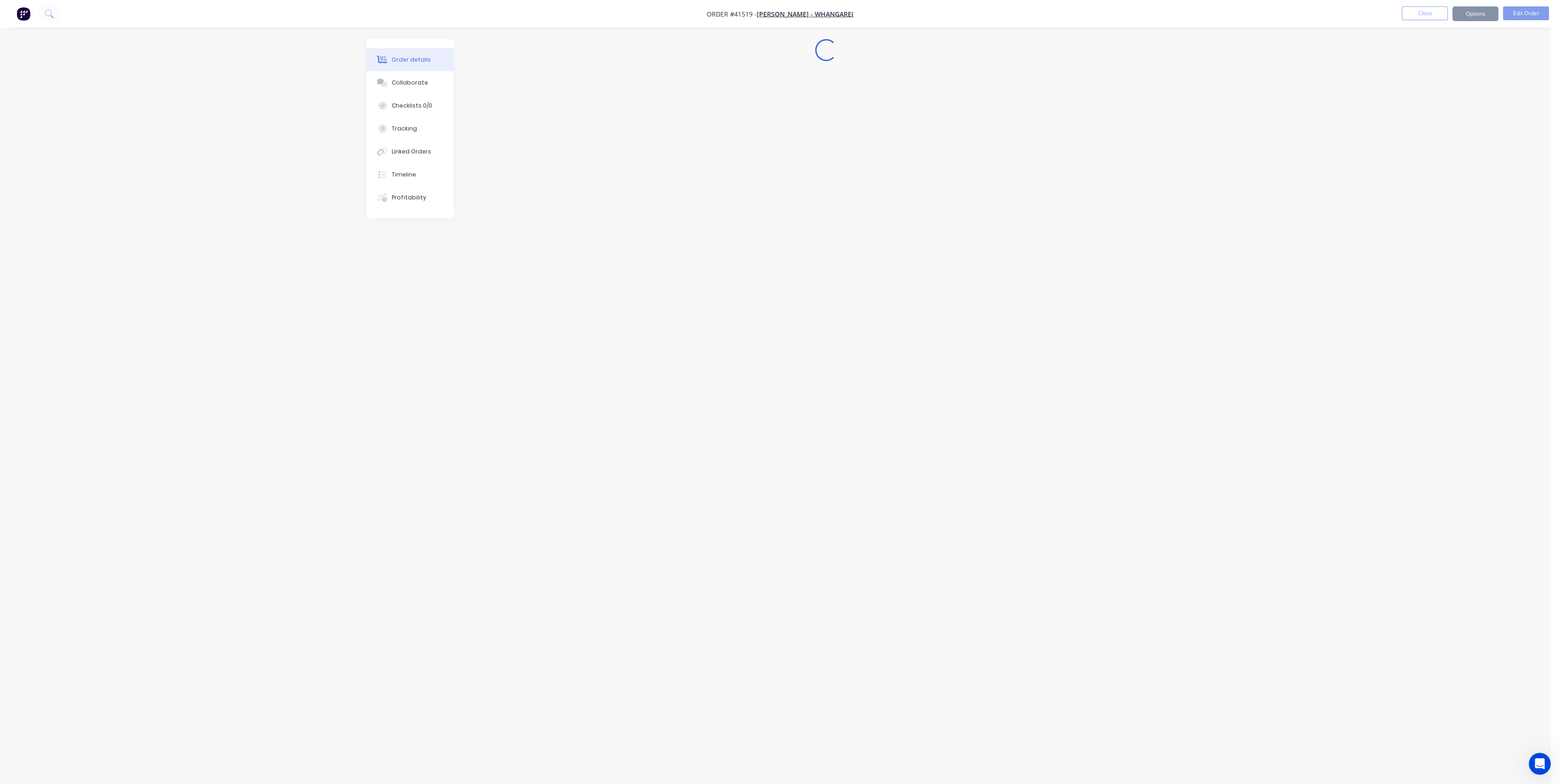
scroll to position [0, 0]
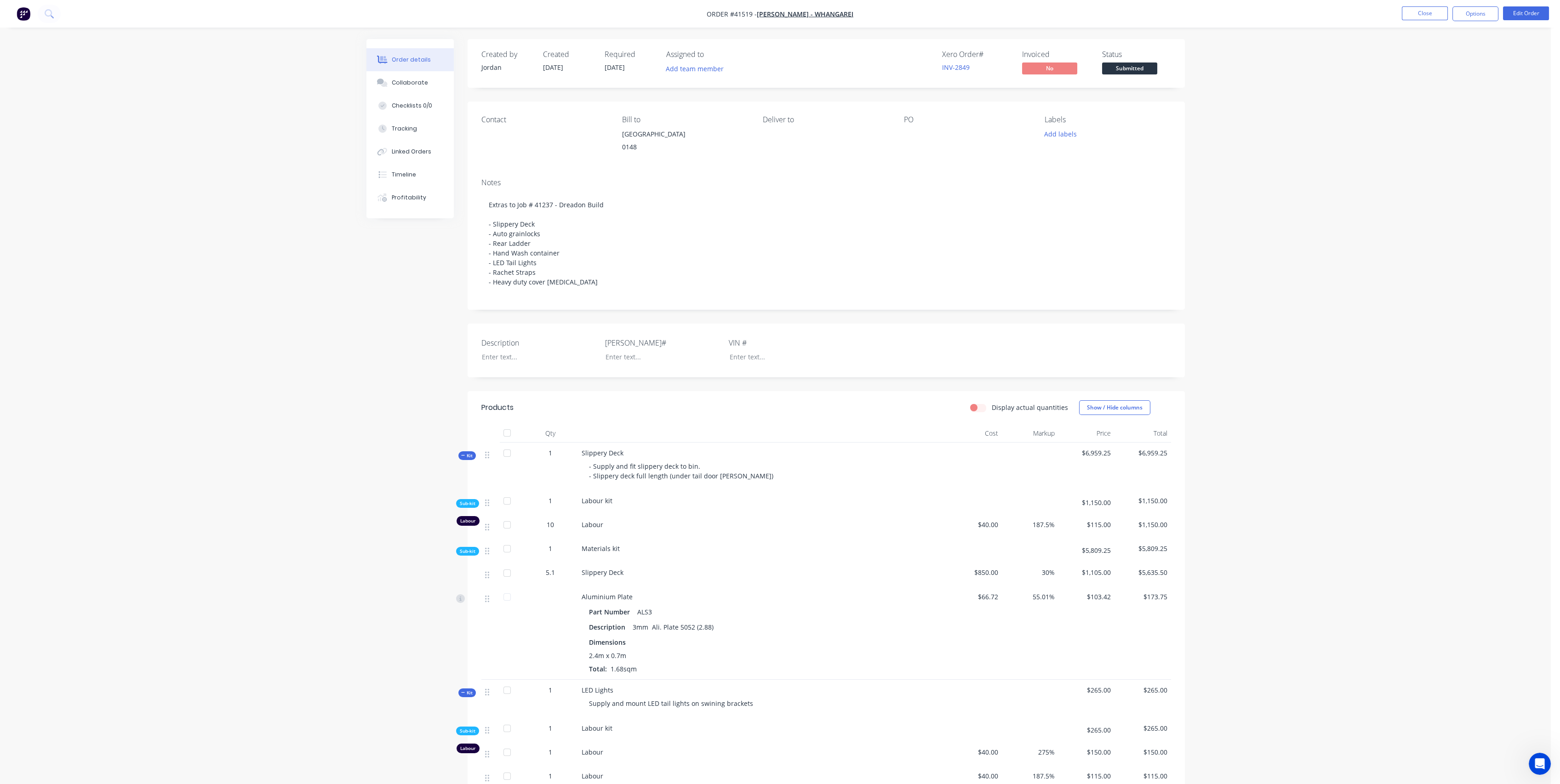
click at [465, 457] on icon at bounding box center [463, 455] width 4 height 5
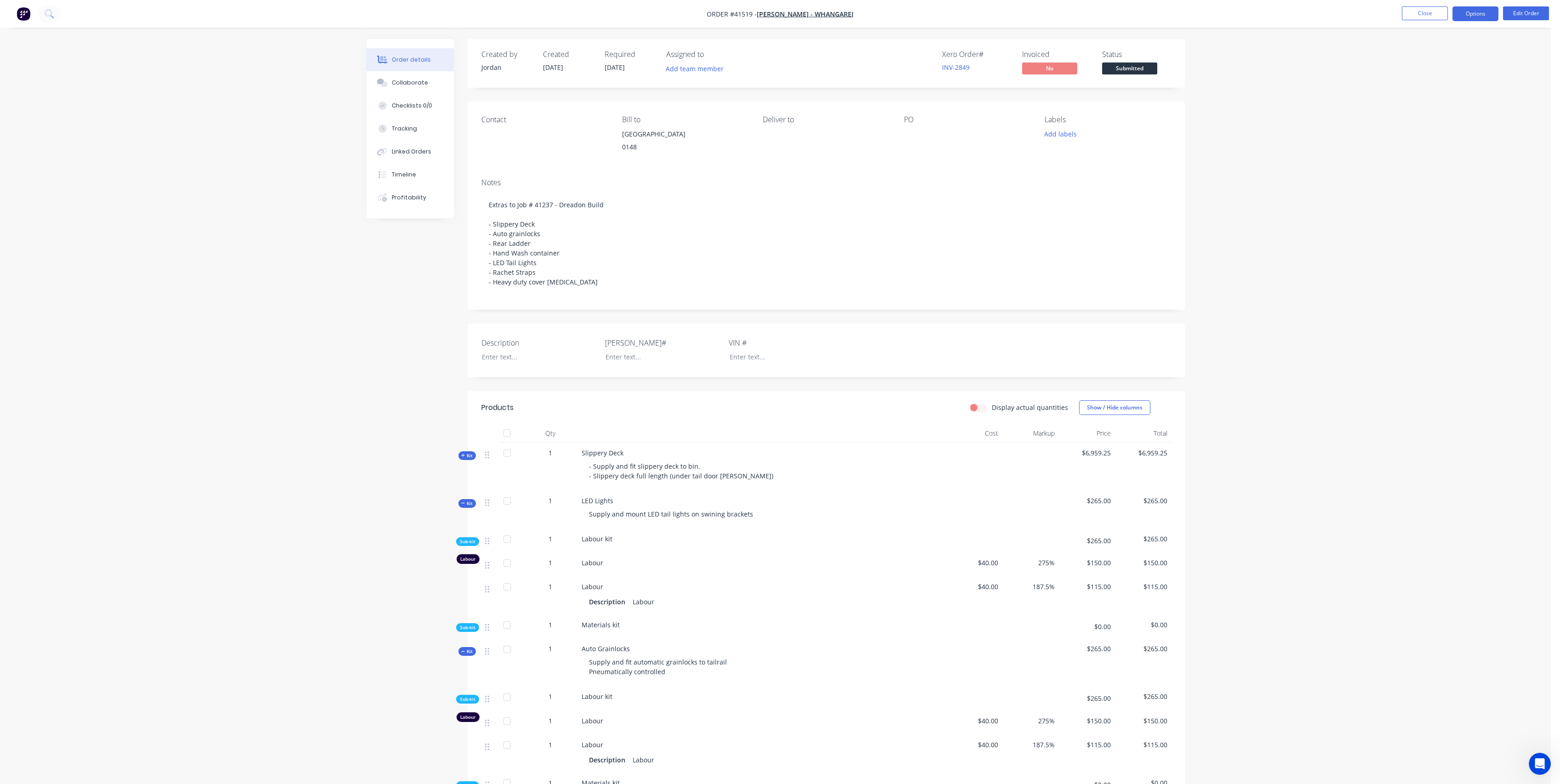
click at [1479, 11] on button "Options" at bounding box center [1475, 13] width 46 height 15
click at [1445, 166] on div "Purchase Products" at bounding box center [1448, 166] width 85 height 13
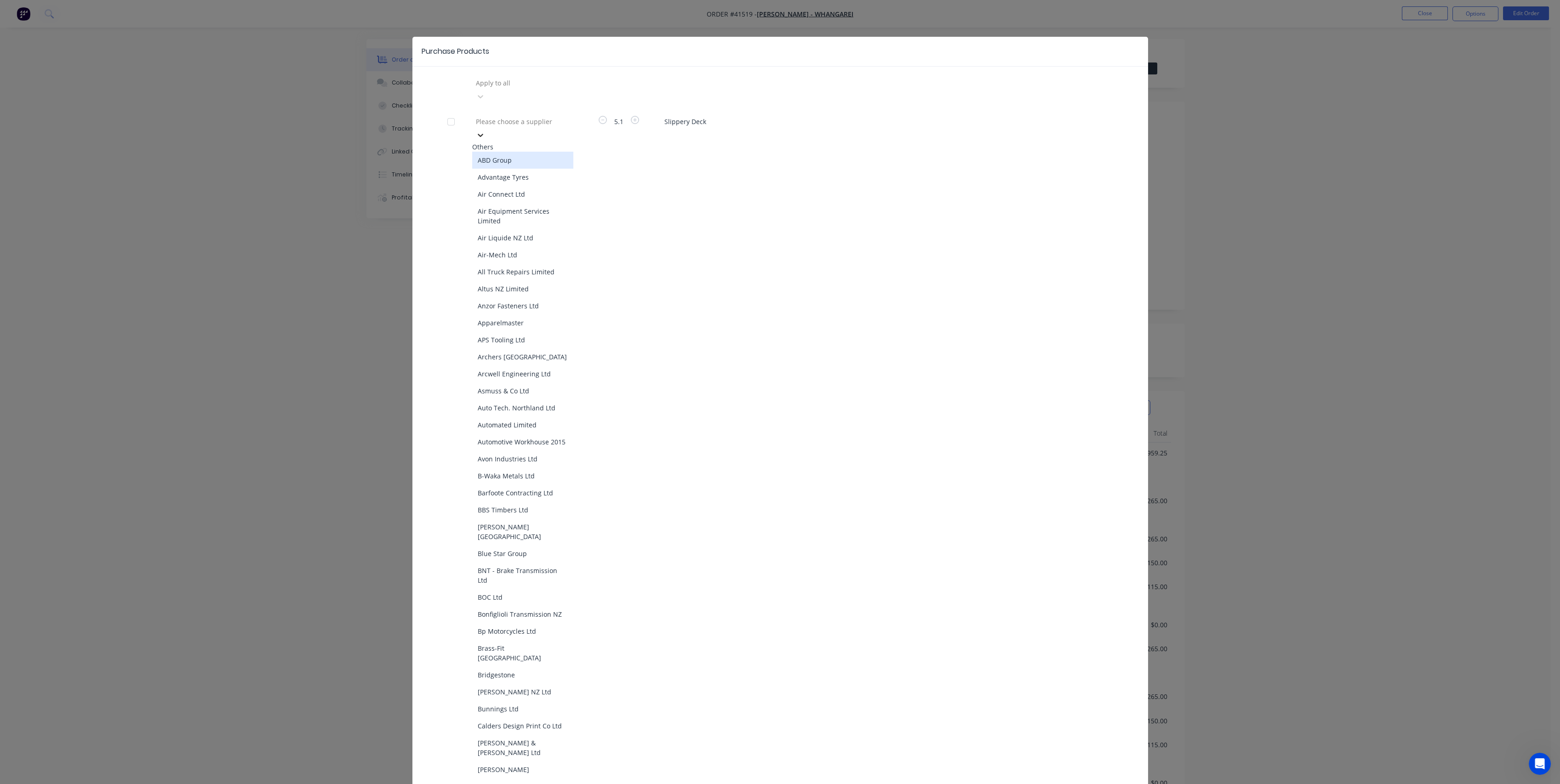
click at [489, 128] on div at bounding box center [480, 135] width 16 height 15
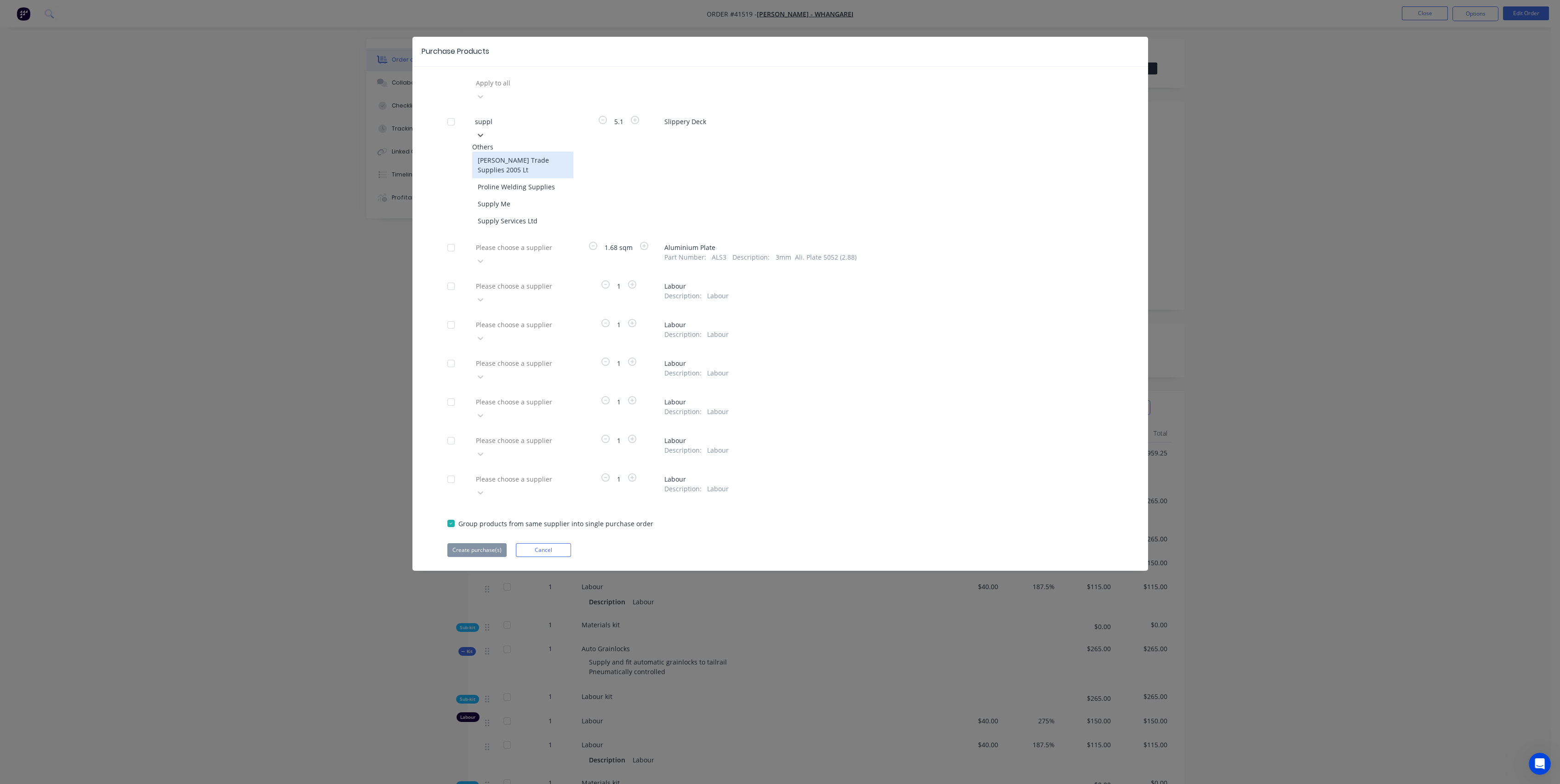
type input "supply"
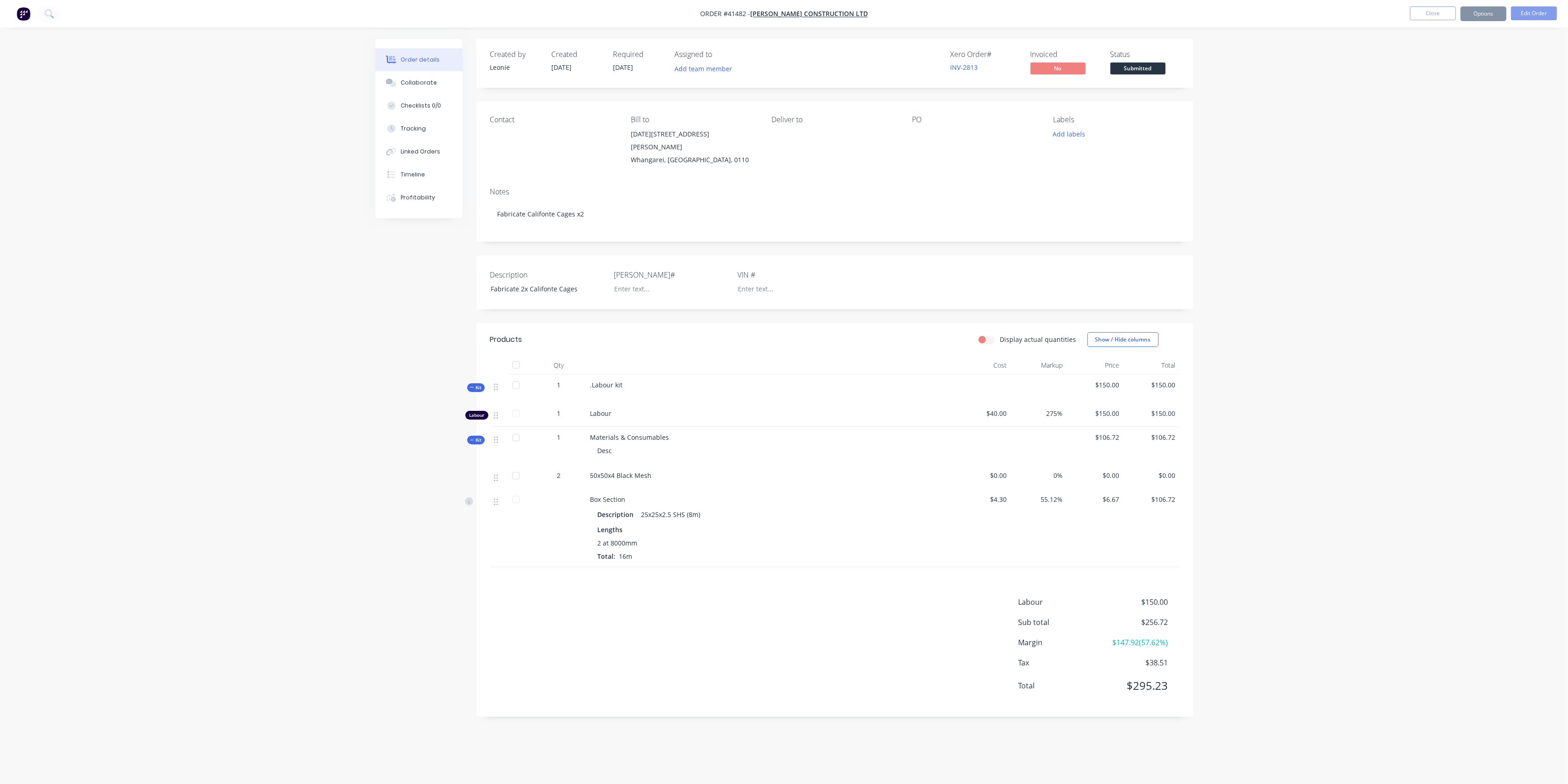
click at [224, 298] on div "Order details Collaborate Checklists 0/0 Tracking Linked Orders Timeline Profit…" at bounding box center [784, 392] width 1568 height 784
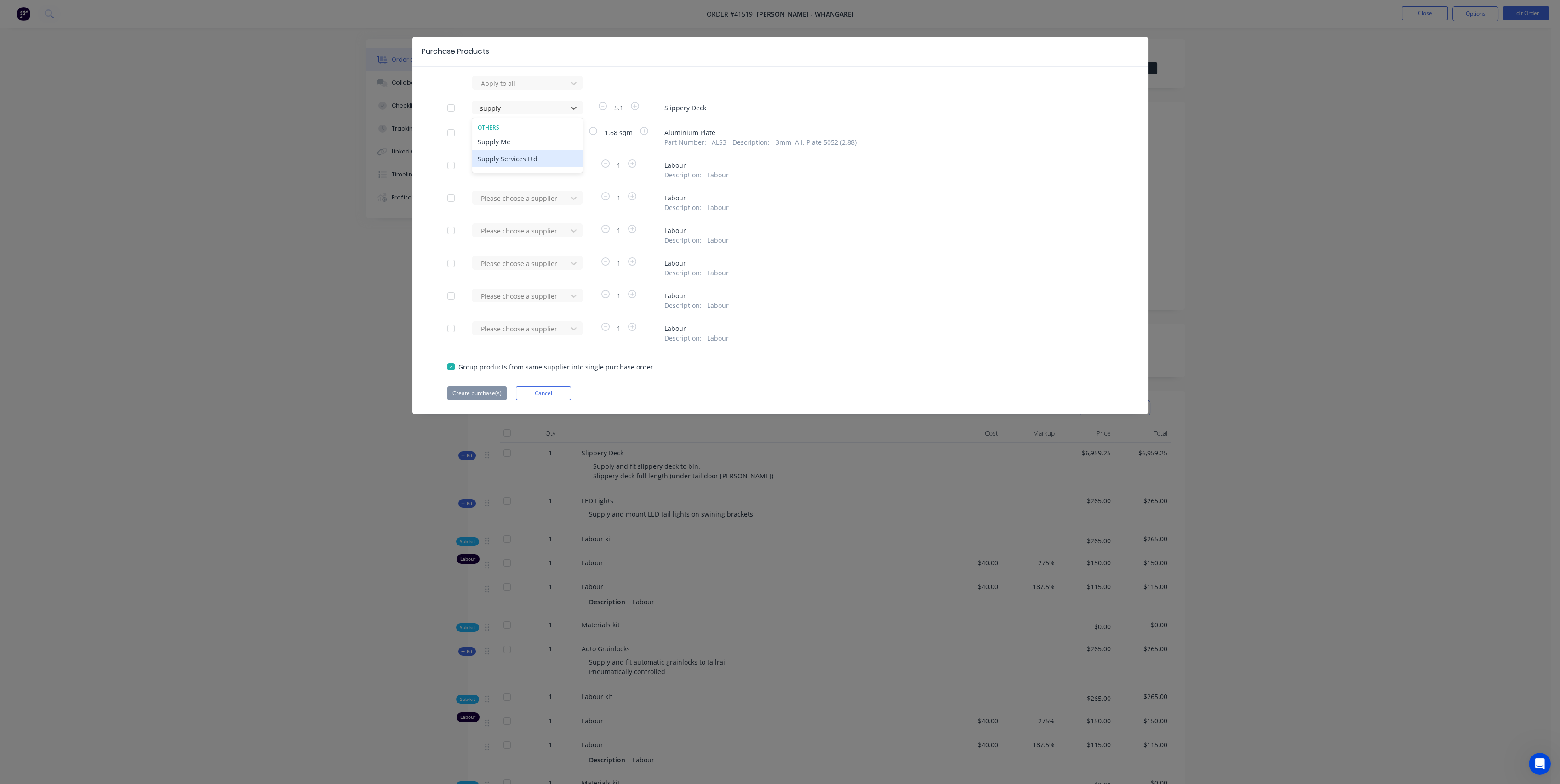
scroll to position [1, 0]
click at [531, 158] on div "Supply Services Ltd" at bounding box center [528, 159] width 110 height 17
click at [478, 393] on button "Create purchase(s)" at bounding box center [477, 394] width 59 height 14
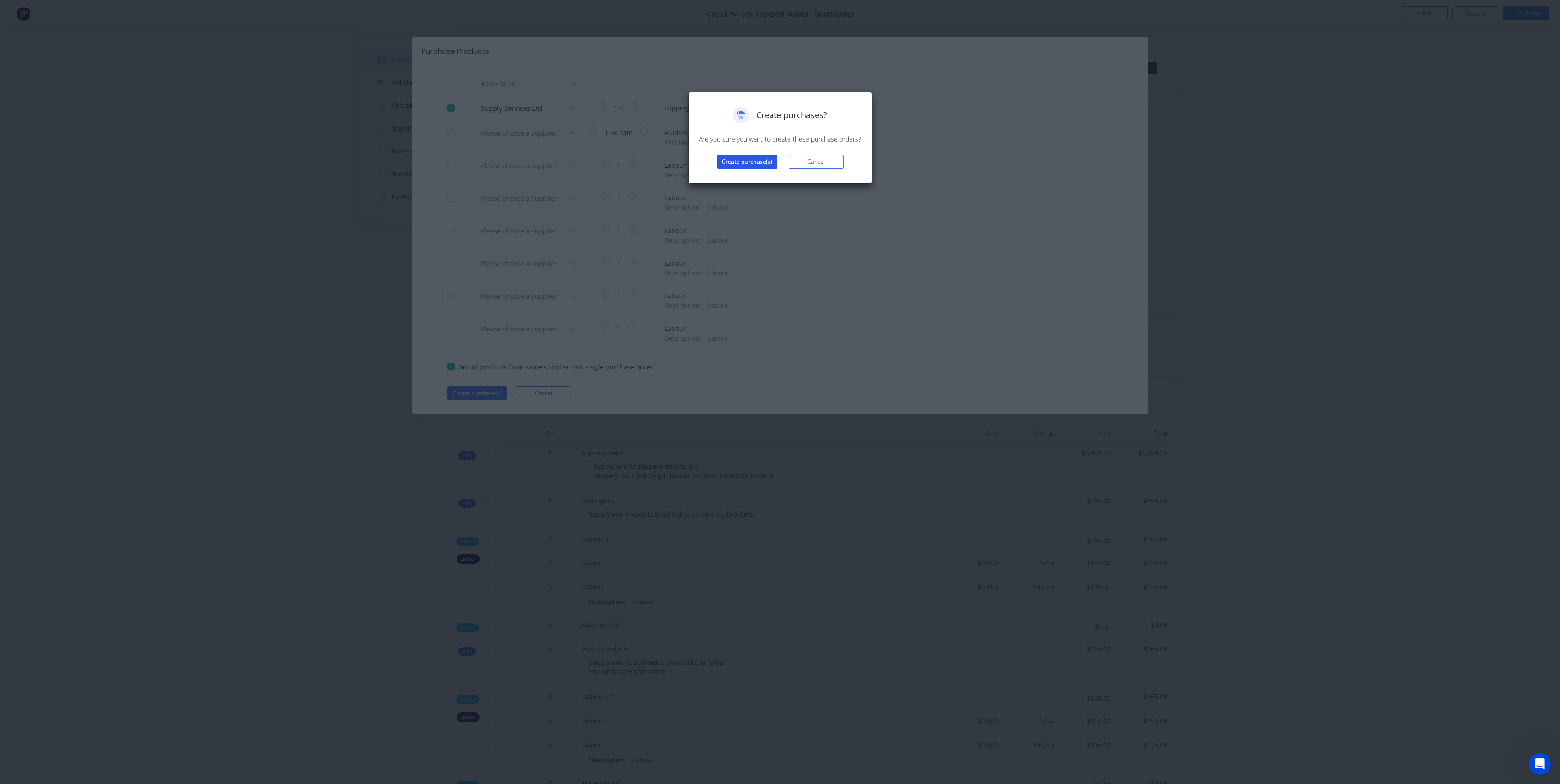
click at [743, 163] on button "Create purchase(s)" at bounding box center [747, 162] width 61 height 14
click at [753, 181] on button "View purchase(s)" at bounding box center [747, 177] width 55 height 14
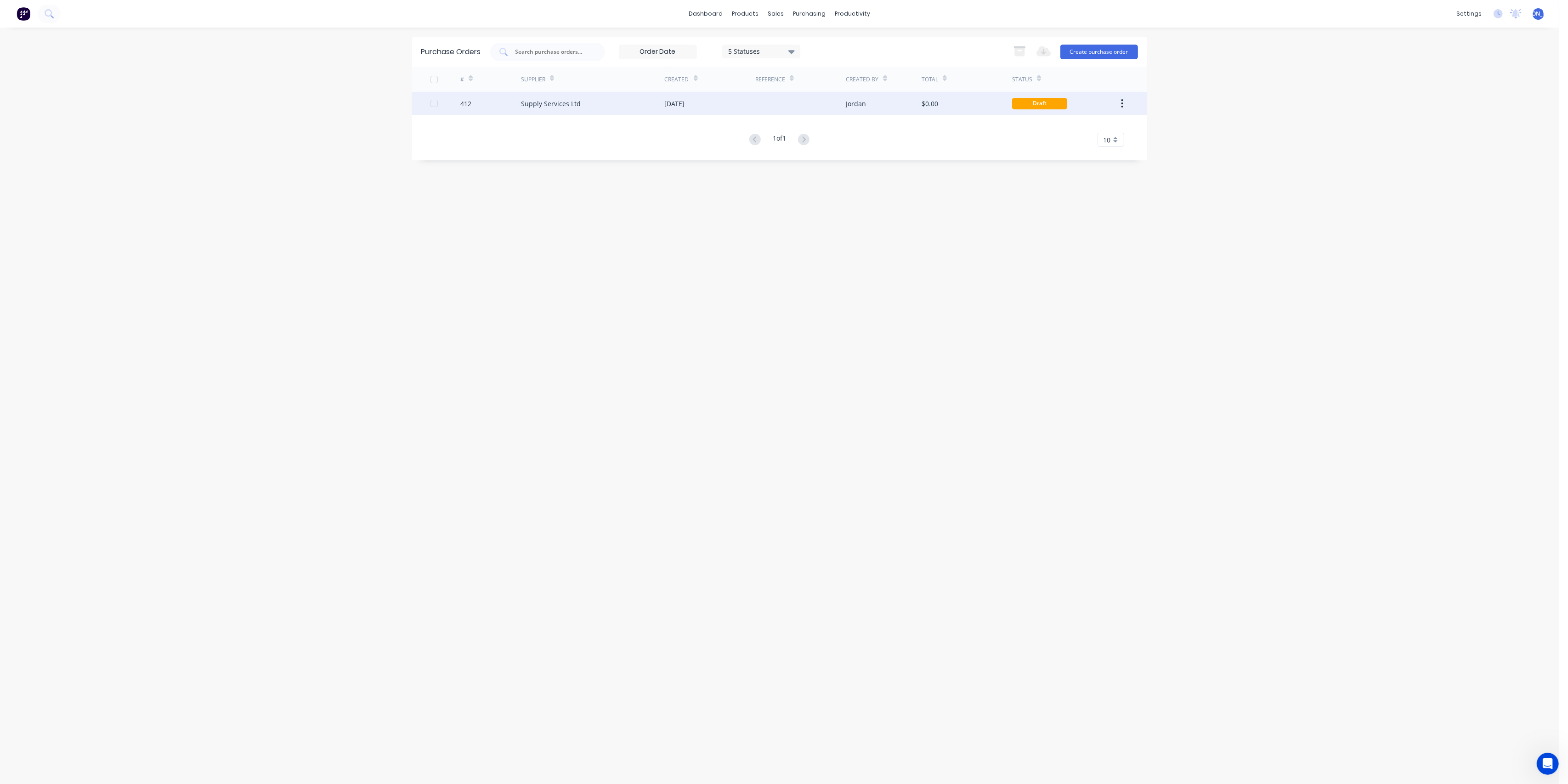
click at [772, 98] on div at bounding box center [801, 103] width 90 height 23
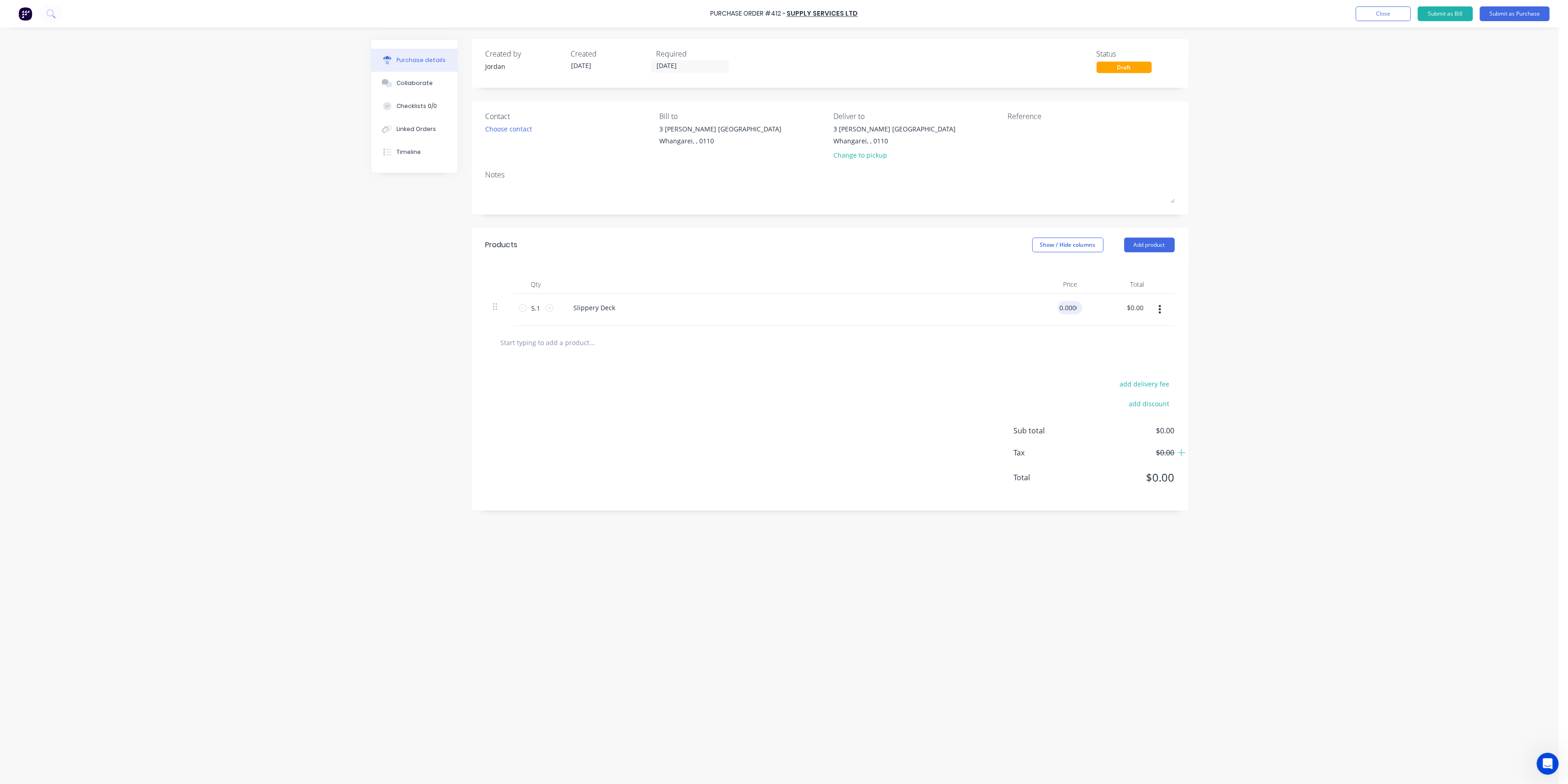
click at [1073, 303] on input "0.0000" at bounding box center [1068, 308] width 21 height 13
click at [1075, 305] on input "0.0000" at bounding box center [1066, 308] width 25 height 13
type input "$850.00"
type input "$4,335.00"
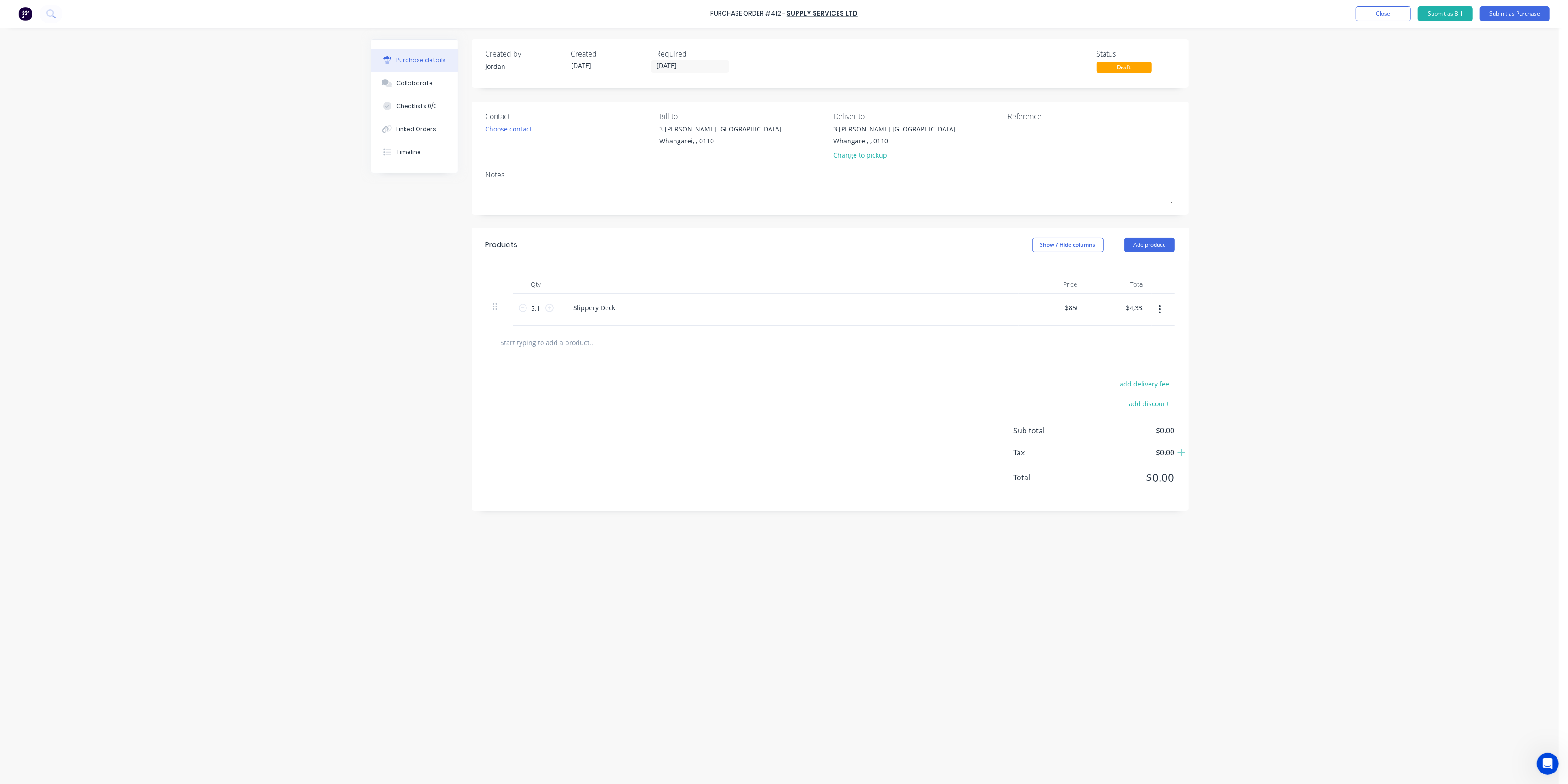
click at [961, 334] on div at bounding box center [830, 342] width 675 height 18
drag, startPoint x: 615, startPoint y: 311, endPoint x: 650, endPoint y: 281, distance: 46.1
click at [615, 308] on div "Slippery Deck" at bounding box center [595, 308] width 57 height 13
click at [680, 342] on input "text" at bounding box center [592, 342] width 184 height 18
click at [1500, 15] on button "Submit as Purchase" at bounding box center [1514, 13] width 70 height 15
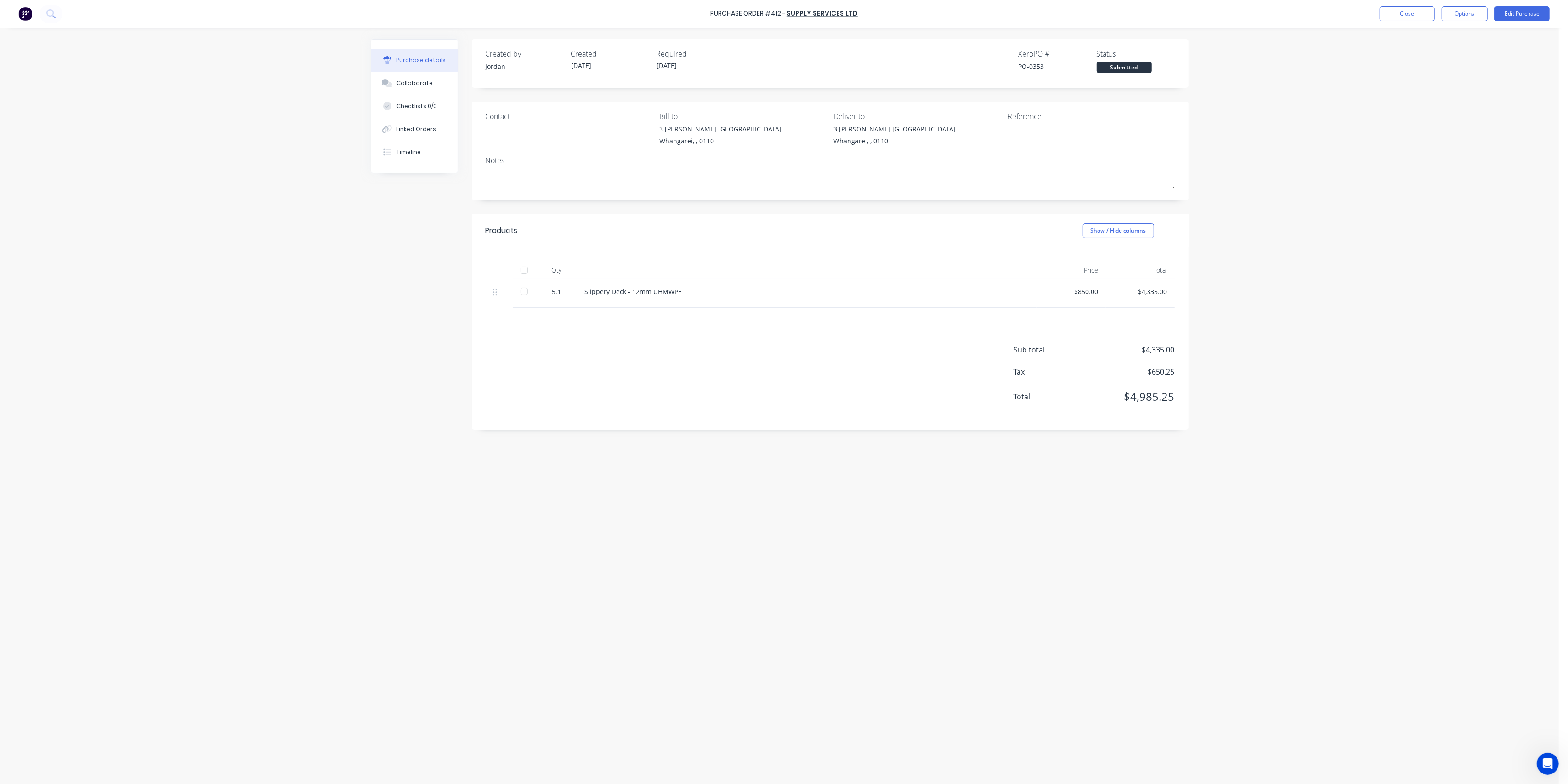
click at [872, 114] on div "Deliver to" at bounding box center [917, 117] width 167 height 11
click at [1413, 18] on button "Close" at bounding box center [1408, 13] width 55 height 15
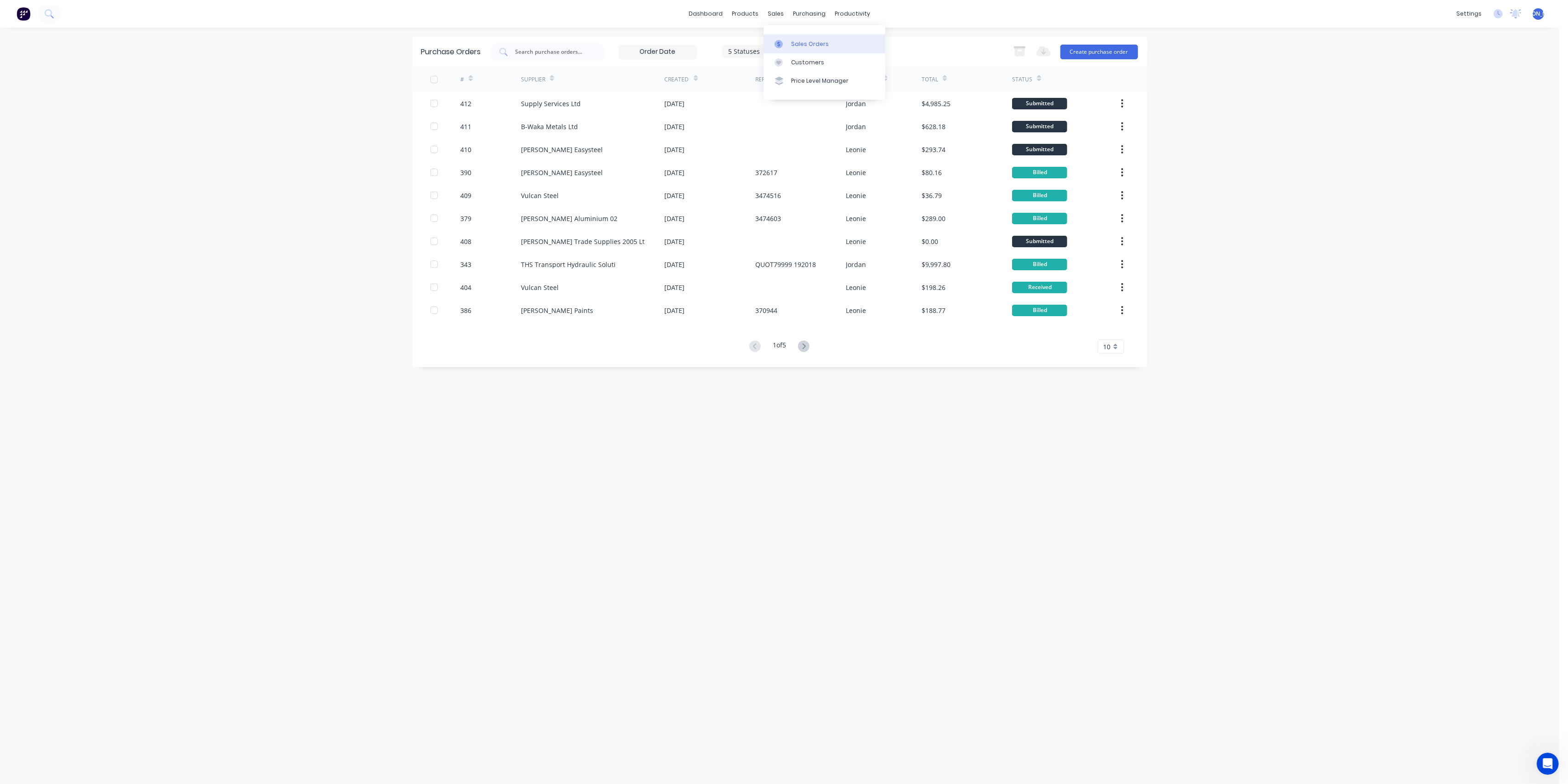
click at [816, 45] on div "Sales Orders" at bounding box center [810, 45] width 37 height 8
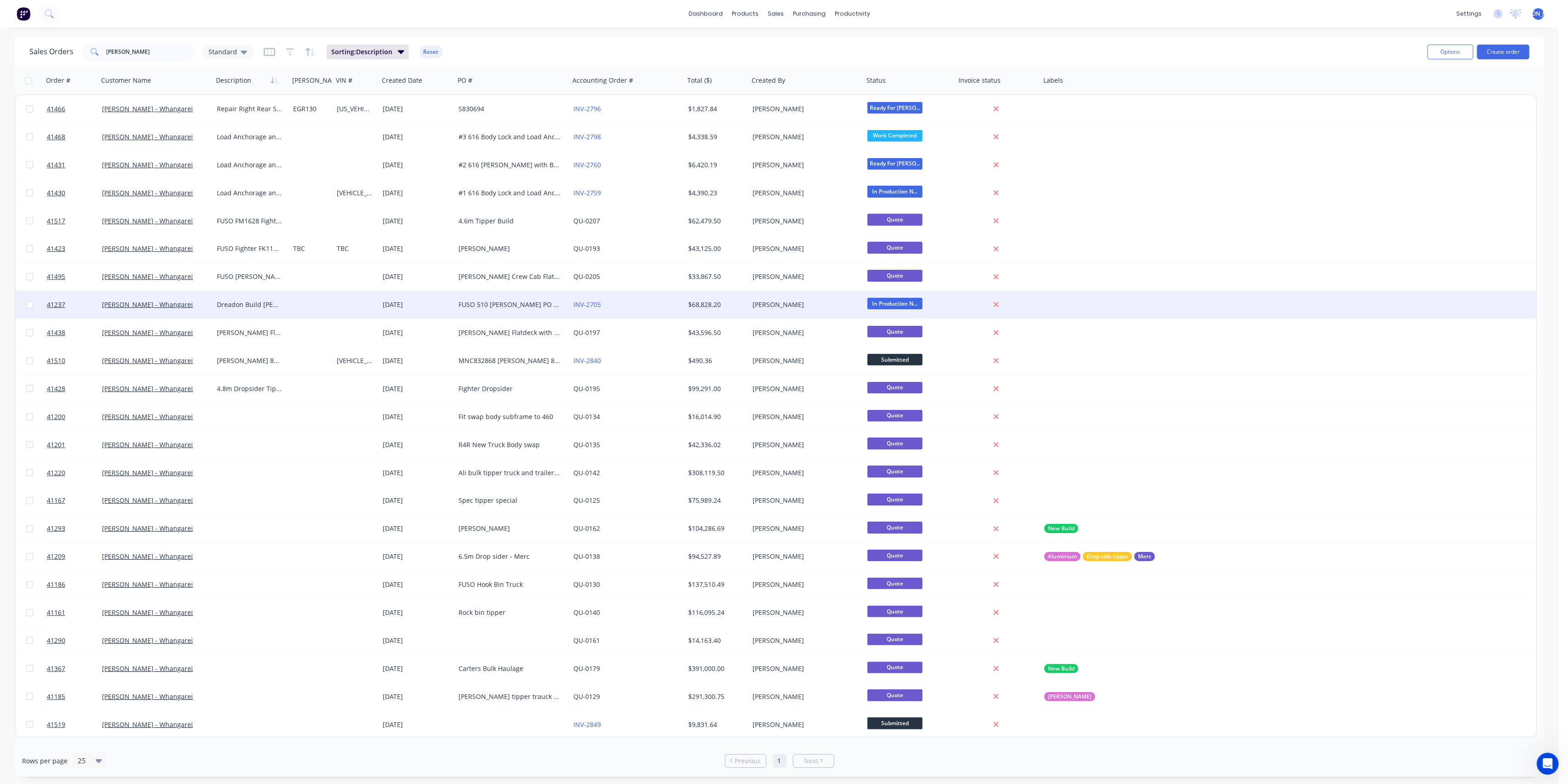
click at [296, 304] on div at bounding box center [312, 305] width 44 height 28
click at [189, 311] on div "[PERSON_NAME] - Whangarei" at bounding box center [155, 305] width 115 height 28
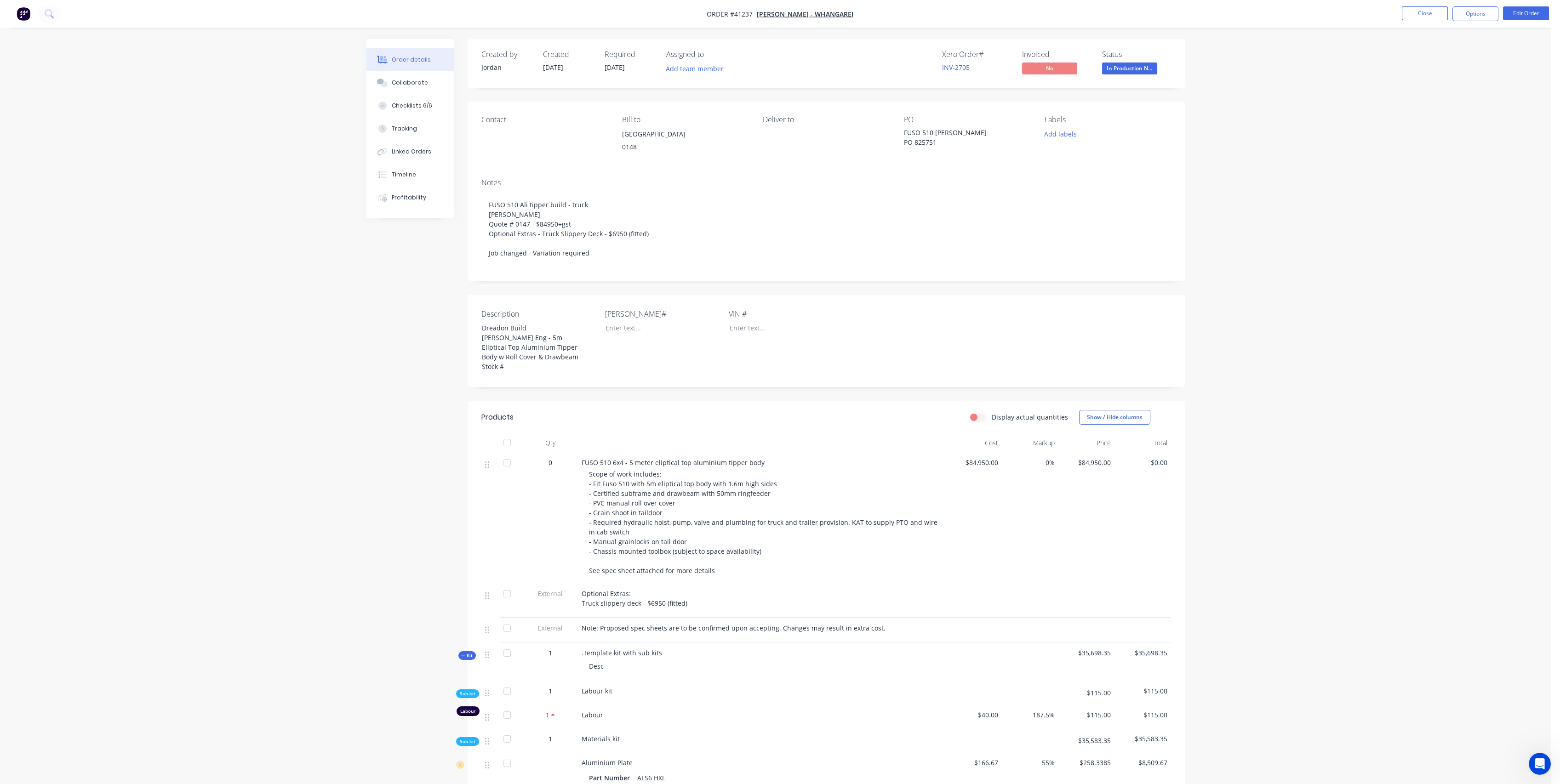
scroll to position [102, 0]
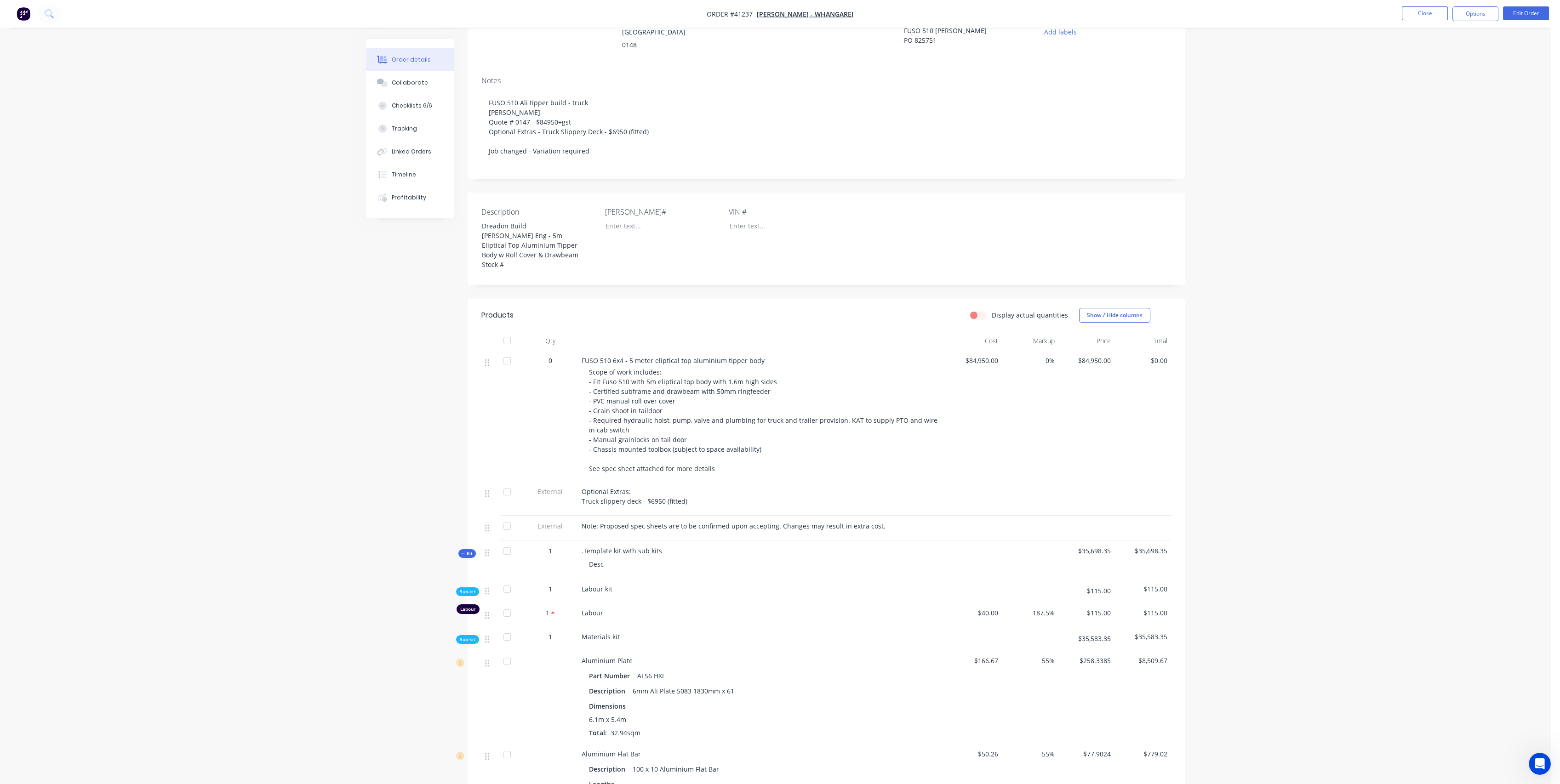
click at [620, 510] on div "Optional Extras: Truck slippery deck - $6950 (fitted)" at bounding box center [762, 498] width 368 height 35
click at [619, 502] on span "Optional Extras: Truck slippery deck - $6950 (fitted)" at bounding box center [635, 496] width 106 height 18
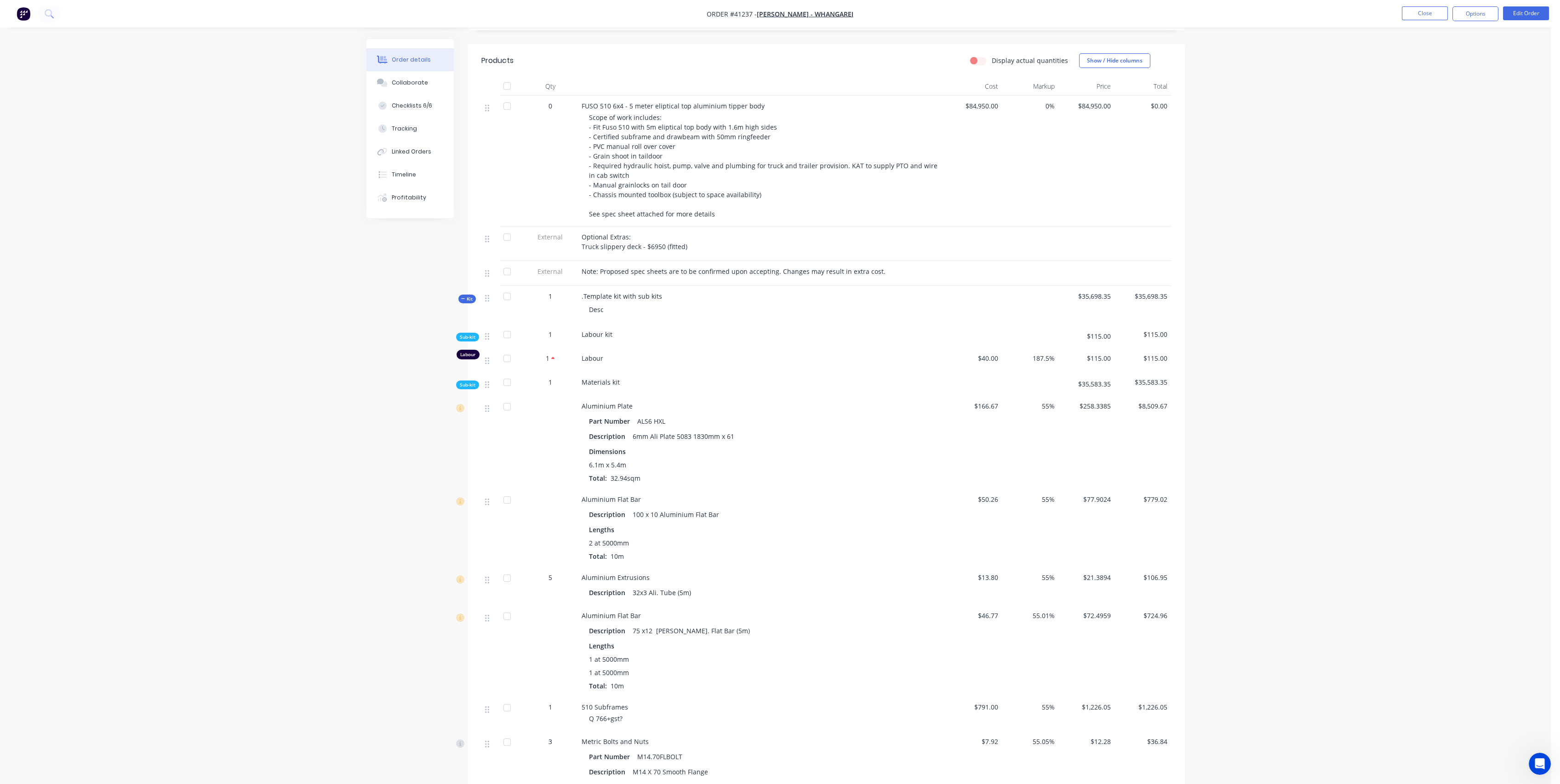
scroll to position [408, 0]
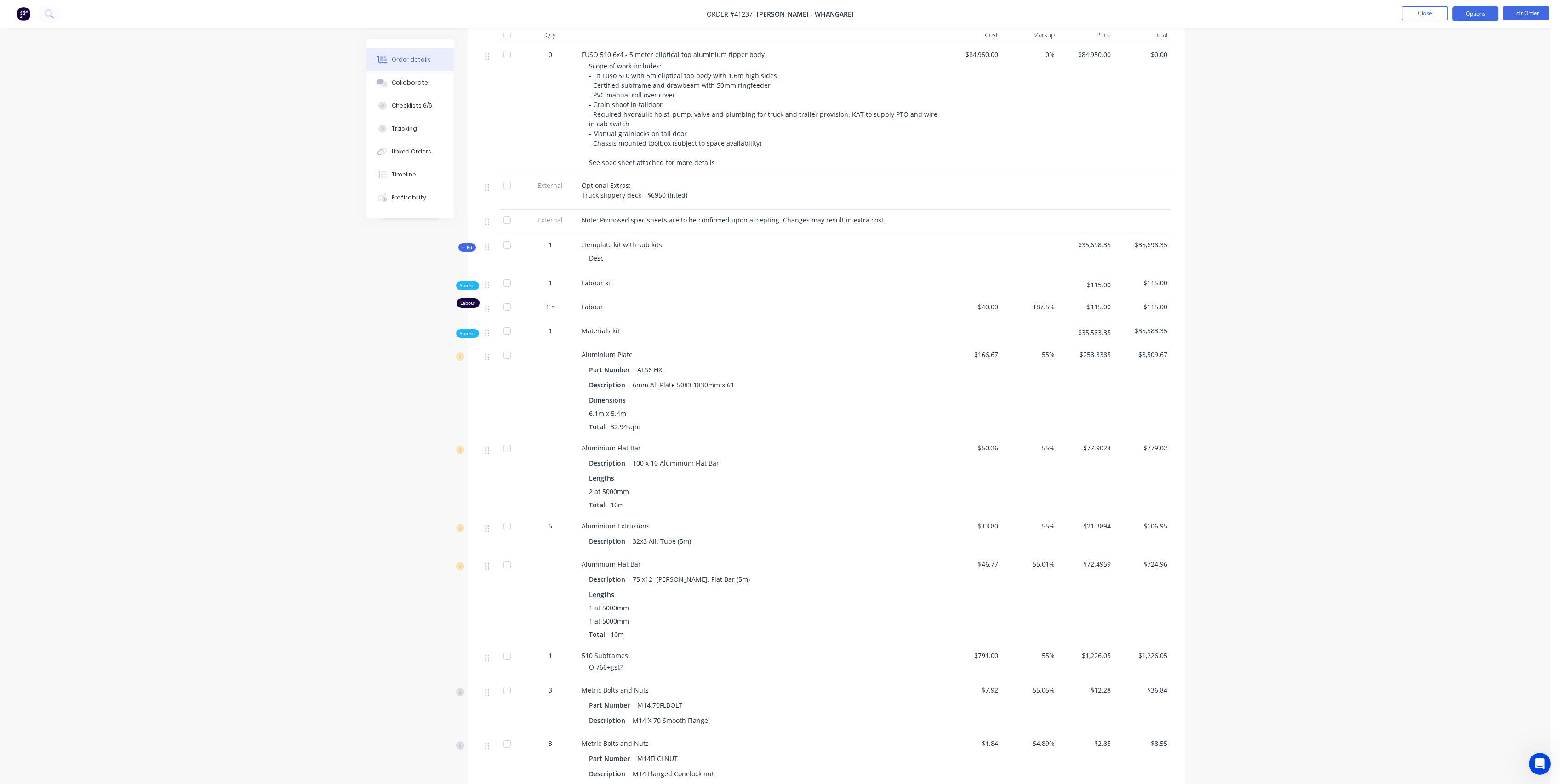
click at [1489, 13] on button "Options" at bounding box center [1475, 13] width 46 height 15
click at [1165, 113] on div "$0.00" at bounding box center [1143, 109] width 57 height 131
click at [472, 246] on span "Kit" at bounding box center [467, 247] width 12 height 7
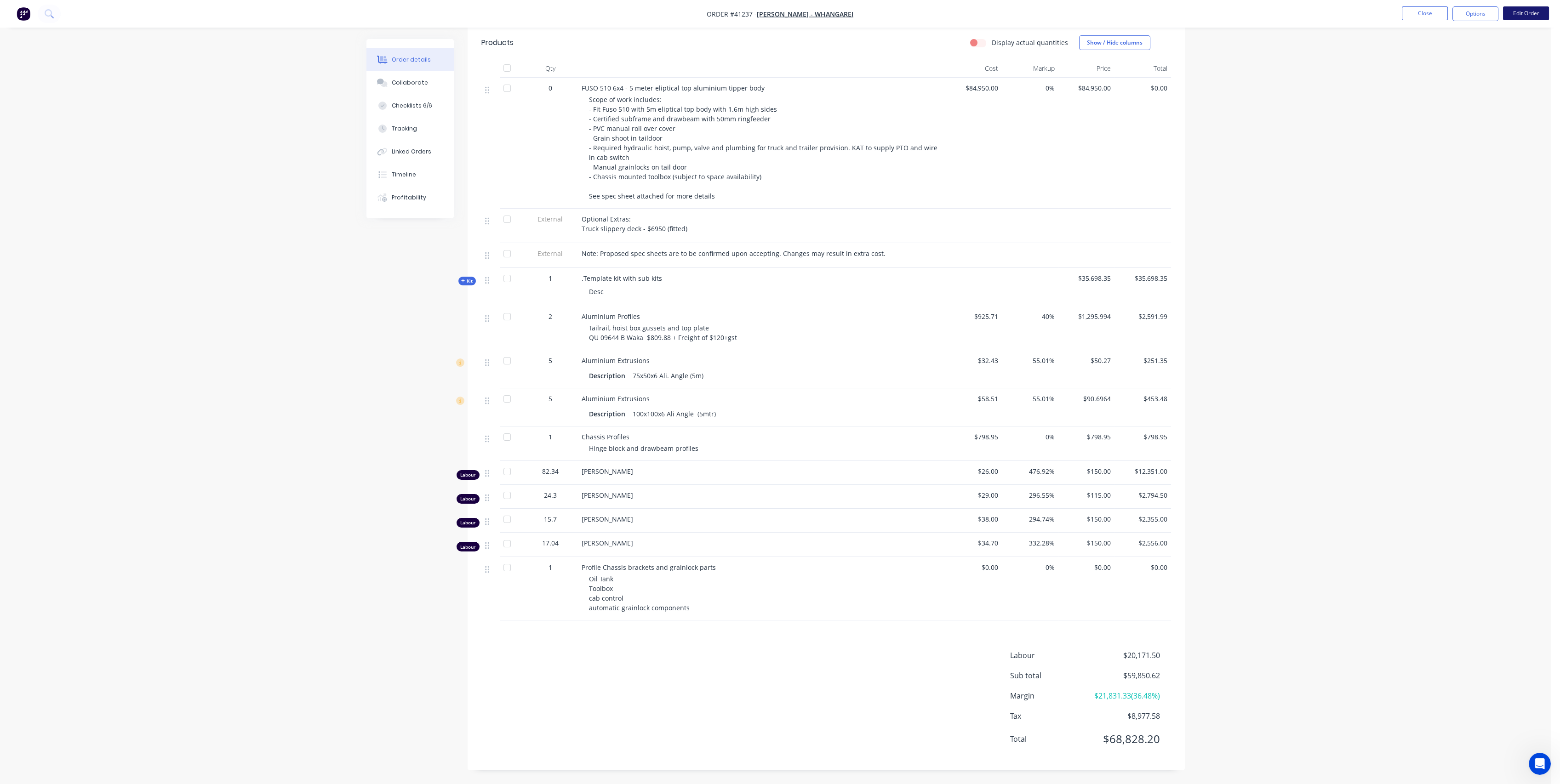
click at [1524, 20] on button "Edit Order" at bounding box center [1526, 13] width 46 height 14
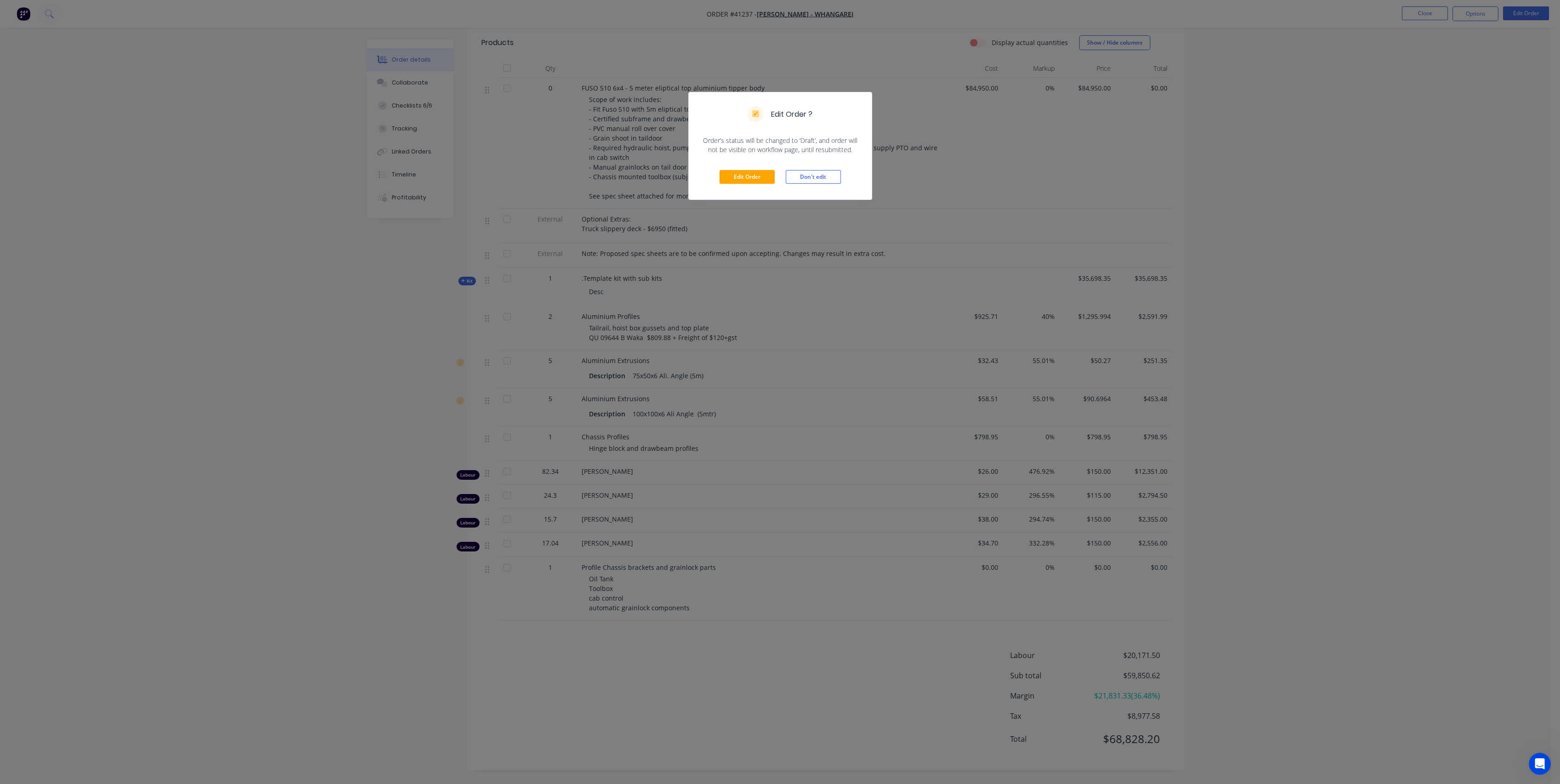
click at [745, 185] on div "Edit Order Don't edit" at bounding box center [780, 177] width 183 height 45
click at [744, 178] on button "Edit Order" at bounding box center [747, 177] width 55 height 14
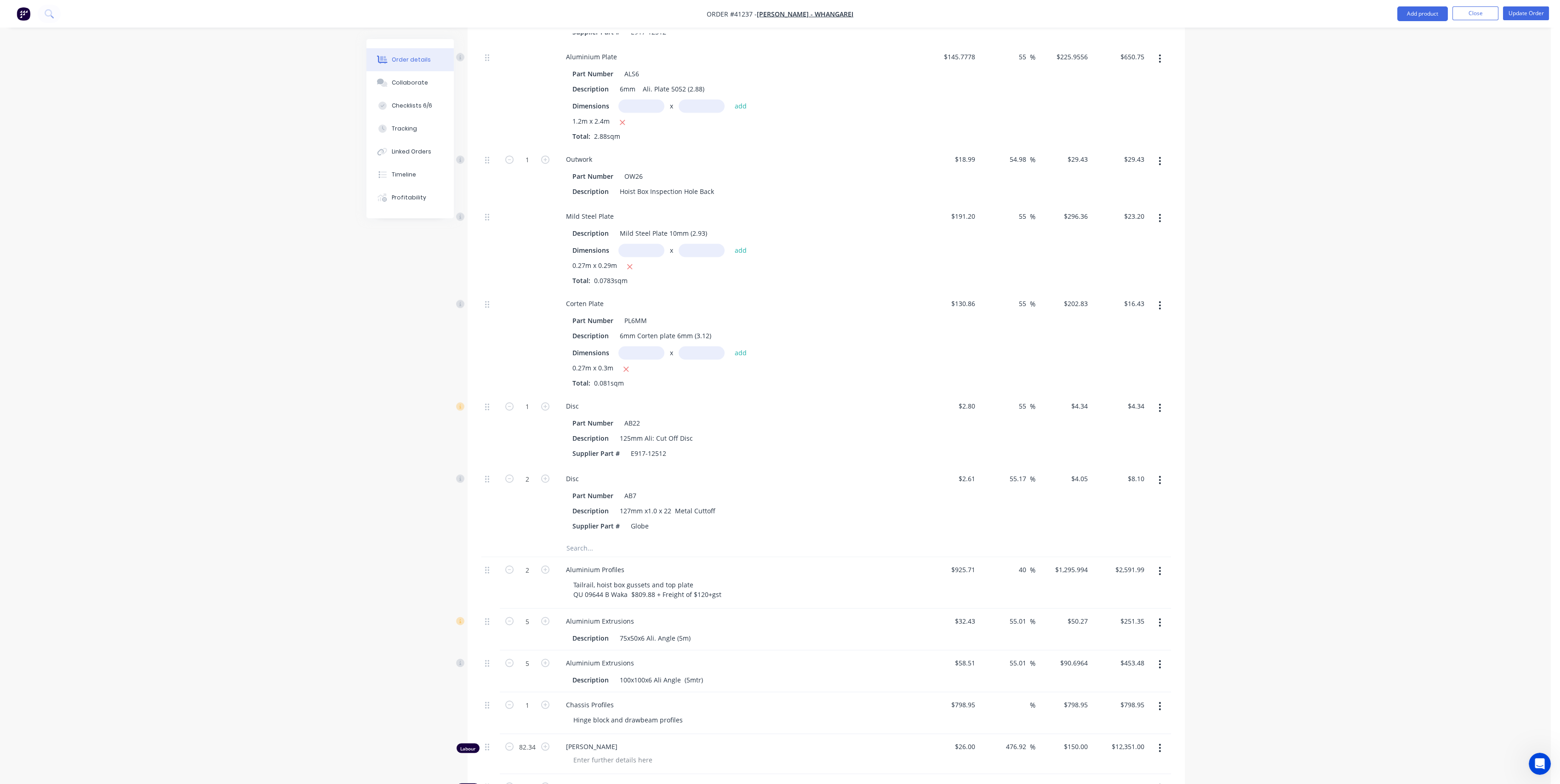
scroll to position [6997, 0]
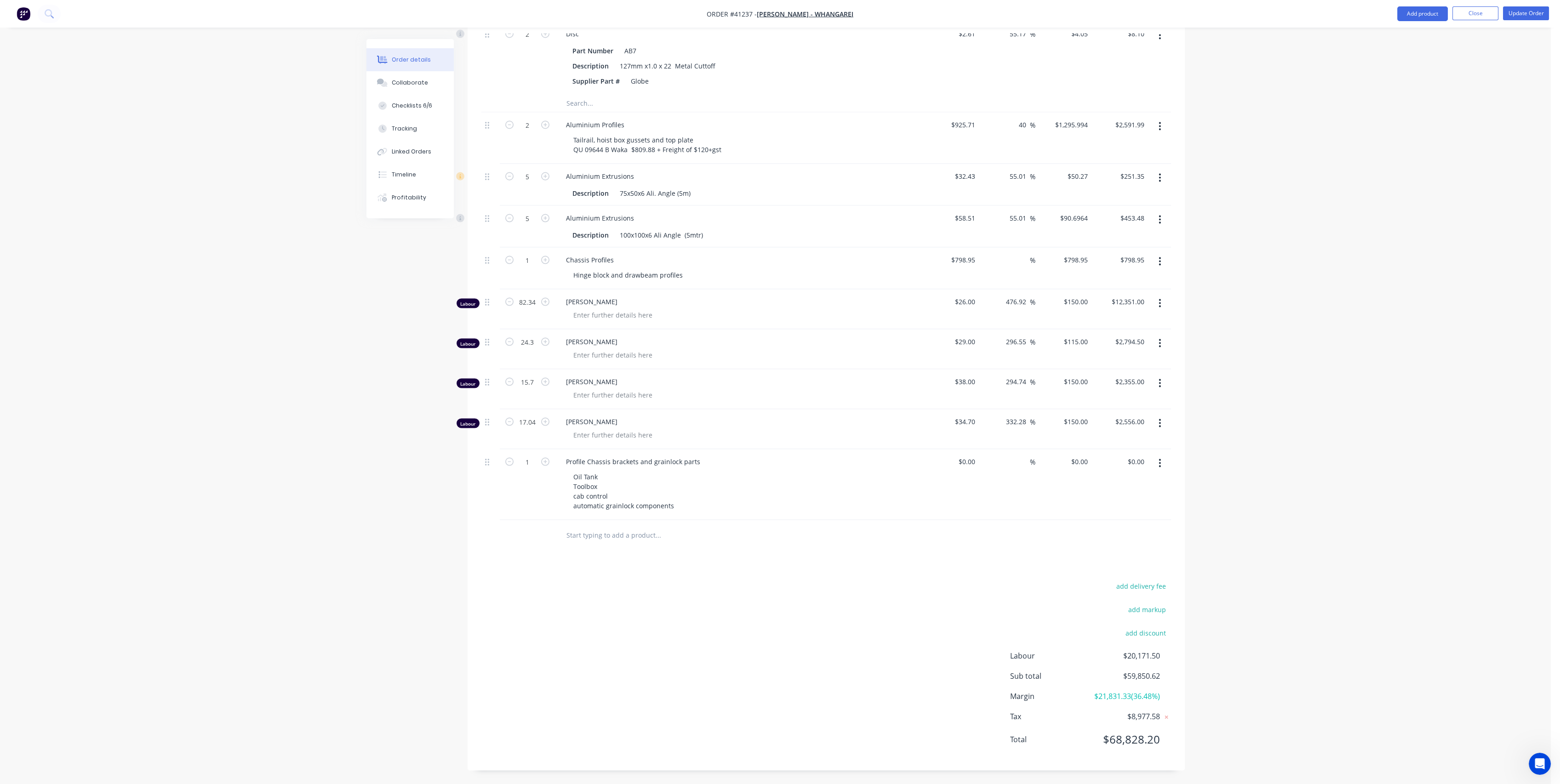
click at [621, 525] on input "text" at bounding box center [658, 534] width 184 height 18
type input "Grain Shoot Slides"
click at [679, 555] on button "Add Grain Shoot Slides to order" at bounding box center [708, 570] width 276 height 30
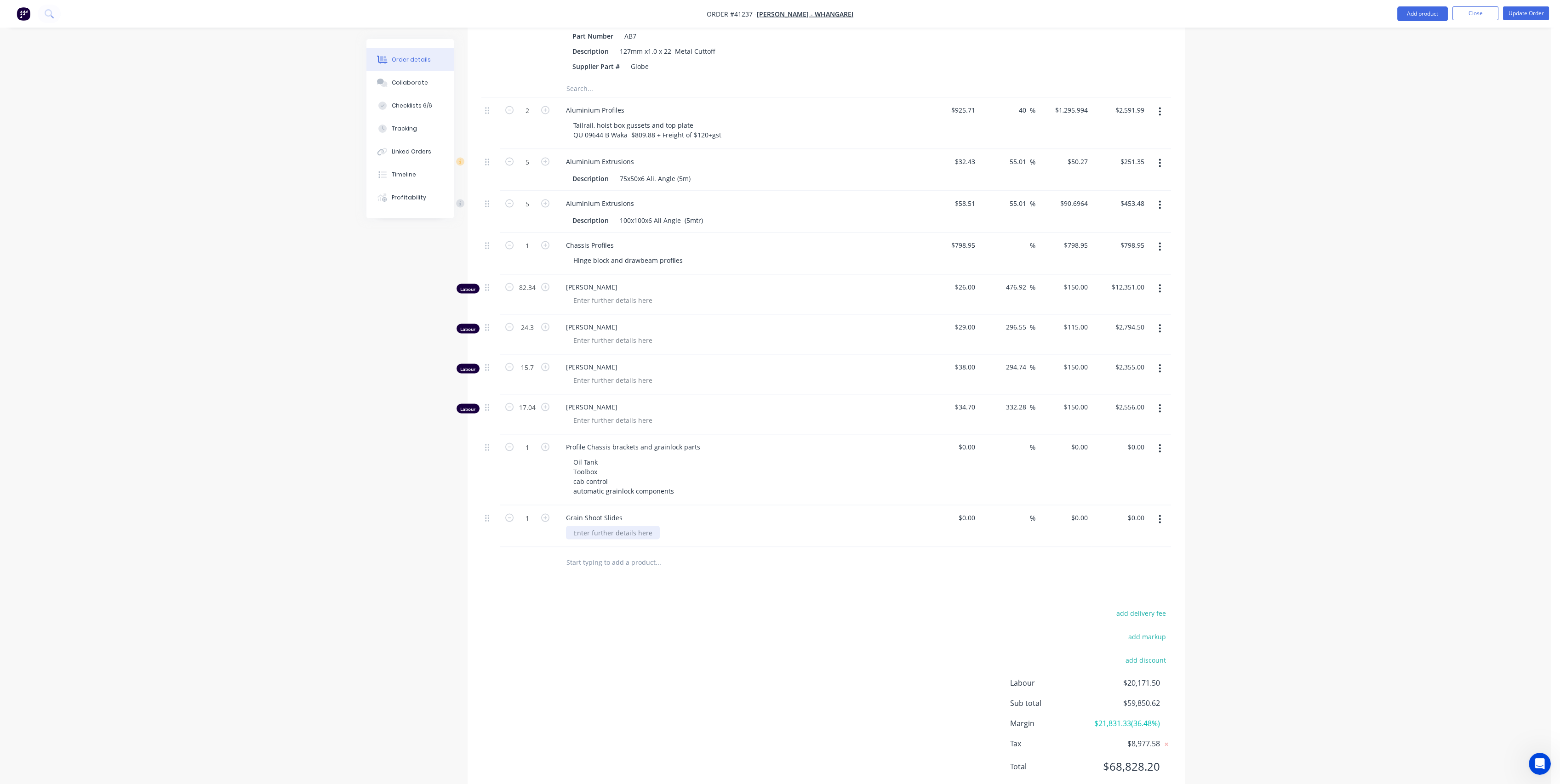
click at [616, 530] on div at bounding box center [612, 532] width 94 height 13
click at [730, 559] on input "text" at bounding box center [658, 562] width 184 height 18
click at [1532, 13] on button "Update Order" at bounding box center [1526, 13] width 46 height 14
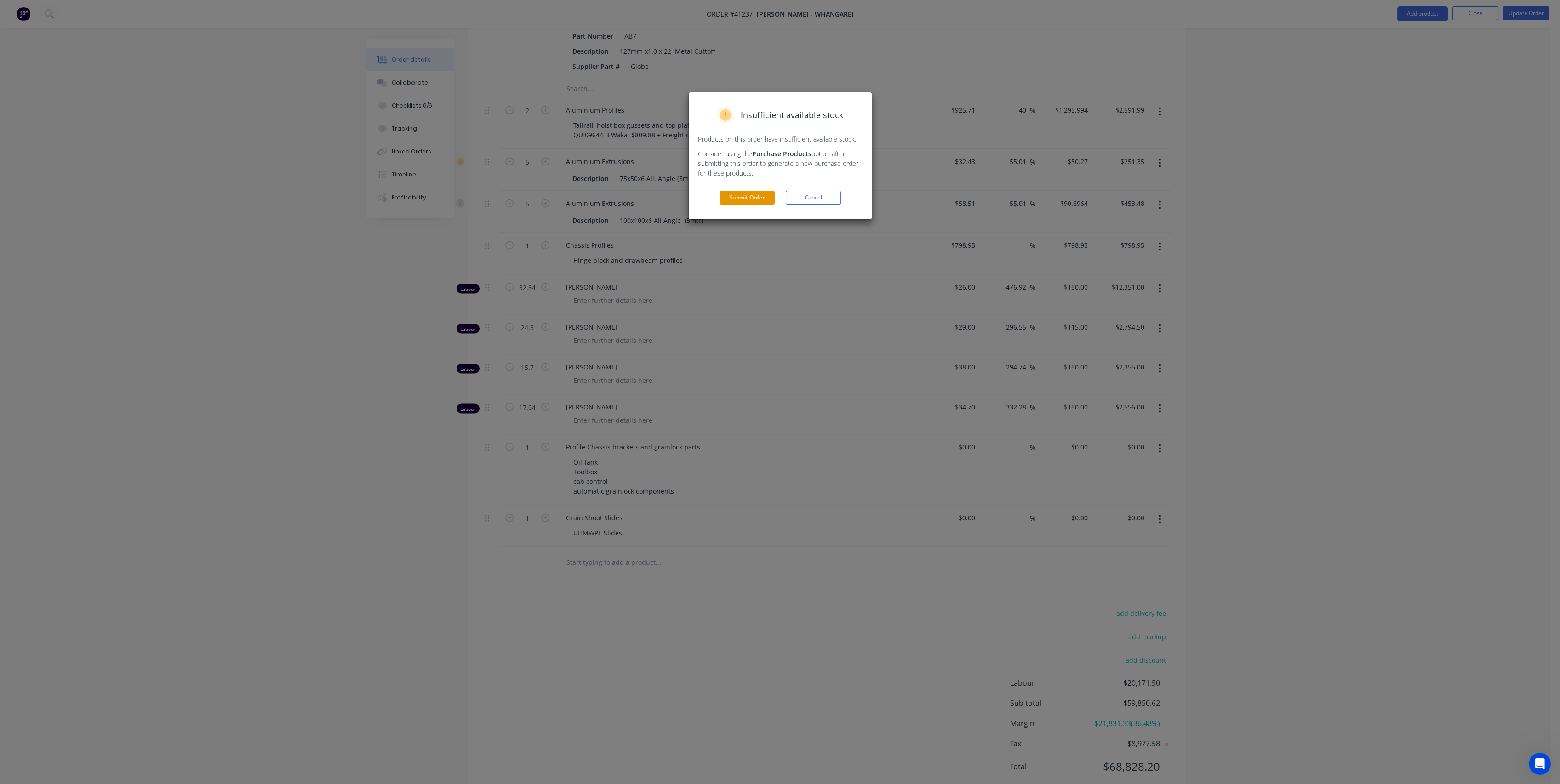
click at [752, 199] on button "Submit Order" at bounding box center [747, 198] width 55 height 14
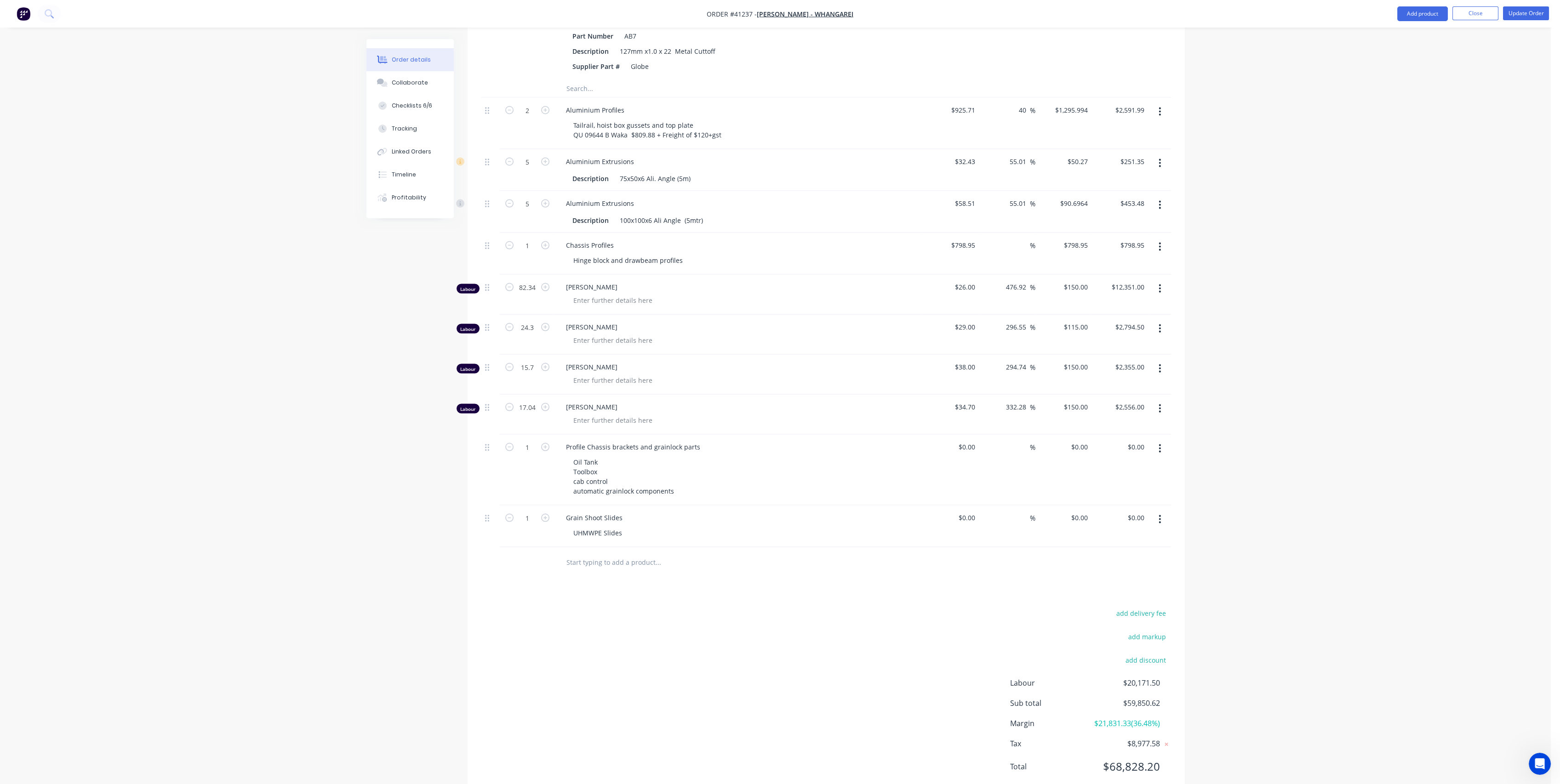
scroll to position [6239, 0]
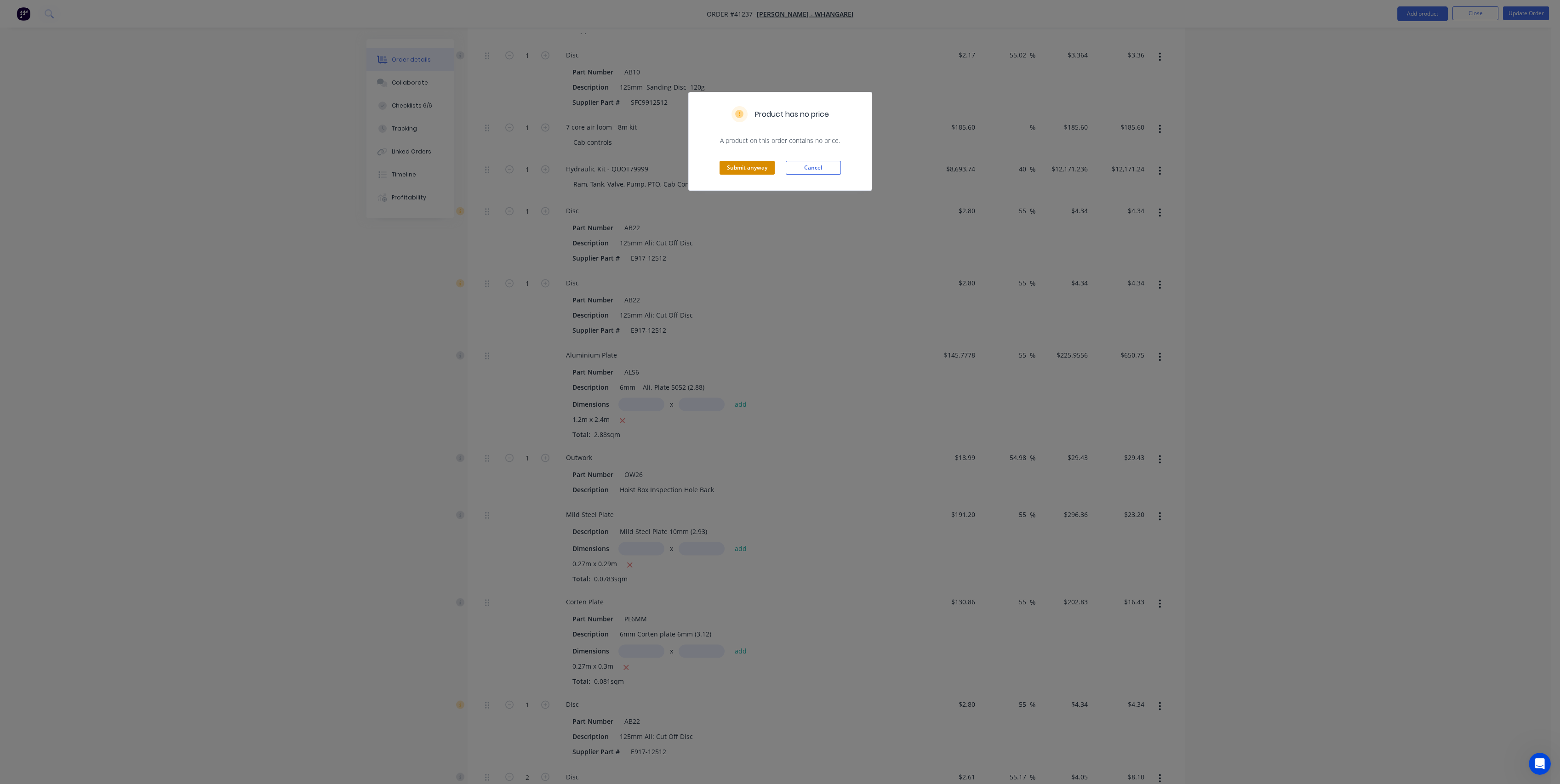
click at [729, 169] on button "Submit anyway" at bounding box center [747, 168] width 55 height 14
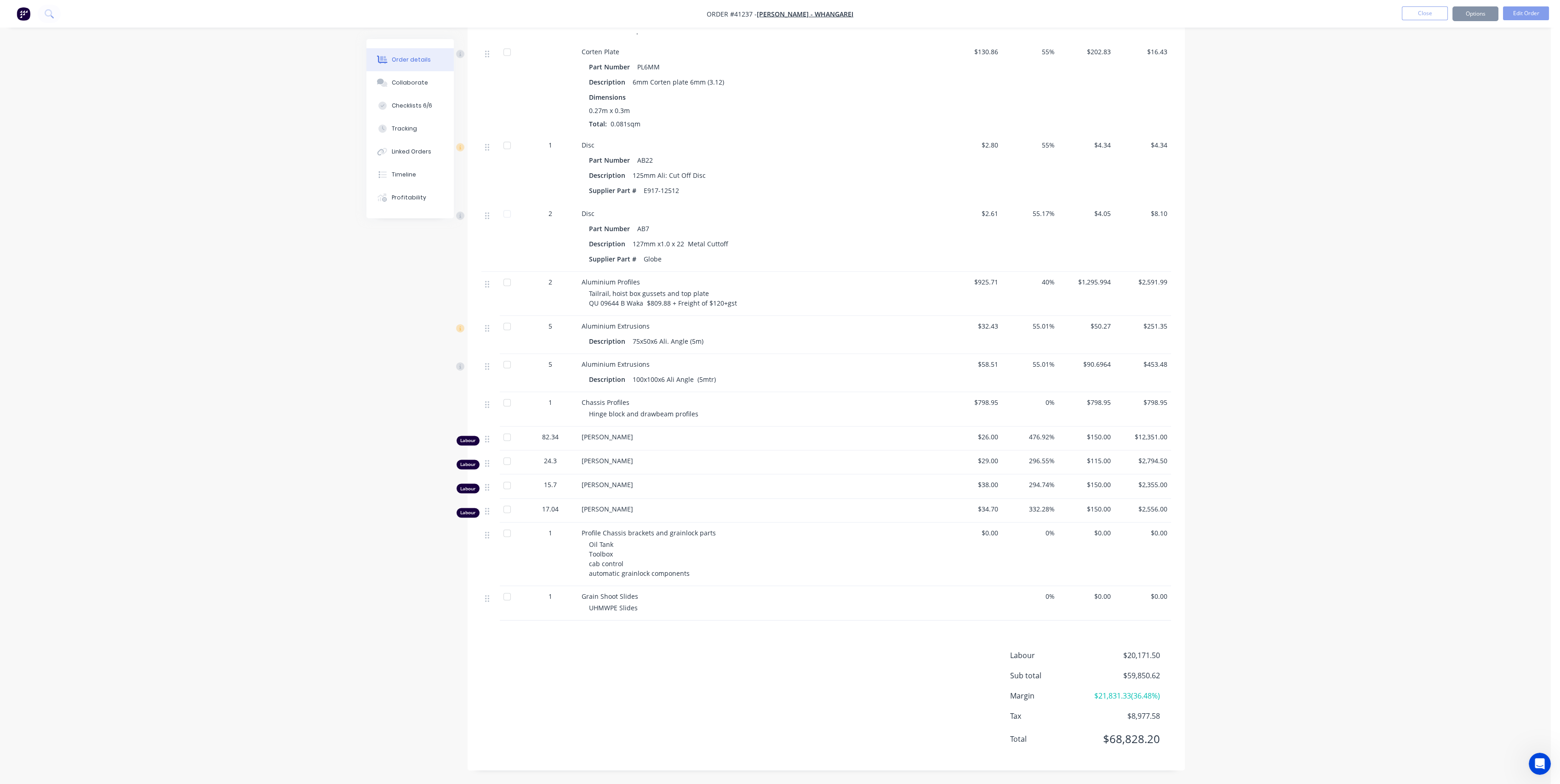
scroll to position [6229, 0]
click at [1479, 9] on button "Options" at bounding box center [1475, 13] width 46 height 15
click at [1442, 168] on div "Purchase Products" at bounding box center [1448, 166] width 85 height 13
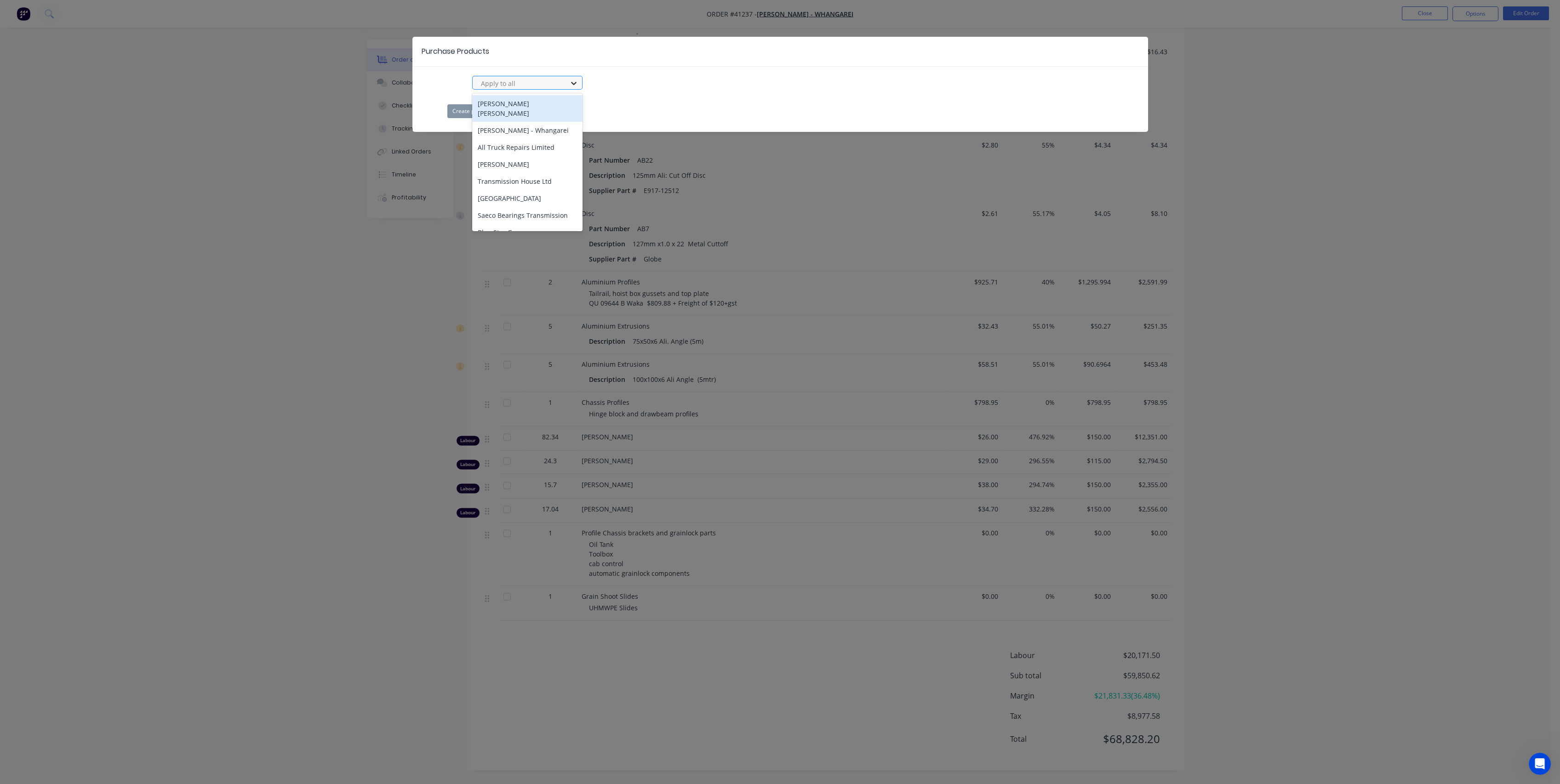
click at [575, 79] on icon at bounding box center [574, 83] width 9 height 9
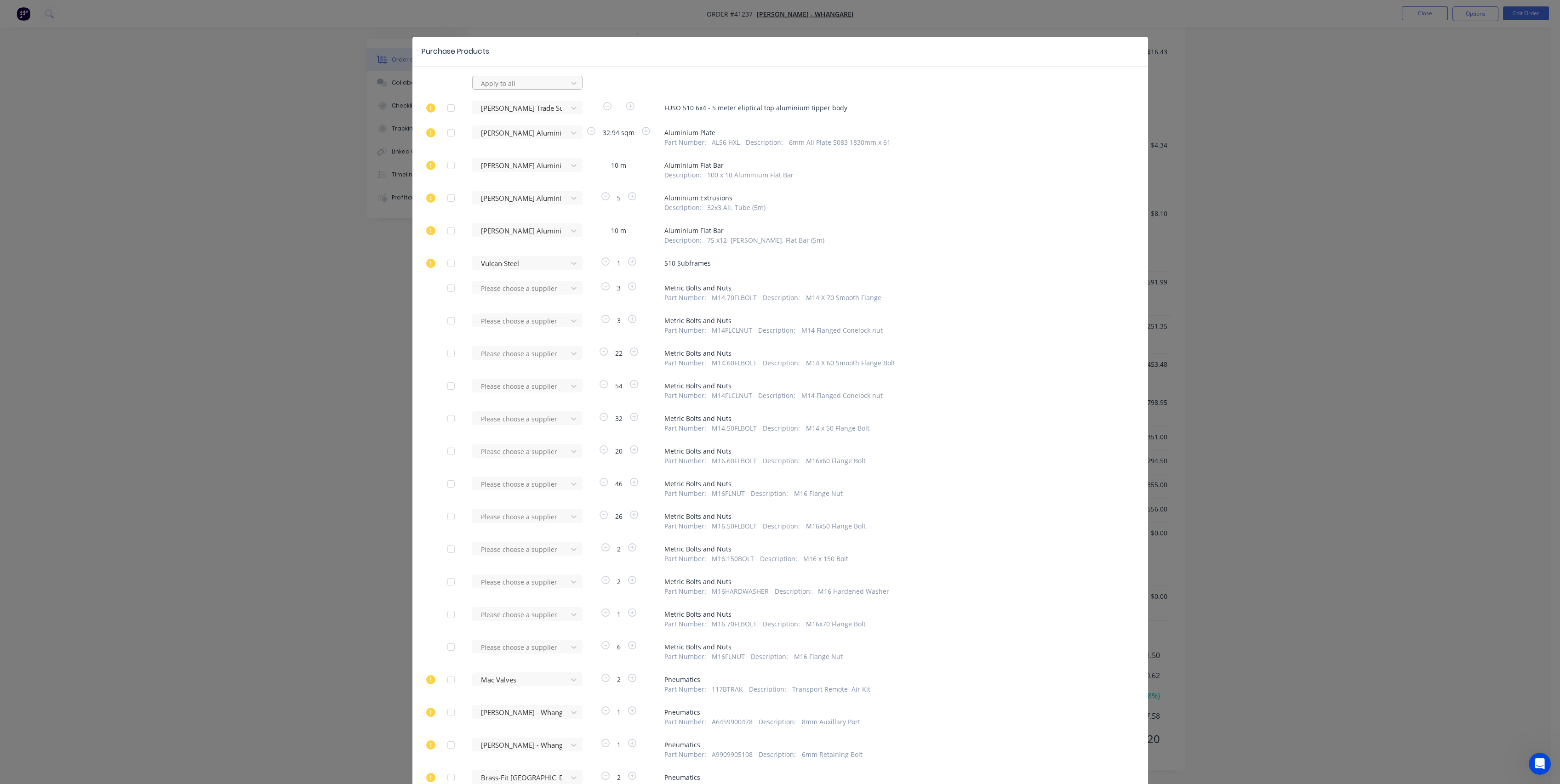
click at [754, 108] on span "FUSO 510 6x4 - 5 meter eliptical top aluminium tipper body" at bounding box center [889, 108] width 449 height 10
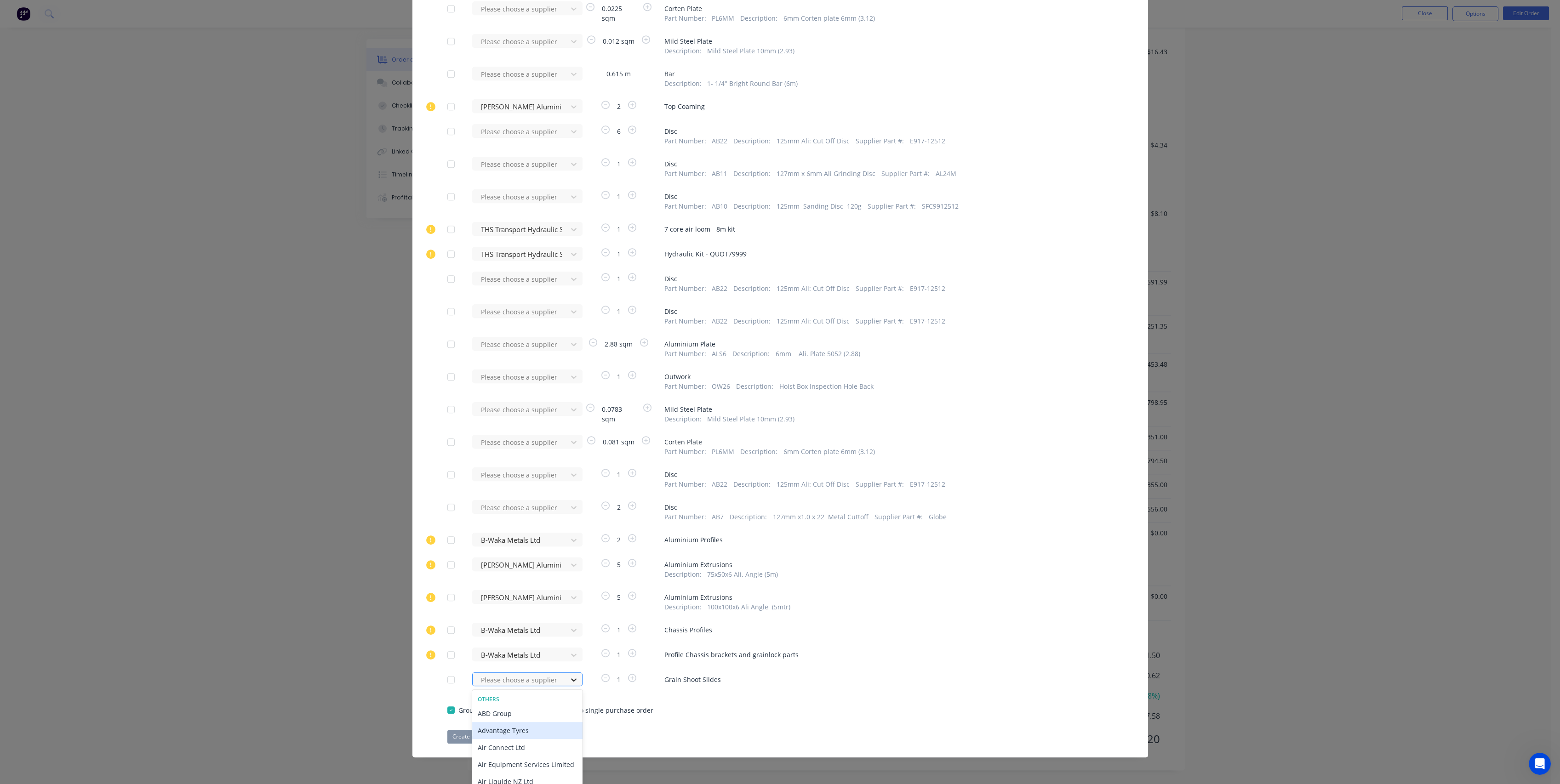
scroll to position [2862, 0]
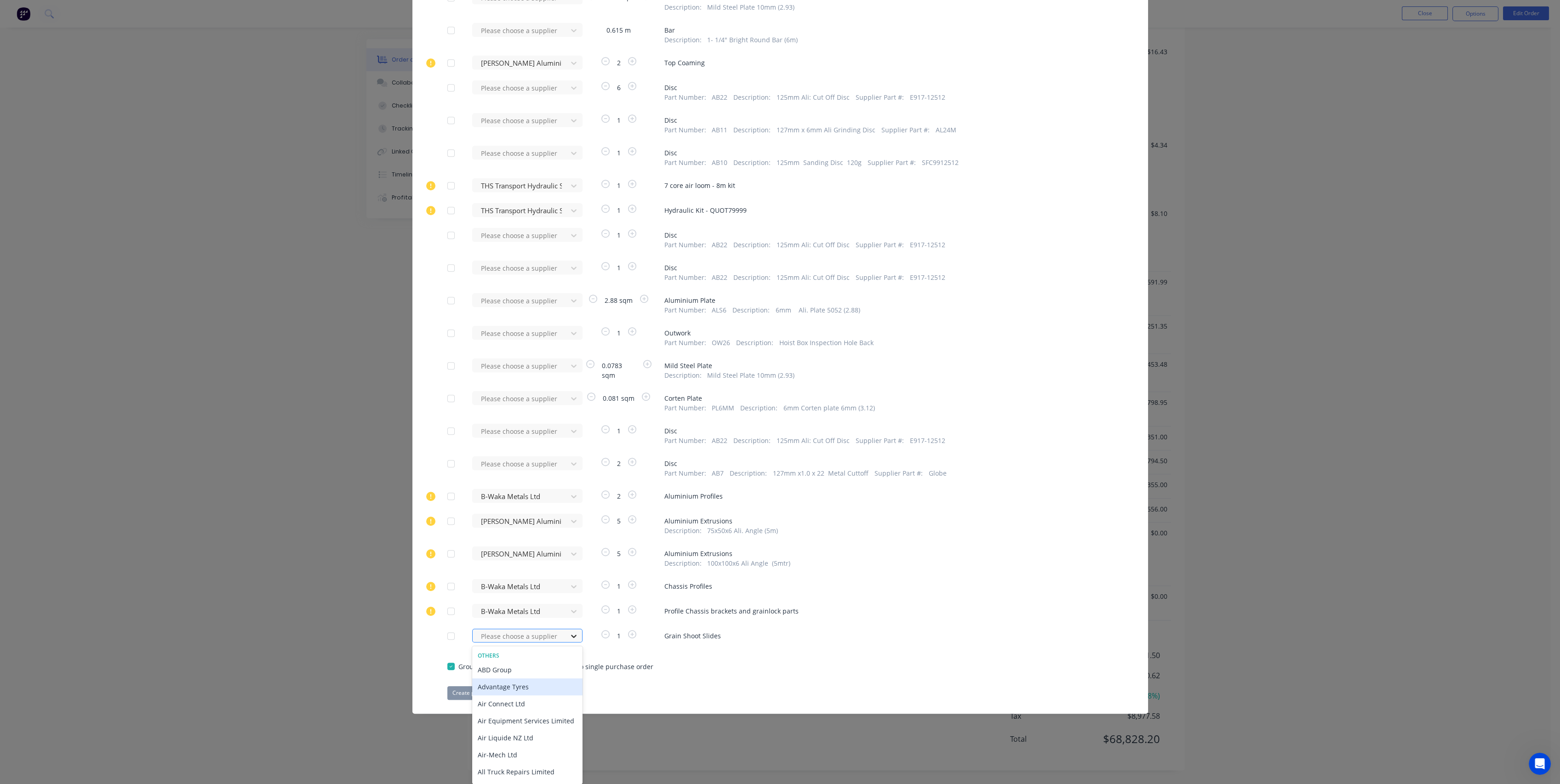
click at [565, 643] on div "236 results available. Use Up and Down to choose options, press Enter to select…" at bounding box center [523, 636] width 101 height 14
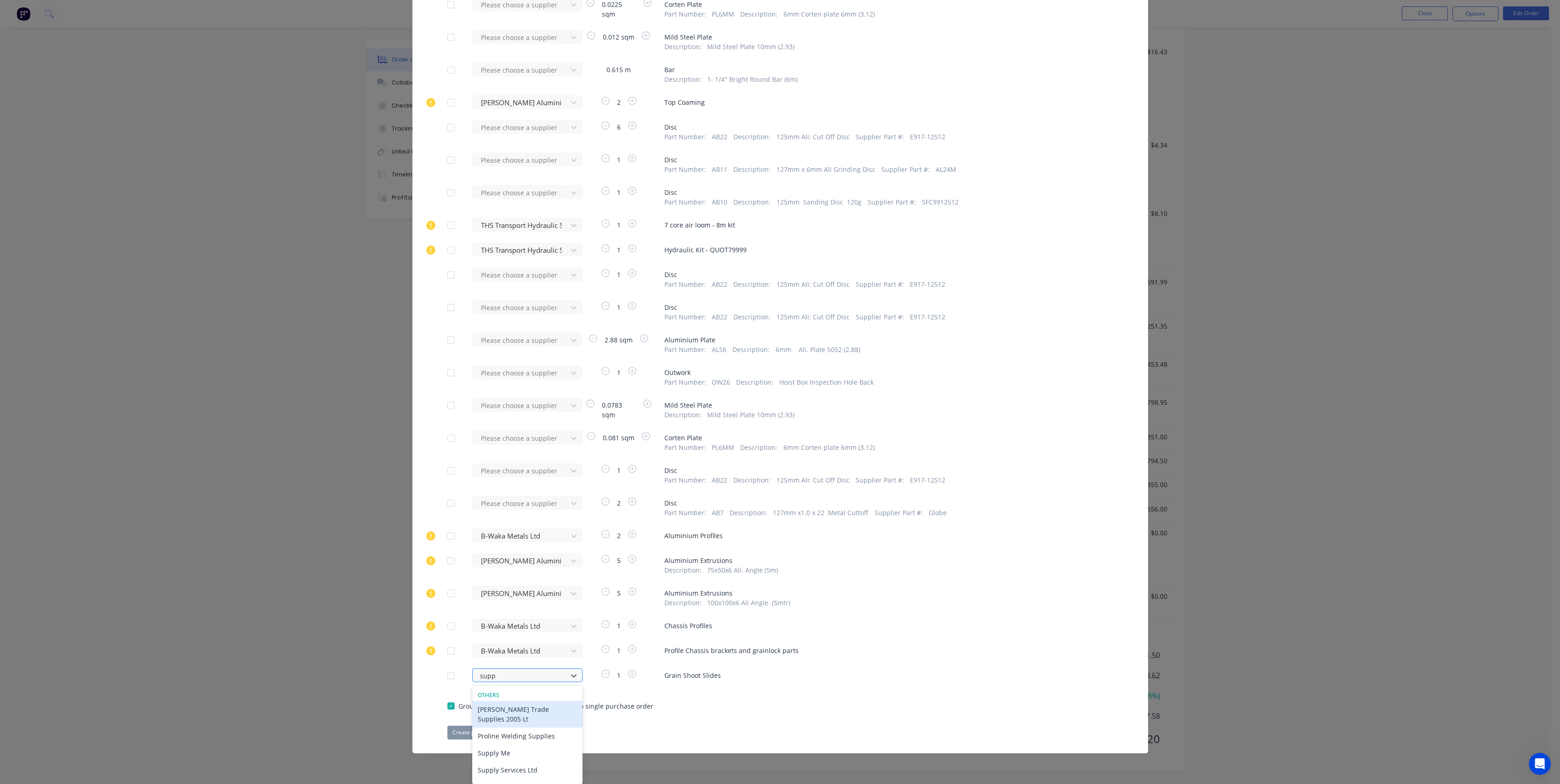
type input "suppl"
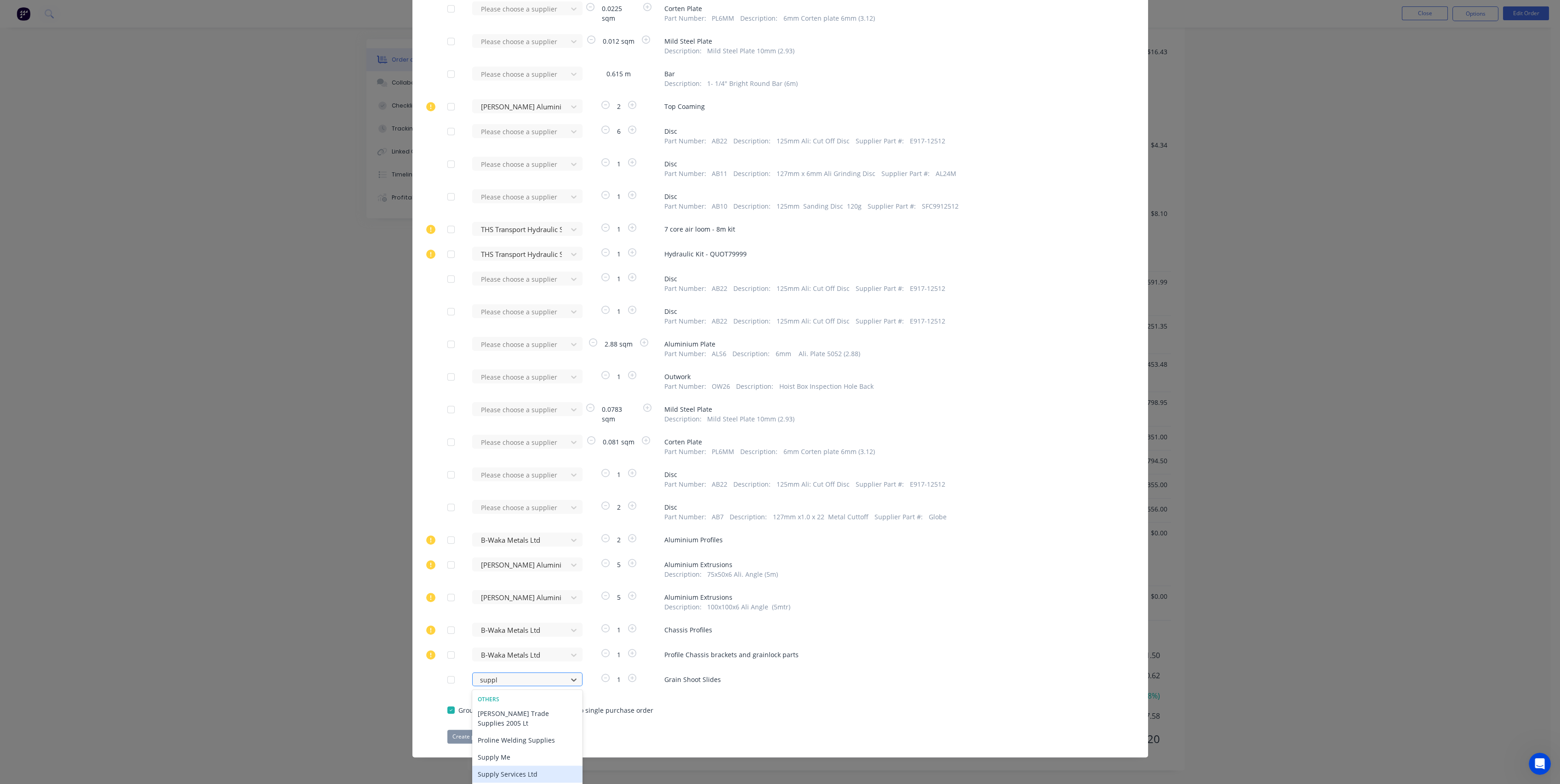
click at [515, 766] on div "Supply Services Ltd" at bounding box center [528, 774] width 110 height 17
click at [475, 738] on button "Create purchase(s)" at bounding box center [477, 737] width 59 height 14
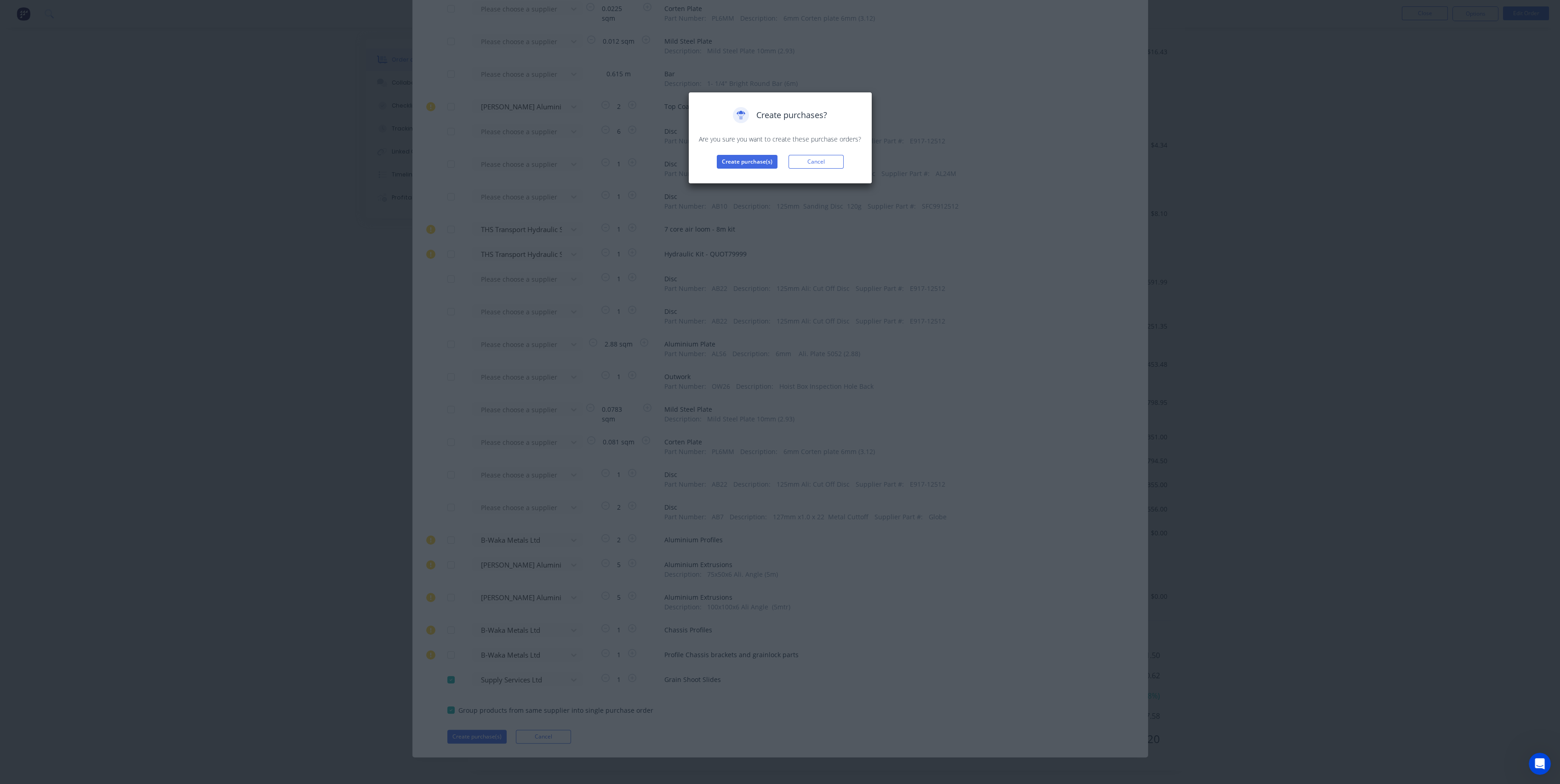
click at [743, 170] on div "Create purchases? Are you sure you want to create these purchase orders? Create…" at bounding box center [780, 138] width 184 height 92
click at [743, 161] on button "Create purchase(s)" at bounding box center [747, 162] width 61 height 14
click at [740, 179] on button "View purchase(s)" at bounding box center [747, 177] width 55 height 14
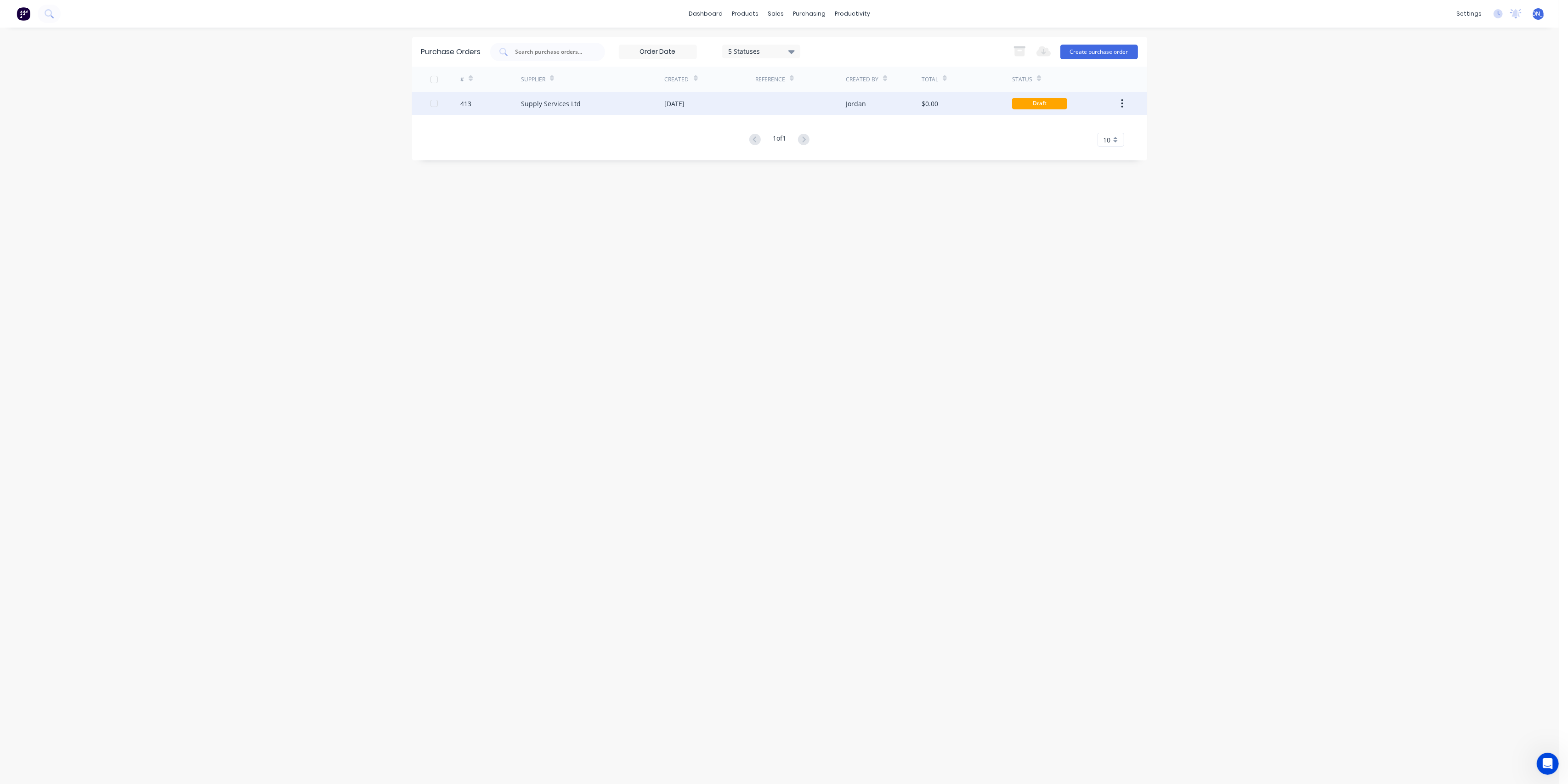
click at [603, 103] on div "Supply Services Ltd" at bounding box center [593, 103] width 144 height 23
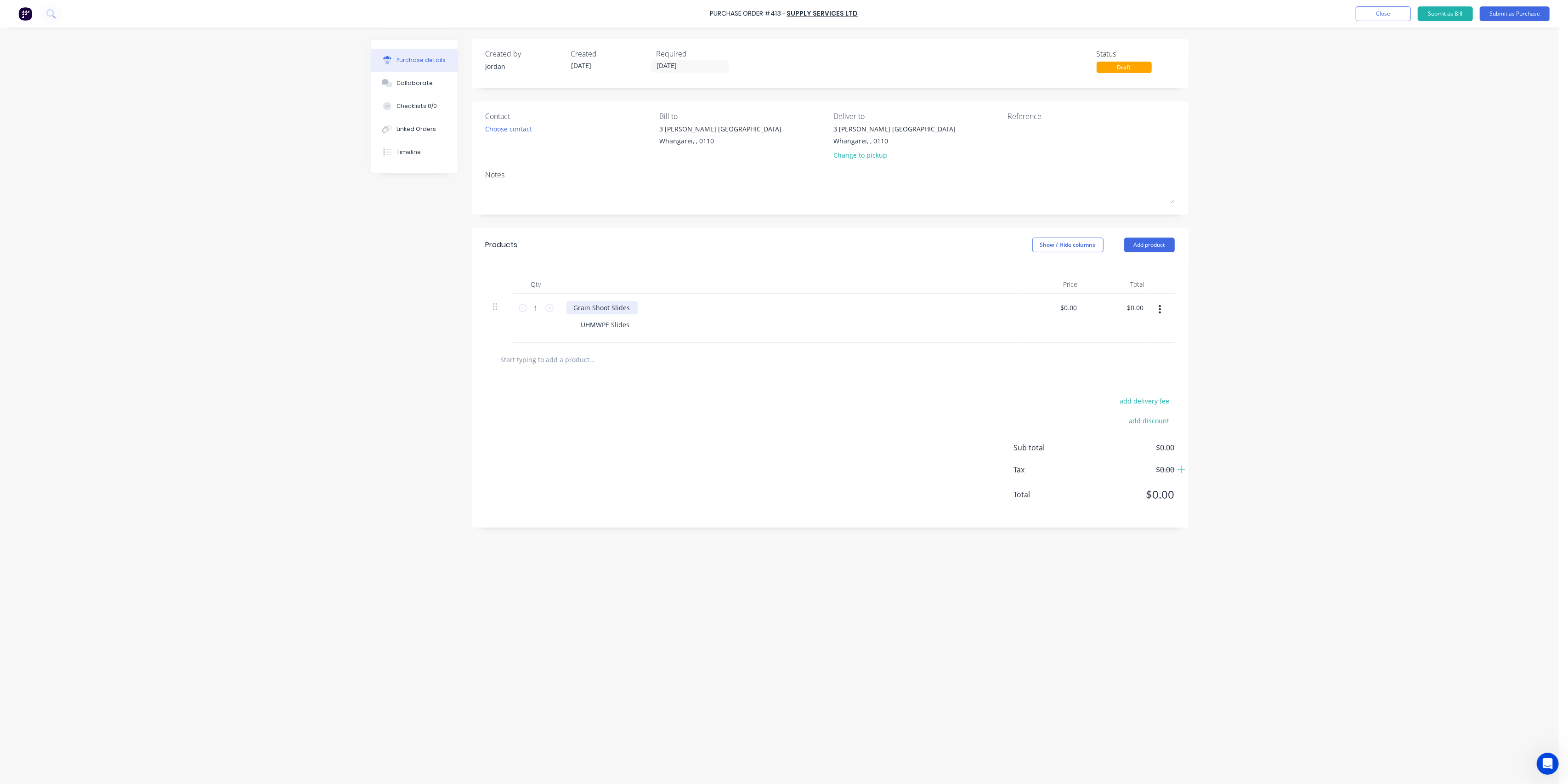
click at [632, 307] on div "Grain Shoot Slides" at bounding box center [602, 308] width 71 height 13
click at [755, 377] on div "add delivery fee add discount Sub total $0.00 Tax $0.00 Total $0.00" at bounding box center [830, 452] width 717 height 151
click at [1507, 16] on button "Submit as Purchase" at bounding box center [1514, 13] width 70 height 15
click at [1308, 198] on div "Purchase Order #413 - Supply Services Ltd Close Options Edit Purchase Purchase …" at bounding box center [779, 392] width 1559 height 784
